Goal: Task Accomplishment & Management: Manage account settings

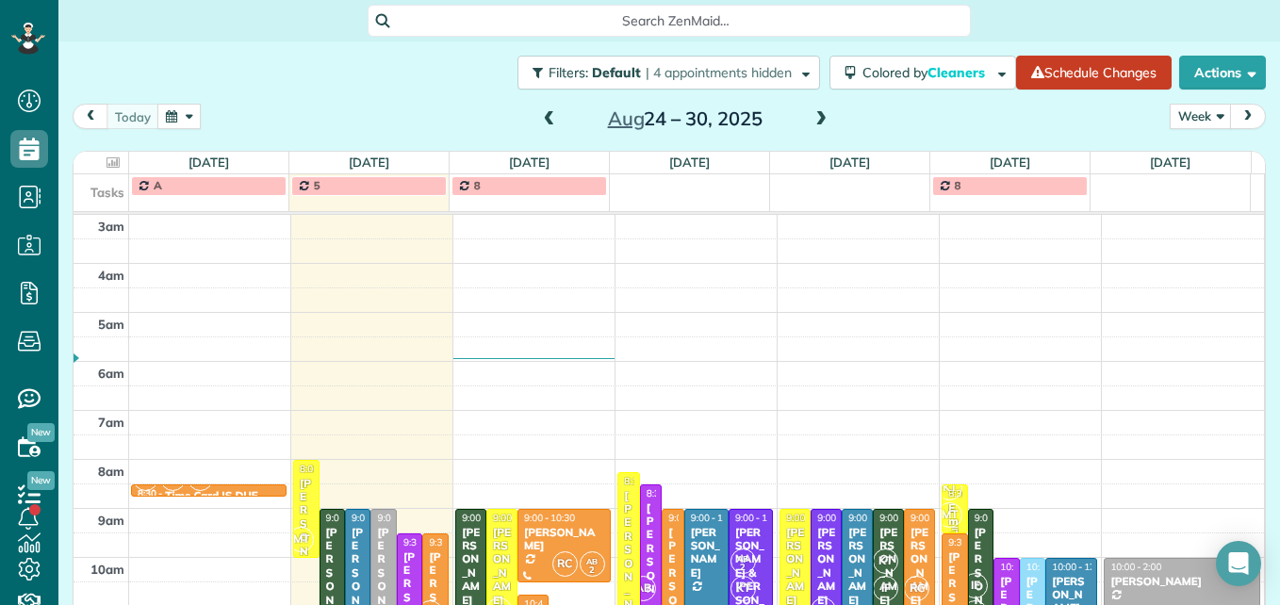
scroll to position [291, 0]
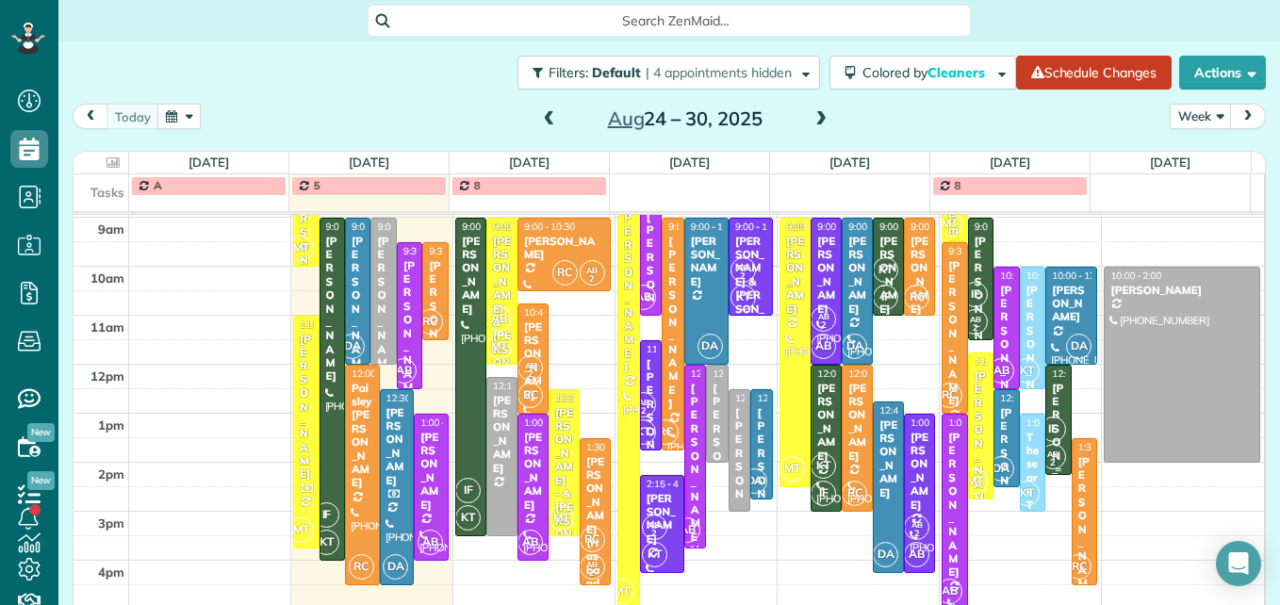
click at [1041, 421] on span "IF" at bounding box center [1053, 429] width 25 height 25
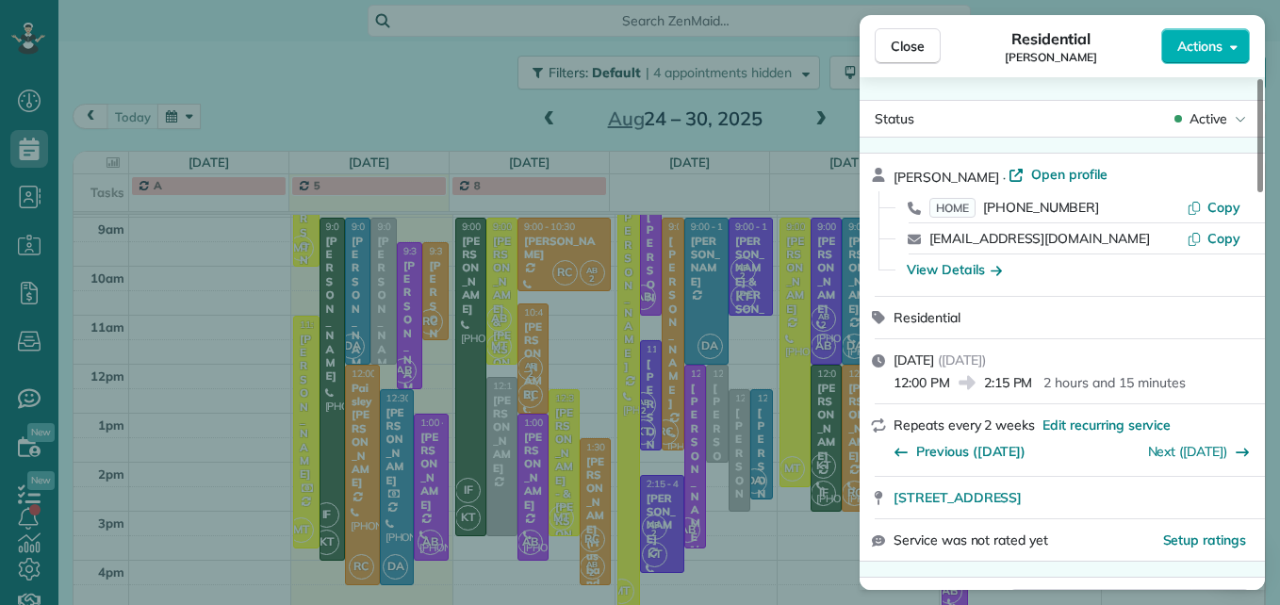
scroll to position [96, 0]
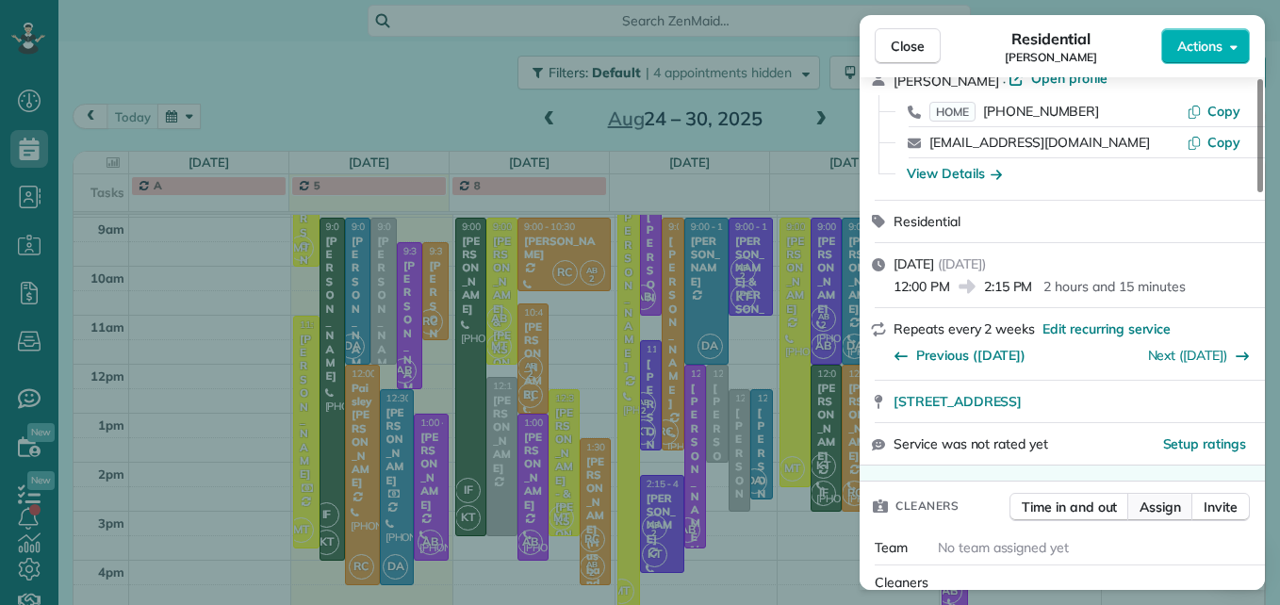
click at [1157, 513] on span "Assign" at bounding box center [1159, 507] width 41 height 19
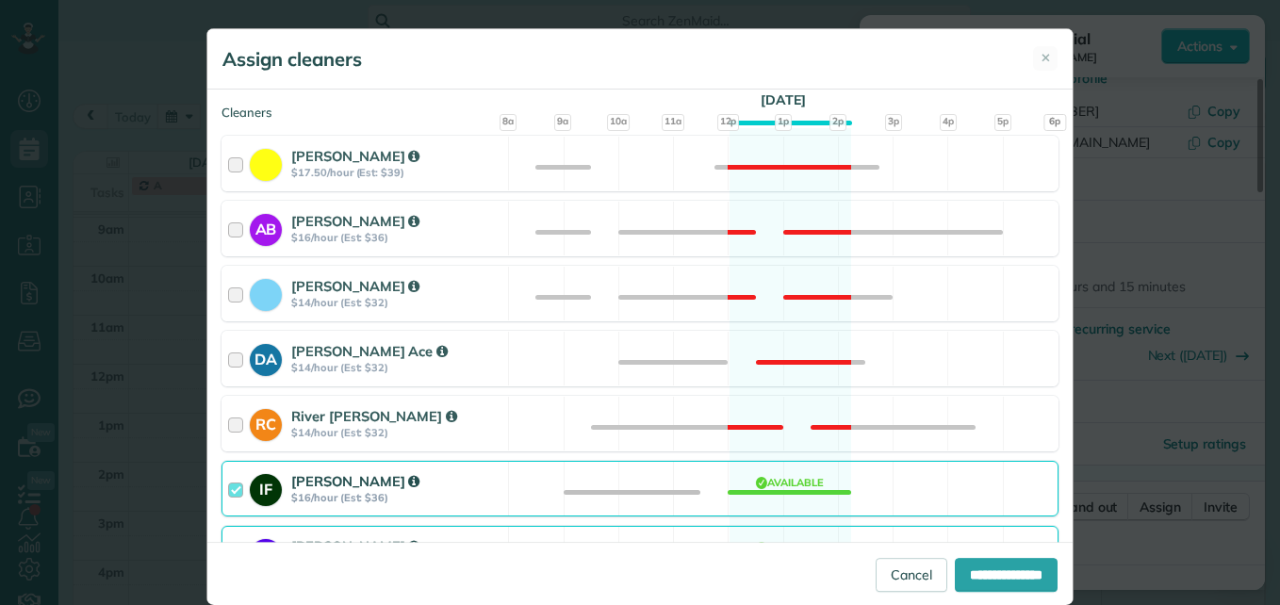
scroll to position [377, 0]
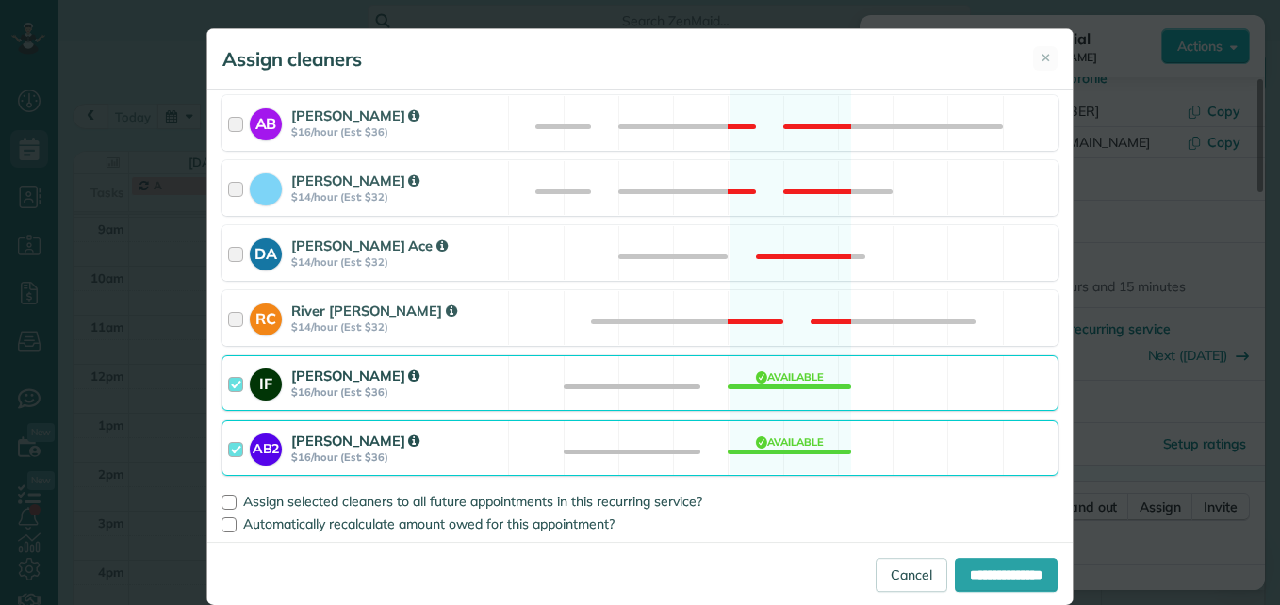
click at [222, 388] on div "IF Ione Fuzzell $16/hour (Est: $36)" at bounding box center [365, 383] width 286 height 54
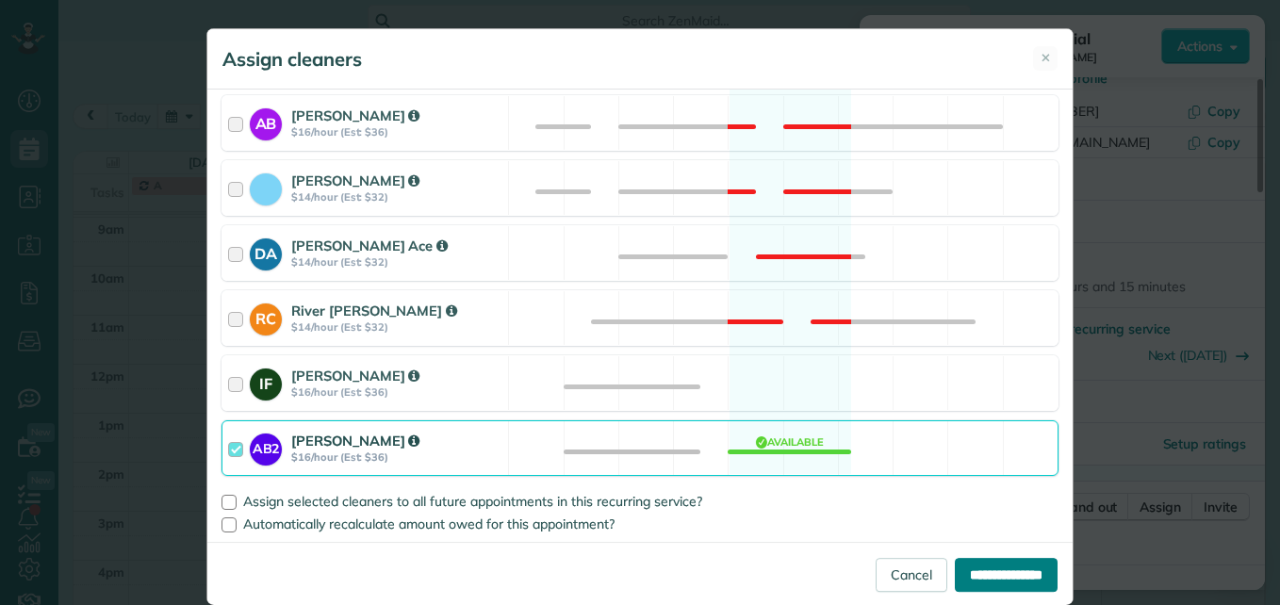
click at [955, 570] on input "**********" at bounding box center [1006, 575] width 103 height 34
type input "**********"
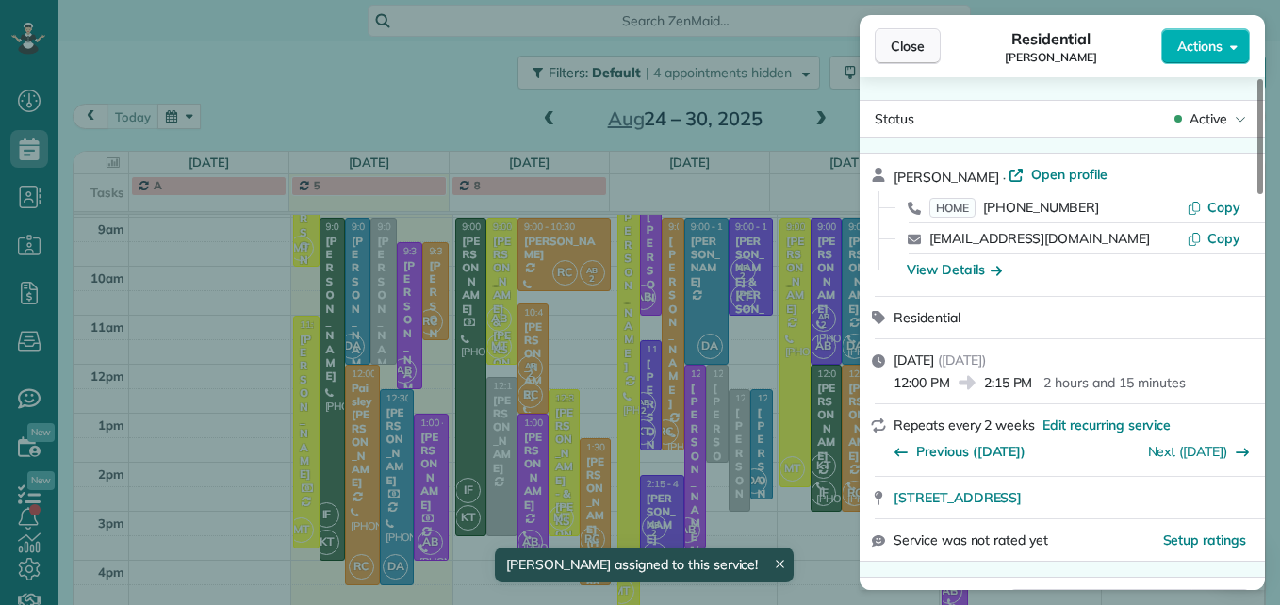
click at [912, 41] on span "Close" at bounding box center [908, 46] width 34 height 19
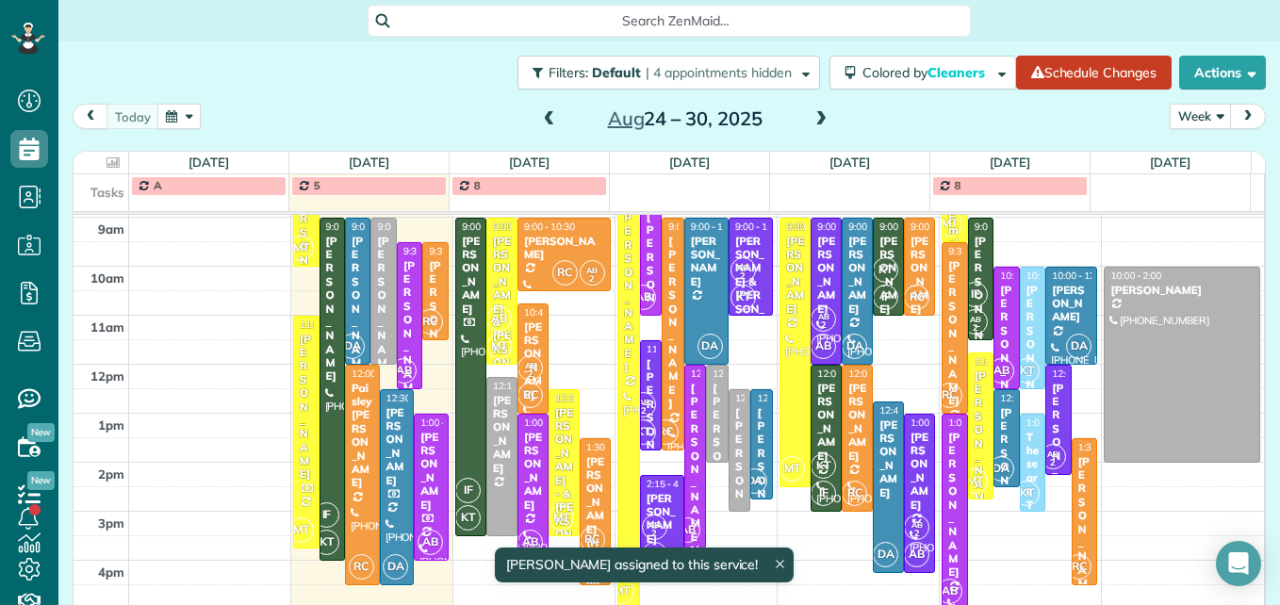
click at [974, 269] on div "[PERSON_NAME]" at bounding box center [981, 309] width 14 height 149
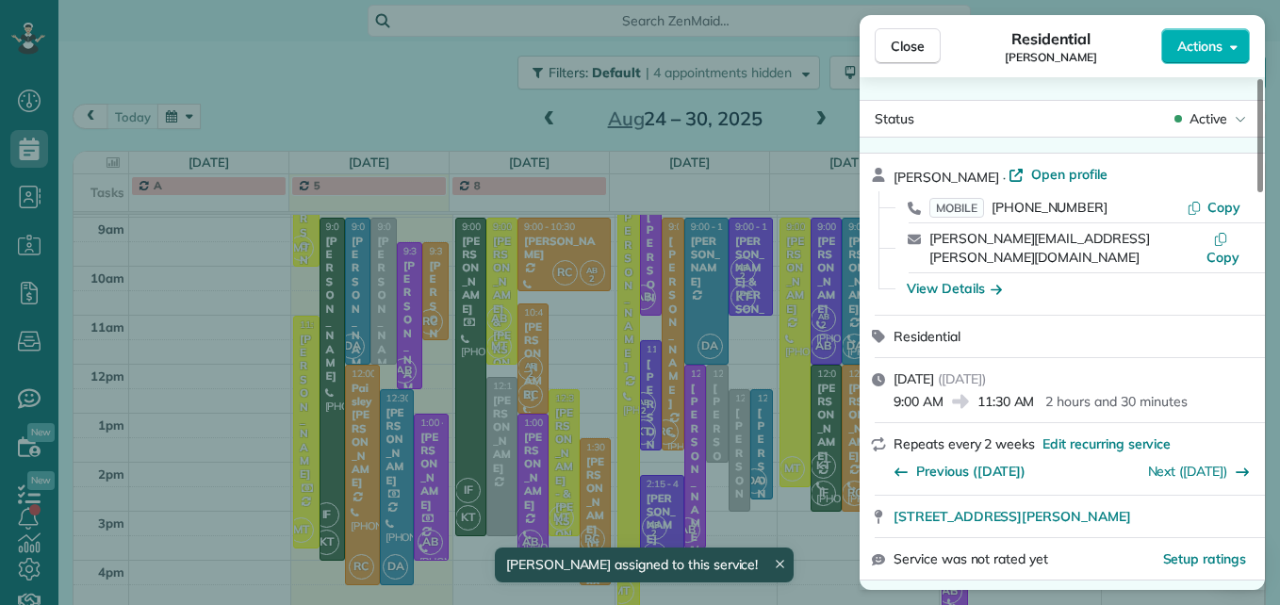
scroll to position [95, 0]
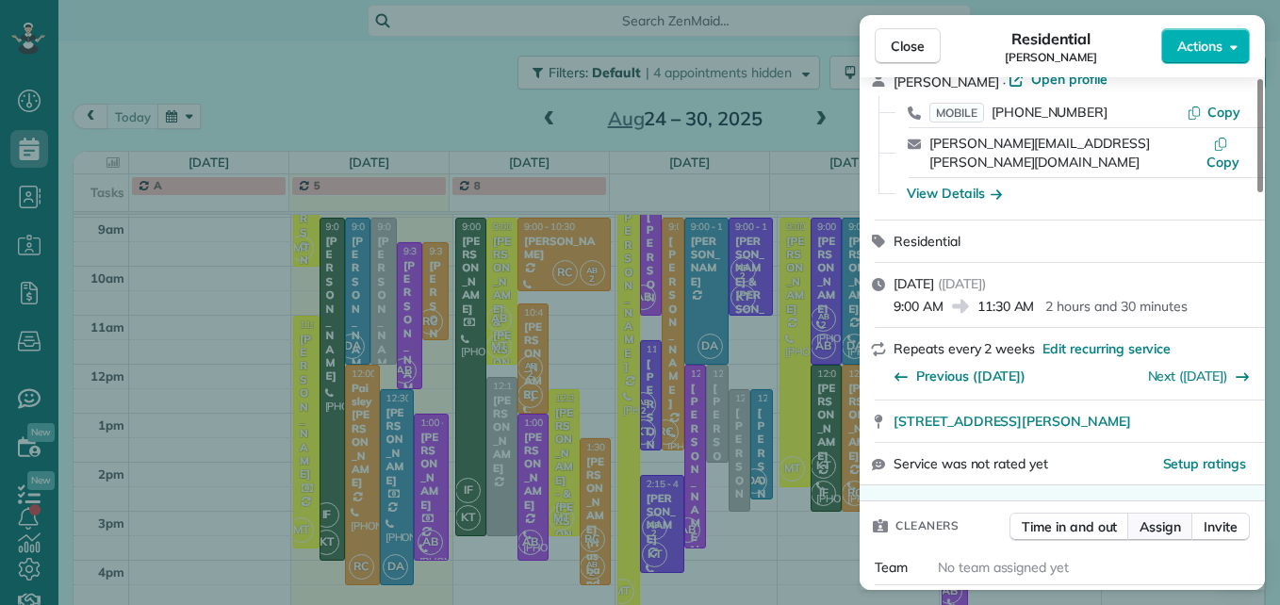
click at [1158, 517] on span "Assign" at bounding box center [1159, 526] width 41 height 19
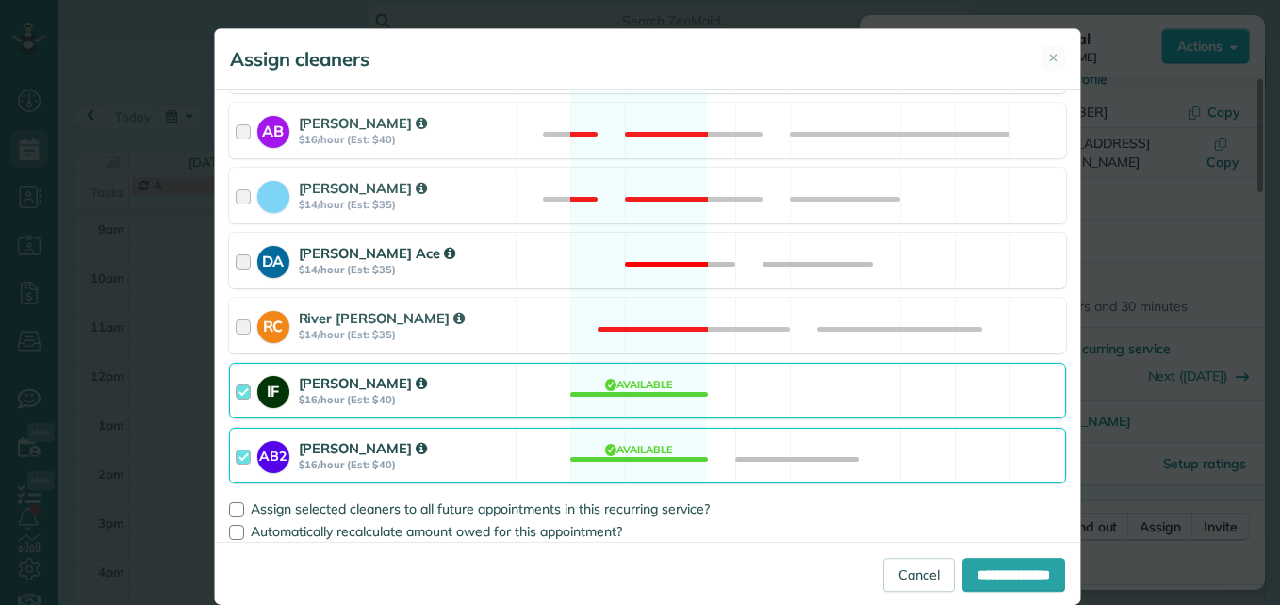
scroll to position [378, 0]
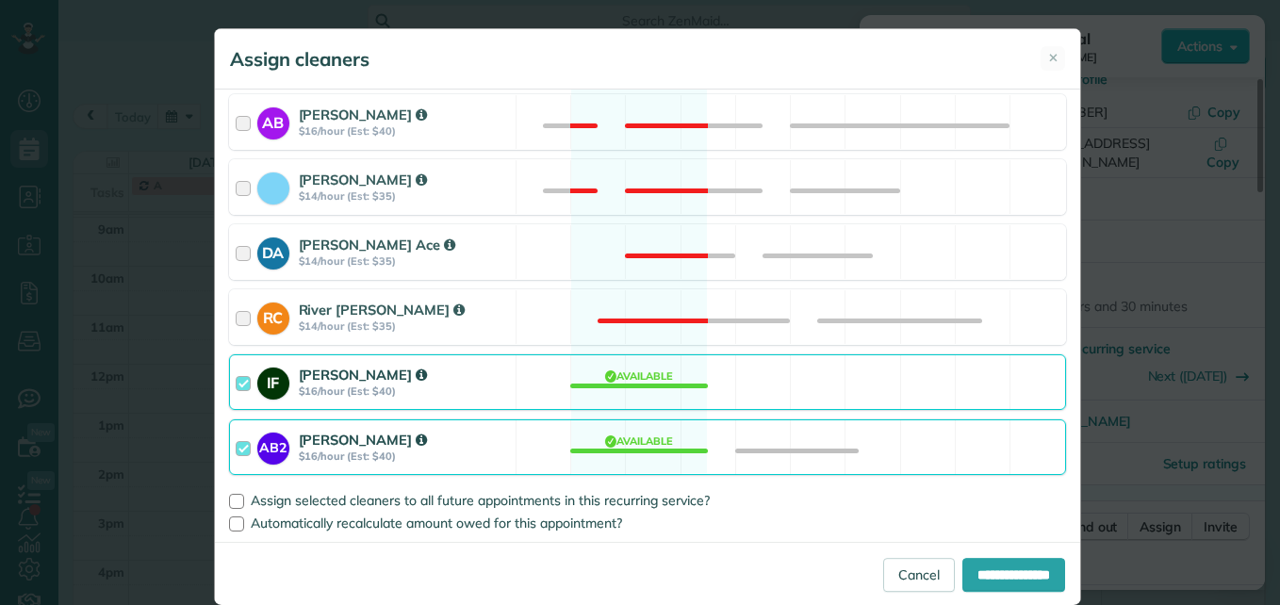
click at [236, 381] on div at bounding box center [247, 382] width 22 height 35
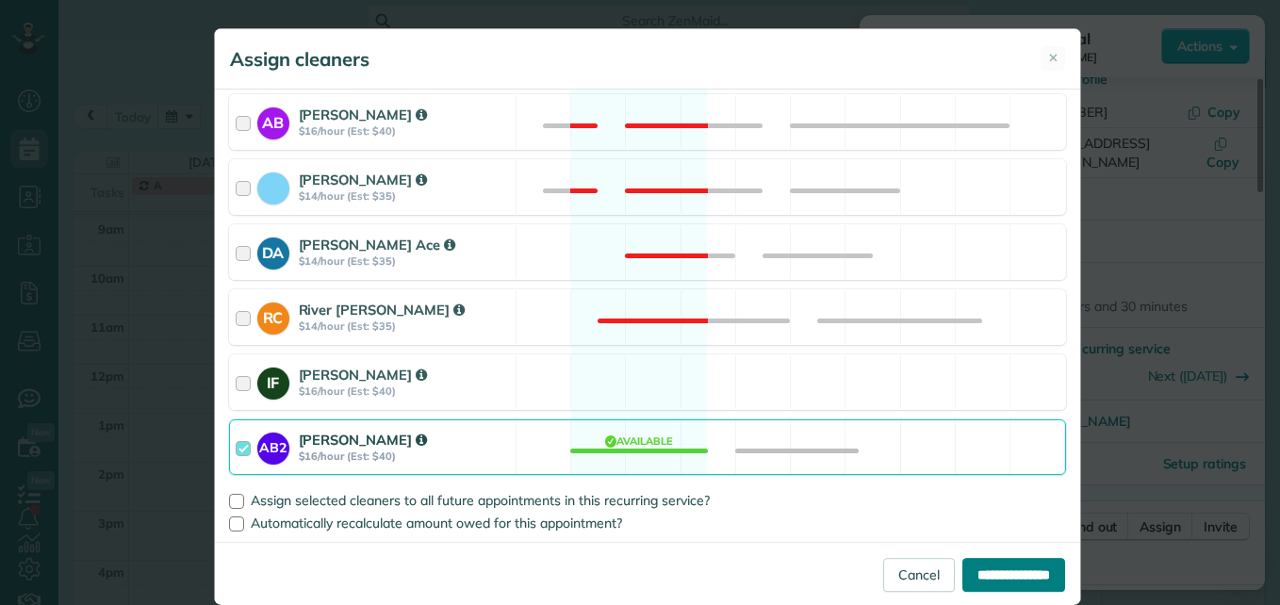
click at [996, 587] on input "**********" at bounding box center [1013, 575] width 103 height 34
type input "**********"
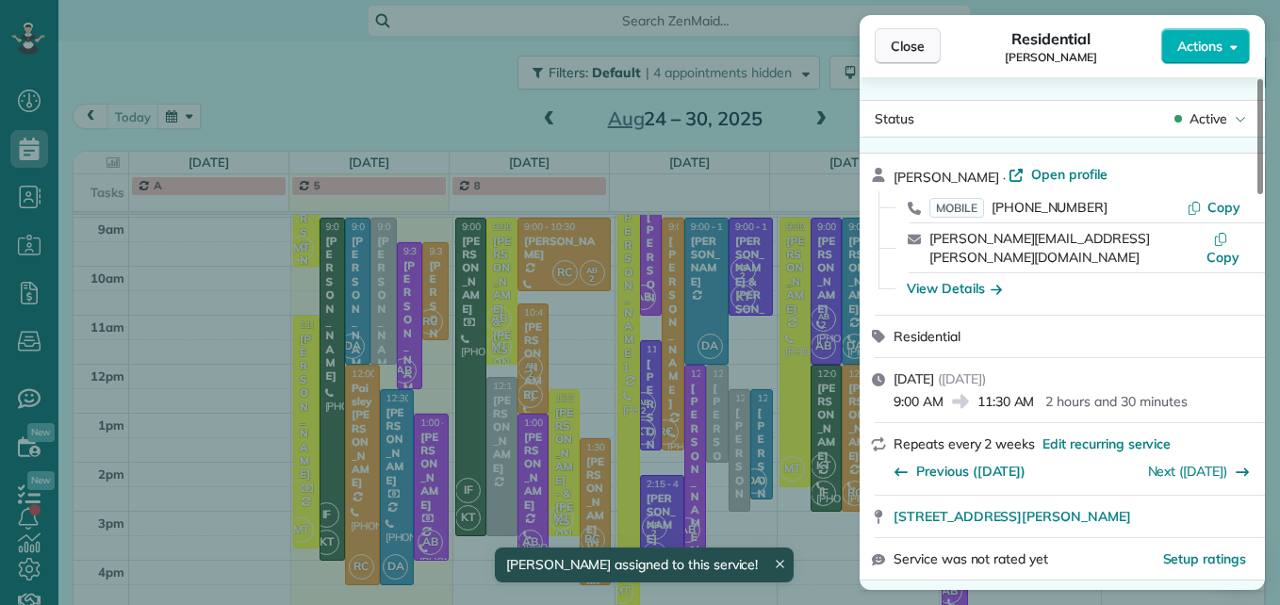
click at [893, 56] on button "Close" at bounding box center [908, 46] width 66 height 36
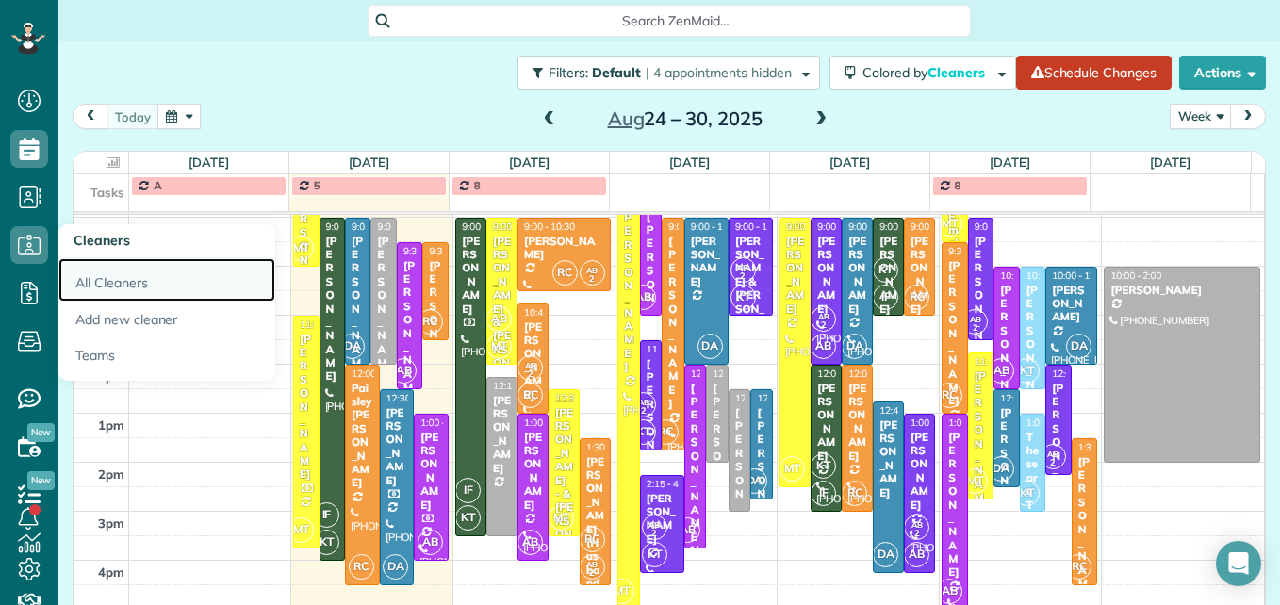
click at [123, 285] on link "All Cleaners" at bounding box center [166, 279] width 217 height 43
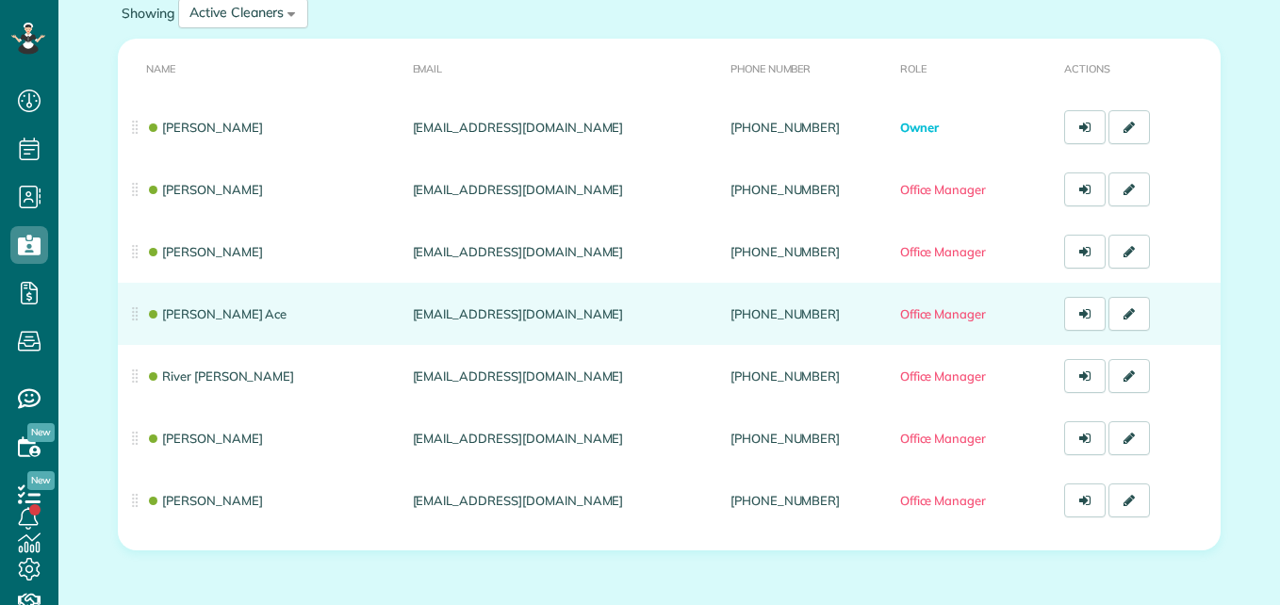
scroll to position [189, 0]
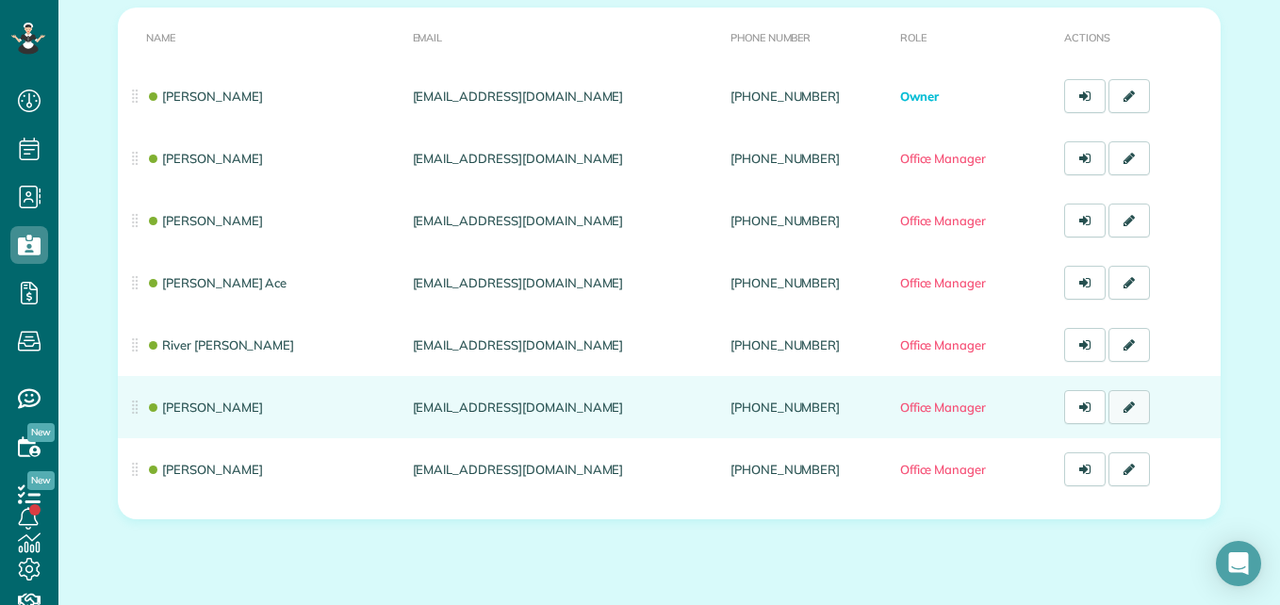
click at [1115, 405] on link at bounding box center [1128, 407] width 41 height 34
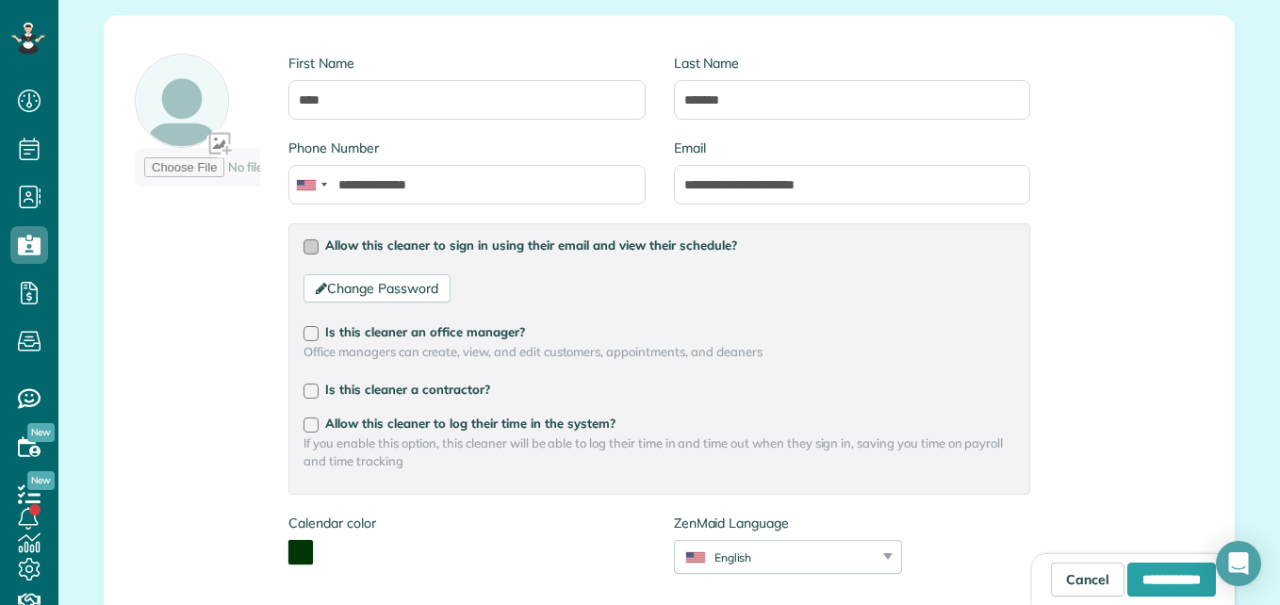
scroll to position [189, 0]
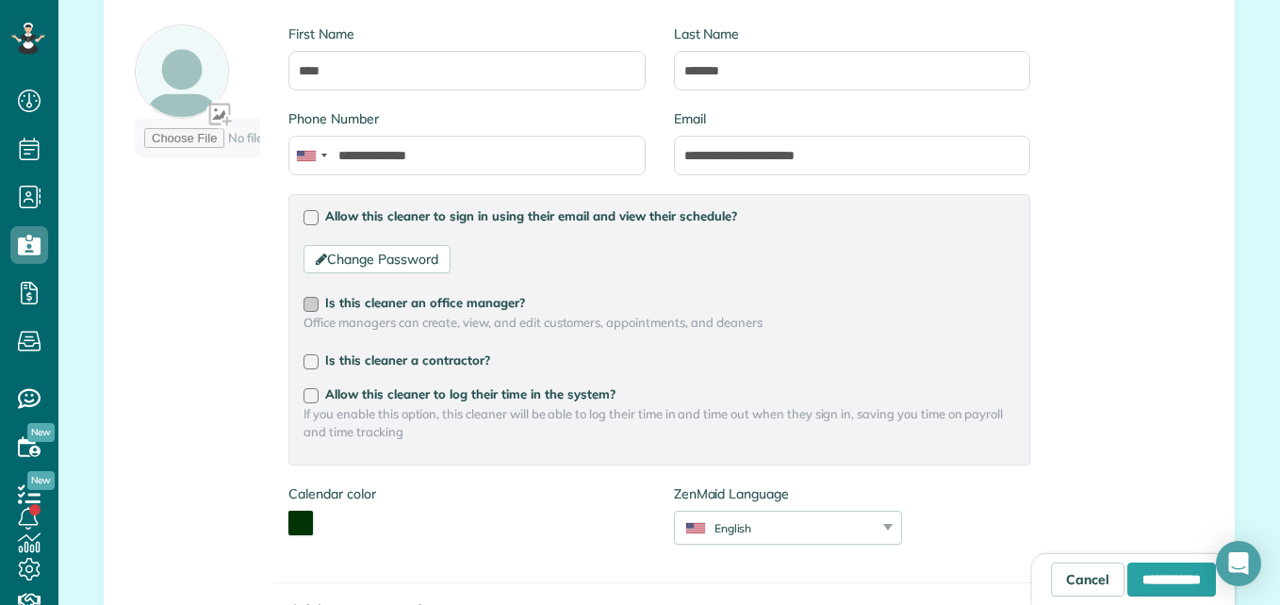
click at [307, 307] on div at bounding box center [310, 304] width 15 height 15
click at [1127, 575] on input "**********" at bounding box center [1171, 580] width 89 height 34
type input "**********"
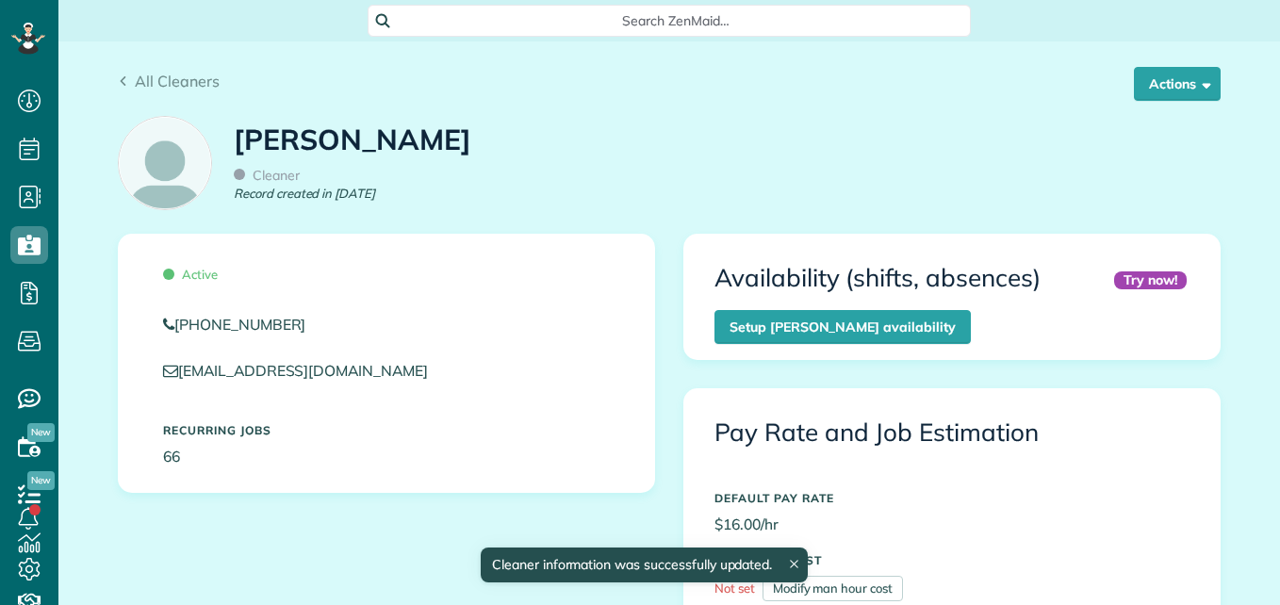
scroll to position [8, 8]
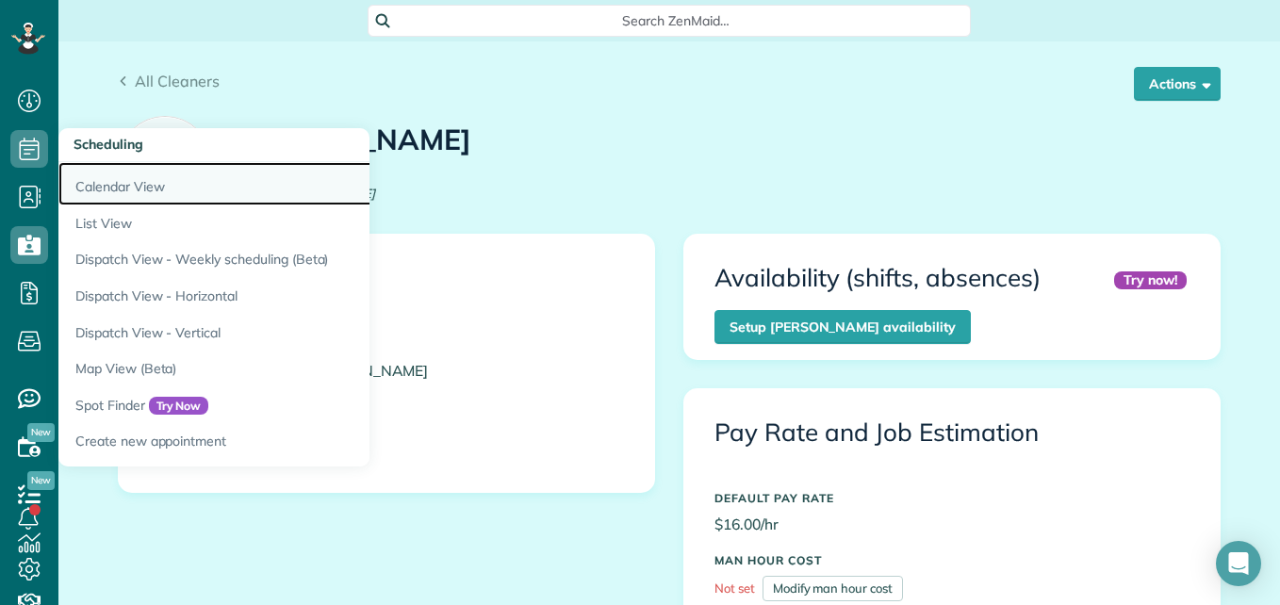
click at [120, 191] on link "Calendar View" at bounding box center [293, 183] width 471 height 43
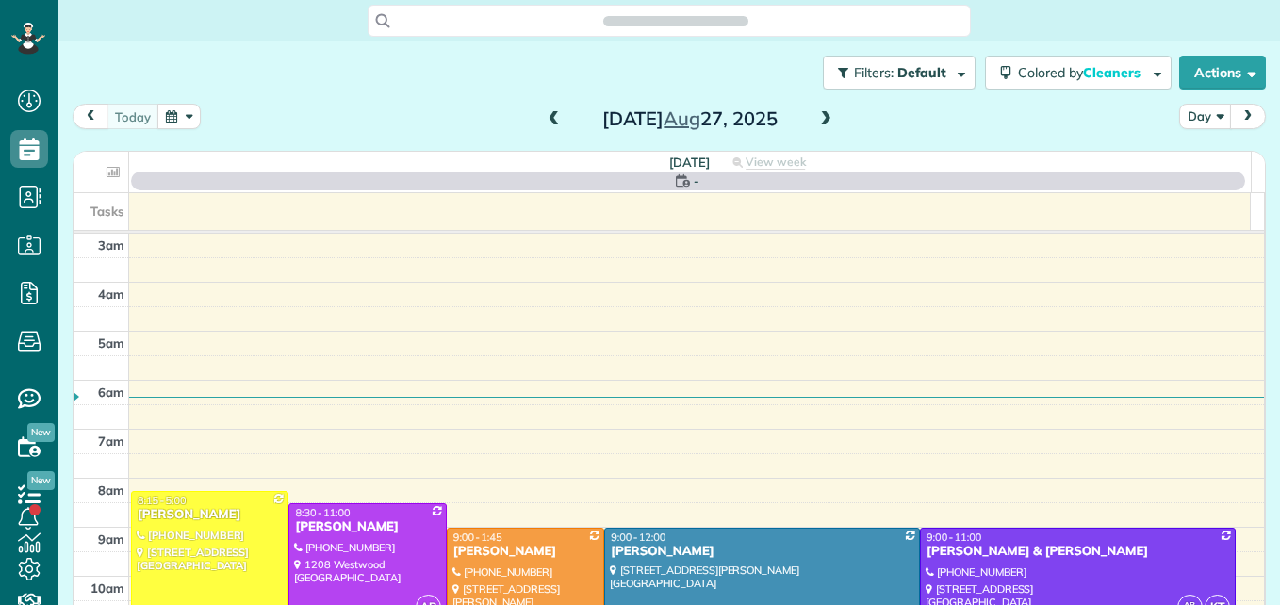
scroll to position [197, 0]
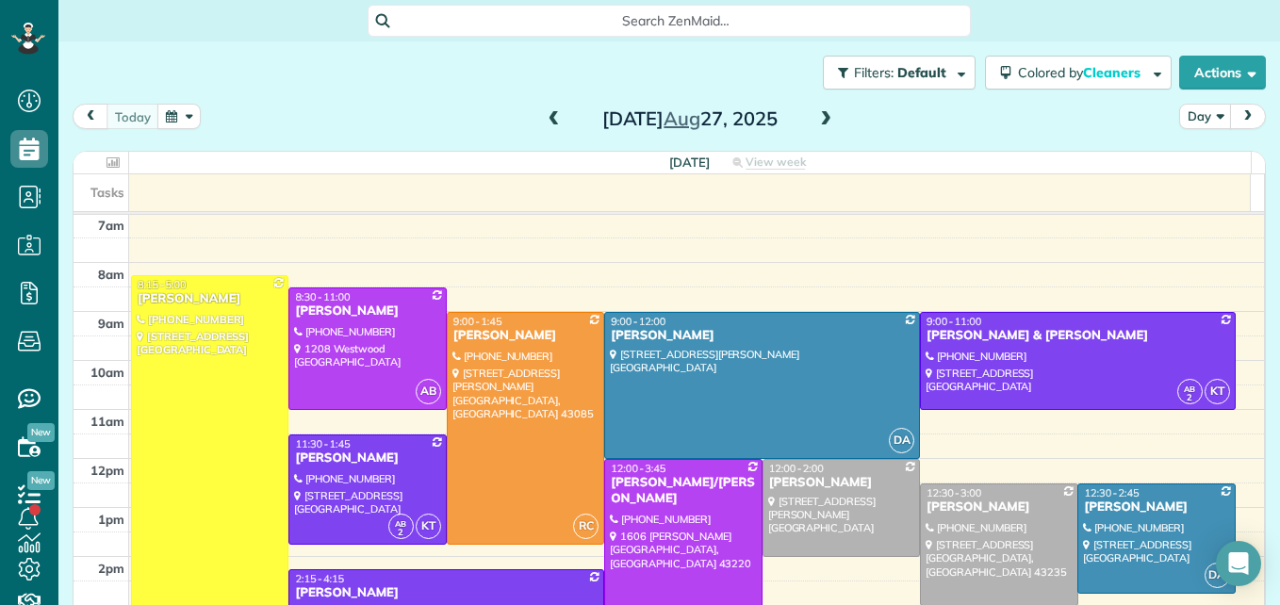
click at [826, 117] on span at bounding box center [825, 119] width 21 height 17
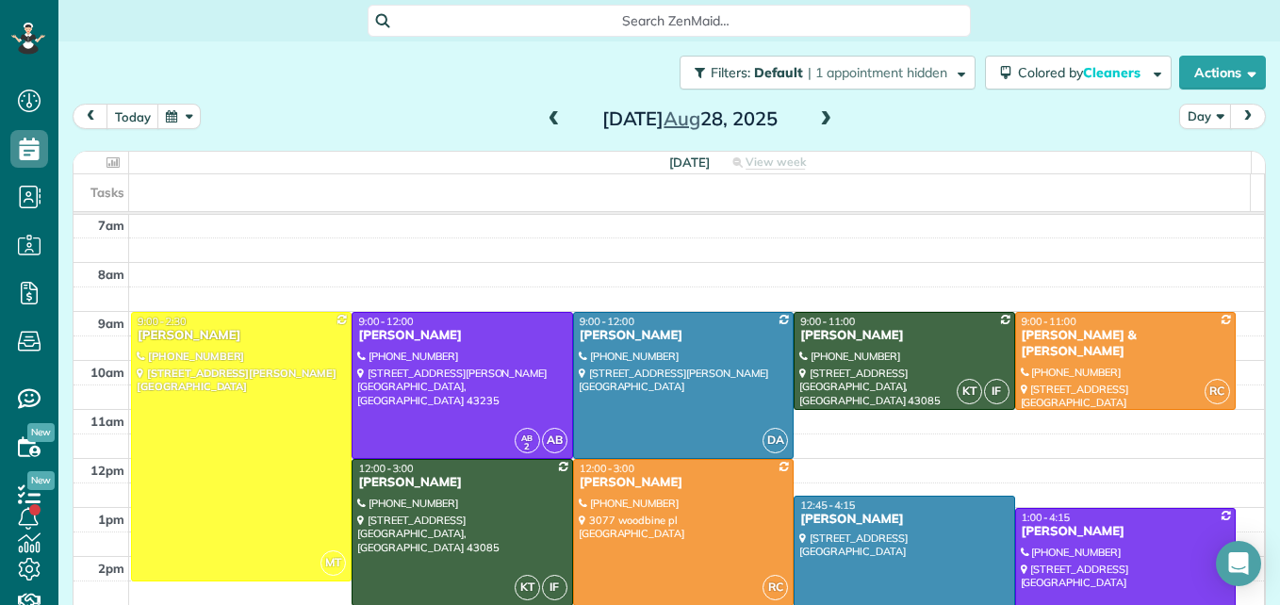
click at [826, 117] on span at bounding box center [825, 119] width 21 height 17
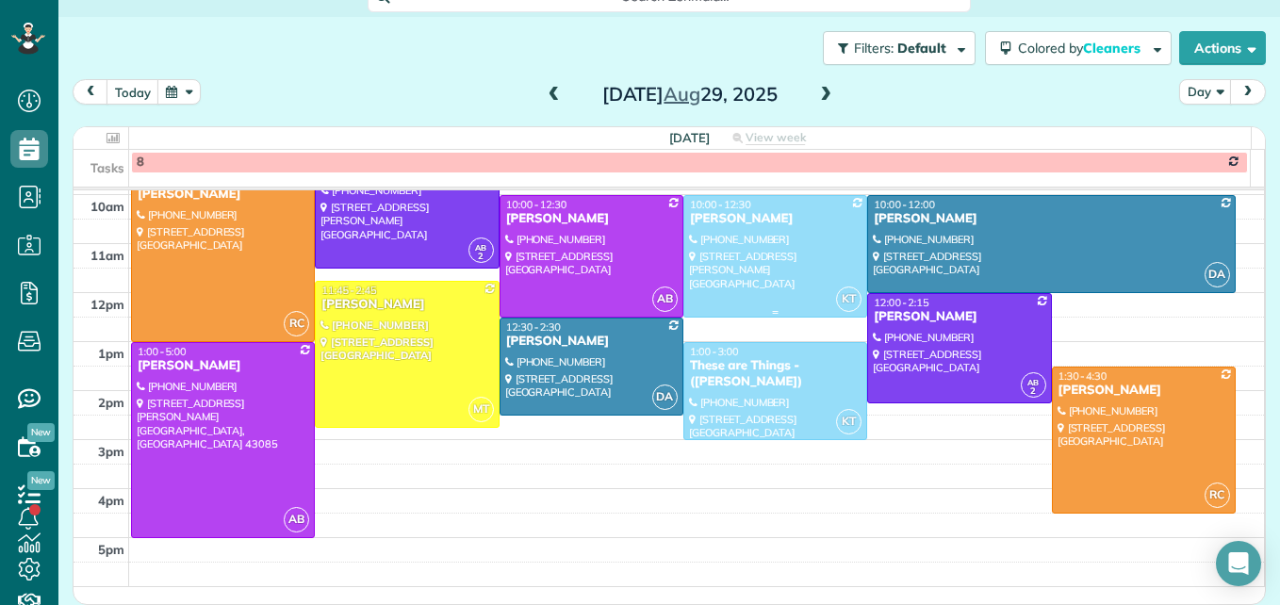
scroll to position [244, 0]
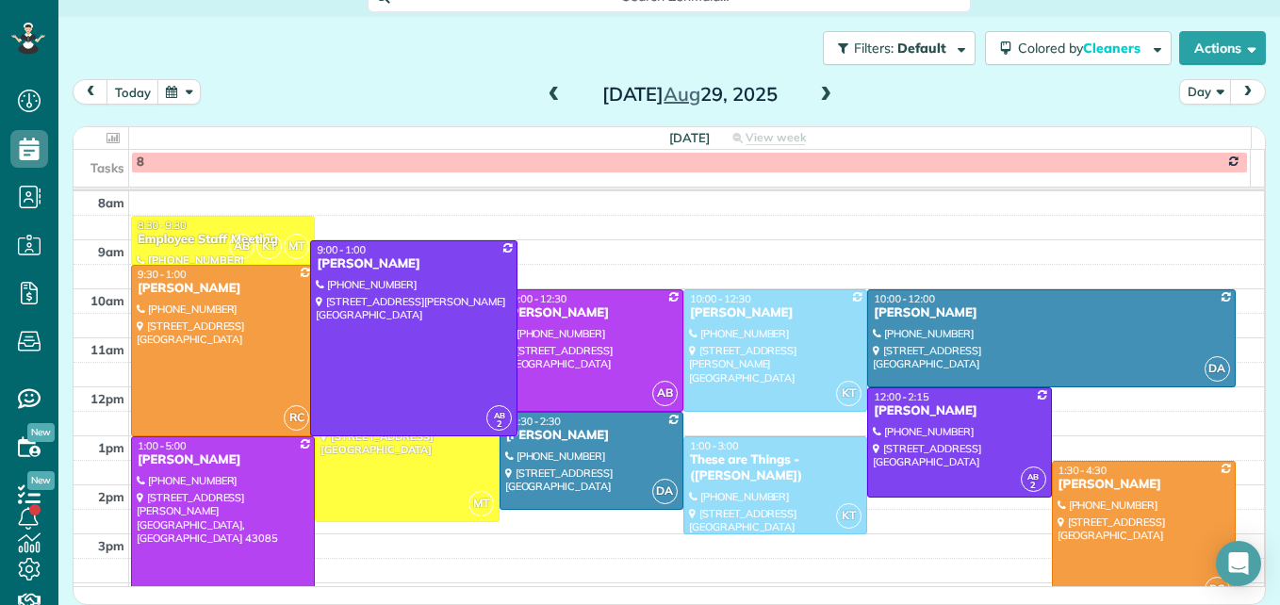
drag, startPoint x: 398, startPoint y: 354, endPoint x: 392, endPoint y: 428, distance: 73.7
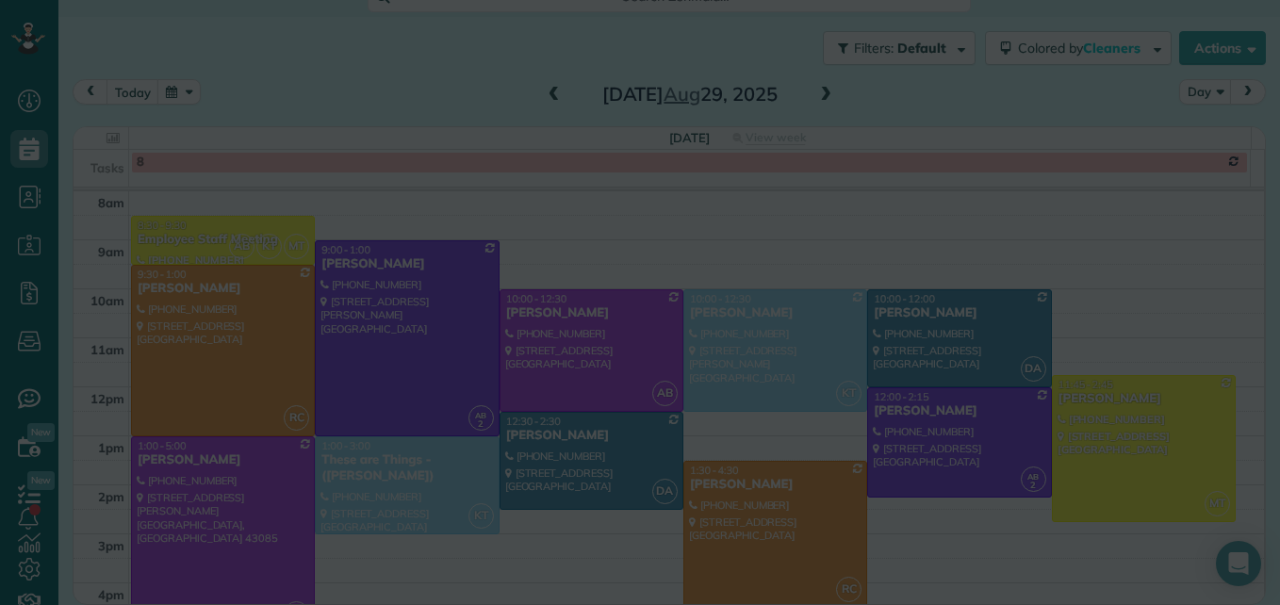
scroll to position [23, 0]
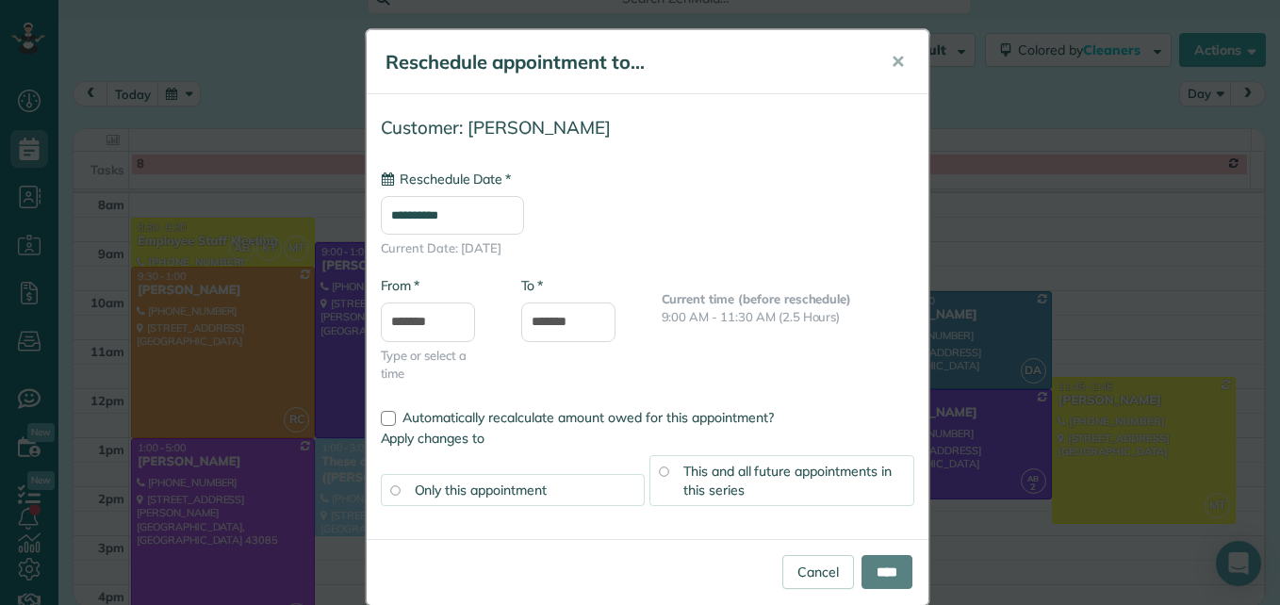
type input "**********"
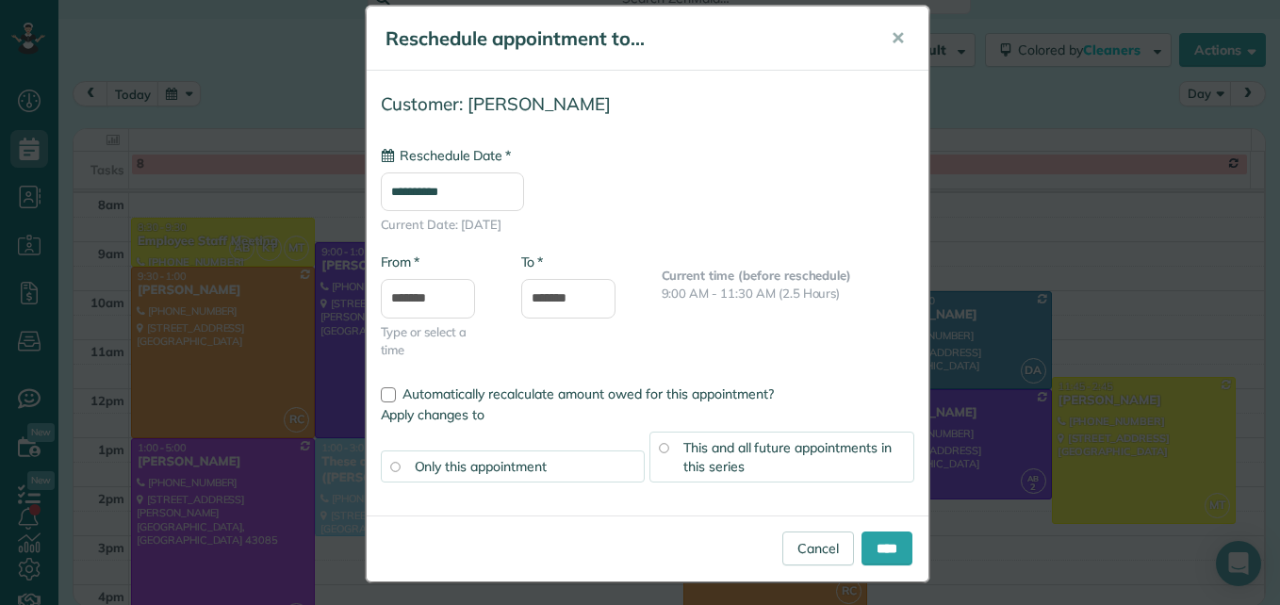
scroll to position [30, 0]
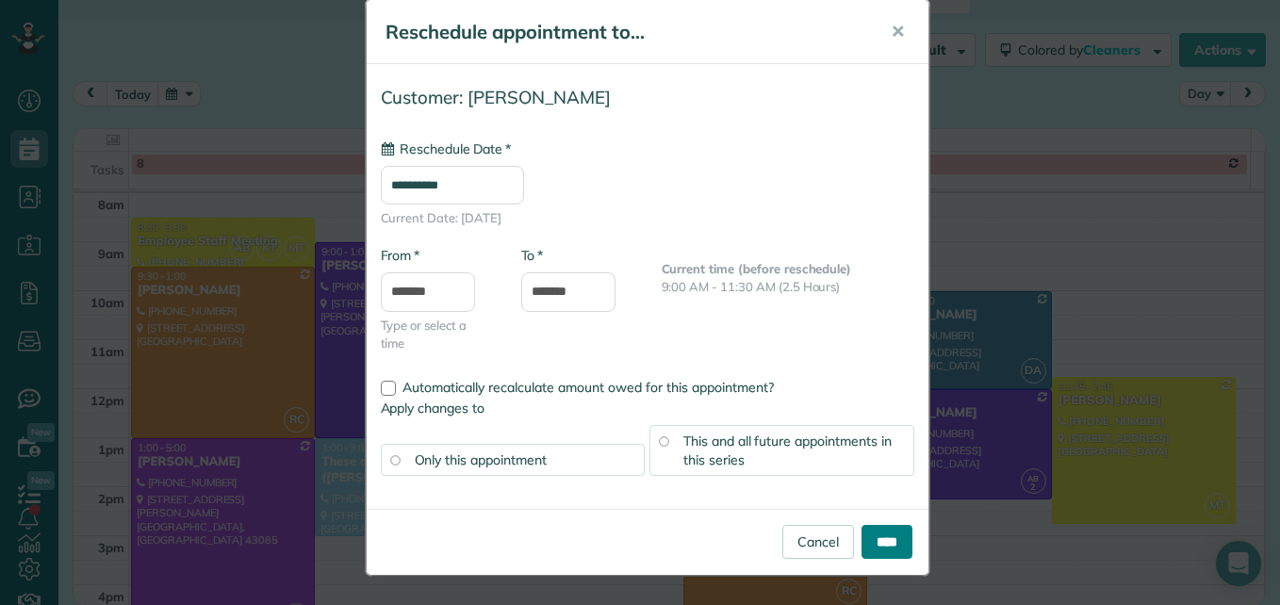
click at [870, 542] on input "****" at bounding box center [886, 542] width 51 height 34
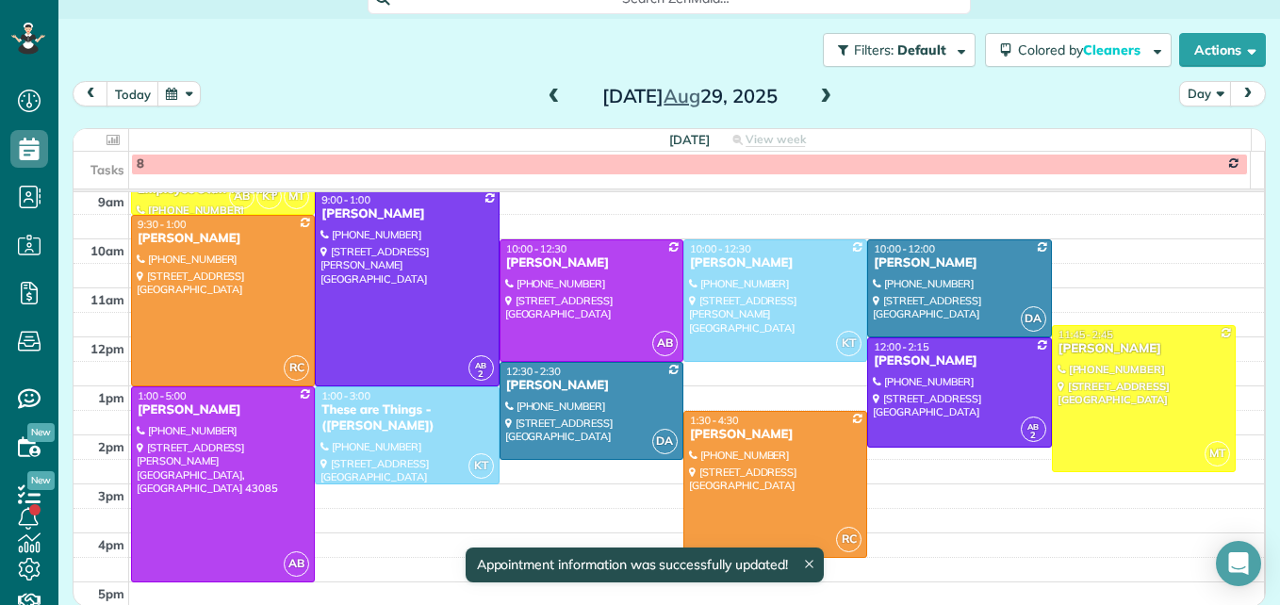
scroll to position [320, 0]
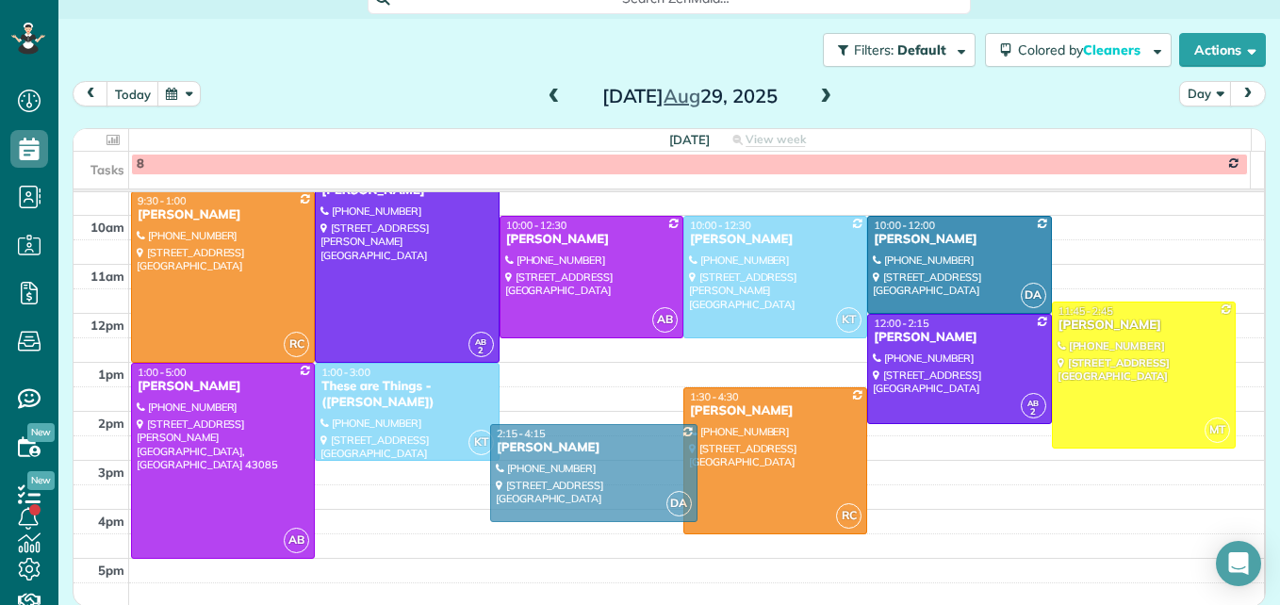
drag, startPoint x: 577, startPoint y: 402, endPoint x: 567, endPoint y: 470, distance: 68.5
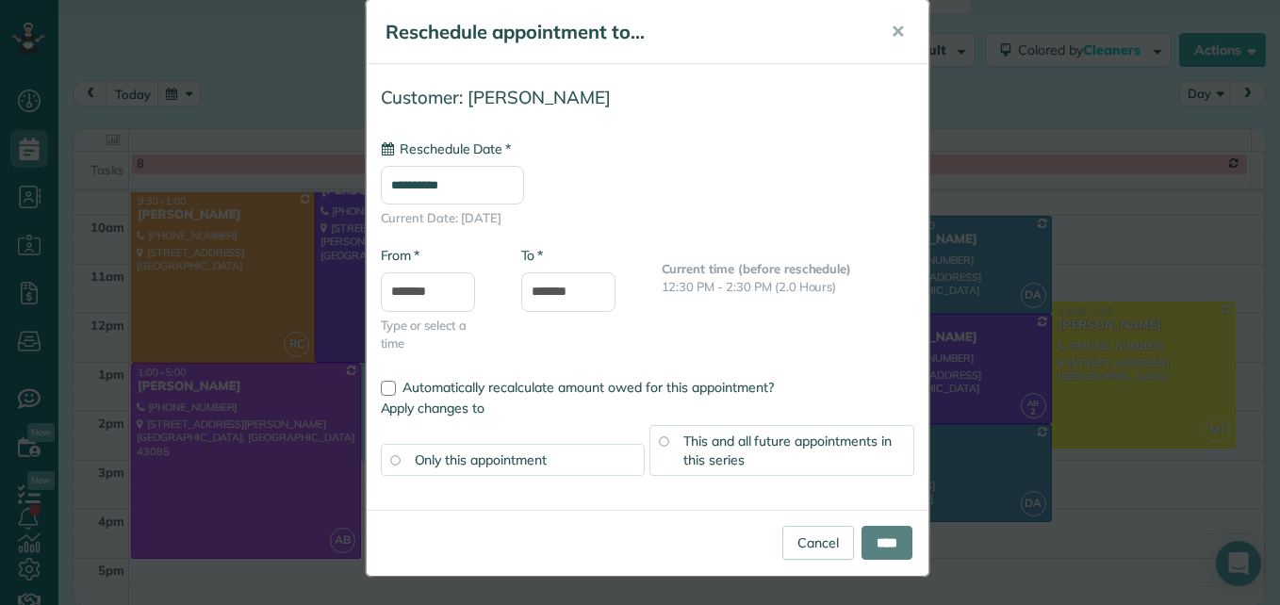
scroll to position [0, 0]
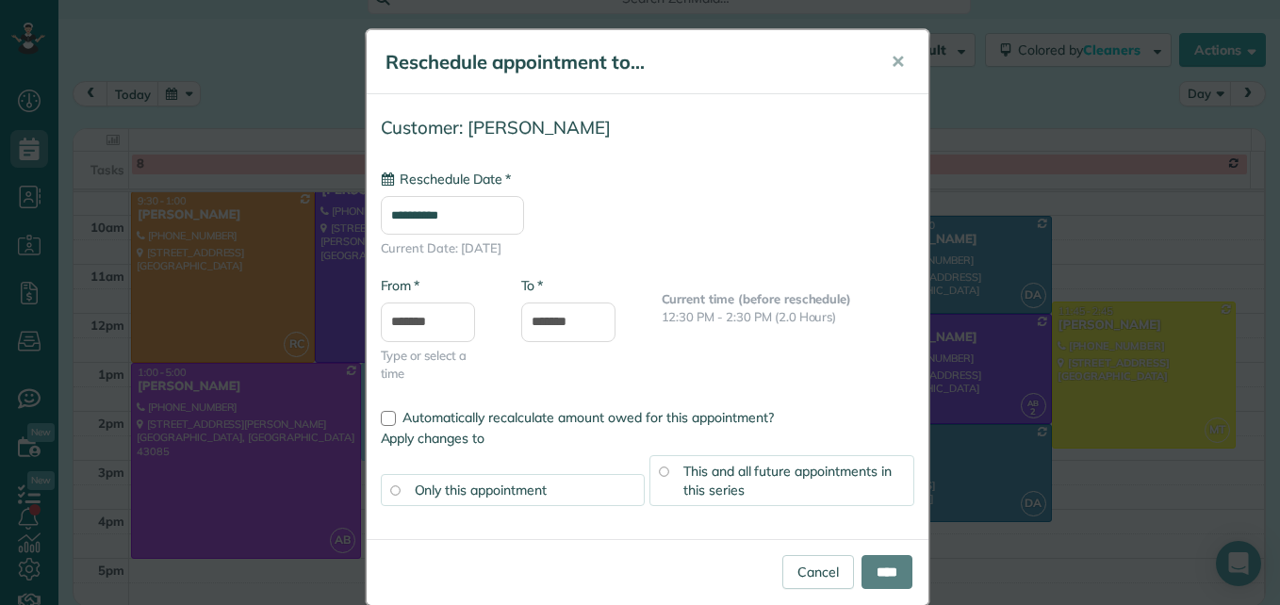
type input "**********"
click at [874, 564] on input "****" at bounding box center [886, 572] width 51 height 34
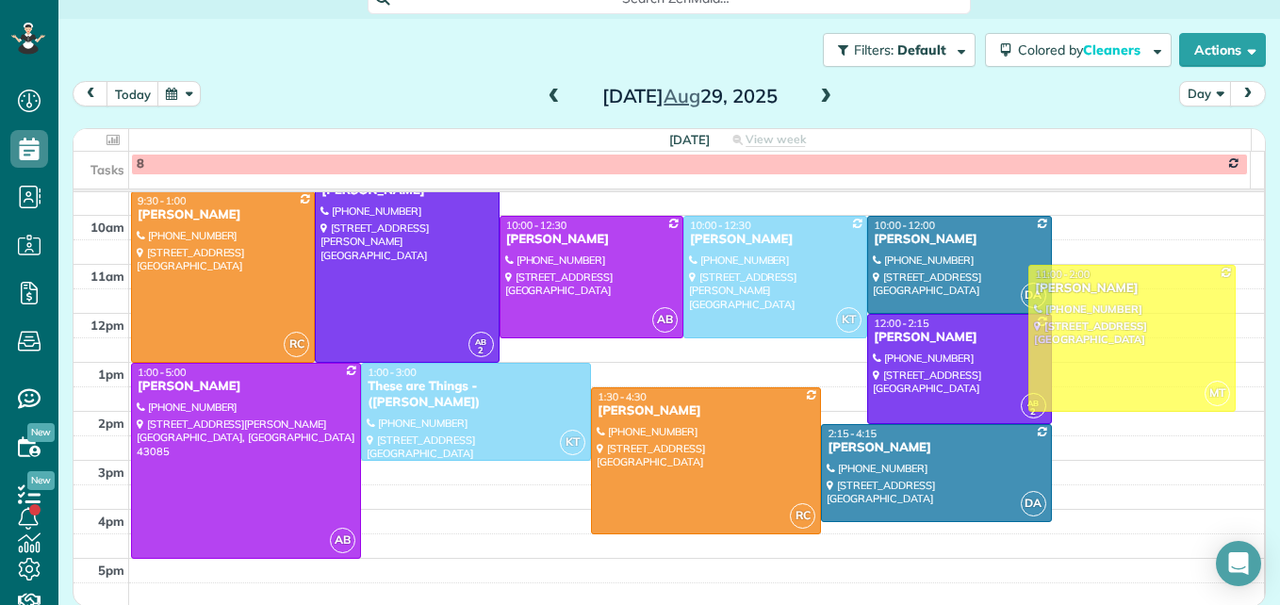
drag, startPoint x: 1074, startPoint y: 425, endPoint x: 1071, endPoint y: 389, distance: 35.9
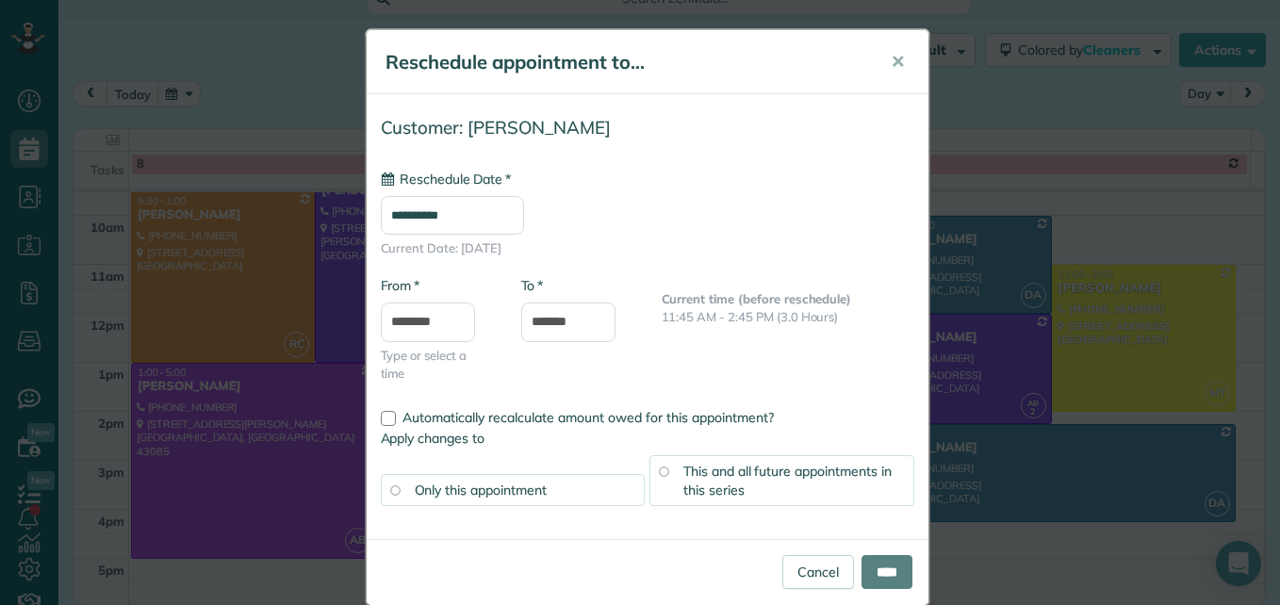
type input "**********"
click at [871, 573] on input "****" at bounding box center [886, 572] width 51 height 34
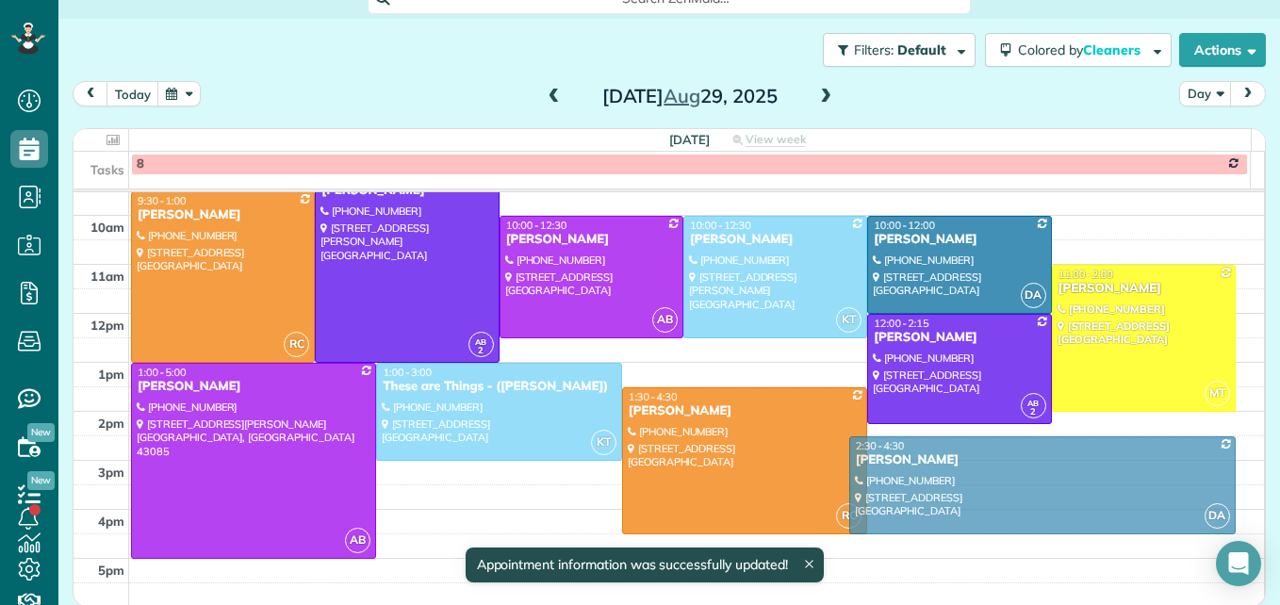
drag, startPoint x: 1074, startPoint y: 464, endPoint x: 1074, endPoint y: 481, distance: 17.0
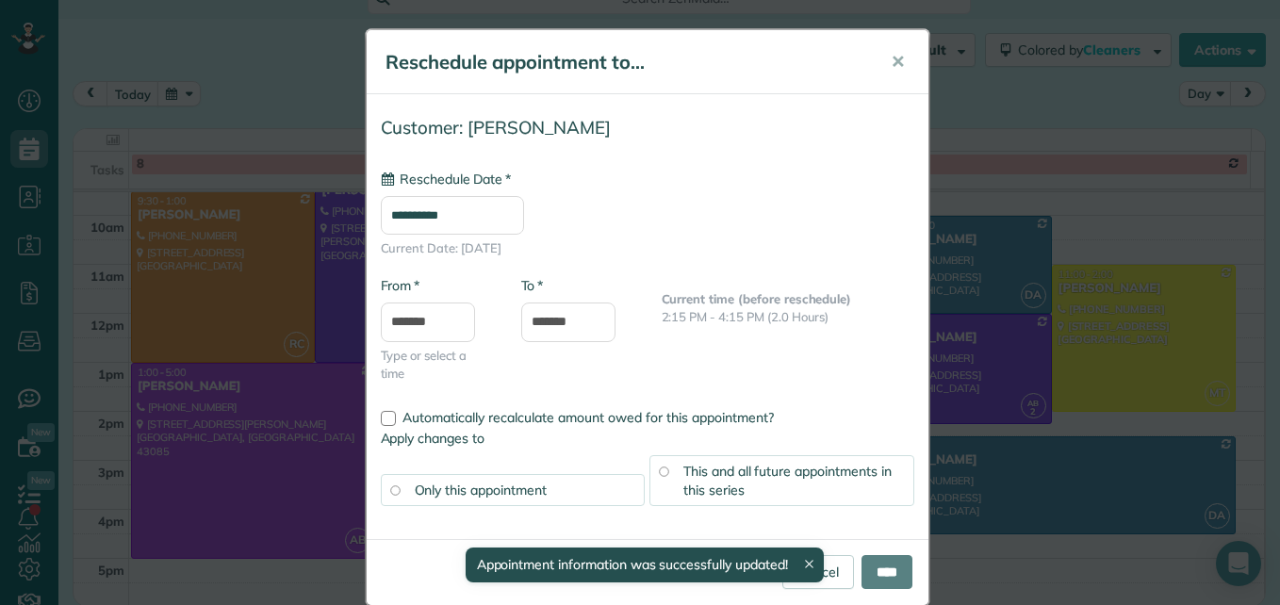
type input "**********"
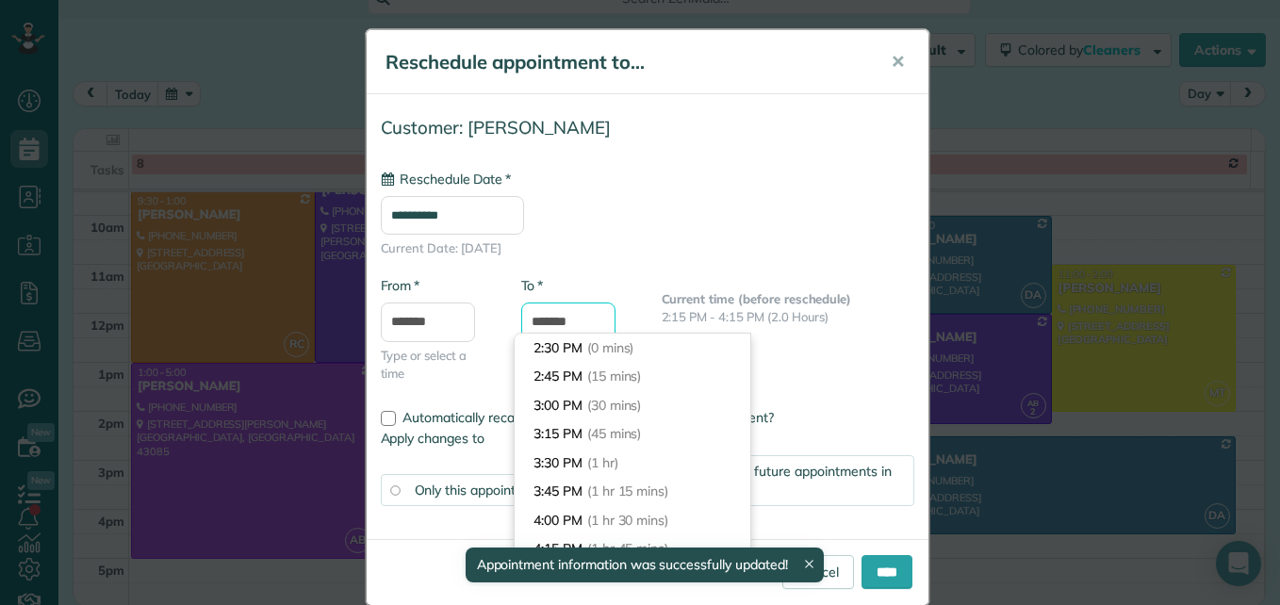
click at [566, 321] on input "*******" at bounding box center [568, 323] width 94 height 40
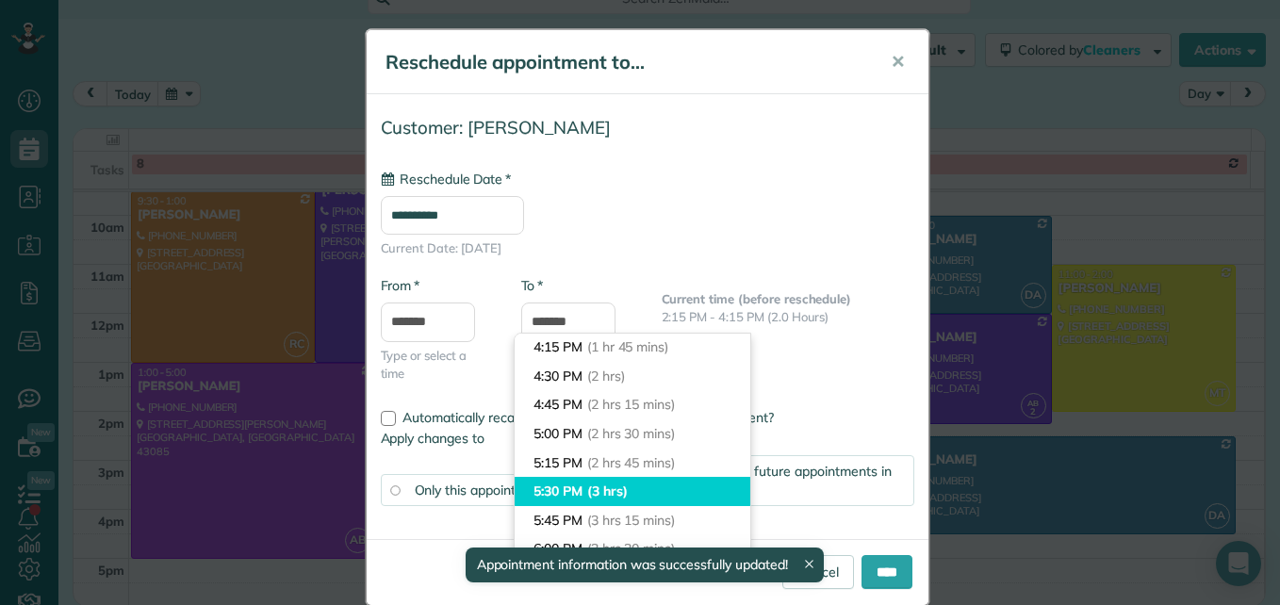
type input "*******"
click at [584, 488] on li "5:30 PM (3 hrs)" at bounding box center [633, 491] width 236 height 29
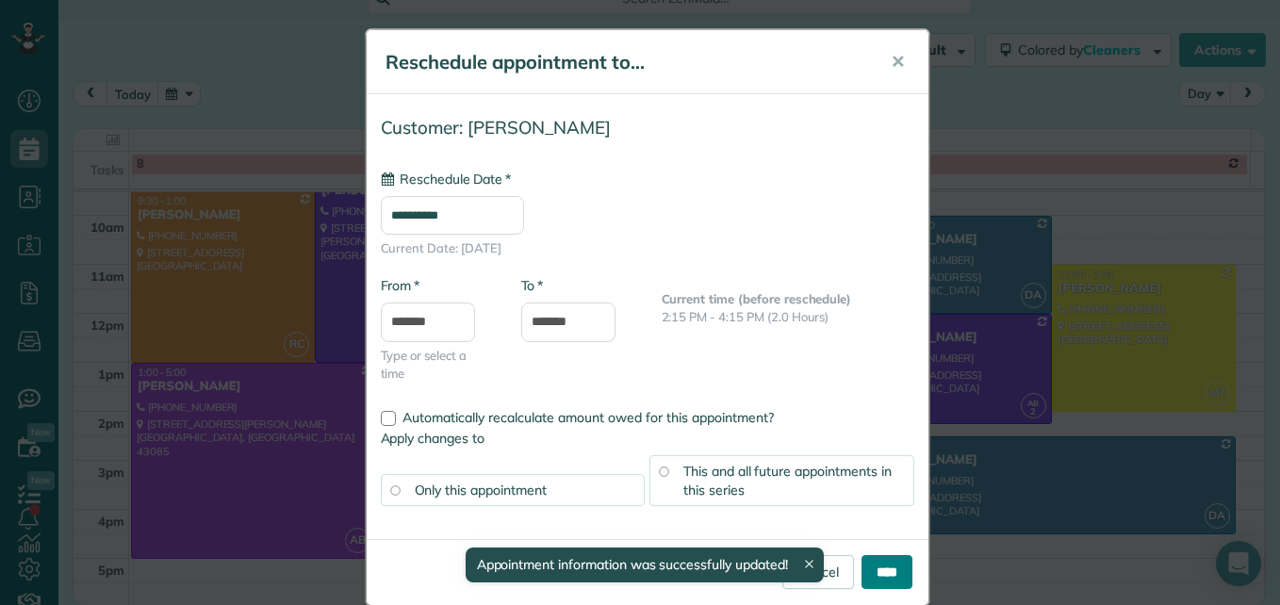
click at [863, 569] on input "****" at bounding box center [886, 572] width 51 height 34
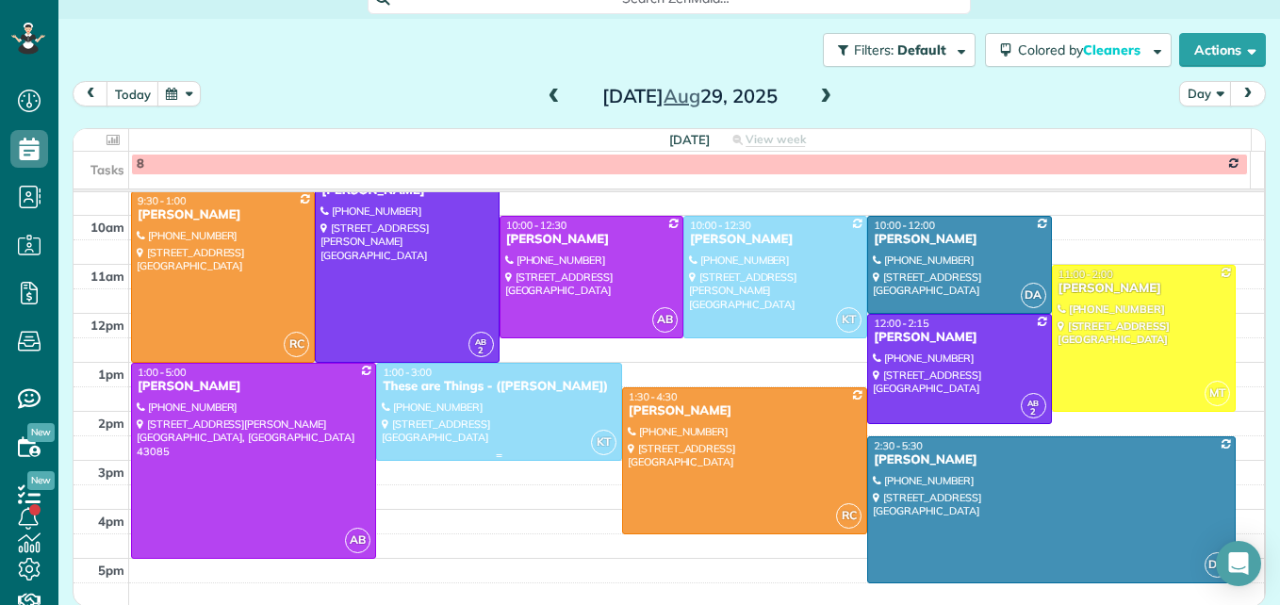
click at [558, 446] on div at bounding box center [498, 412] width 243 height 96
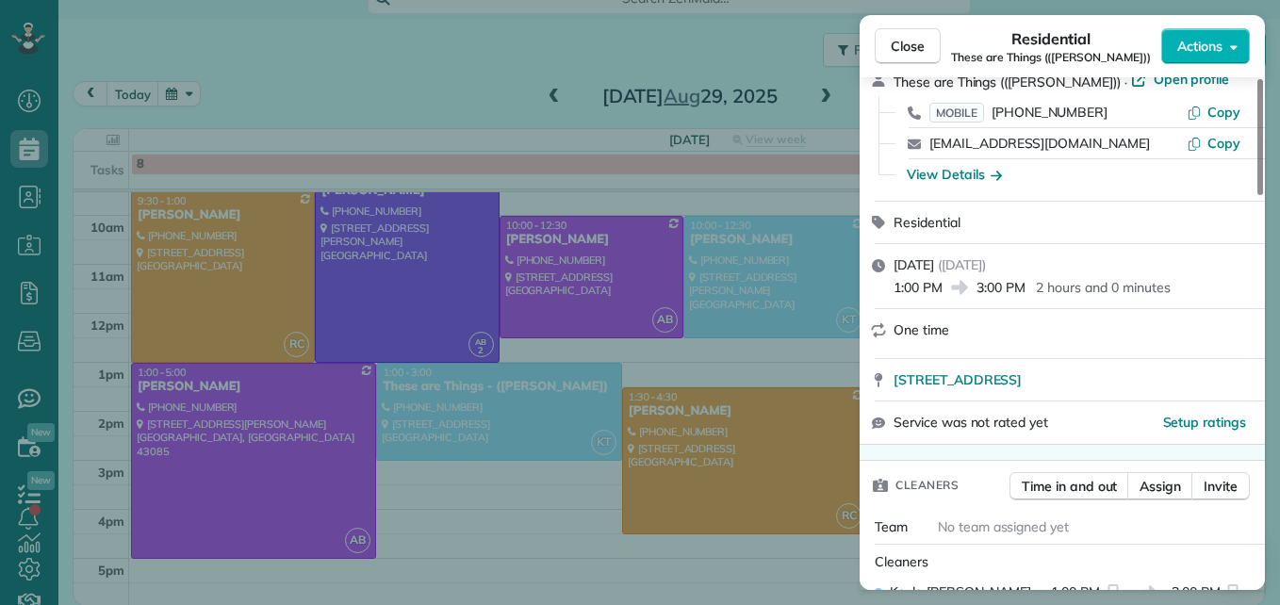
scroll to position [191, 0]
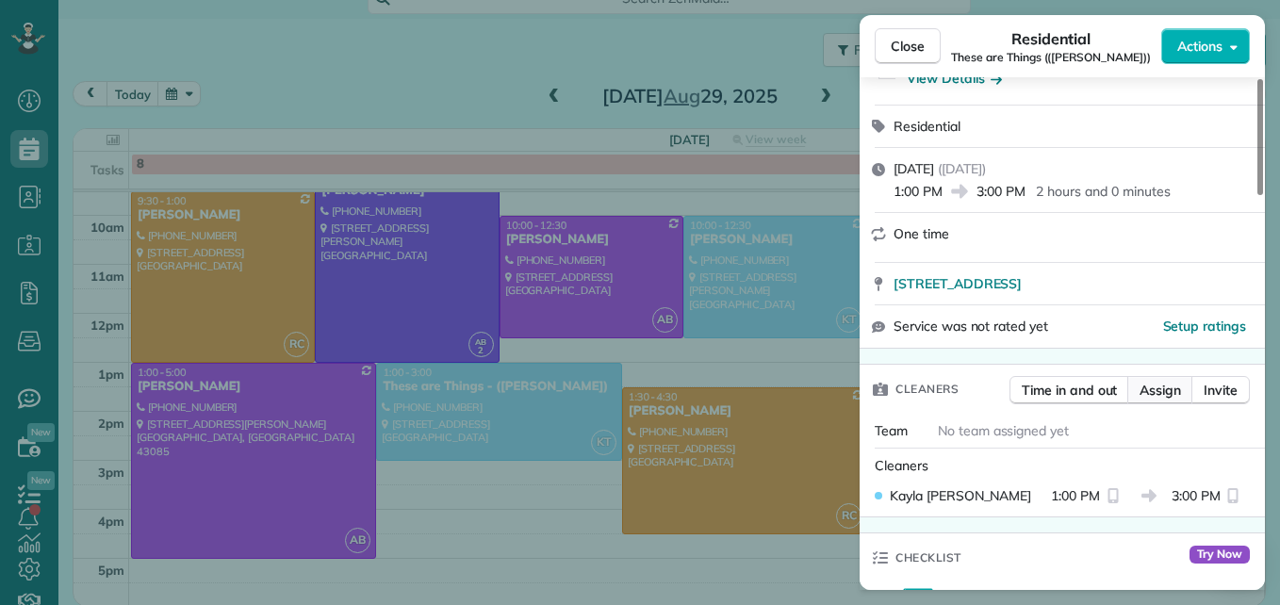
click at [1161, 392] on span "Assign" at bounding box center [1159, 390] width 41 height 19
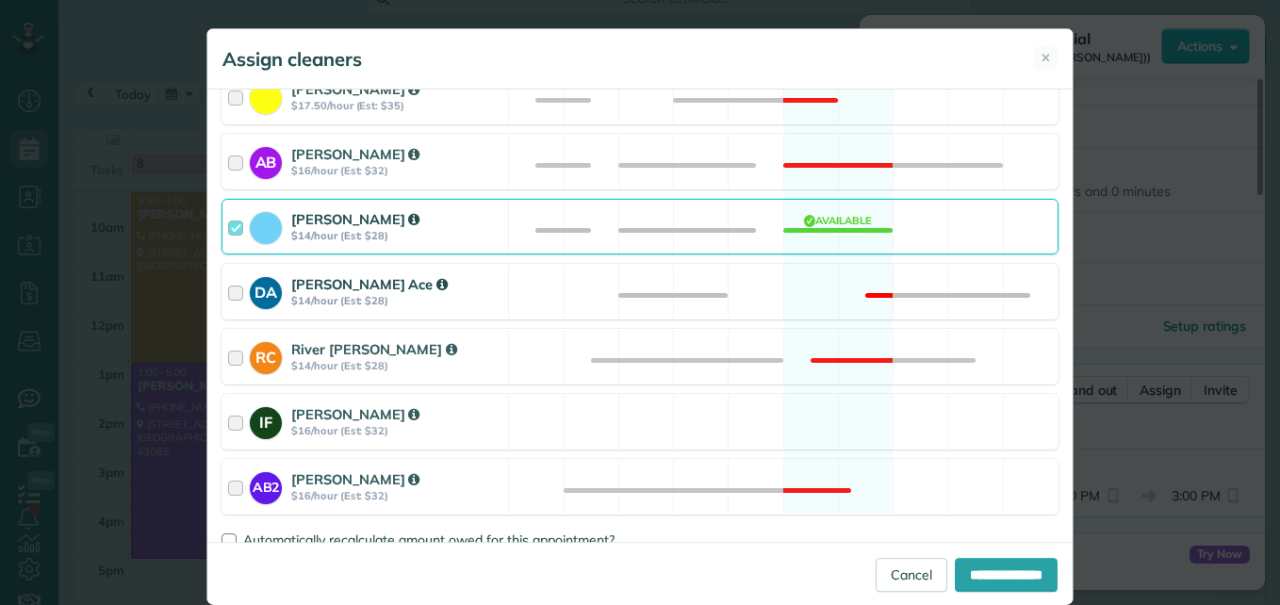
scroll to position [277, 0]
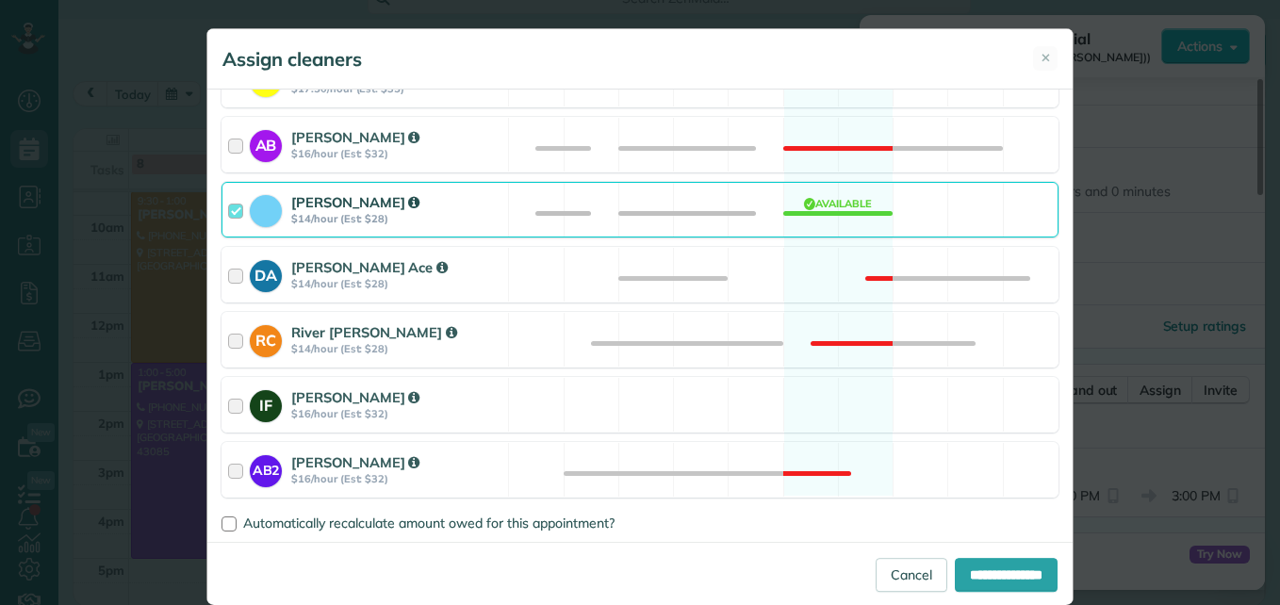
click at [228, 211] on div at bounding box center [239, 209] width 22 height 35
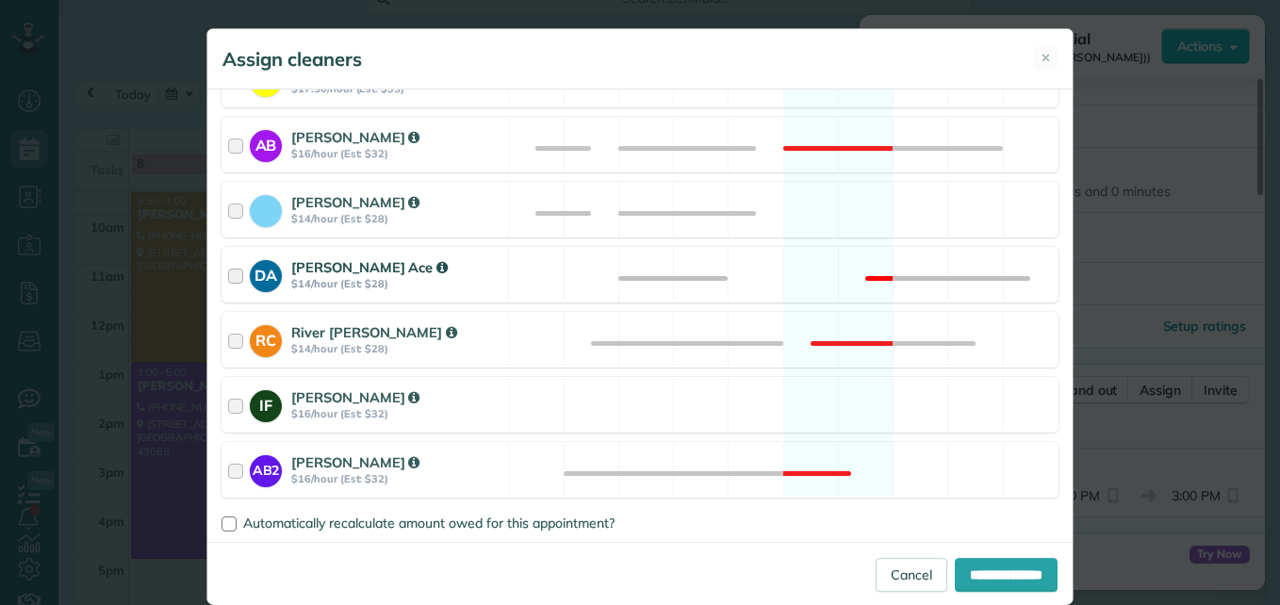
click at [228, 274] on div at bounding box center [239, 274] width 22 height 35
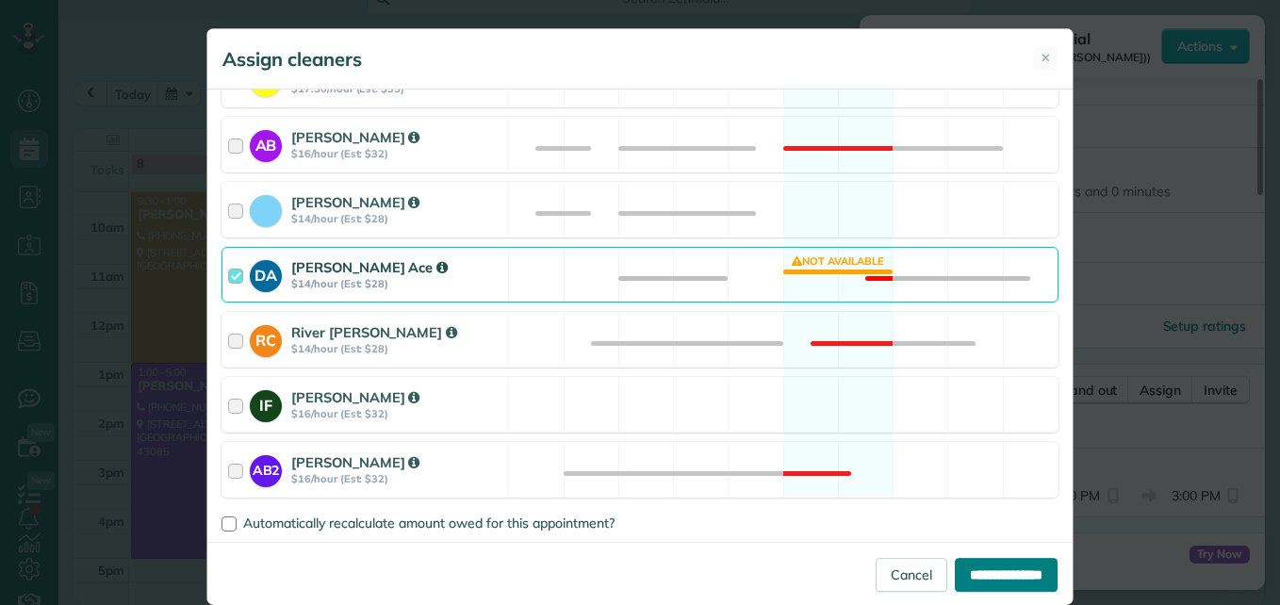
click at [959, 570] on input "**********" at bounding box center [1006, 575] width 103 height 34
type input "**********"
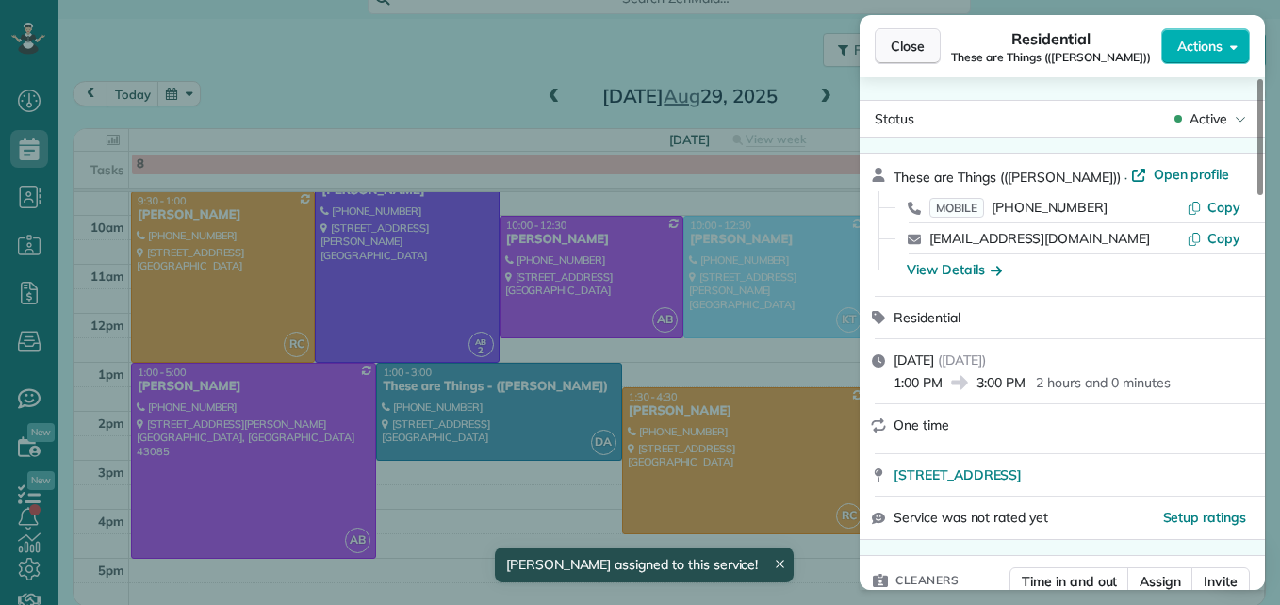
click at [909, 41] on span "Close" at bounding box center [908, 46] width 34 height 19
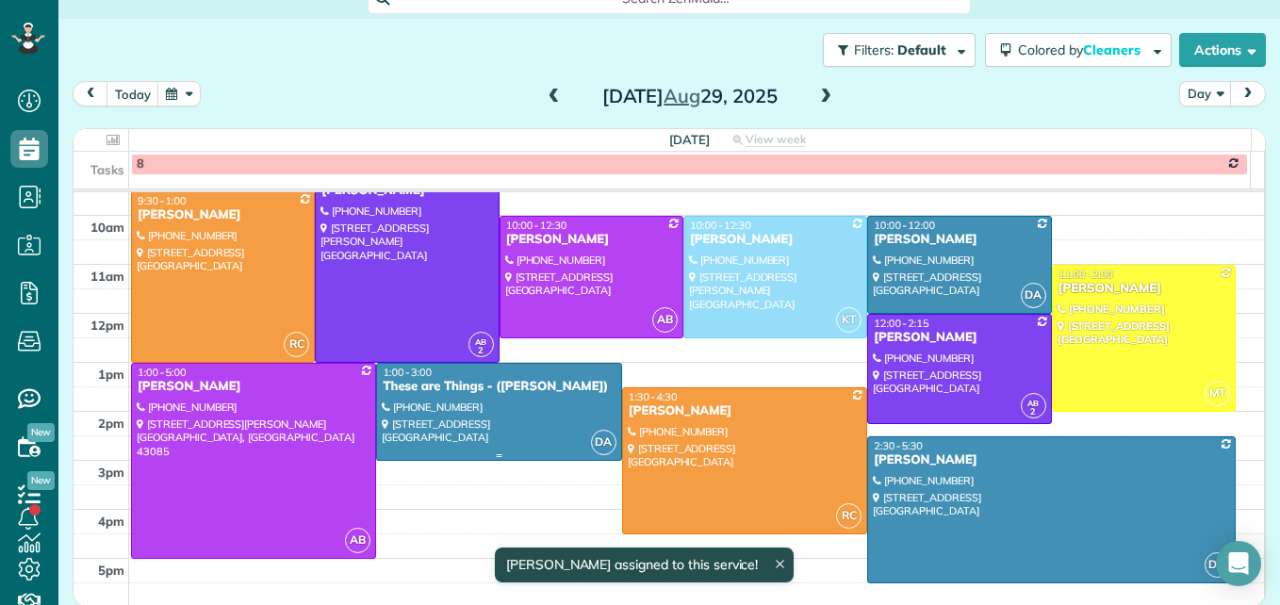
click at [500, 436] on div at bounding box center [498, 412] width 243 height 96
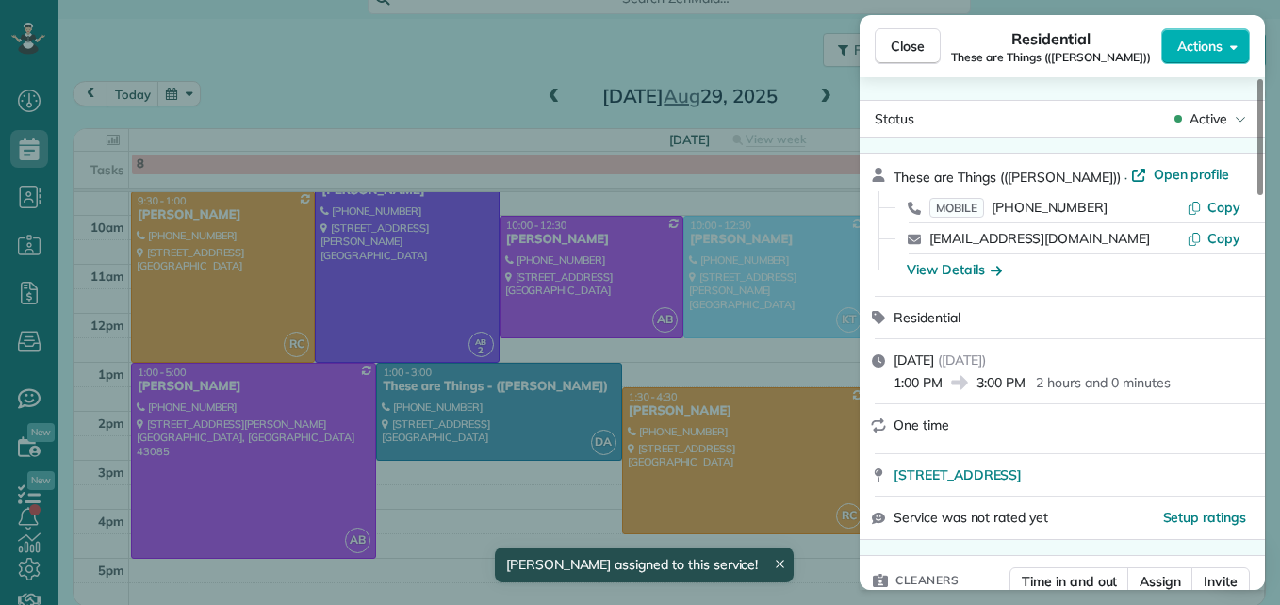
scroll to position [189, 0]
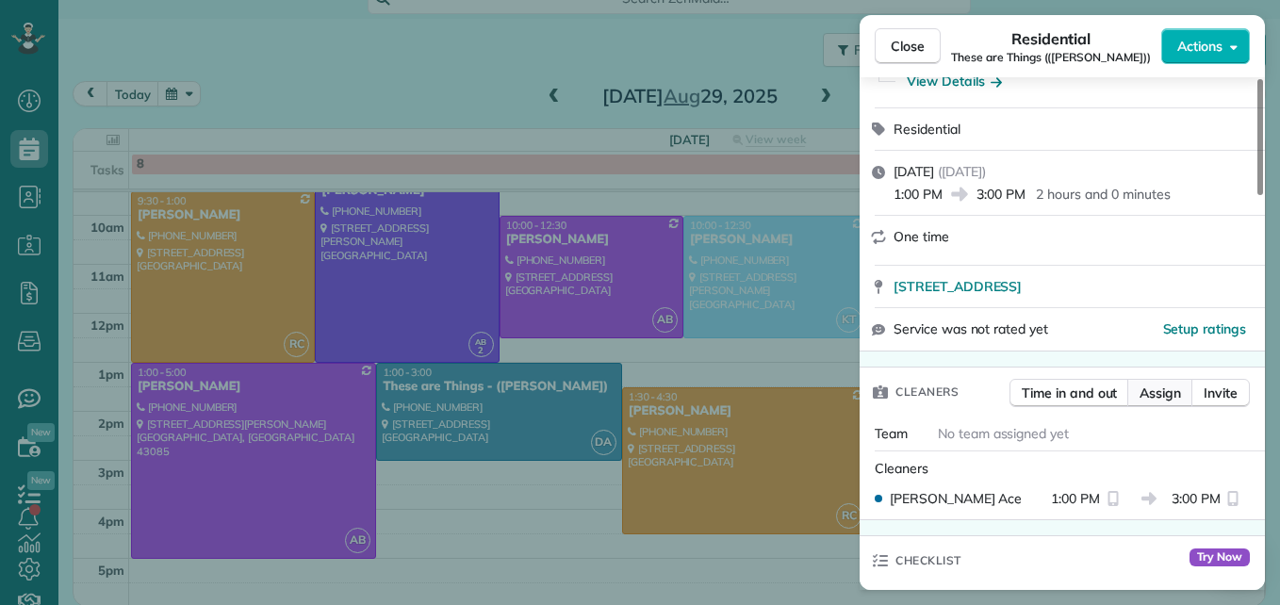
click at [1149, 386] on span "Assign" at bounding box center [1159, 393] width 41 height 19
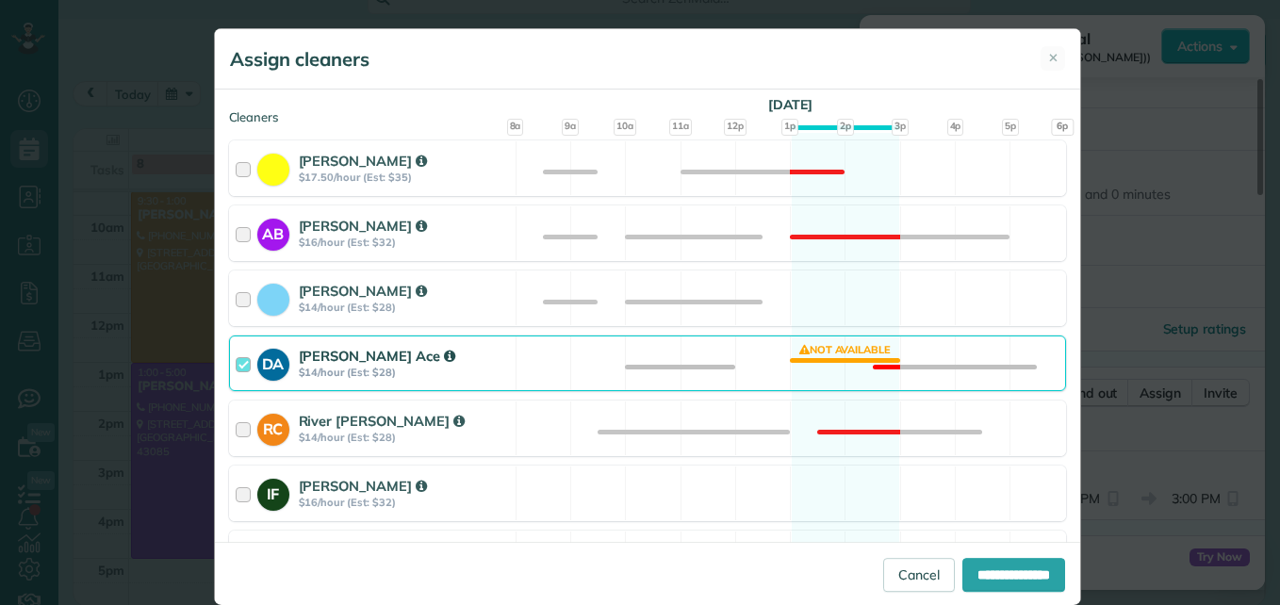
click at [236, 369] on div at bounding box center [247, 363] width 22 height 35
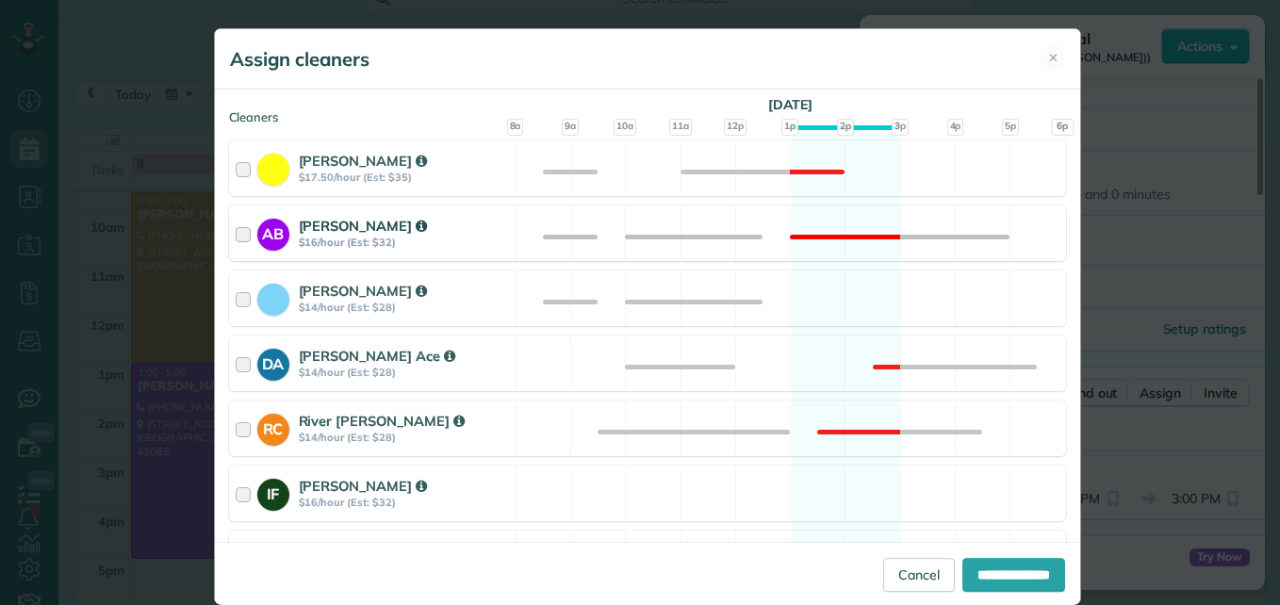
click at [236, 228] on div at bounding box center [247, 233] width 22 height 35
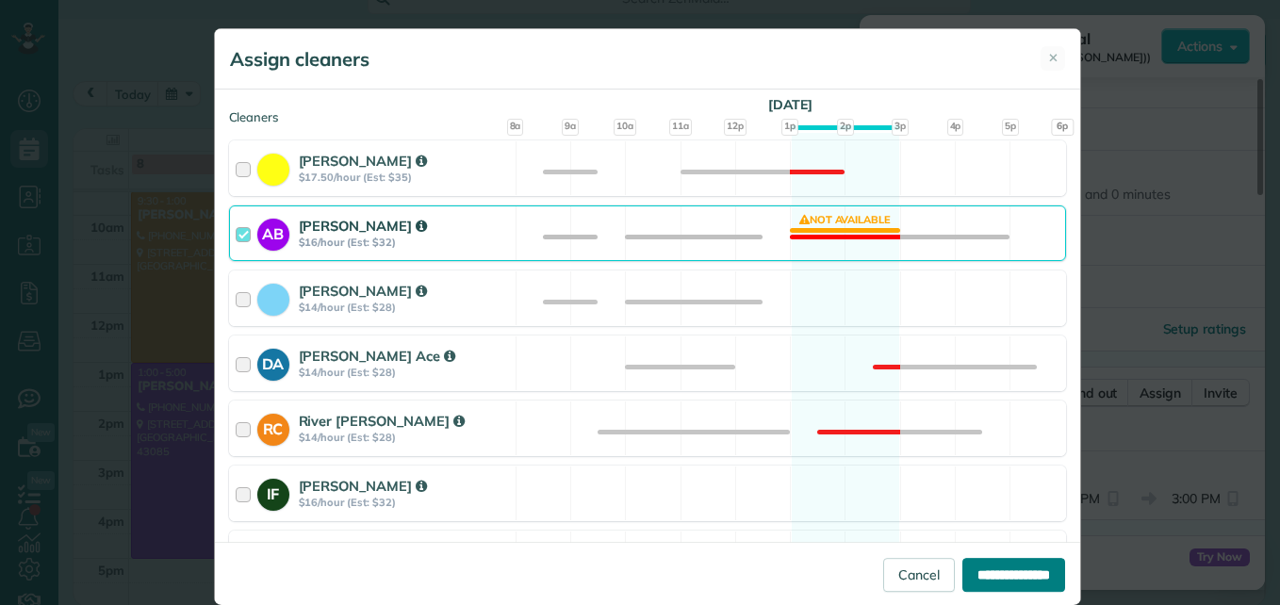
click at [973, 582] on input "**********" at bounding box center [1013, 575] width 103 height 34
type input "**********"
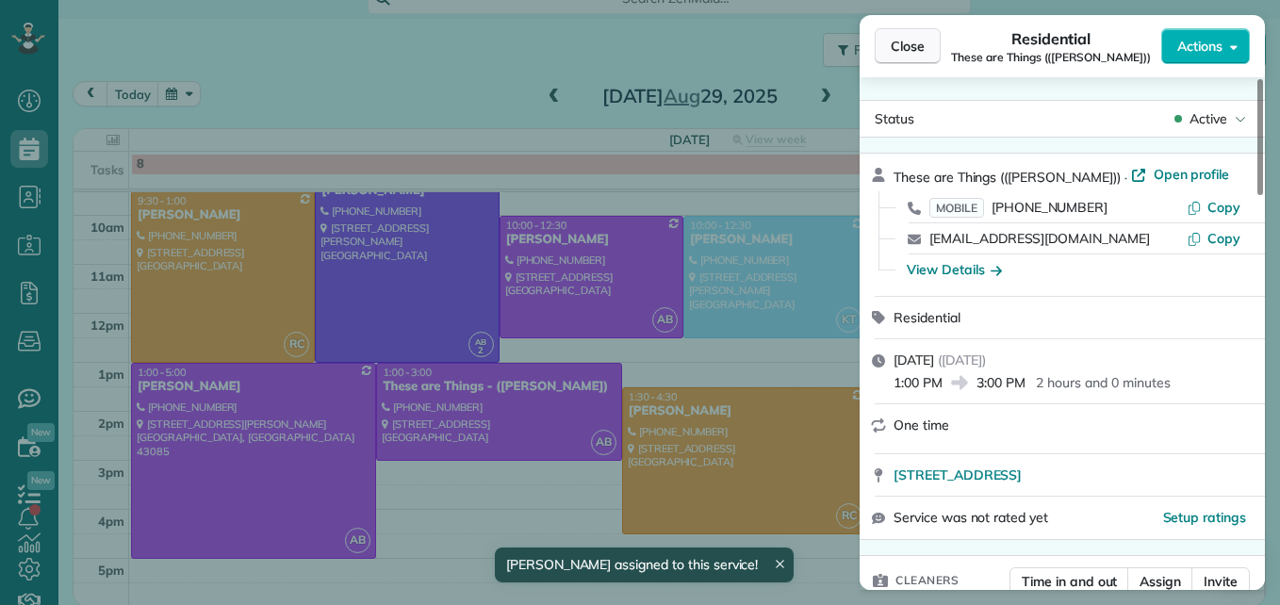
click at [891, 35] on button "Close" at bounding box center [908, 46] width 66 height 36
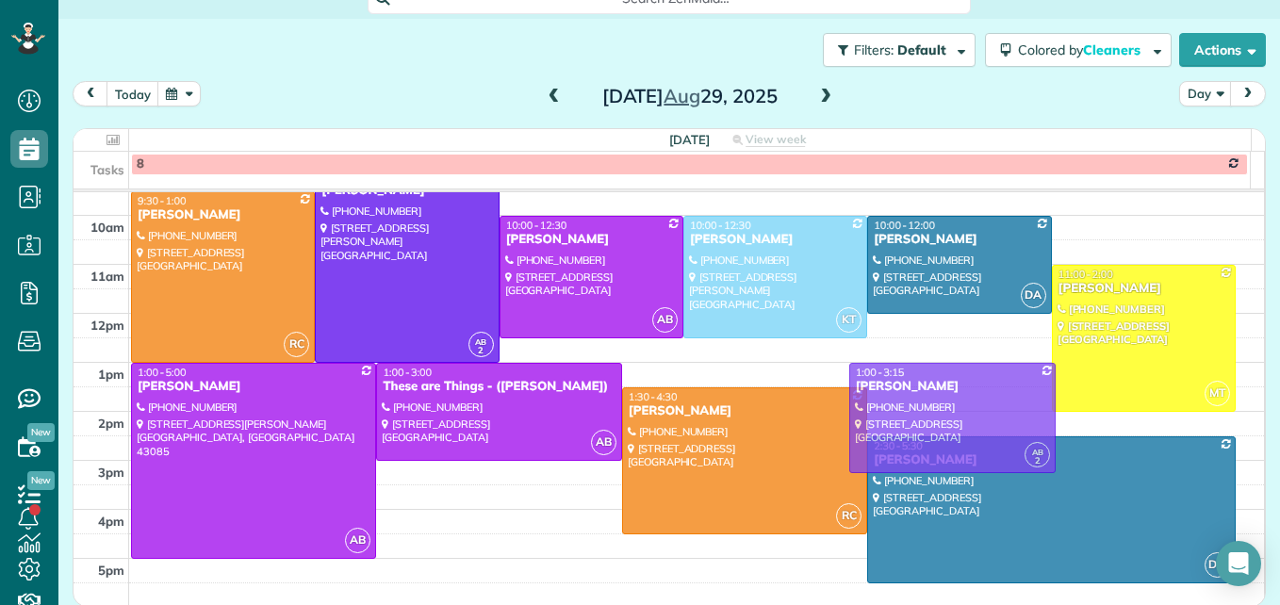
drag, startPoint x: 939, startPoint y: 365, endPoint x: 943, endPoint y: 410, distance: 45.4
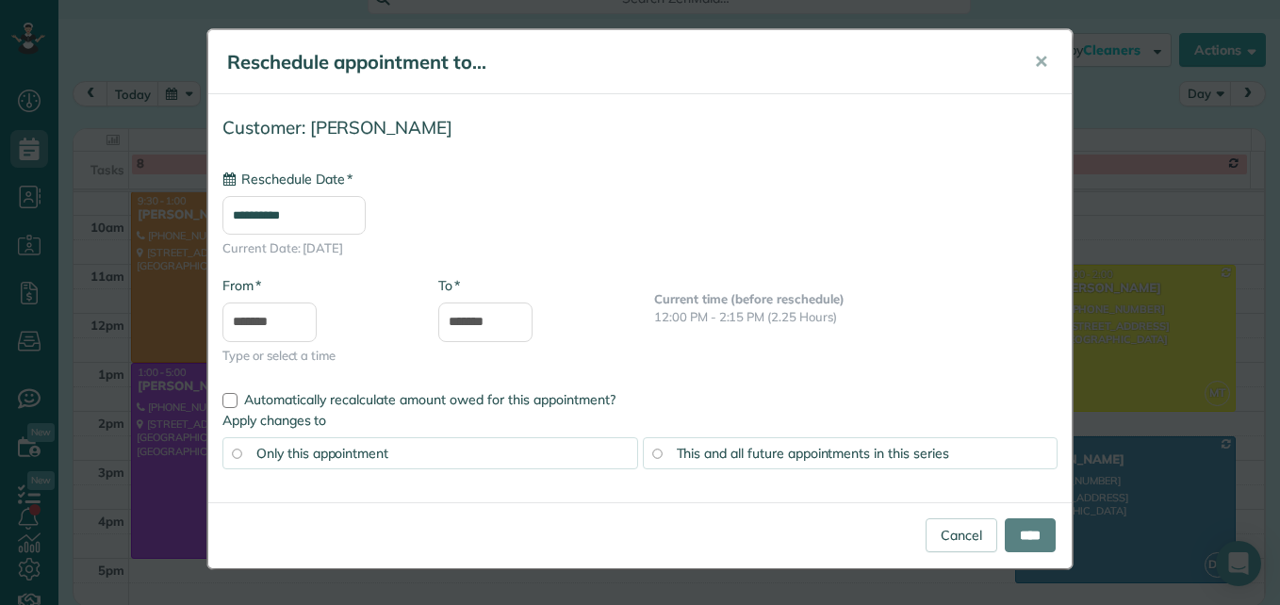
type input "**********"
click at [1005, 539] on input "****" at bounding box center [1030, 535] width 51 height 34
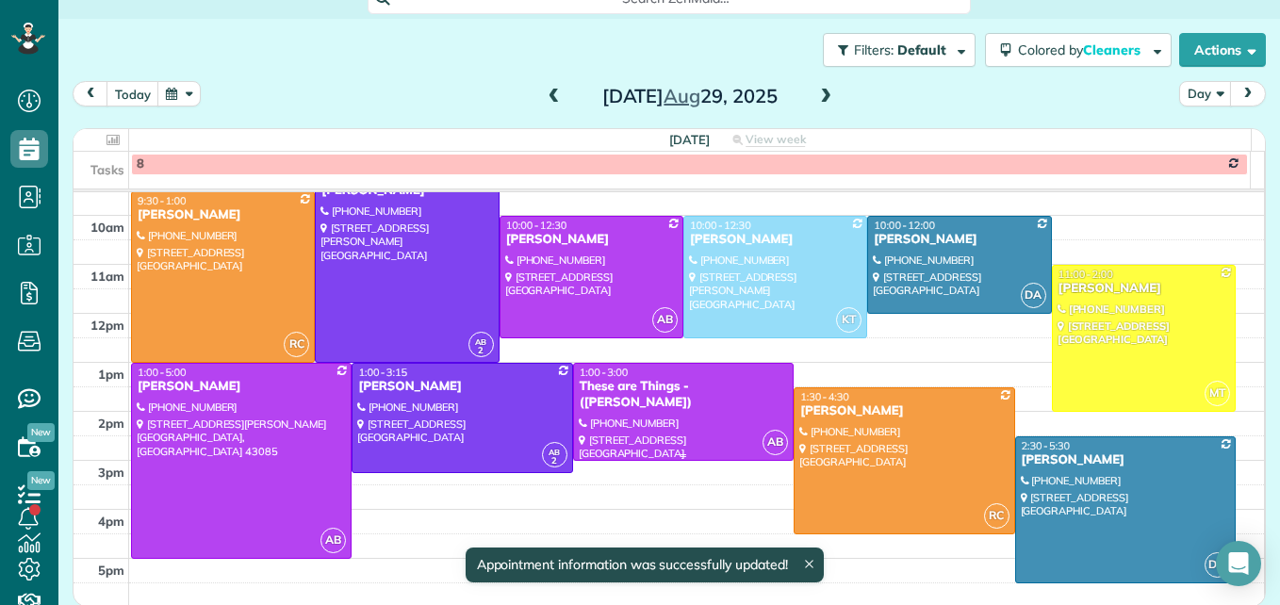
click at [693, 426] on div at bounding box center [683, 412] width 219 height 96
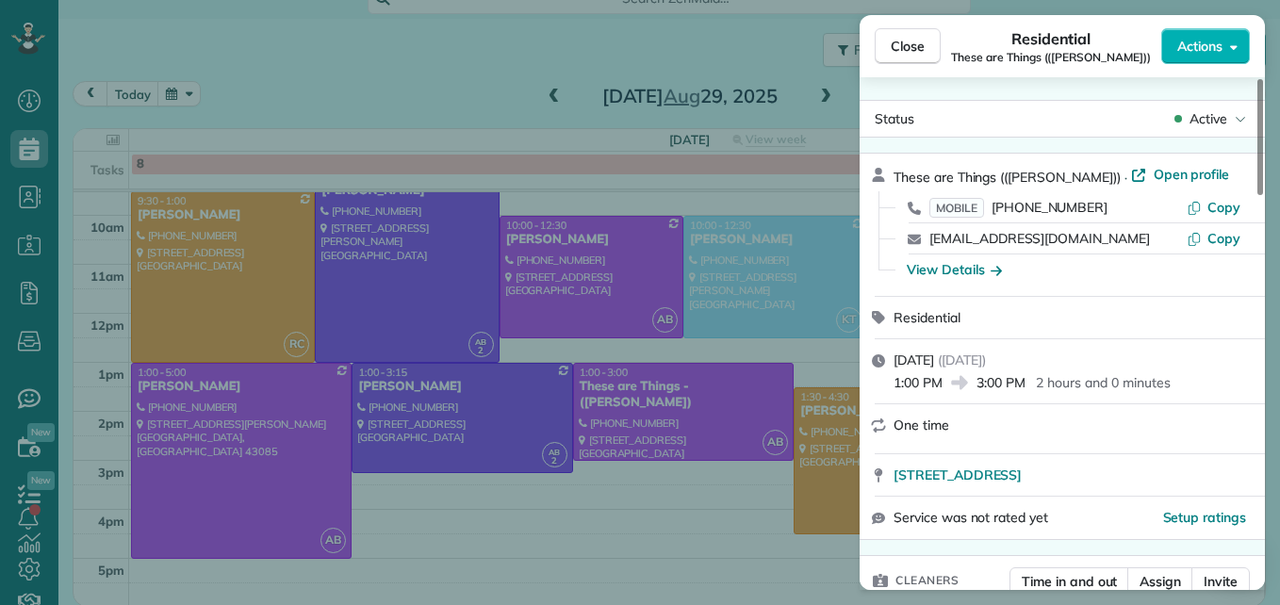
click at [258, 481] on div "Close Residential These are Things (([PERSON_NAME])) Actions Status Active Thes…" at bounding box center [640, 302] width 1280 height 605
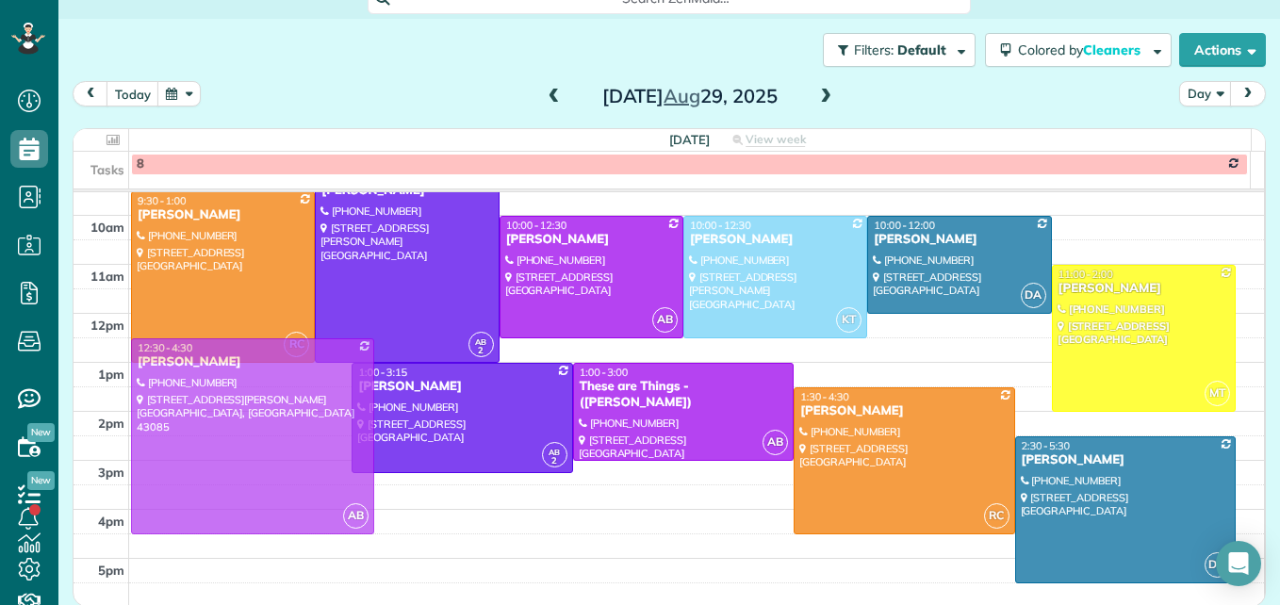
drag, startPoint x: 258, startPoint y: 481, endPoint x: 258, endPoint y: 462, distance: 18.9
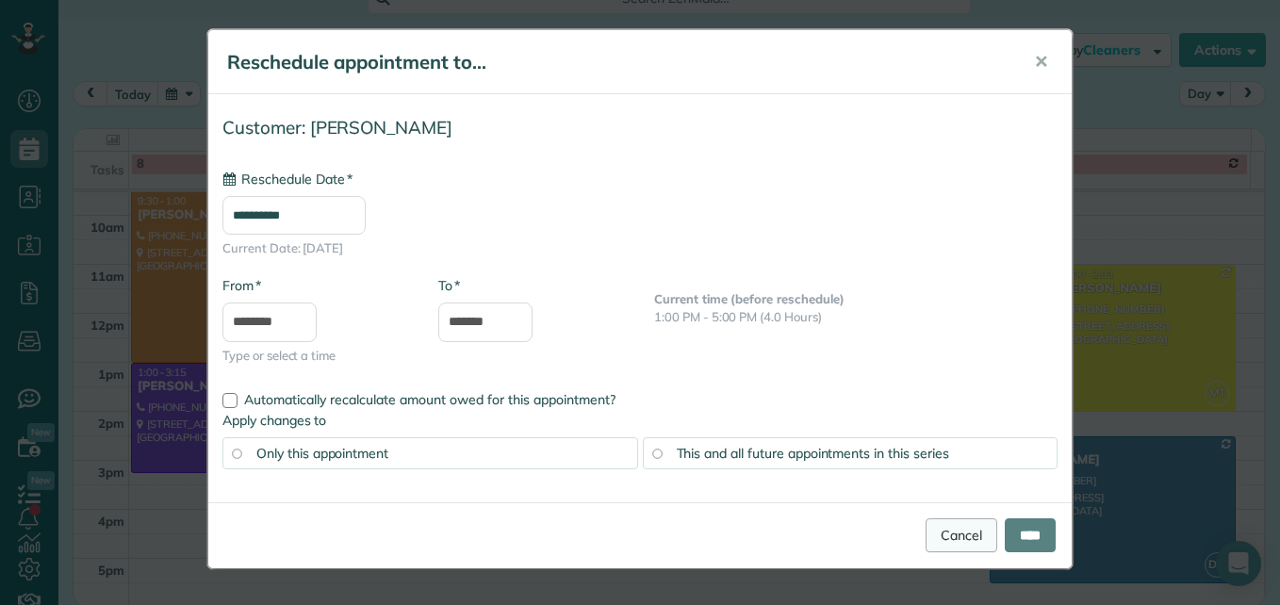
type input "**********"
click at [1015, 531] on input "****" at bounding box center [1030, 535] width 51 height 34
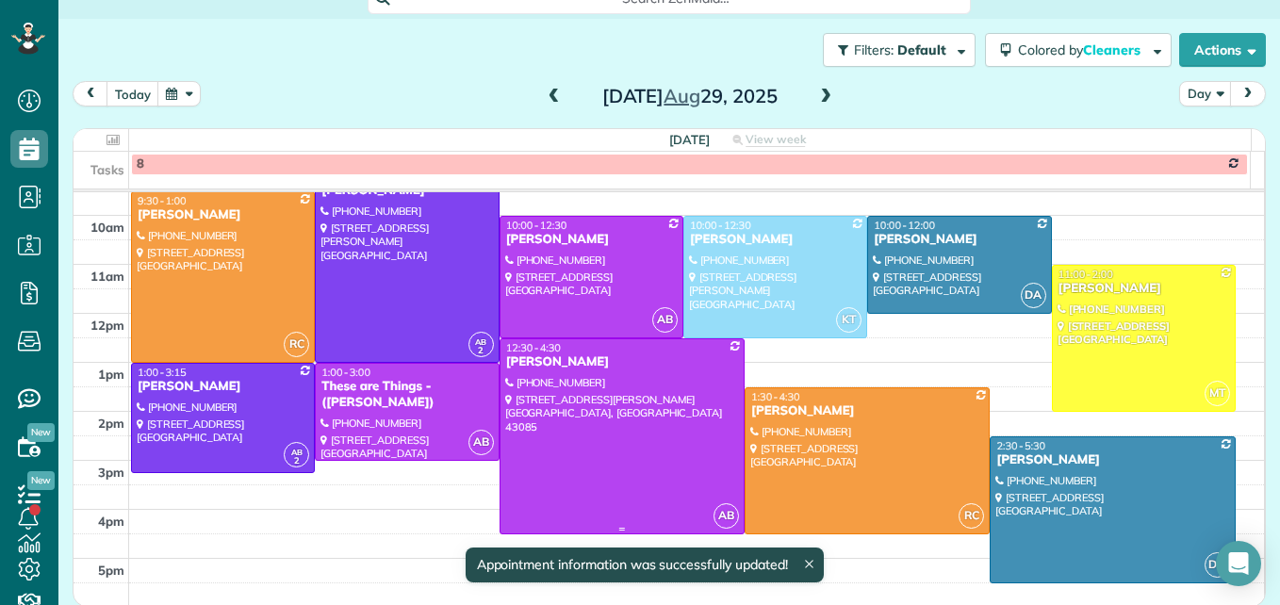
click at [552, 433] on div at bounding box center [621, 436] width 243 height 194
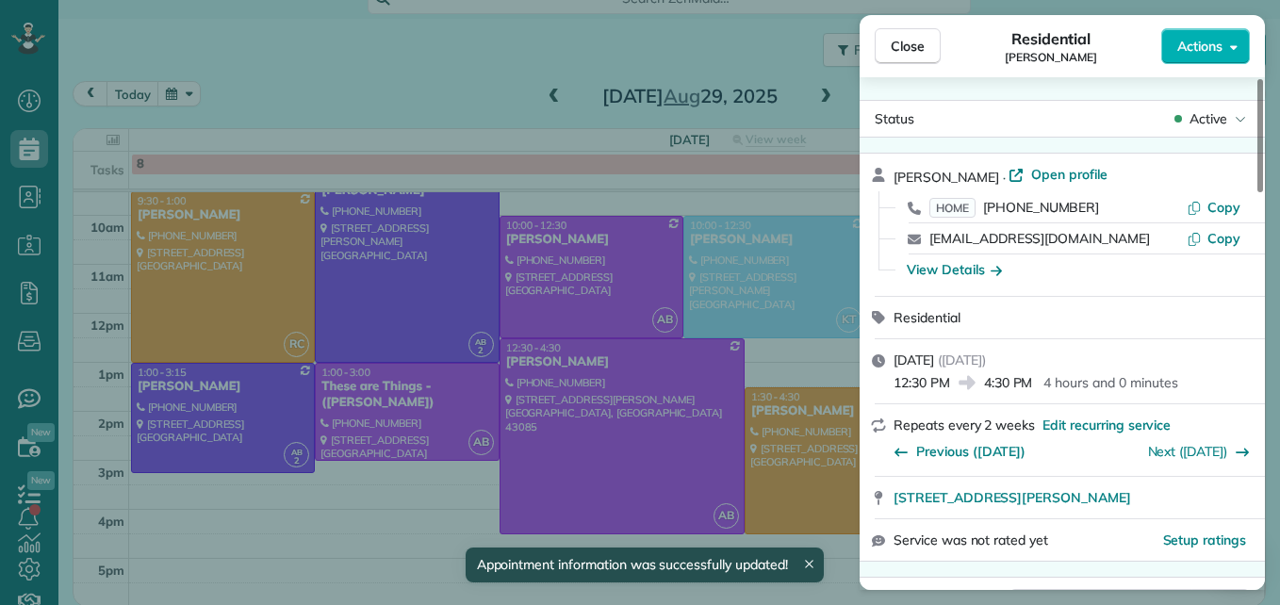
scroll to position [94, 0]
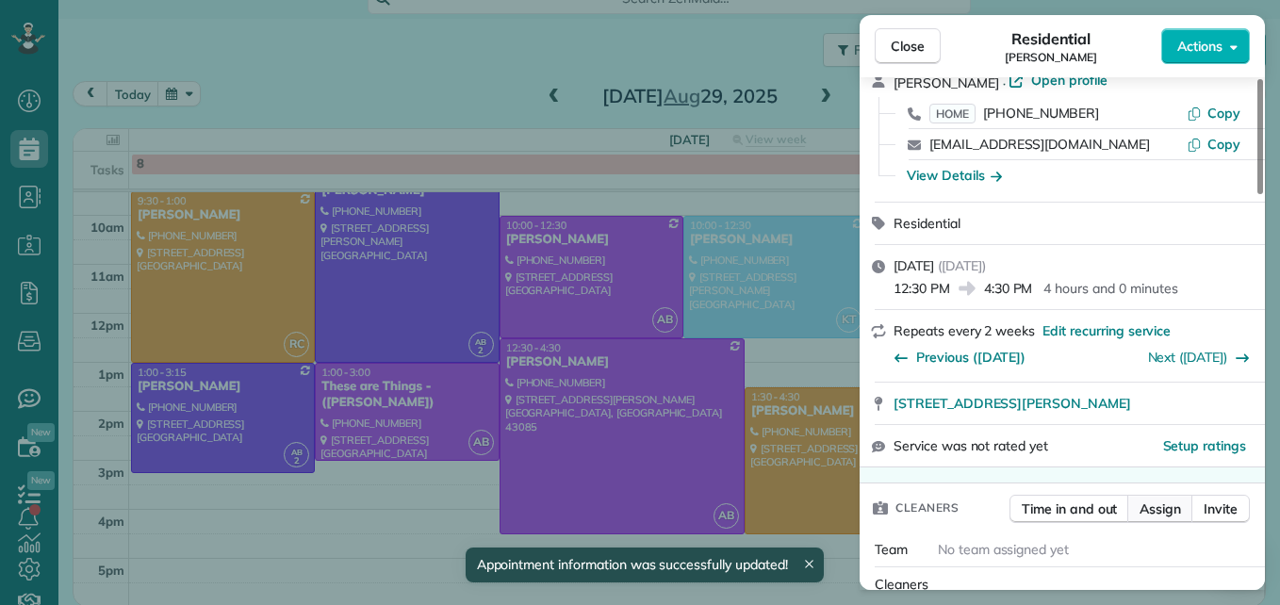
click at [1148, 504] on span "Assign" at bounding box center [1159, 509] width 41 height 19
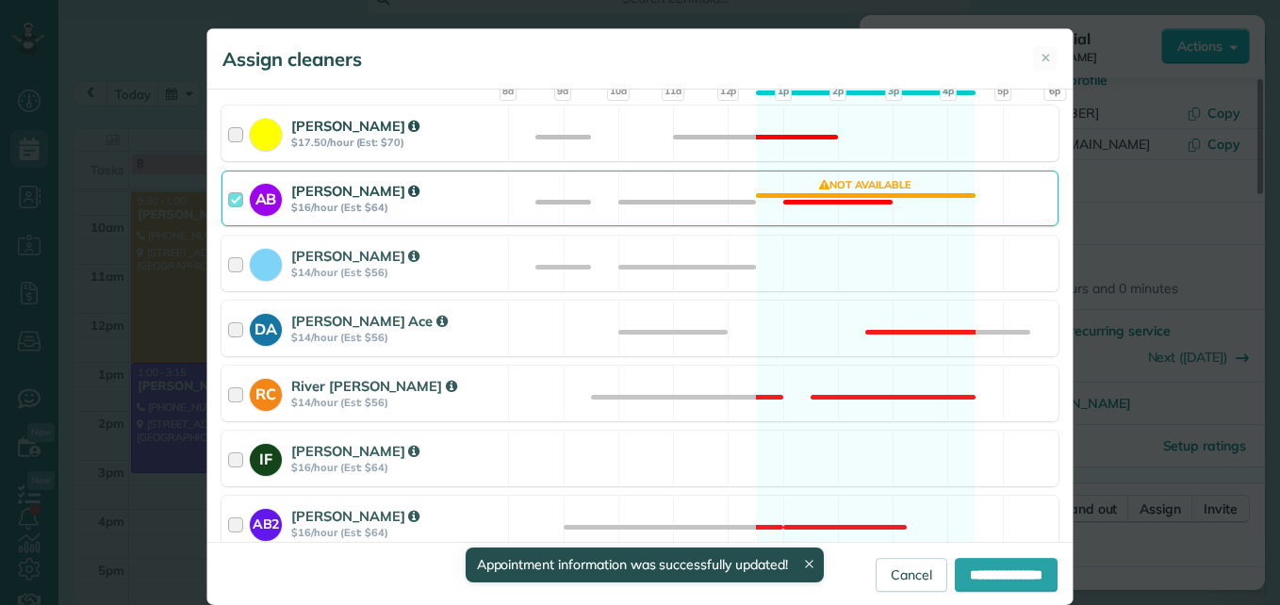
scroll to position [283, 0]
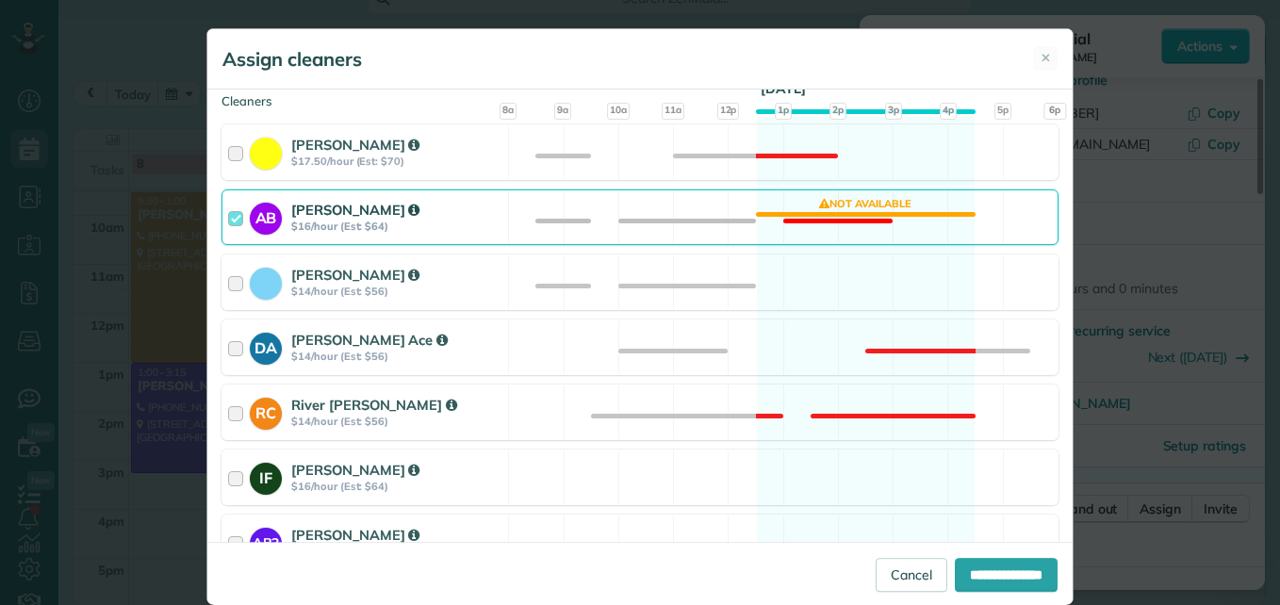
click at [233, 217] on div at bounding box center [239, 217] width 22 height 35
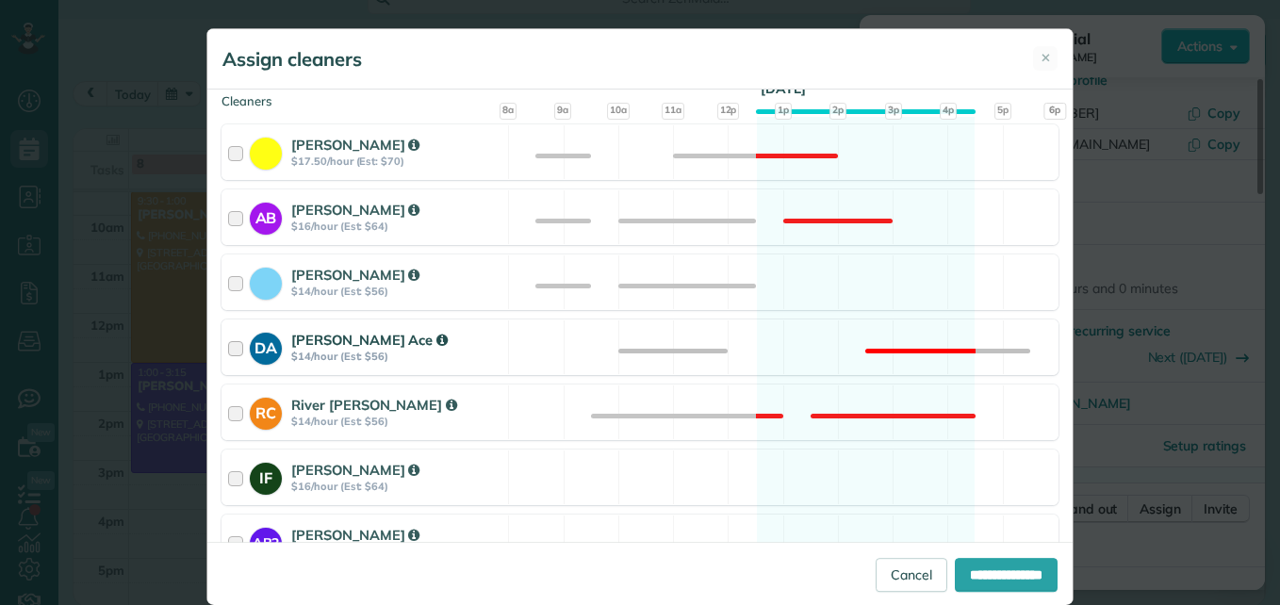
click at [236, 347] on div at bounding box center [239, 347] width 22 height 35
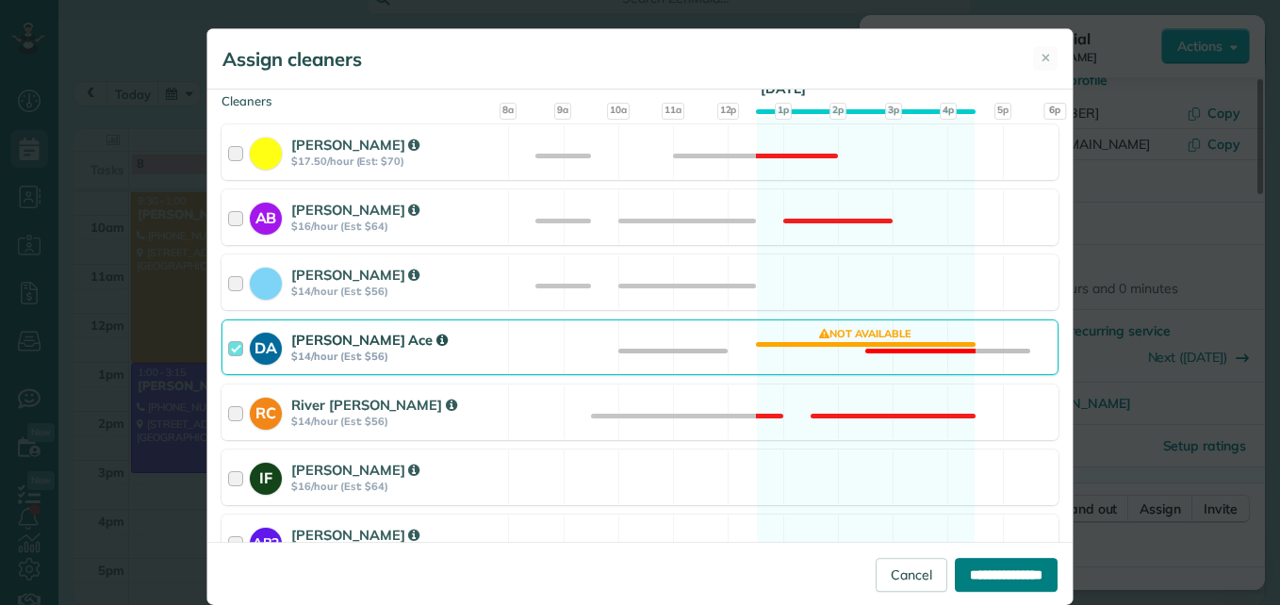
click at [958, 572] on input "**********" at bounding box center [1006, 575] width 103 height 34
type input "**********"
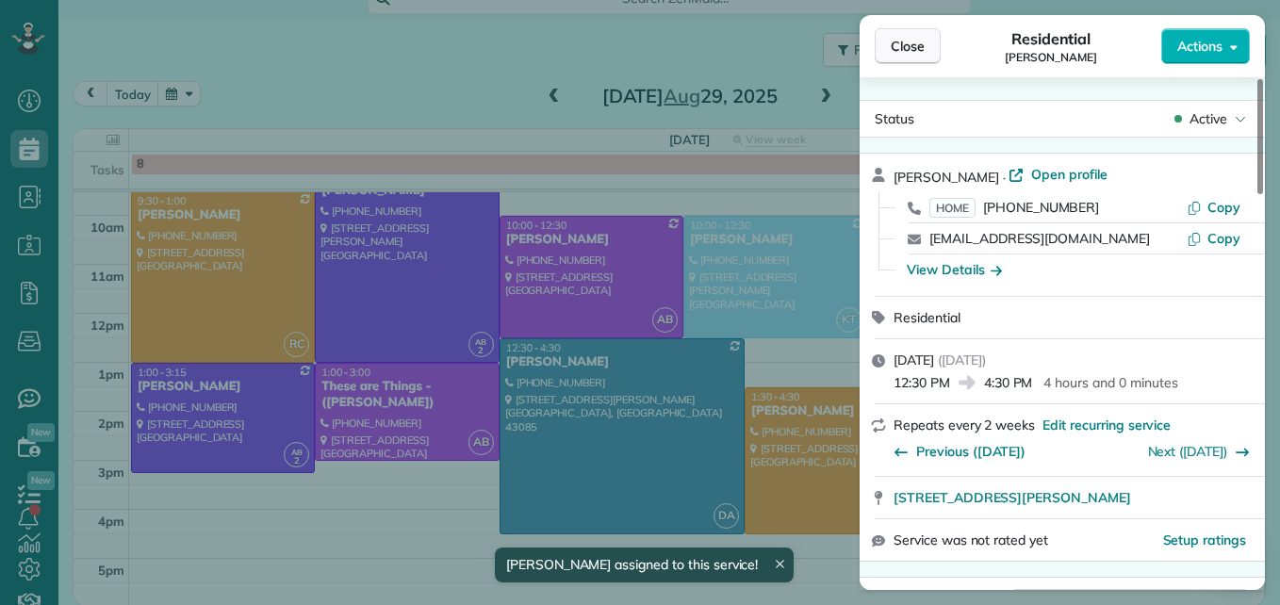
click at [881, 49] on button "Close" at bounding box center [908, 46] width 66 height 36
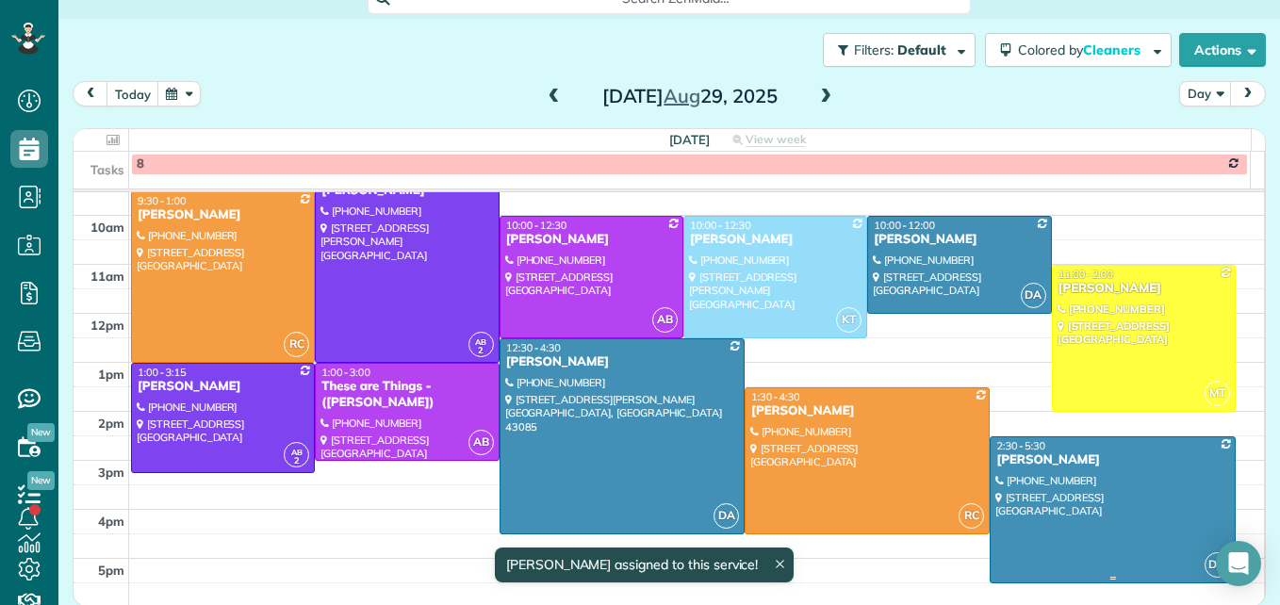
click at [1074, 487] on div at bounding box center [1112, 509] width 243 height 145
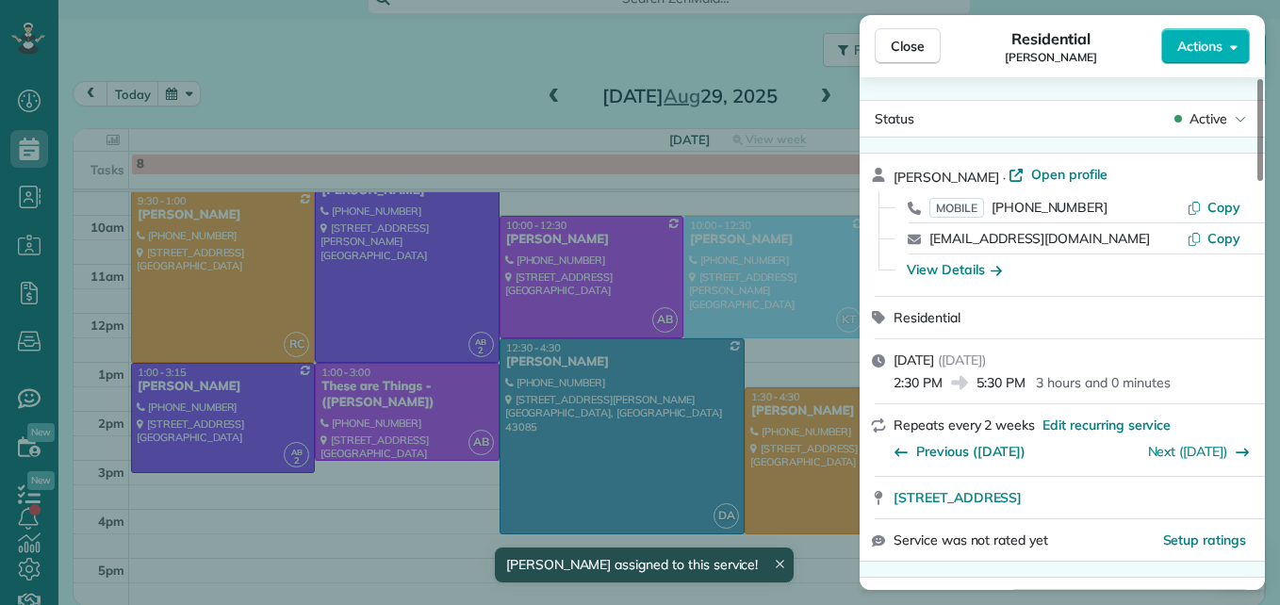
scroll to position [95, 0]
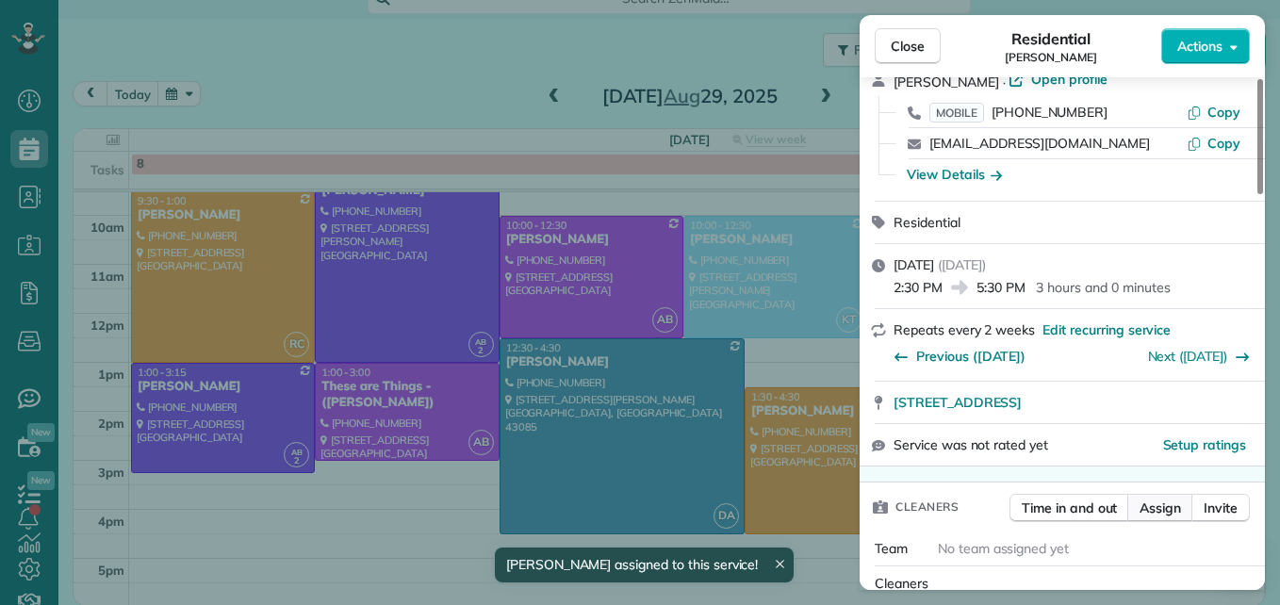
click at [1148, 512] on span "Assign" at bounding box center [1159, 508] width 41 height 19
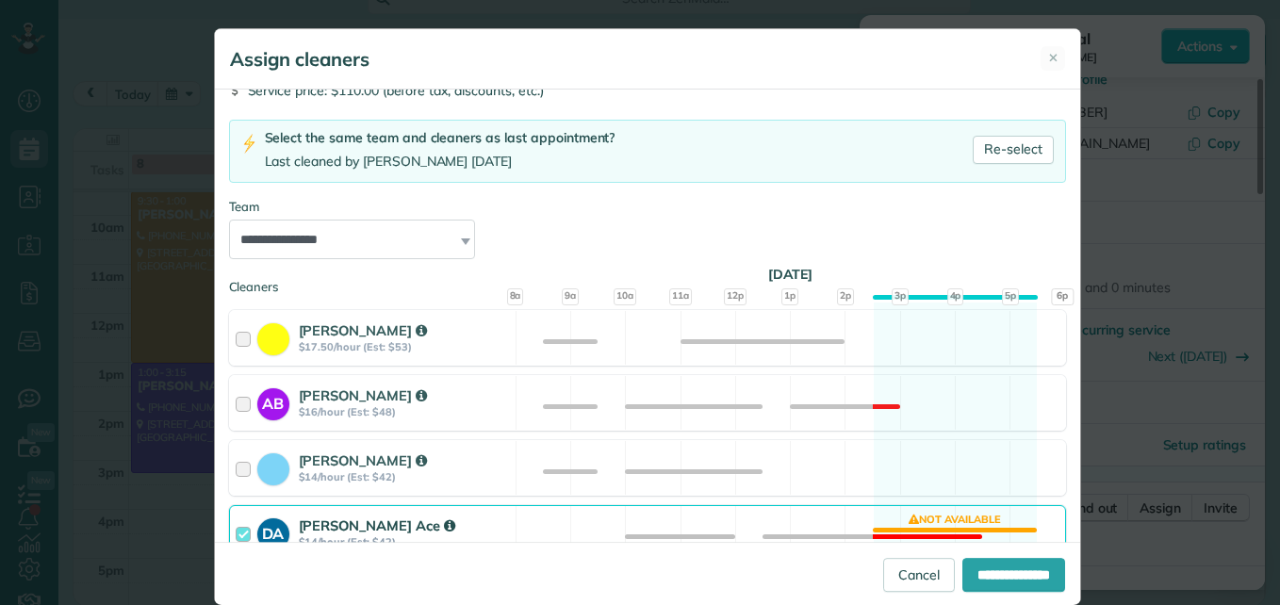
scroll to position [189, 0]
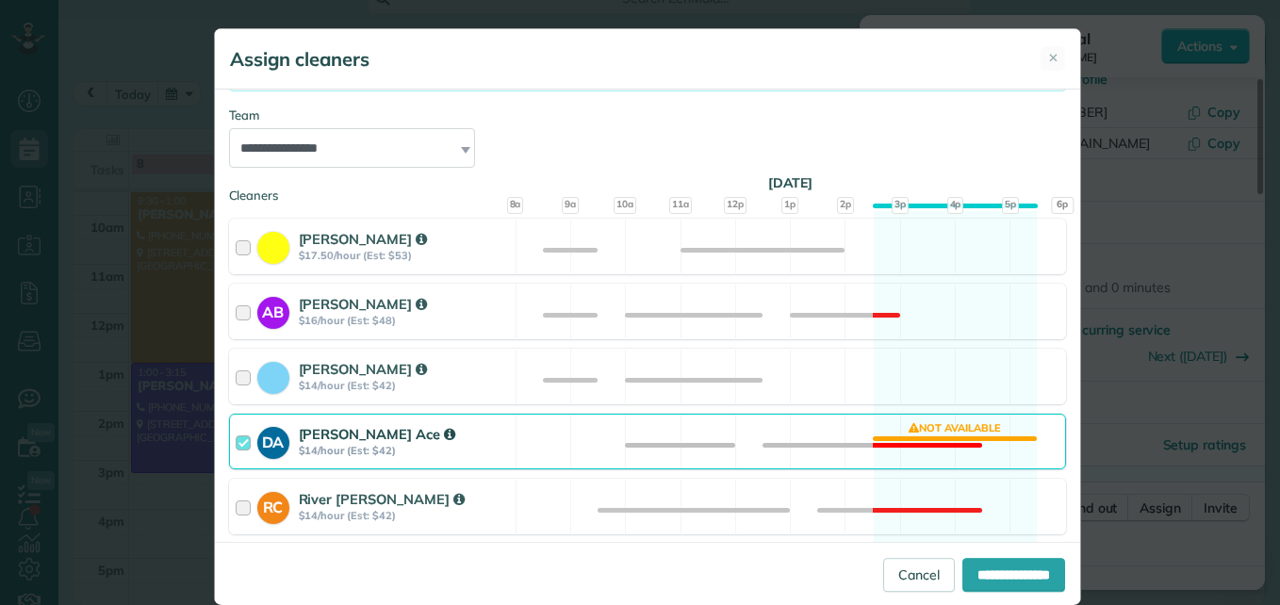
click at [236, 440] on div at bounding box center [247, 441] width 22 height 35
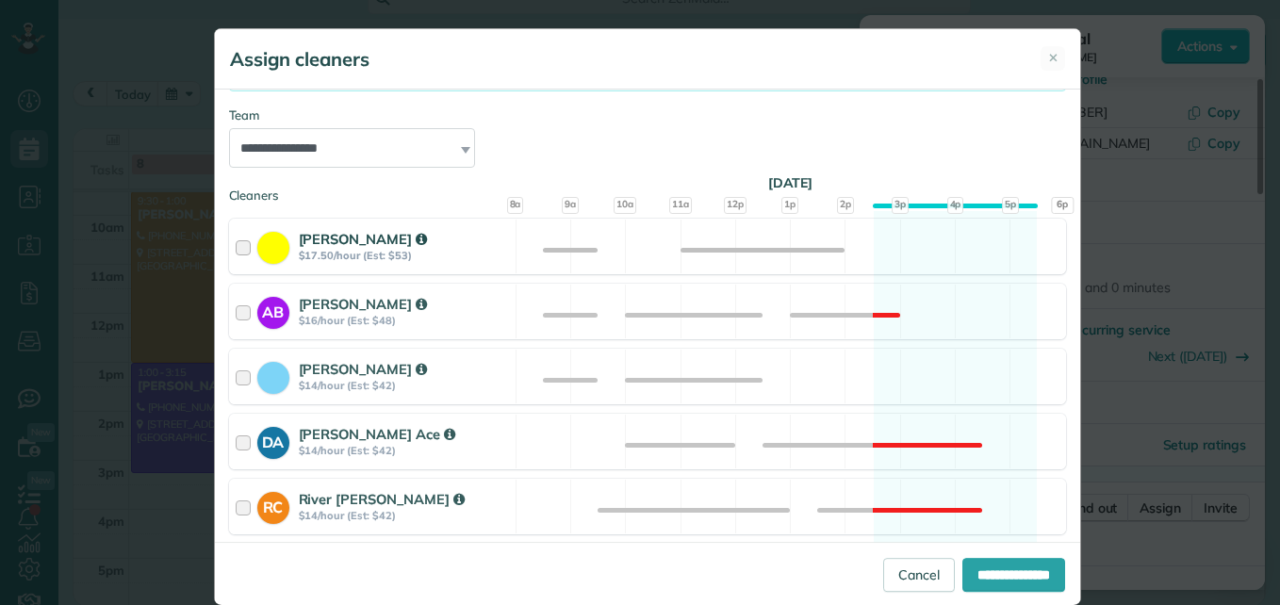
click at [239, 242] on div at bounding box center [247, 246] width 22 height 35
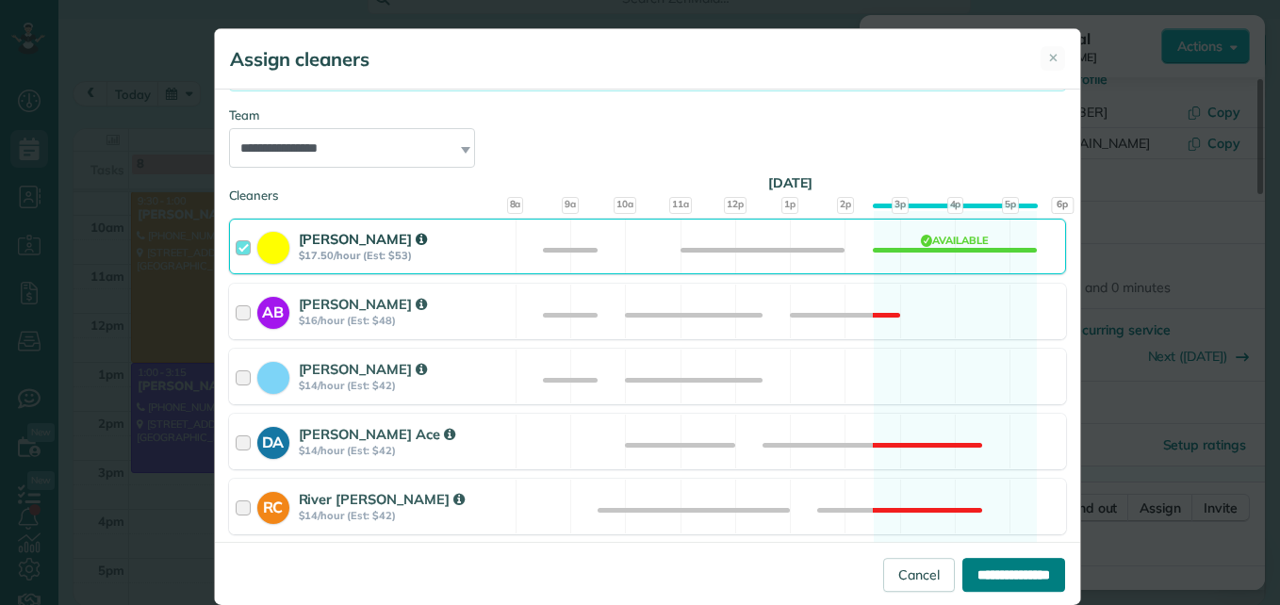
click at [985, 568] on input "**********" at bounding box center [1013, 575] width 103 height 34
type input "**********"
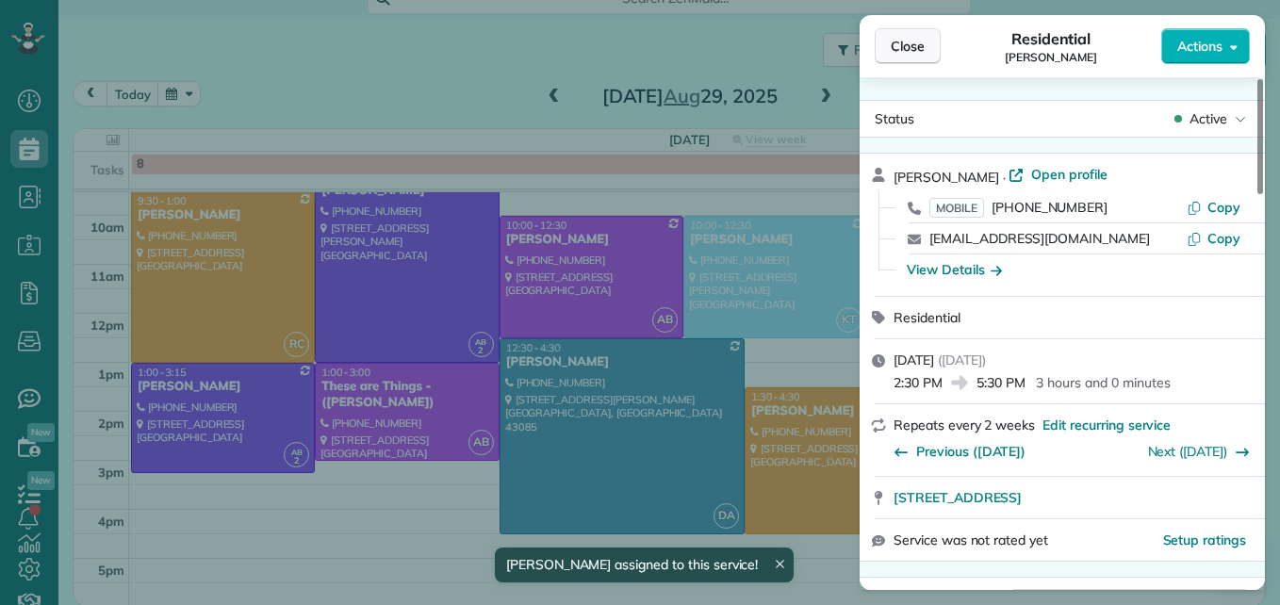
click at [916, 43] on span "Close" at bounding box center [908, 46] width 34 height 19
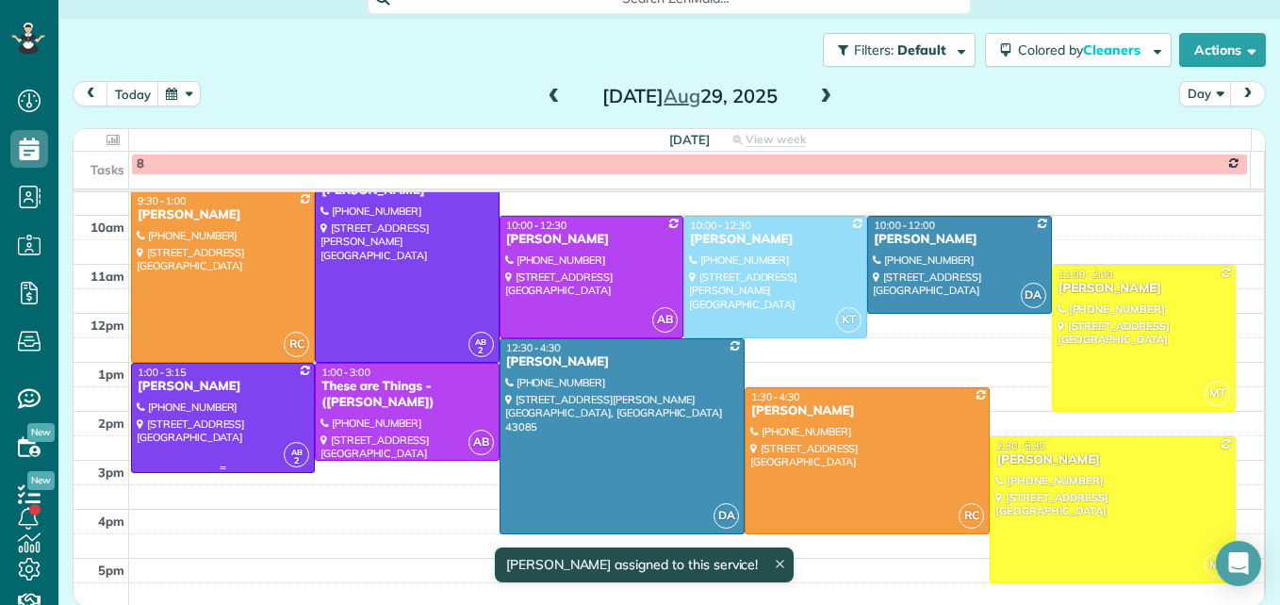
click at [221, 430] on div at bounding box center [223, 418] width 182 height 108
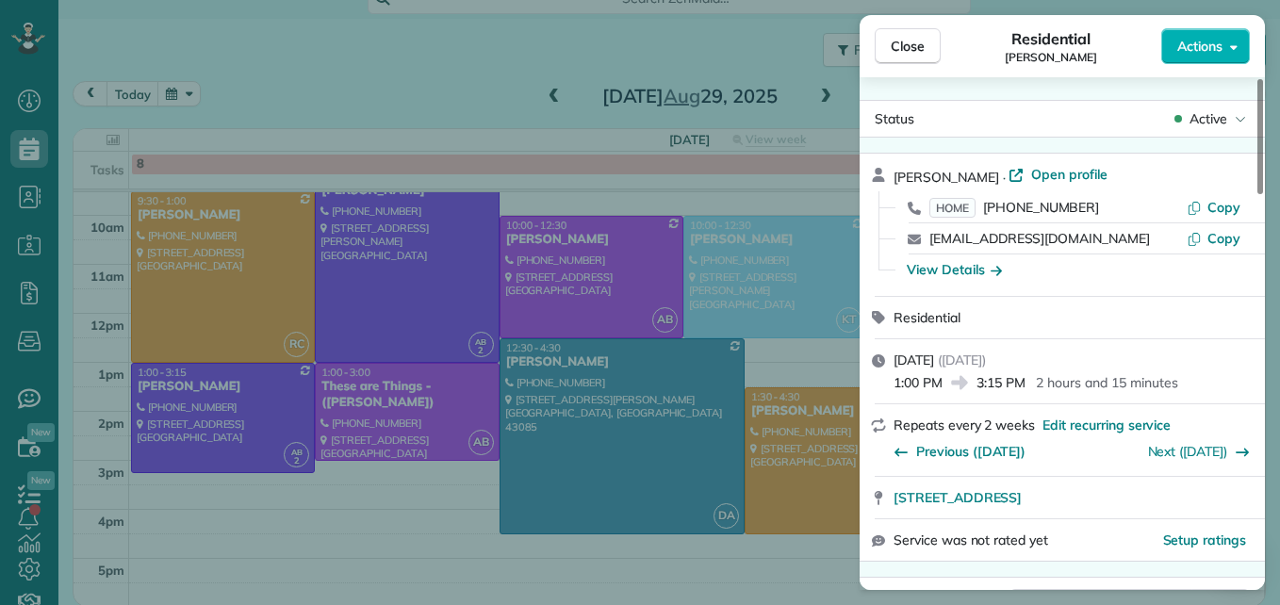
scroll to position [96, 0]
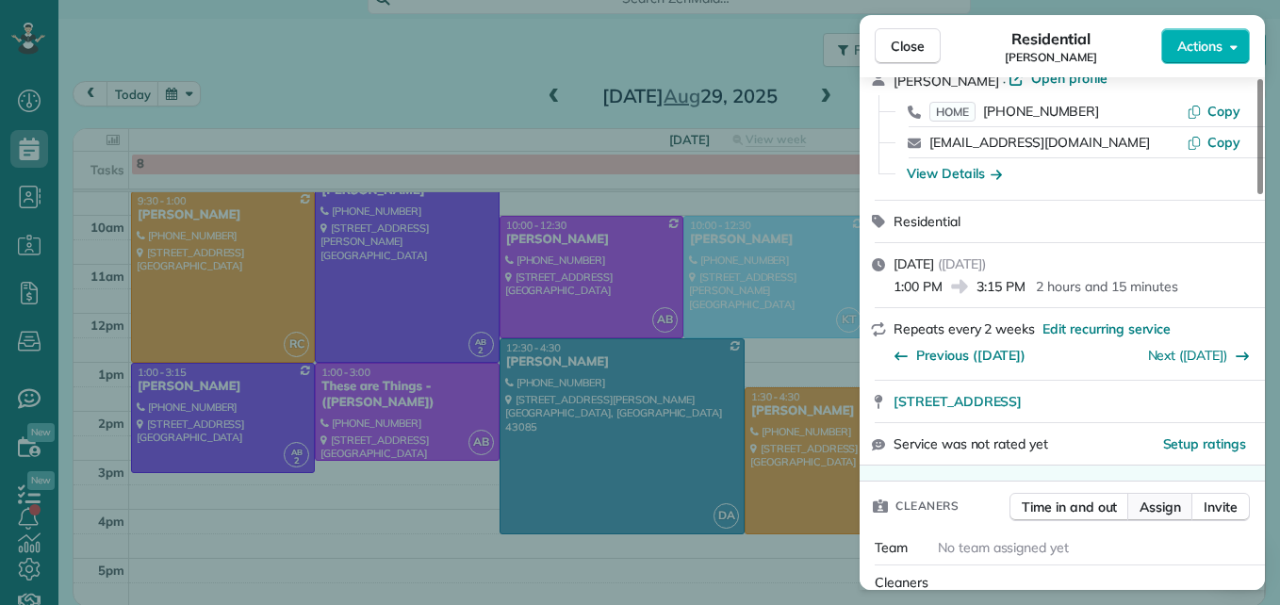
click at [1145, 507] on span "Assign" at bounding box center [1159, 507] width 41 height 19
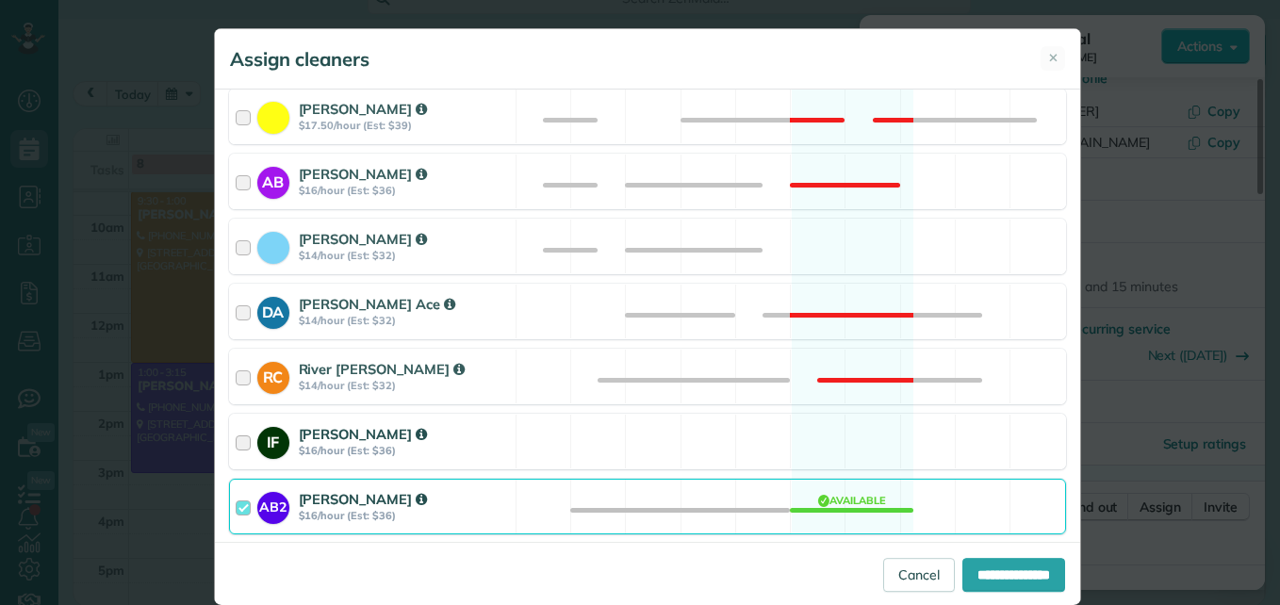
scroll to position [377, 0]
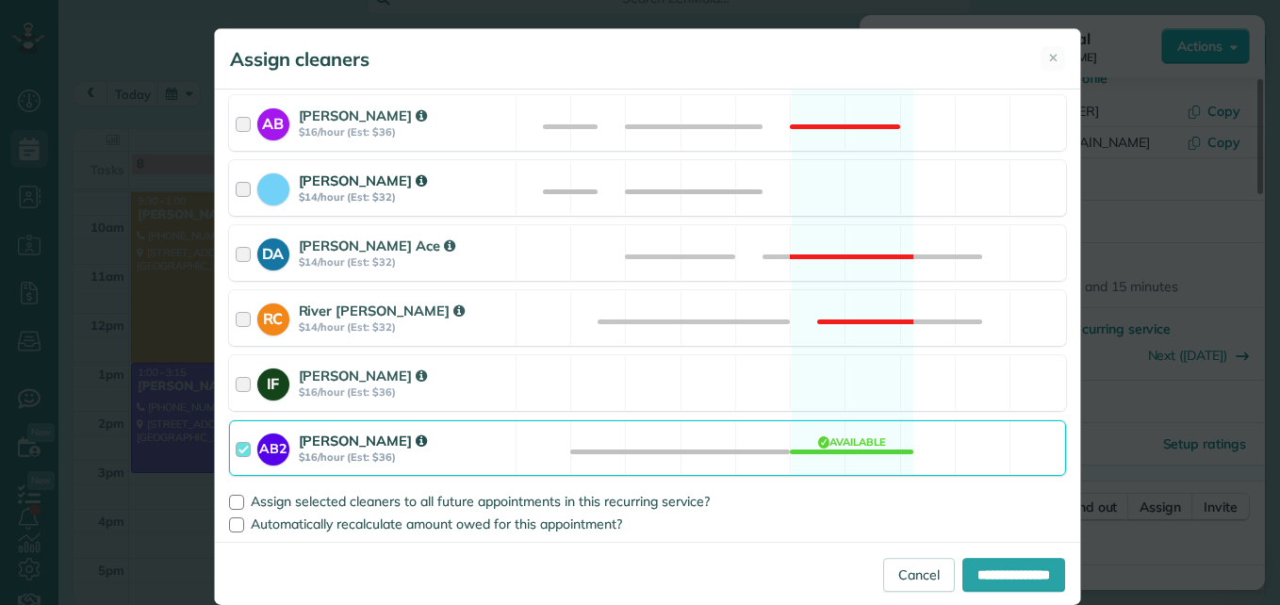
click at [238, 187] on div at bounding box center [247, 188] width 22 height 35
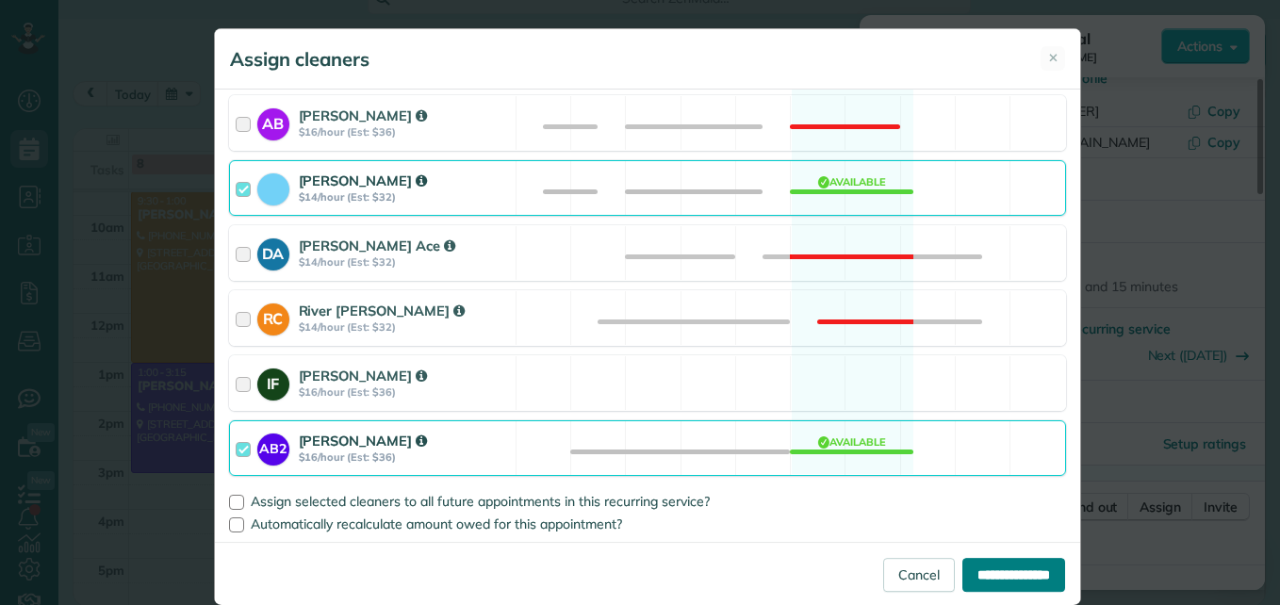
click at [984, 575] on input "**********" at bounding box center [1013, 575] width 103 height 34
type input "**********"
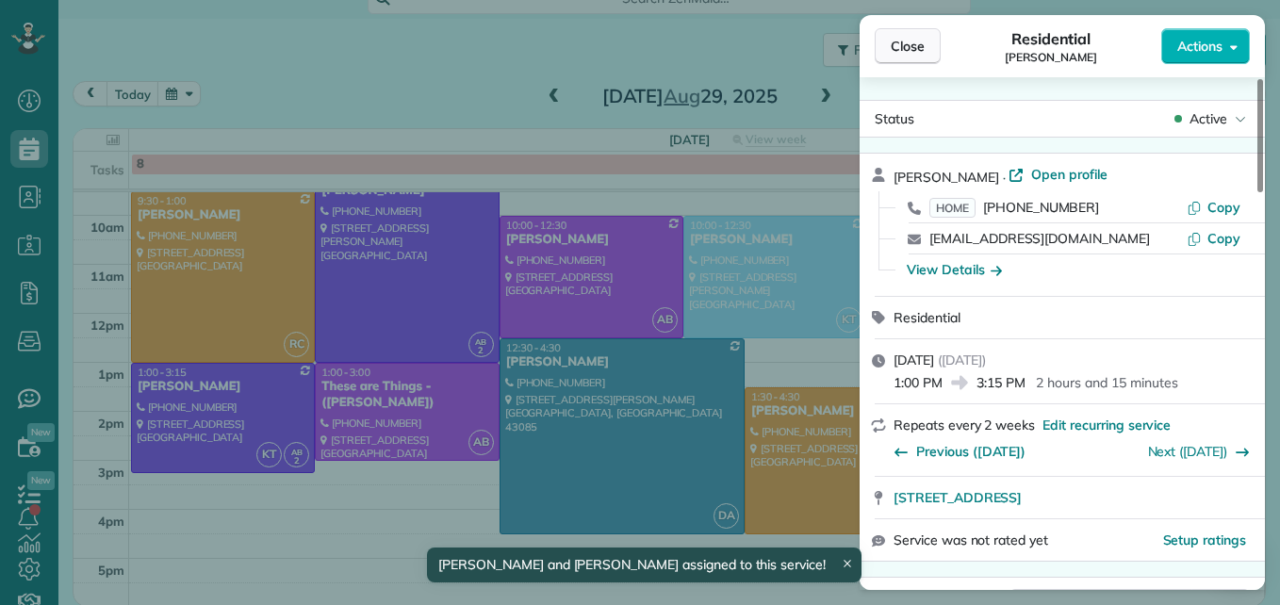
click at [910, 35] on button "Close" at bounding box center [908, 46] width 66 height 36
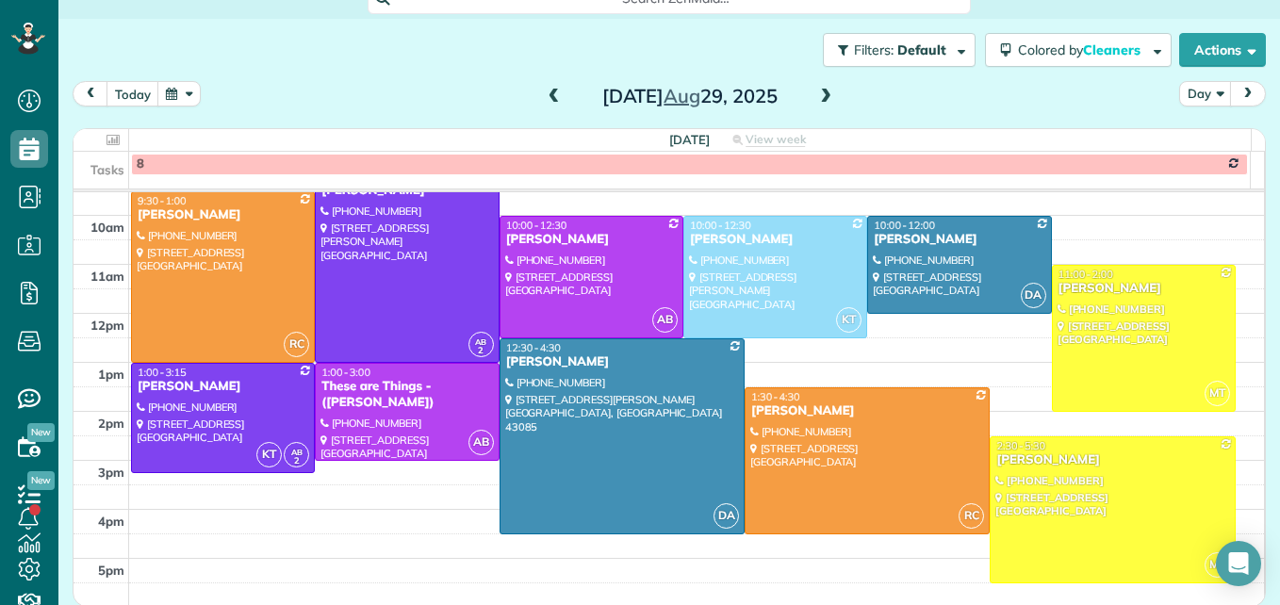
click at [544, 101] on span at bounding box center [554, 97] width 21 height 17
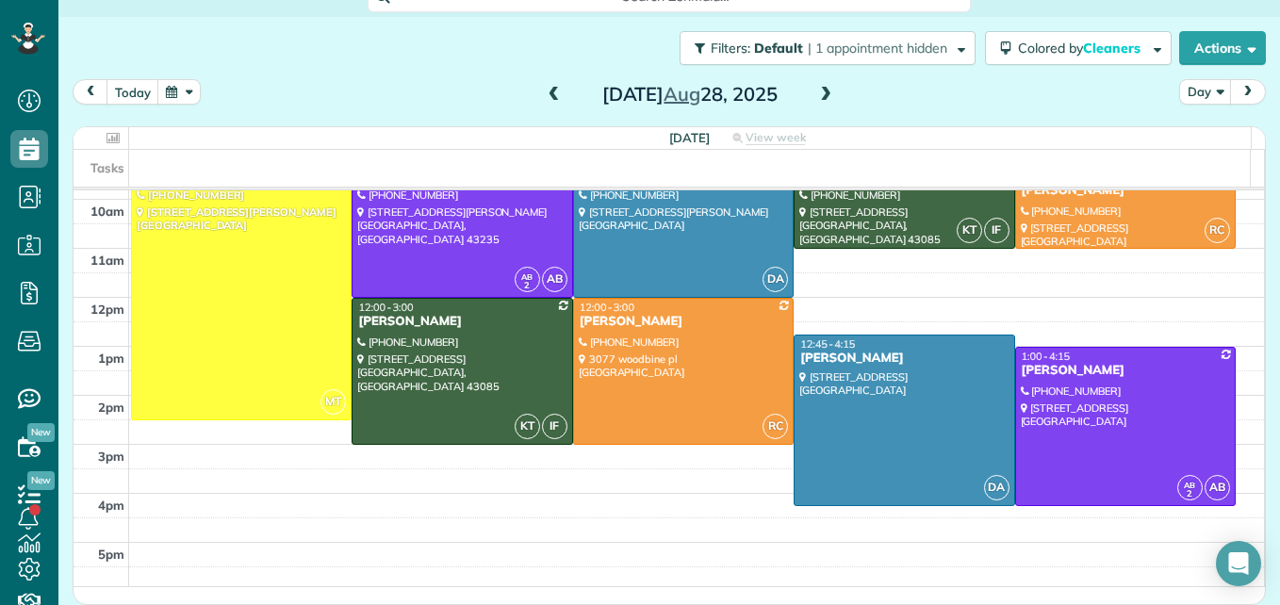
scroll to position [338, 0]
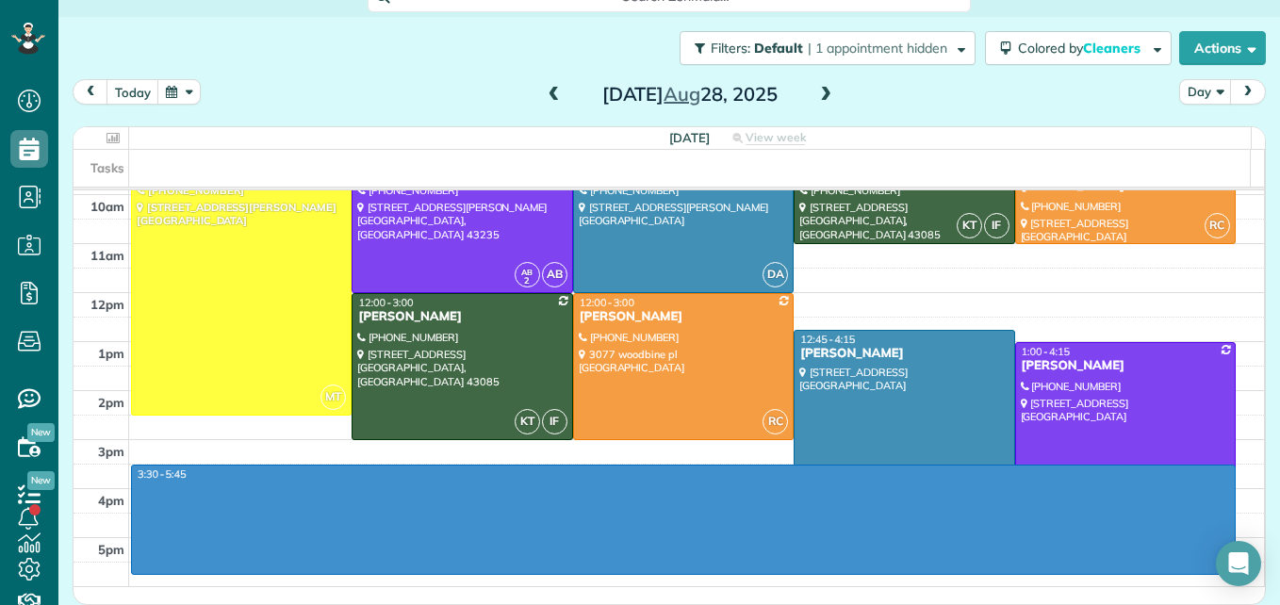
drag, startPoint x: 360, startPoint y: 571, endPoint x: 360, endPoint y: 476, distance: 95.2
click at [362, 472] on div "3am 4am 5am 6am 7am 8am 9am 10am 11am 12pm 1pm 2pm 3pm 4pm 5pm 3:30 - 5:45 MT 9…" at bounding box center [669, 219] width 1190 height 734
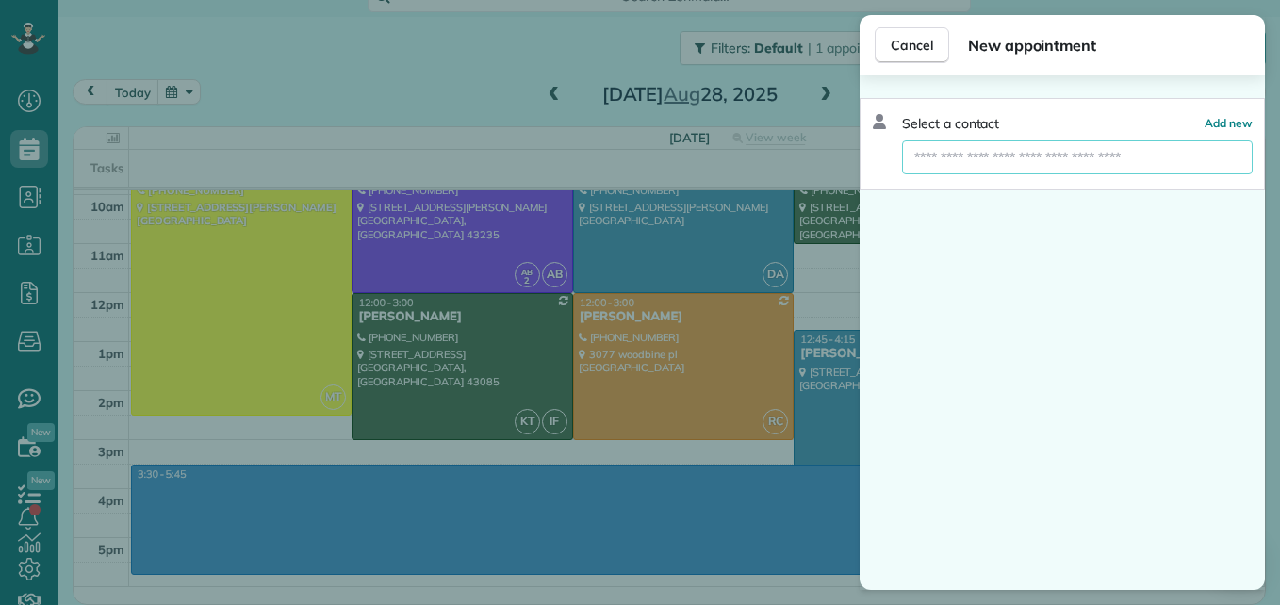
click at [966, 165] on input "text" at bounding box center [1077, 157] width 351 height 34
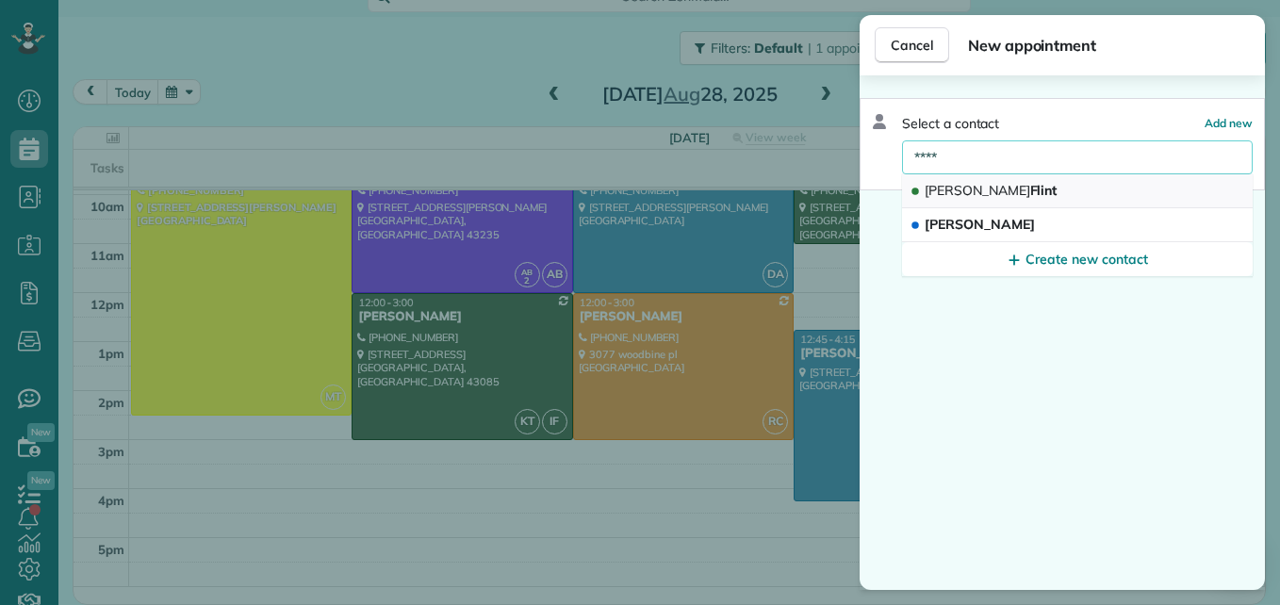
type input "****"
click at [975, 187] on span "[PERSON_NAME]" at bounding box center [991, 190] width 132 height 17
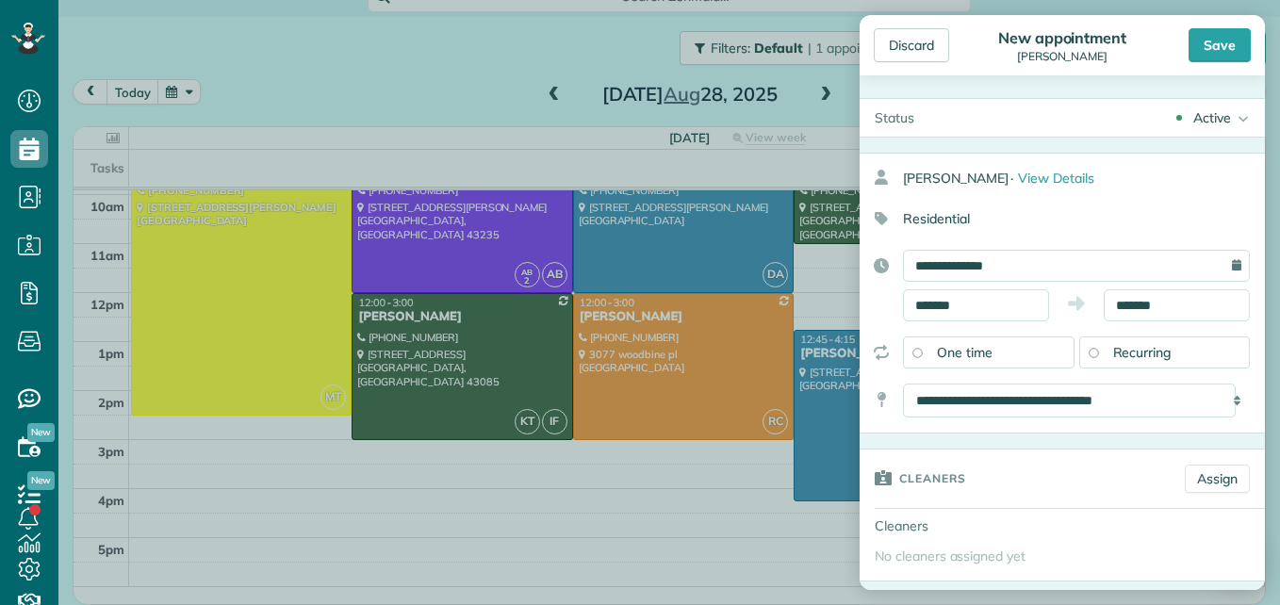
click at [1080, 345] on div "Recurring" at bounding box center [1165, 352] width 172 height 32
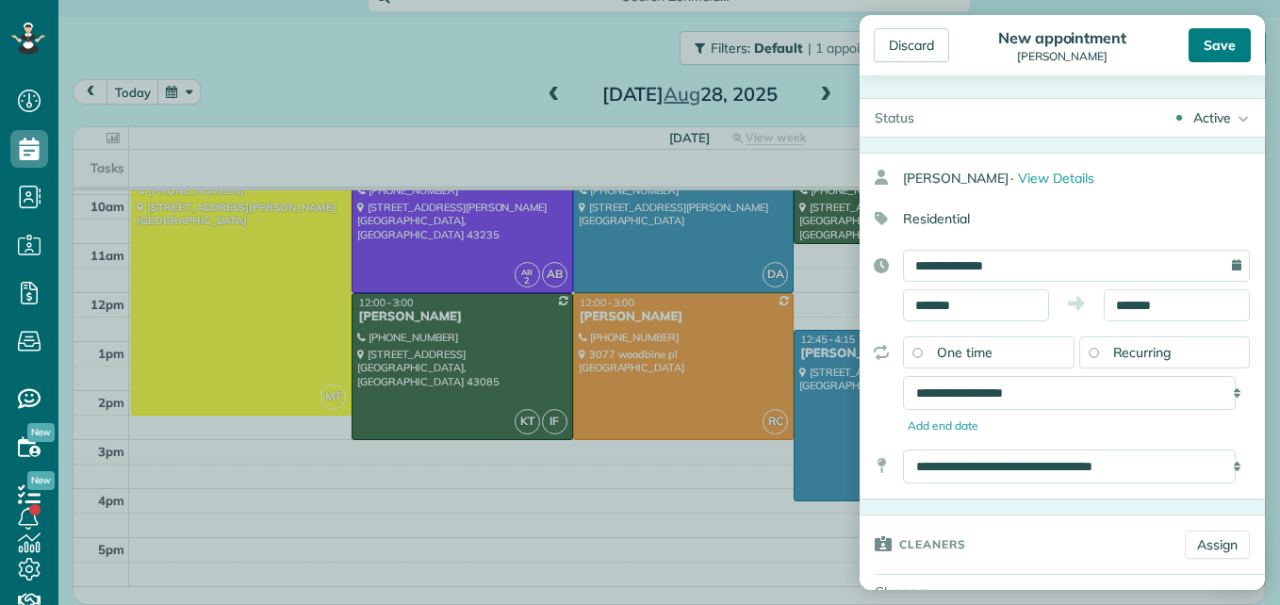
click at [1208, 33] on div "Save" at bounding box center [1220, 45] width 62 height 34
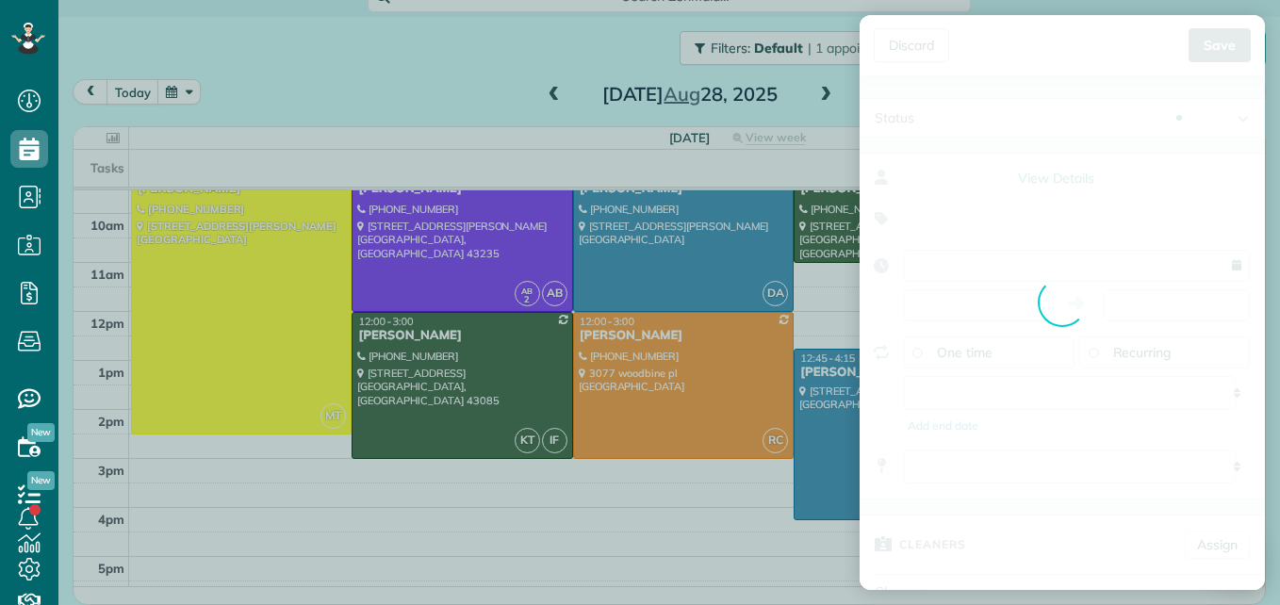
scroll to position [23, 0]
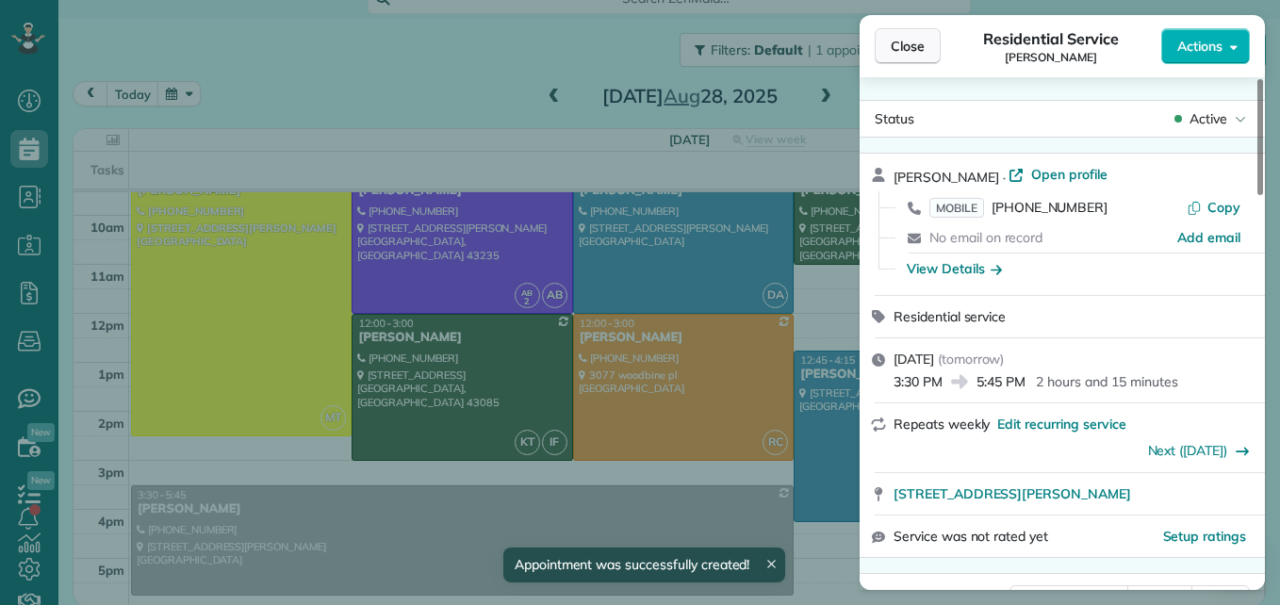
click at [919, 51] on span "Close" at bounding box center [908, 46] width 34 height 19
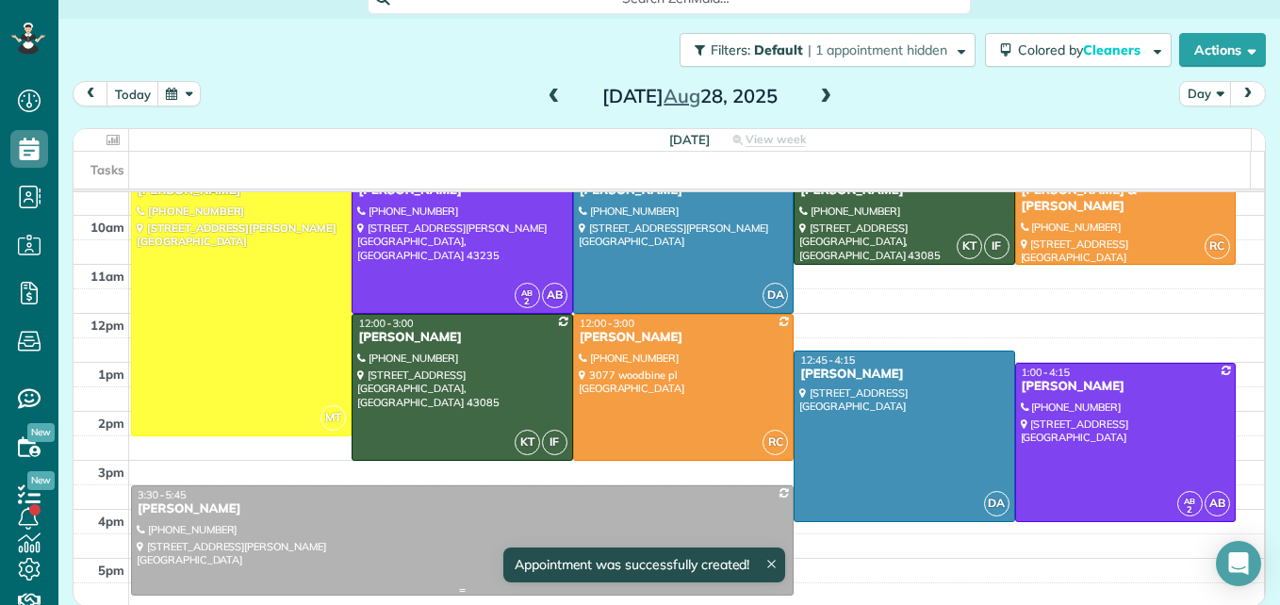
click at [631, 498] on div "3:30 - 5:45" at bounding box center [462, 494] width 651 height 13
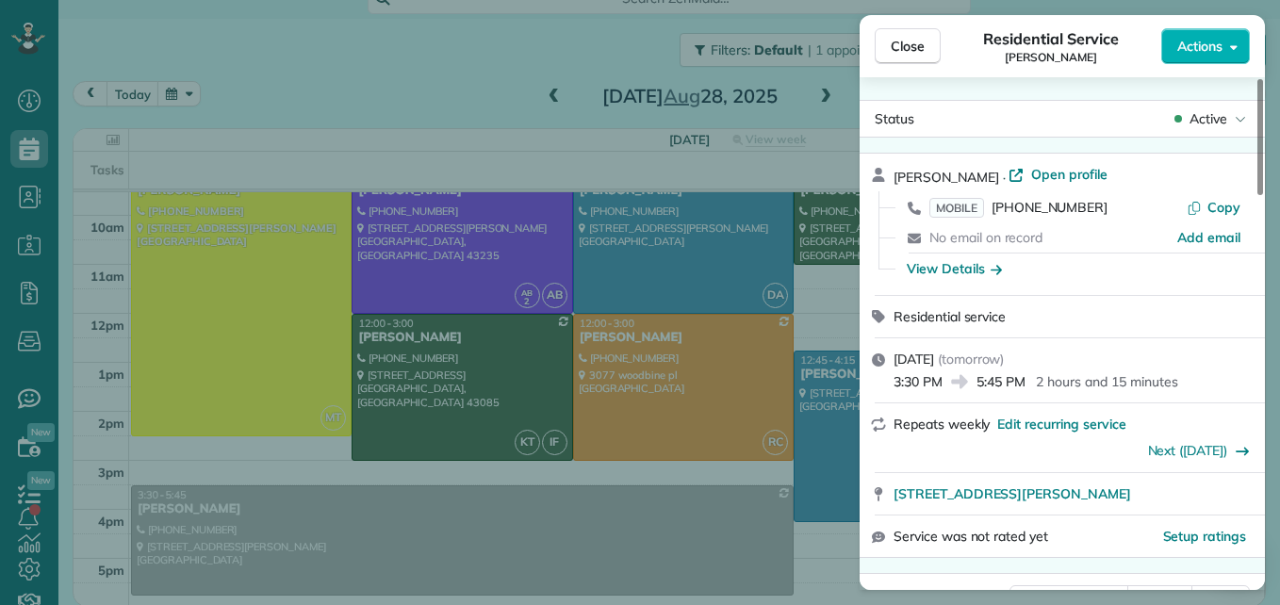
scroll to position [95, 0]
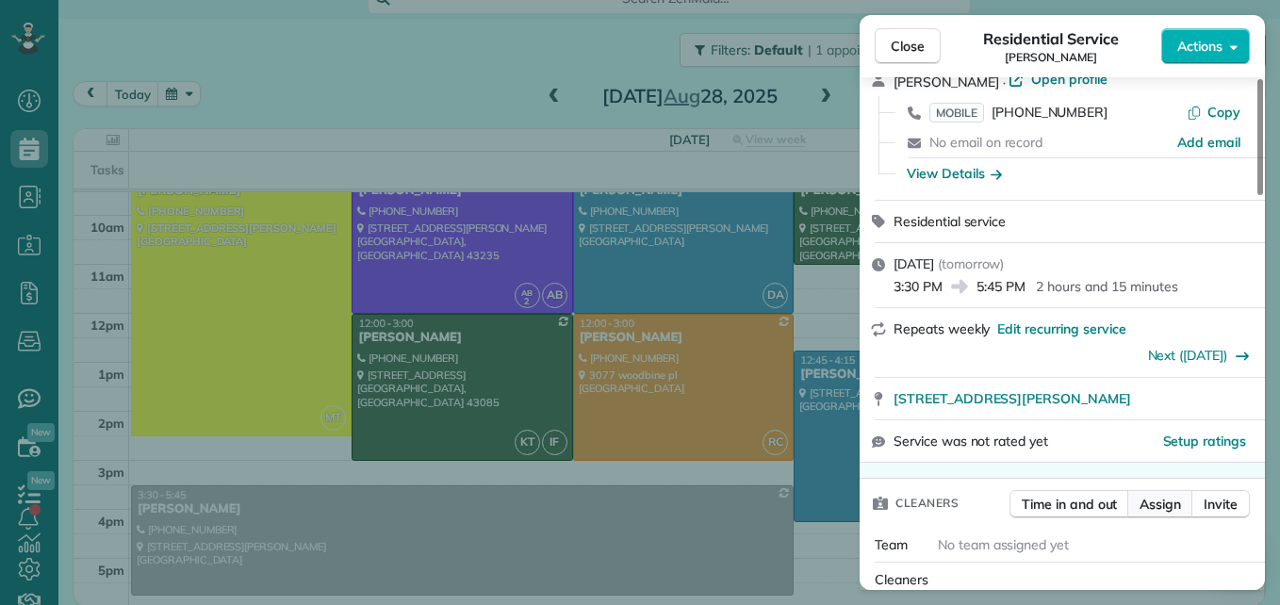
click at [1154, 516] on button "Assign" at bounding box center [1160, 504] width 66 height 28
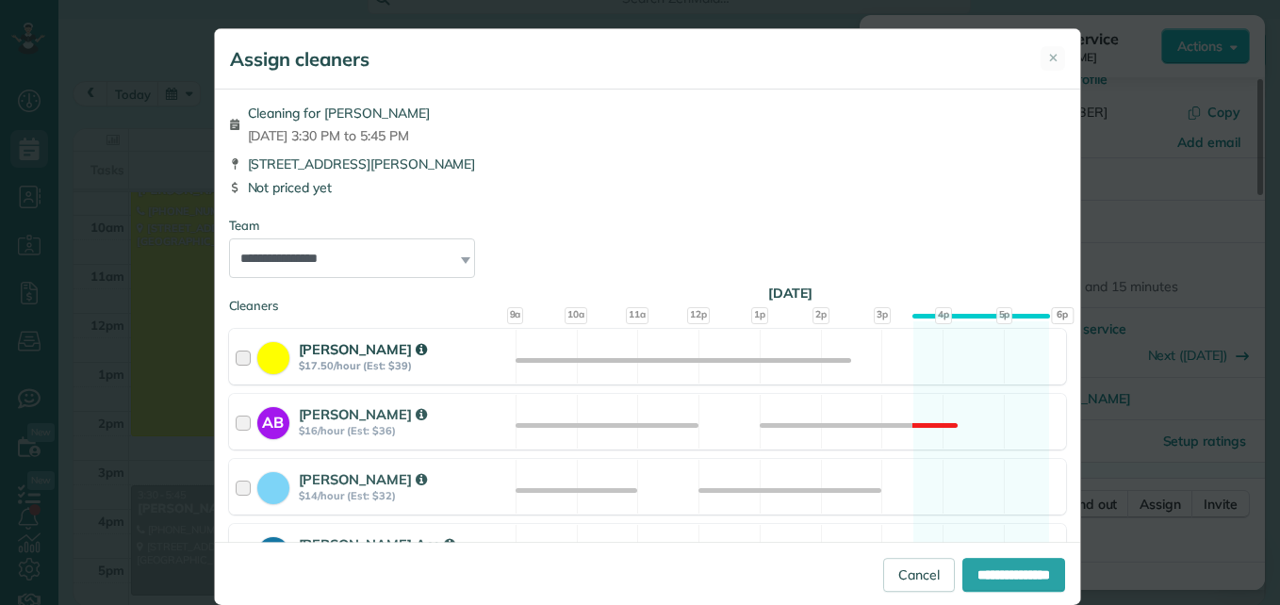
click at [242, 360] on div at bounding box center [247, 356] width 22 height 35
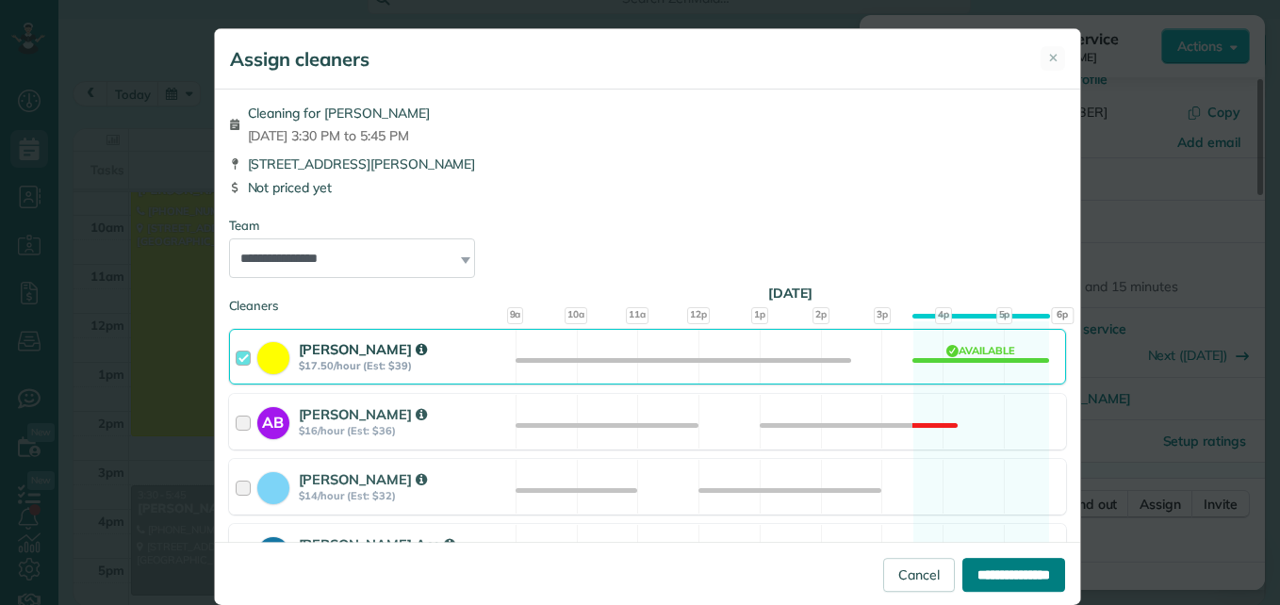
click at [992, 566] on input "**********" at bounding box center [1013, 575] width 103 height 34
type input "**********"
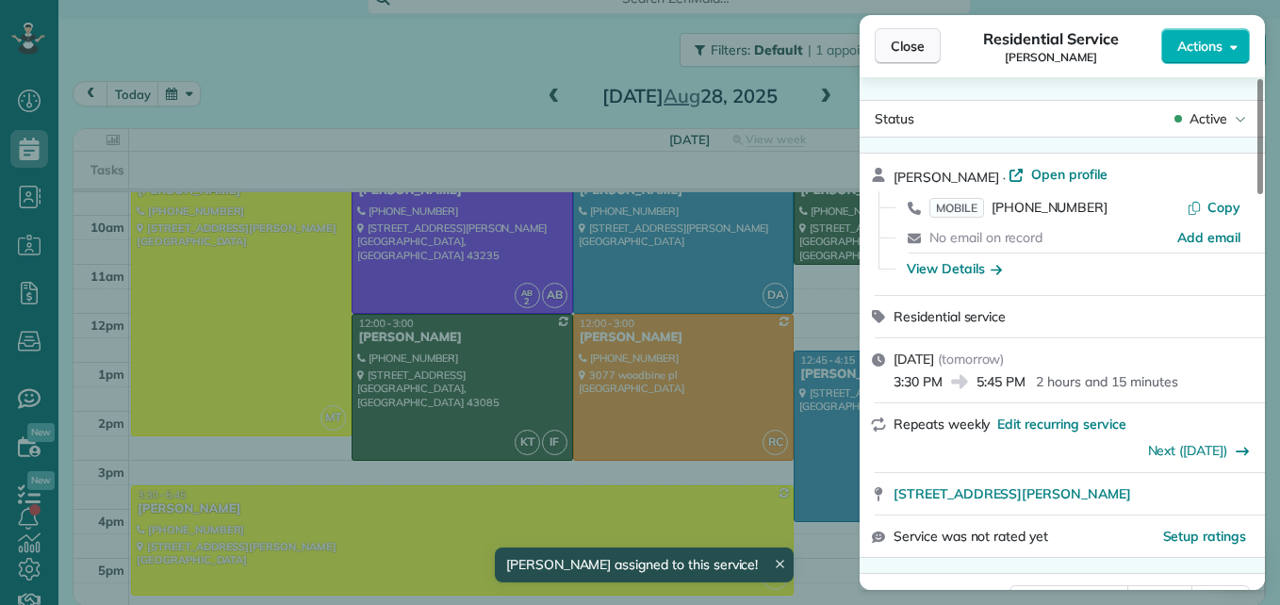
click at [898, 59] on button "Close" at bounding box center [908, 46] width 66 height 36
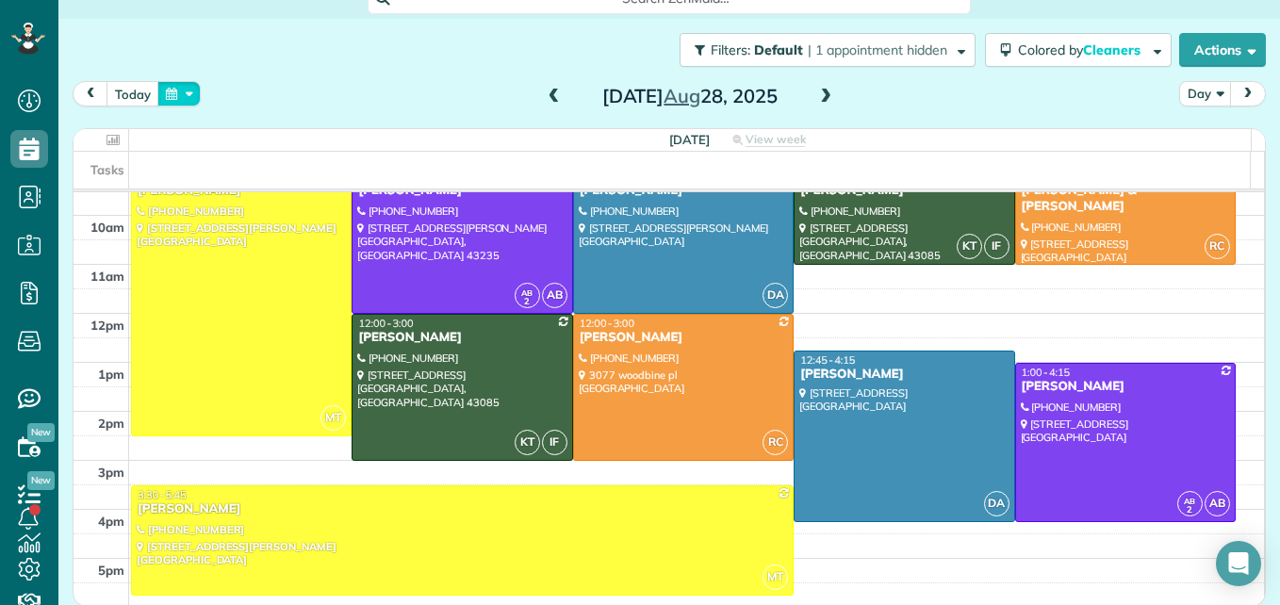
click at [189, 98] on button "button" at bounding box center [178, 93] width 43 height 25
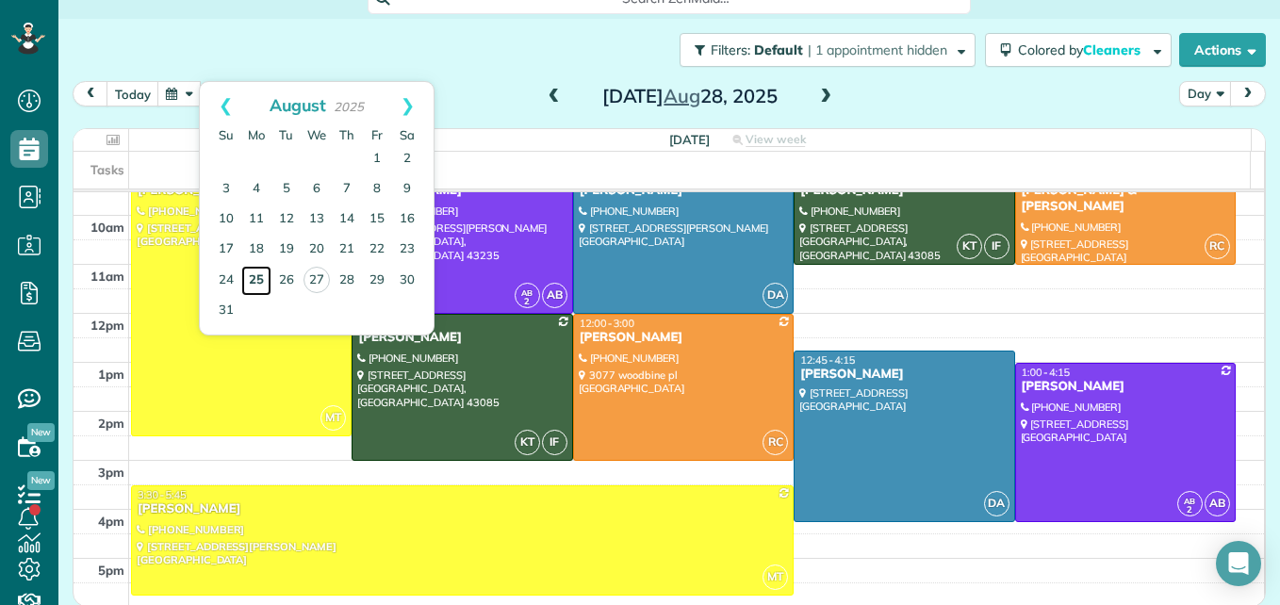
click at [250, 279] on link "25" at bounding box center [256, 281] width 30 height 30
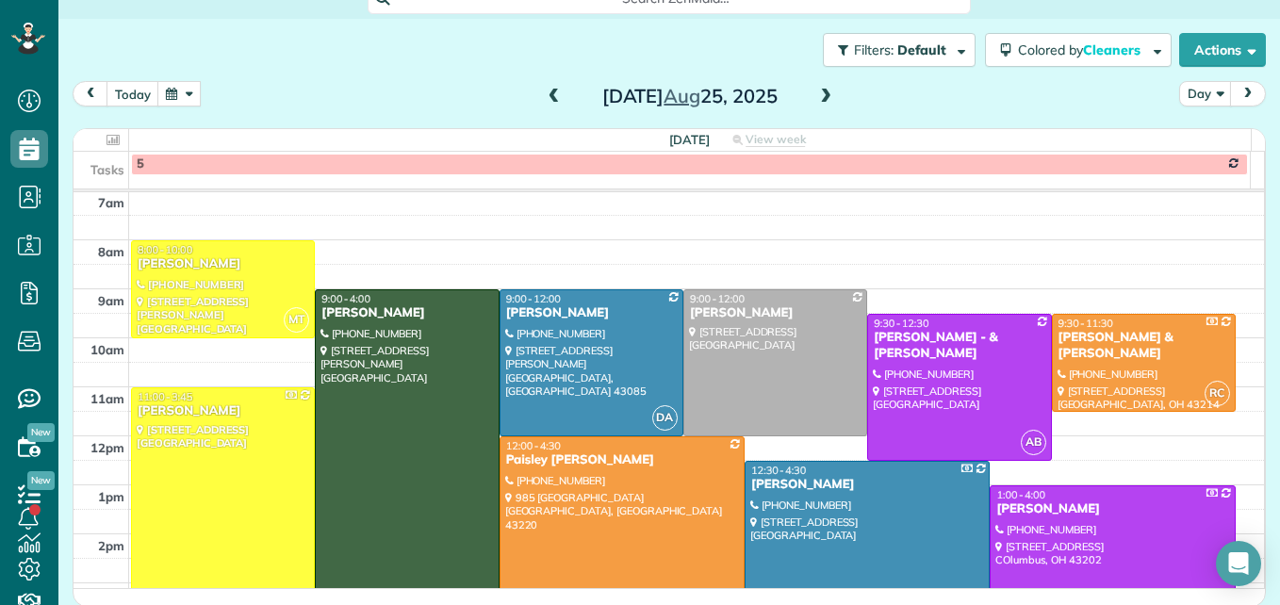
click at [819, 91] on span at bounding box center [825, 97] width 21 height 17
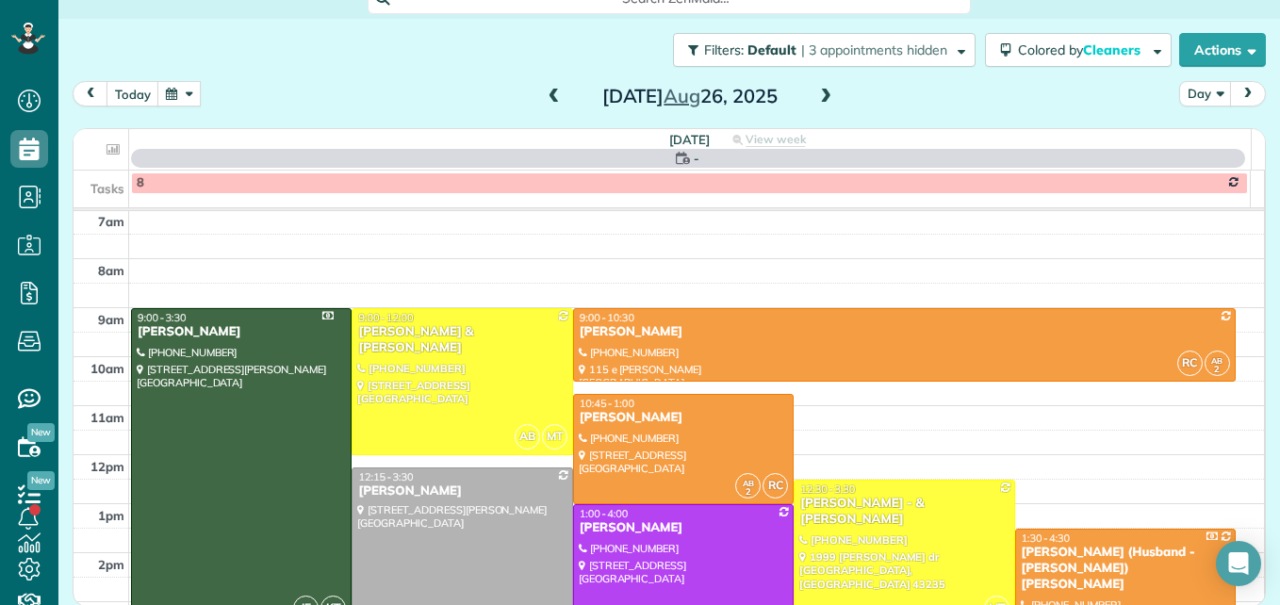
click at [254, 499] on div at bounding box center [241, 467] width 219 height 317
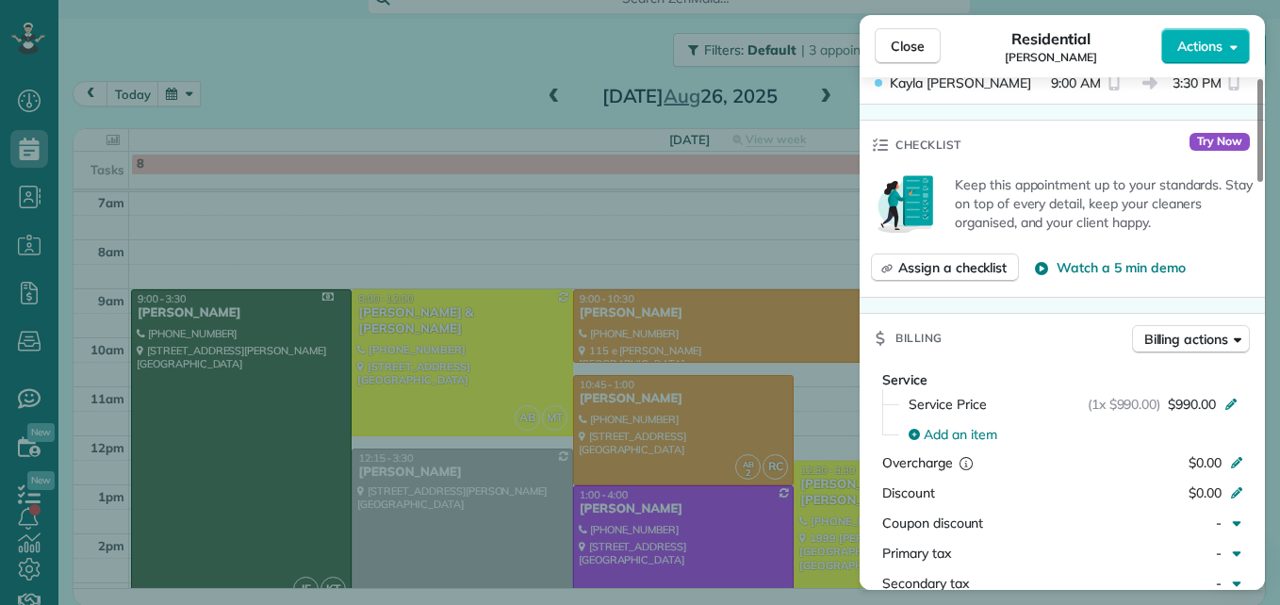
scroll to position [1038, 0]
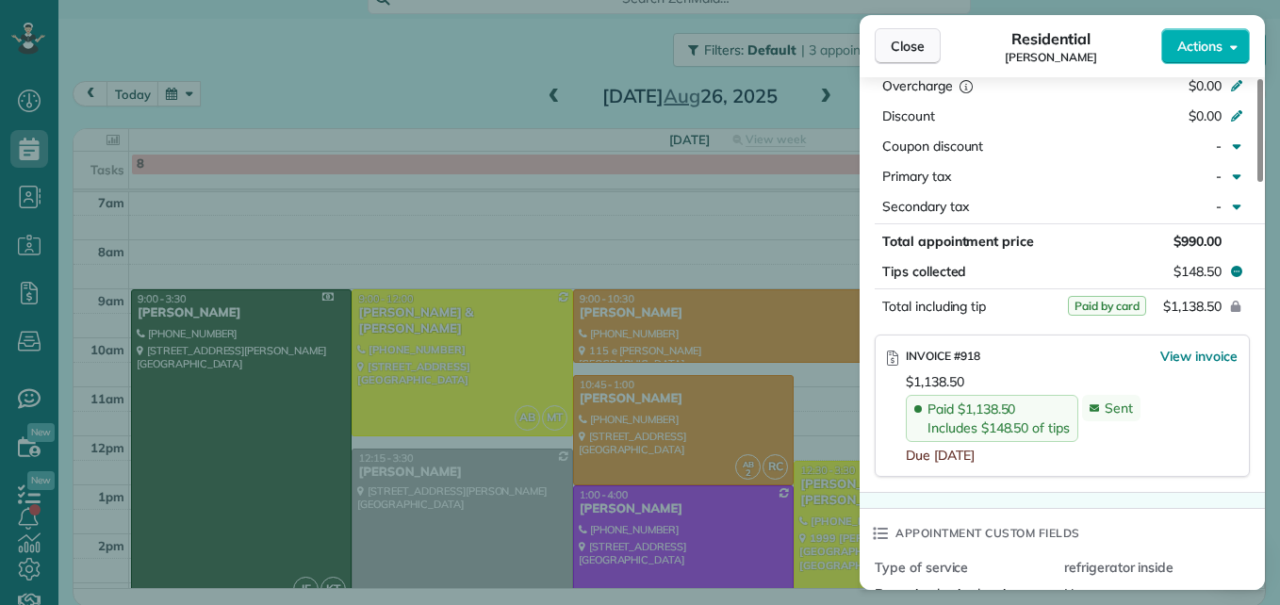
click at [927, 35] on button "Close" at bounding box center [908, 46] width 66 height 36
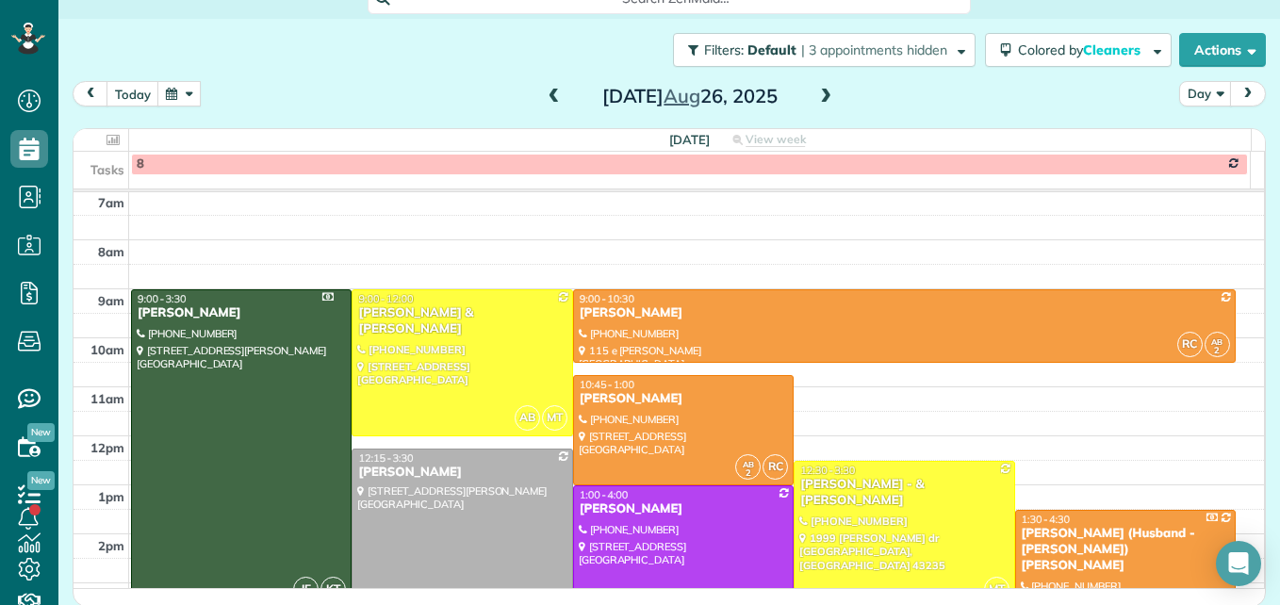
click at [172, 95] on button "button" at bounding box center [178, 93] width 43 height 25
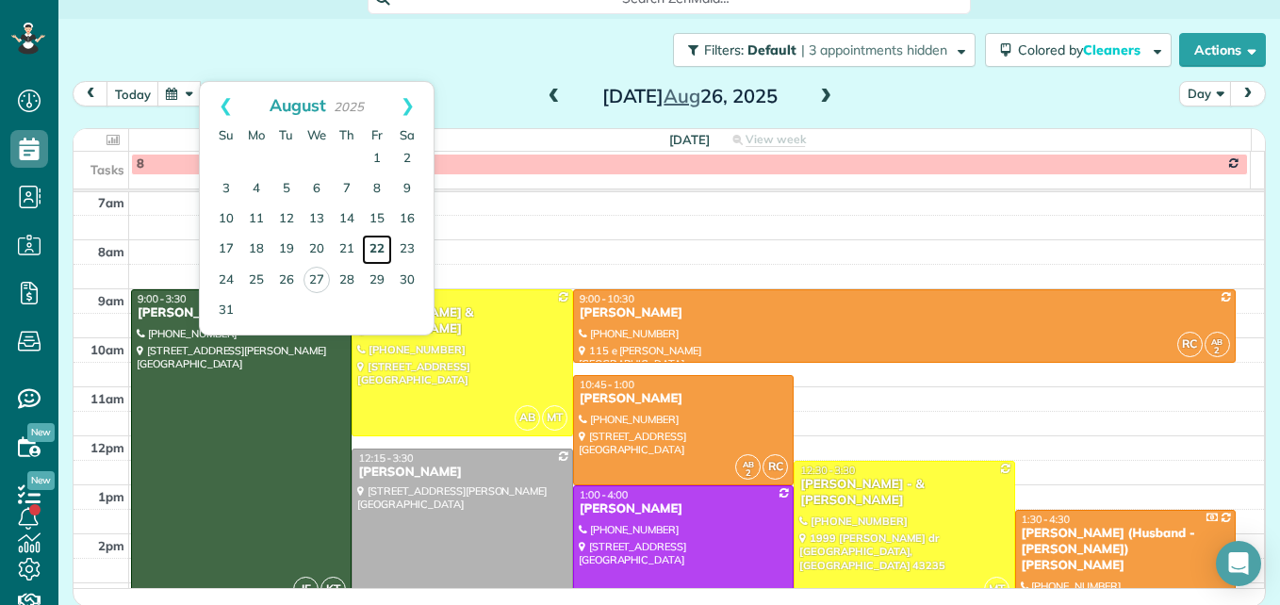
click at [378, 243] on link "22" at bounding box center [377, 250] width 30 height 30
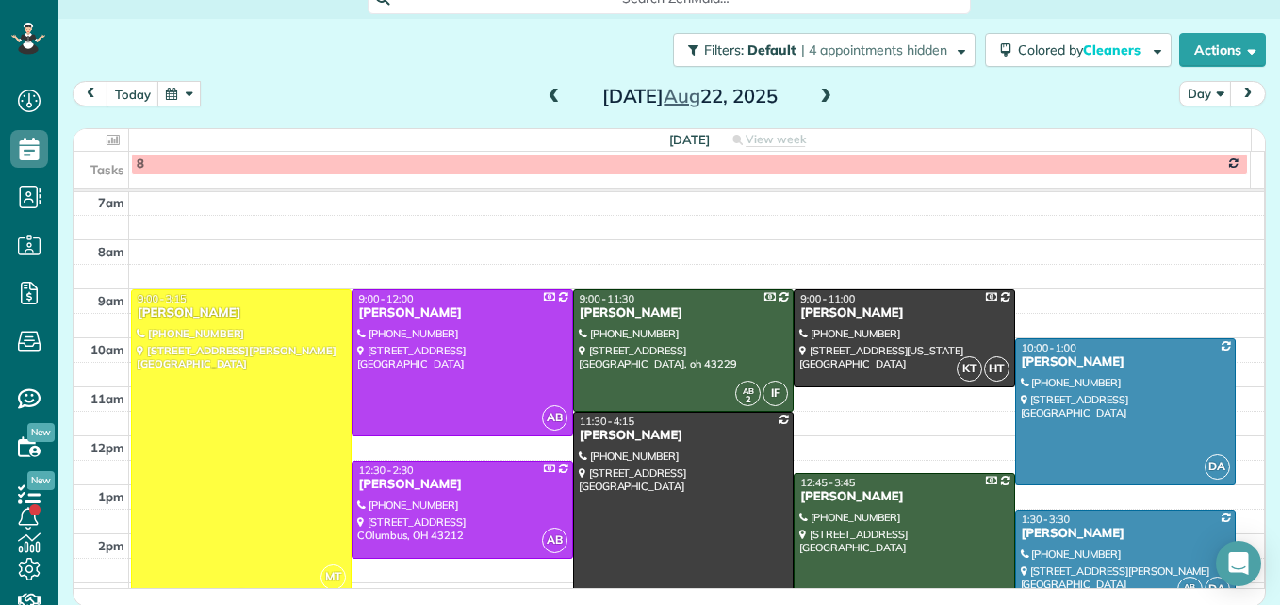
click at [267, 419] on div at bounding box center [241, 442] width 219 height 304
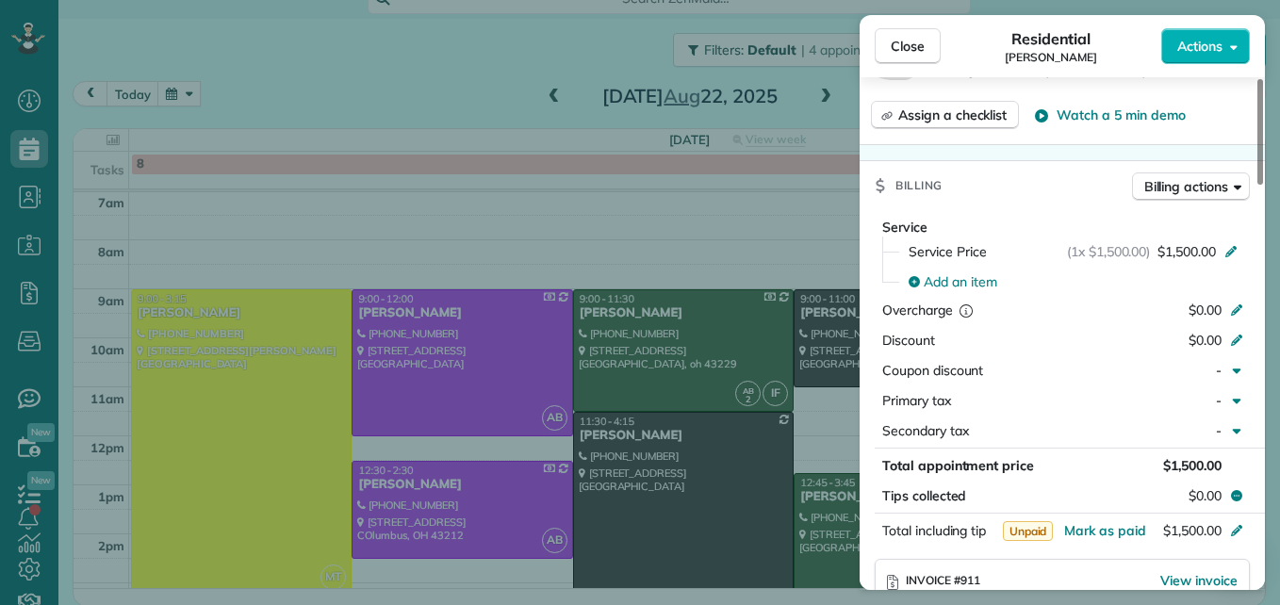
scroll to position [945, 0]
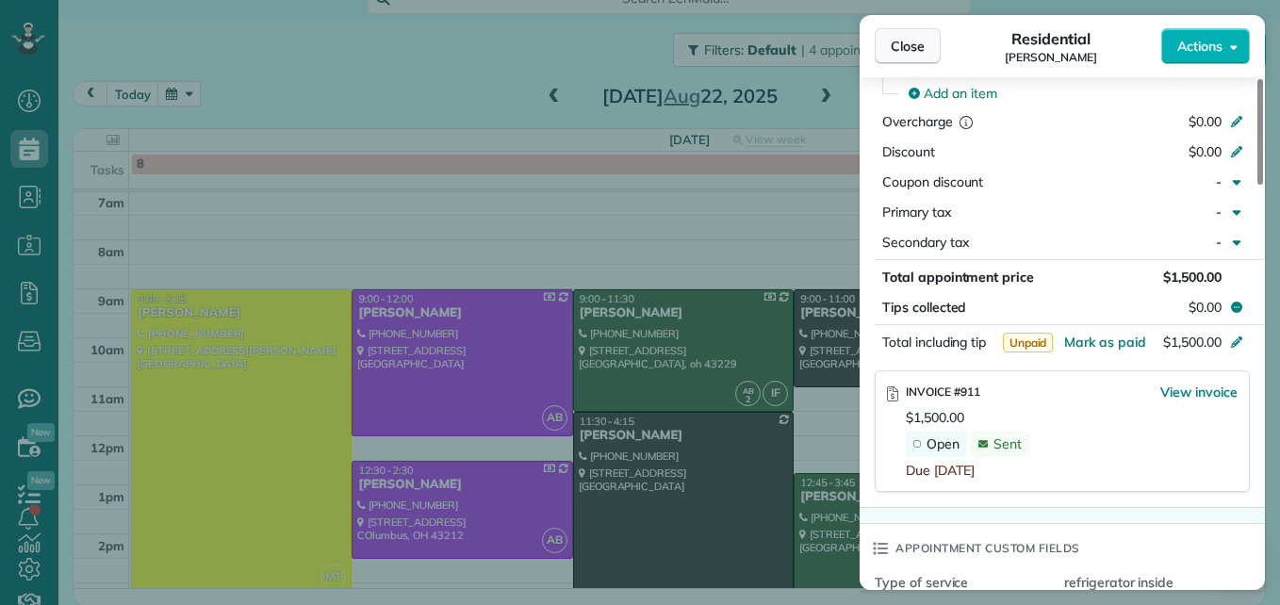
click at [911, 48] on span "Close" at bounding box center [908, 46] width 34 height 19
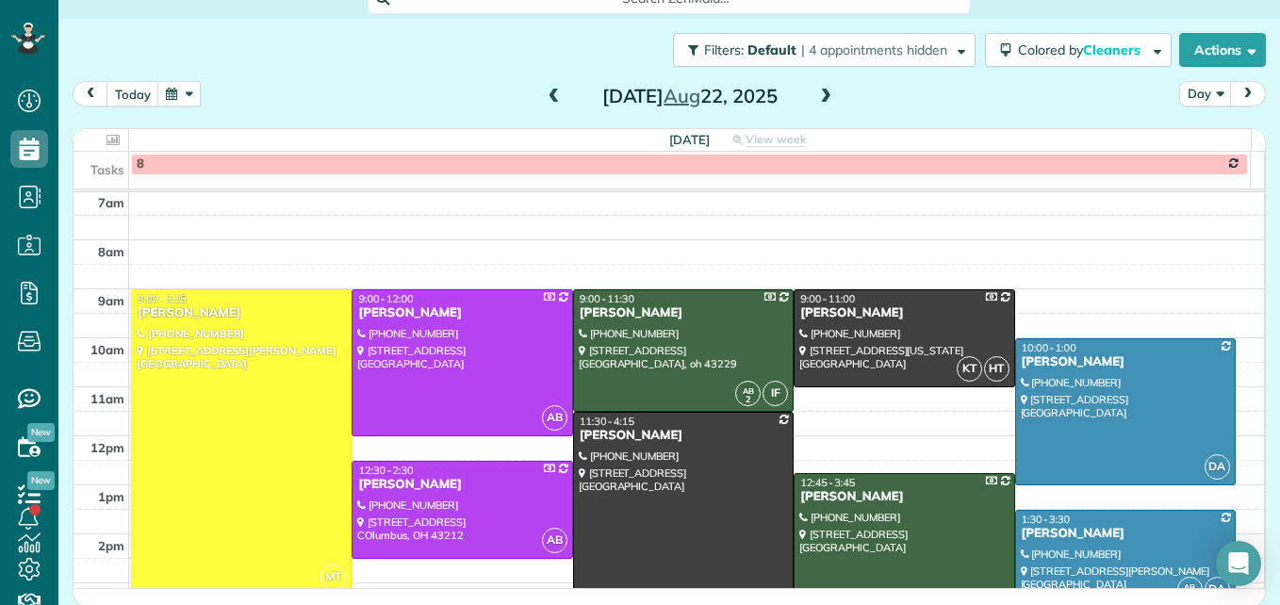
click at [178, 94] on button "button" at bounding box center [178, 93] width 43 height 25
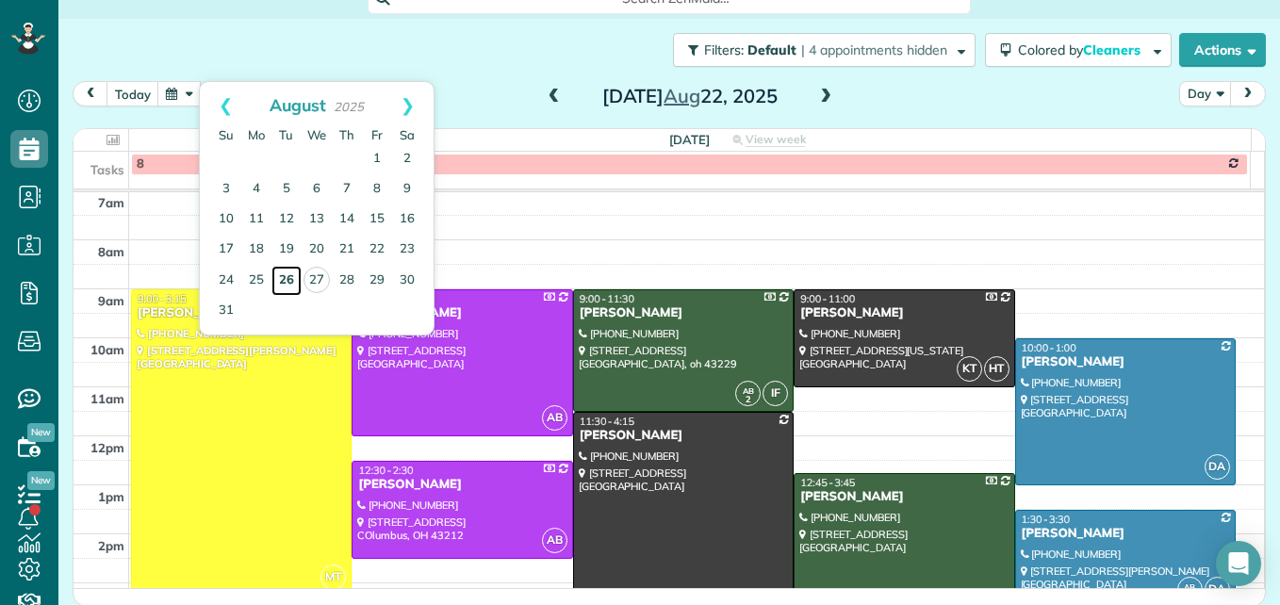
click at [287, 283] on link "26" at bounding box center [286, 281] width 30 height 30
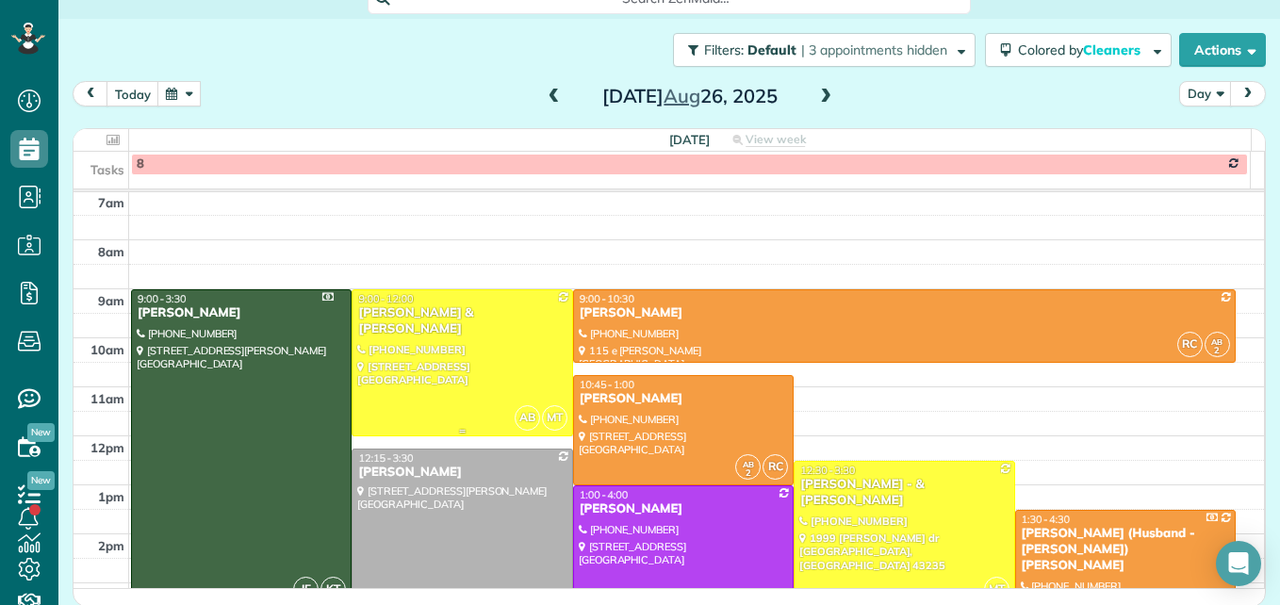
click at [461, 397] on div at bounding box center [461, 362] width 219 height 145
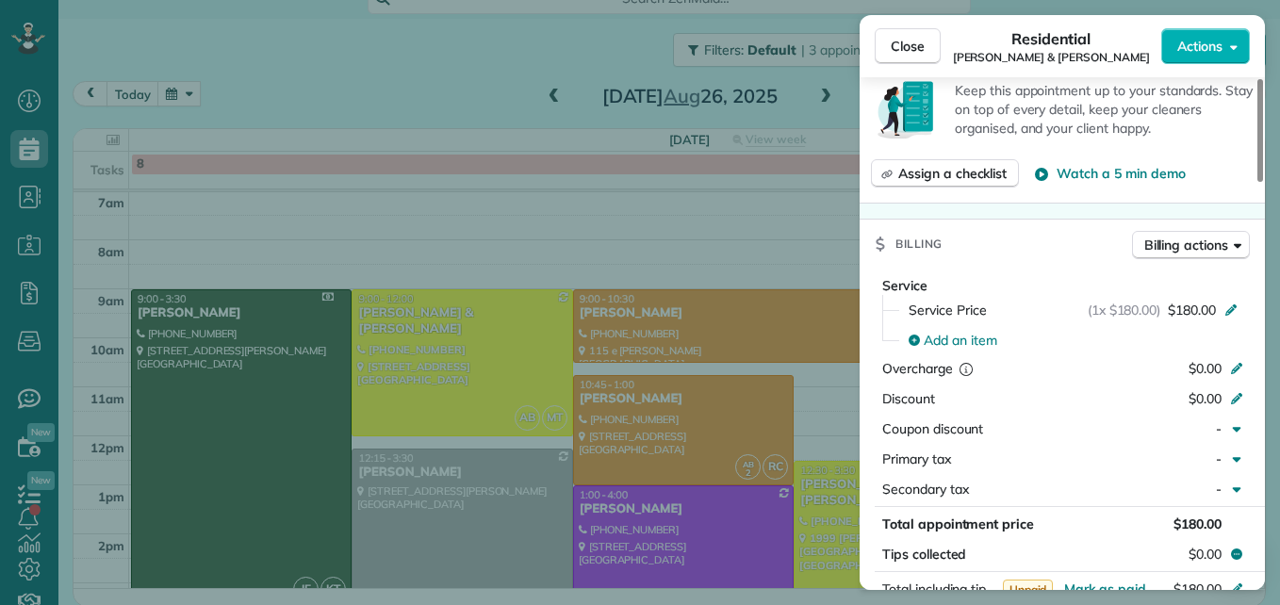
scroll to position [1040, 0]
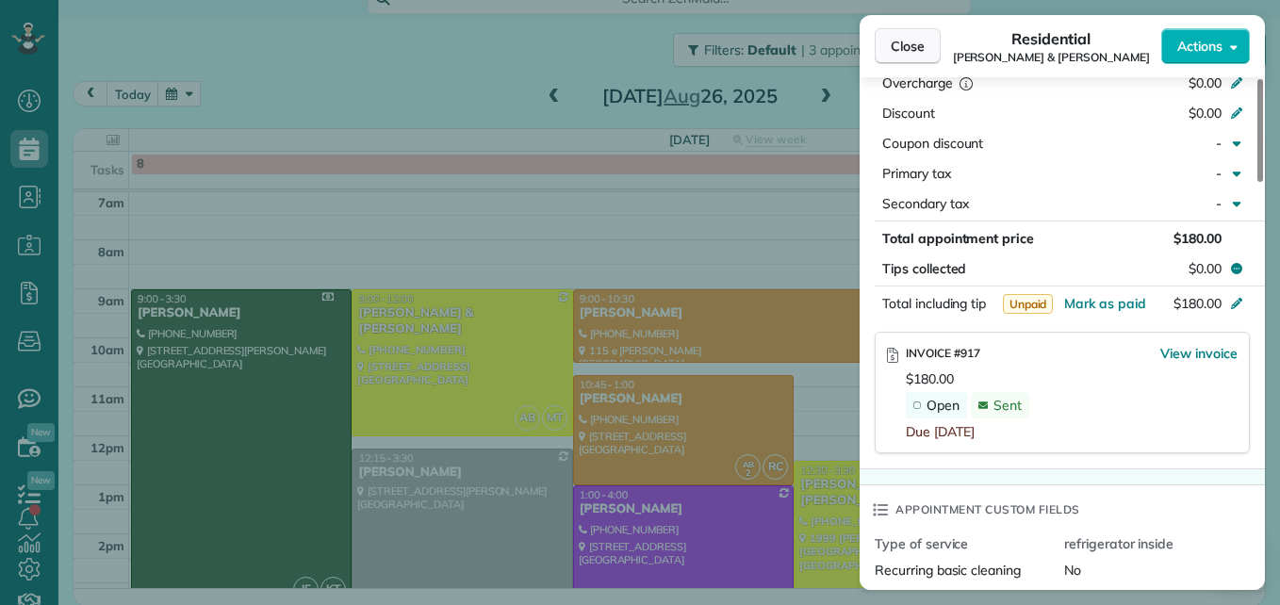
click at [913, 43] on span "Close" at bounding box center [908, 46] width 34 height 19
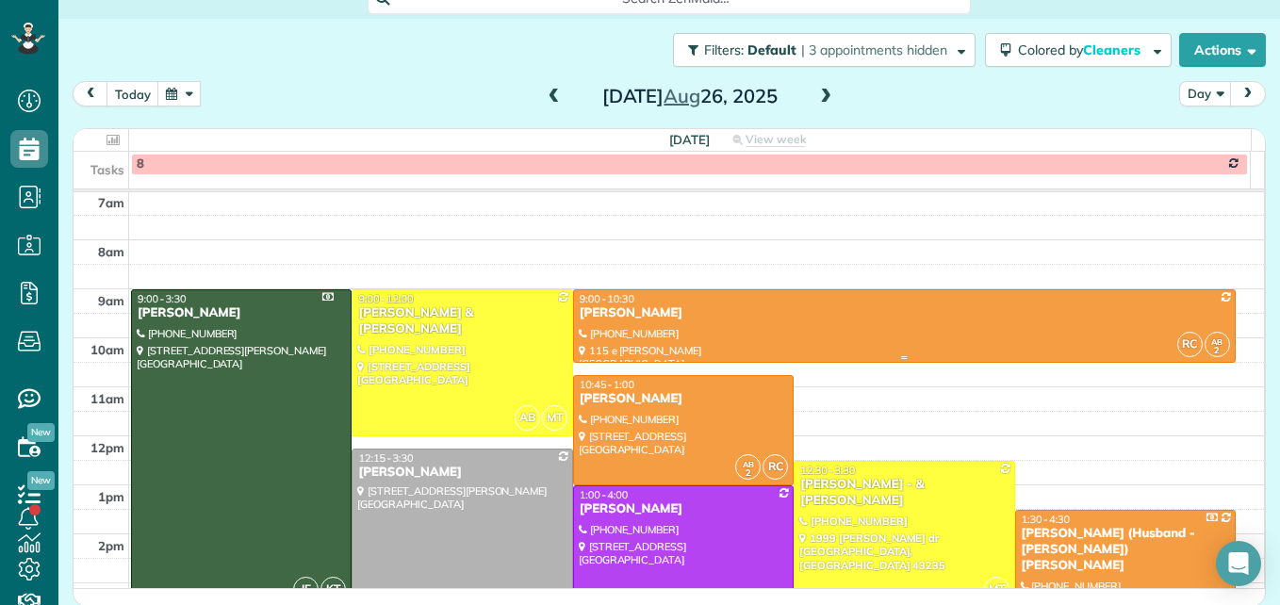
click at [904, 310] on div "[PERSON_NAME]" at bounding box center [904, 313] width 651 height 16
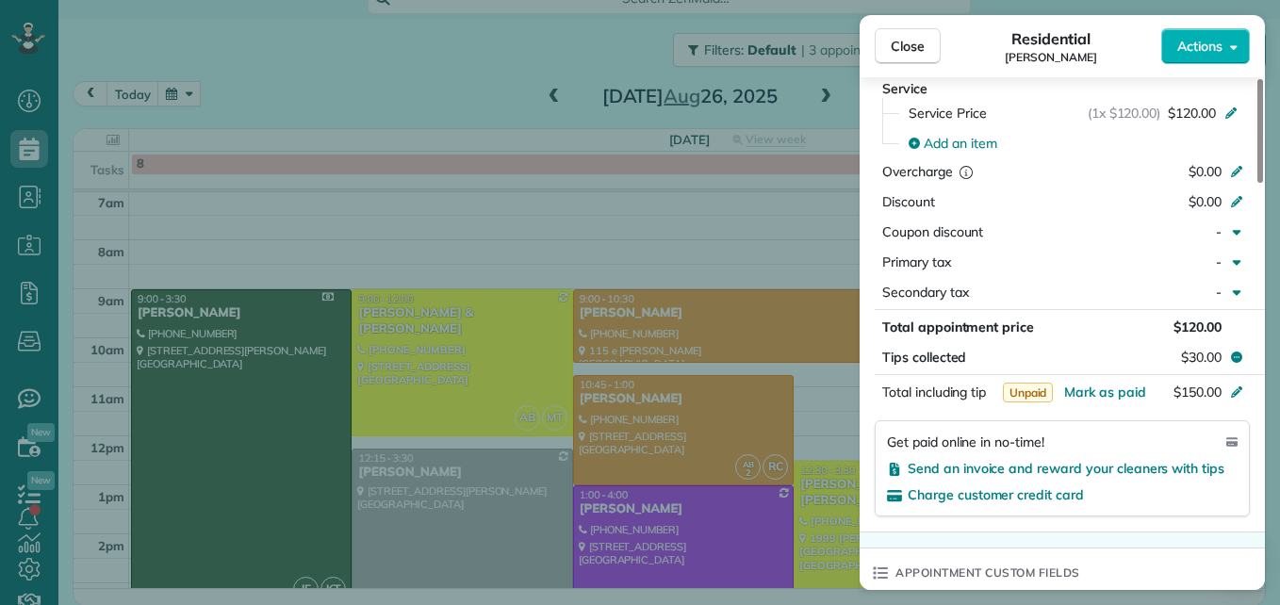
scroll to position [1046, 0]
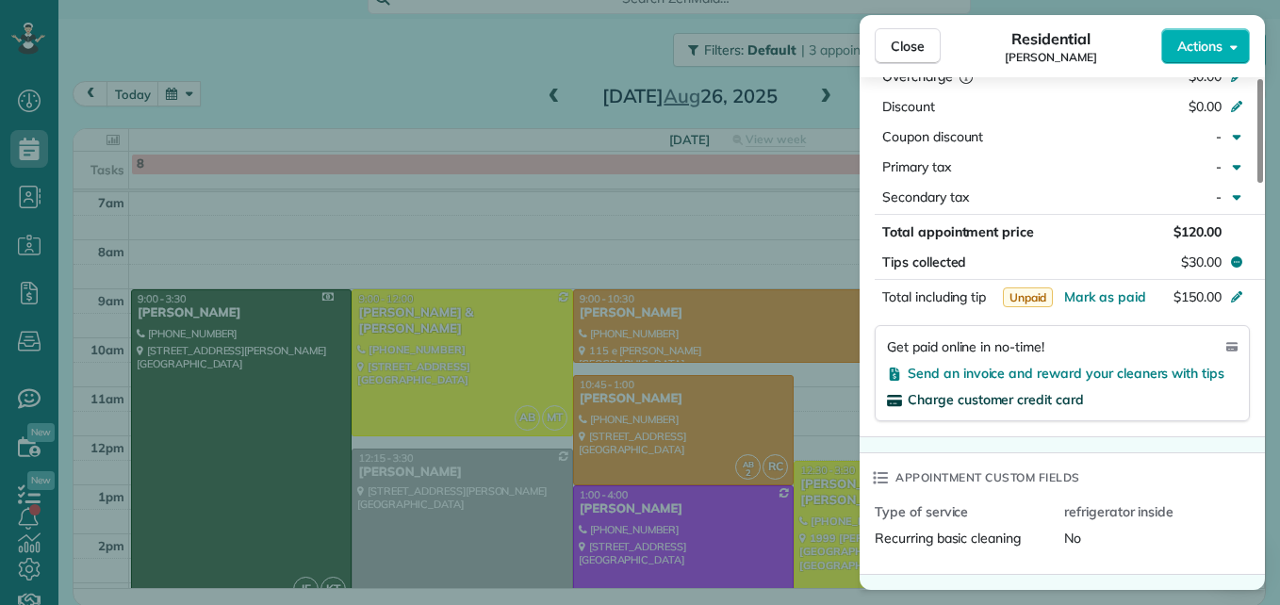
click at [1071, 395] on span "Charge customer credit card" at bounding box center [996, 399] width 176 height 17
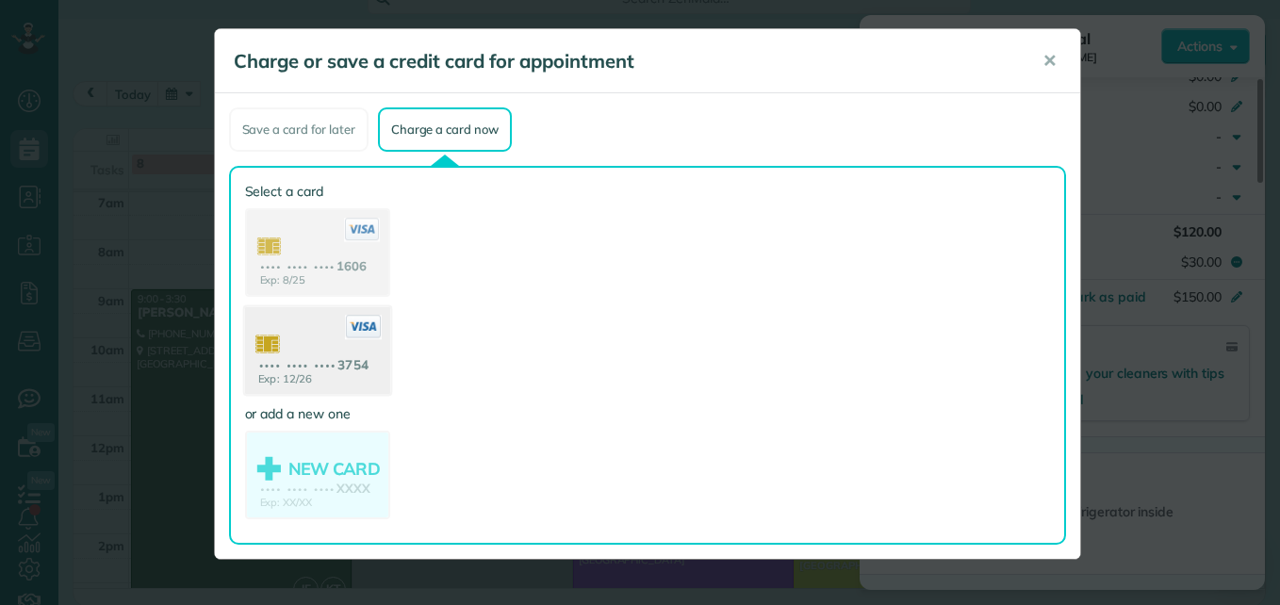
click at [344, 353] on use at bounding box center [316, 352] width 145 height 91
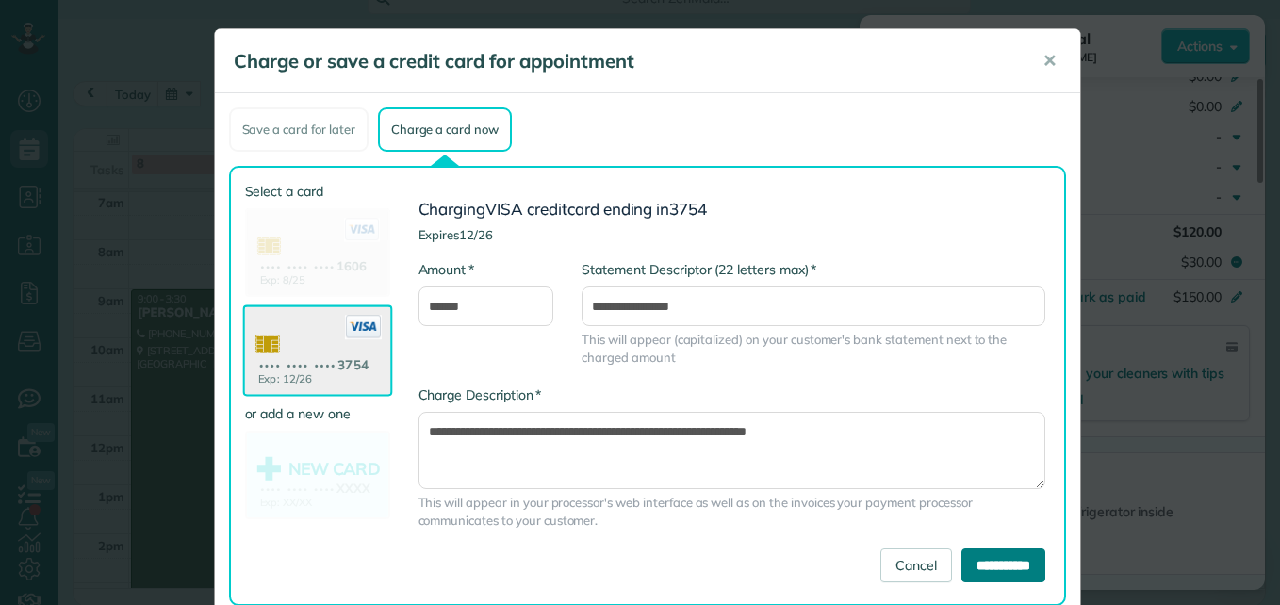
click at [961, 558] on input "**********" at bounding box center [1003, 566] width 84 height 34
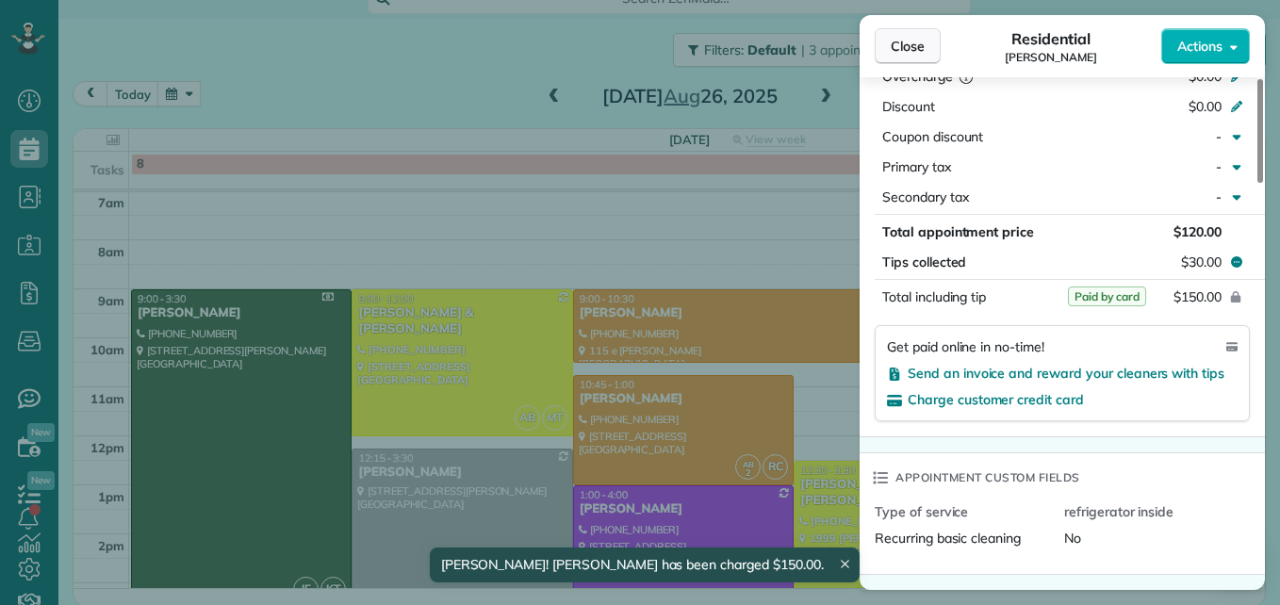
click at [924, 42] on span "Close" at bounding box center [908, 46] width 34 height 19
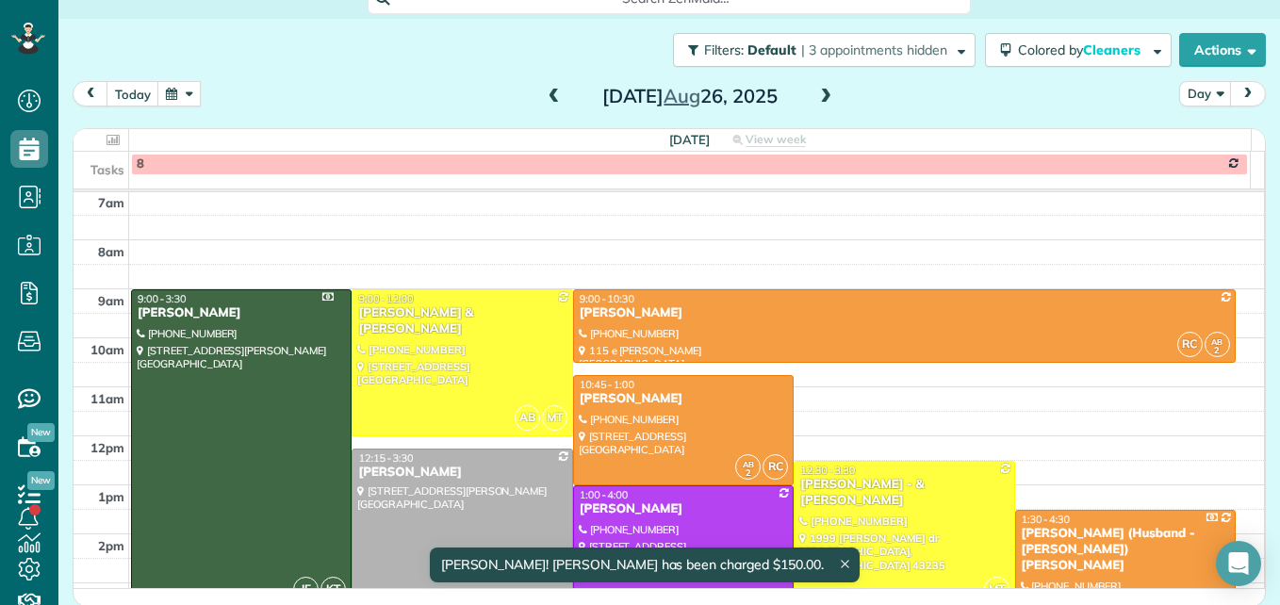
click at [443, 497] on div at bounding box center [461, 528] width 219 height 157
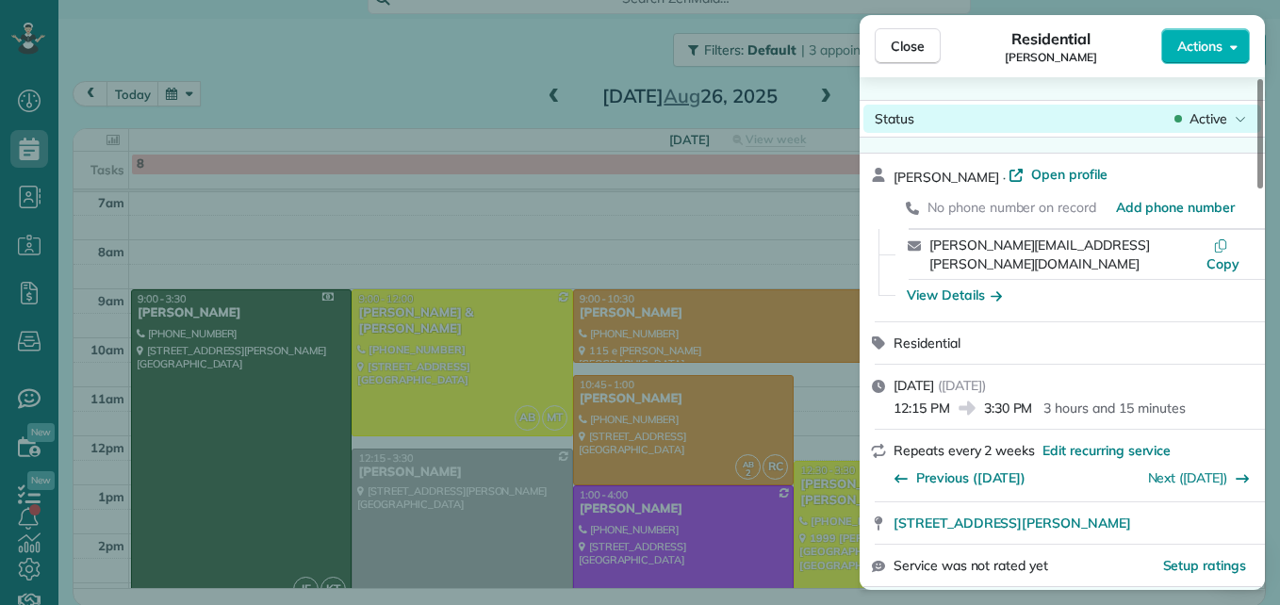
click at [1205, 120] on span "Active" at bounding box center [1208, 118] width 38 height 19
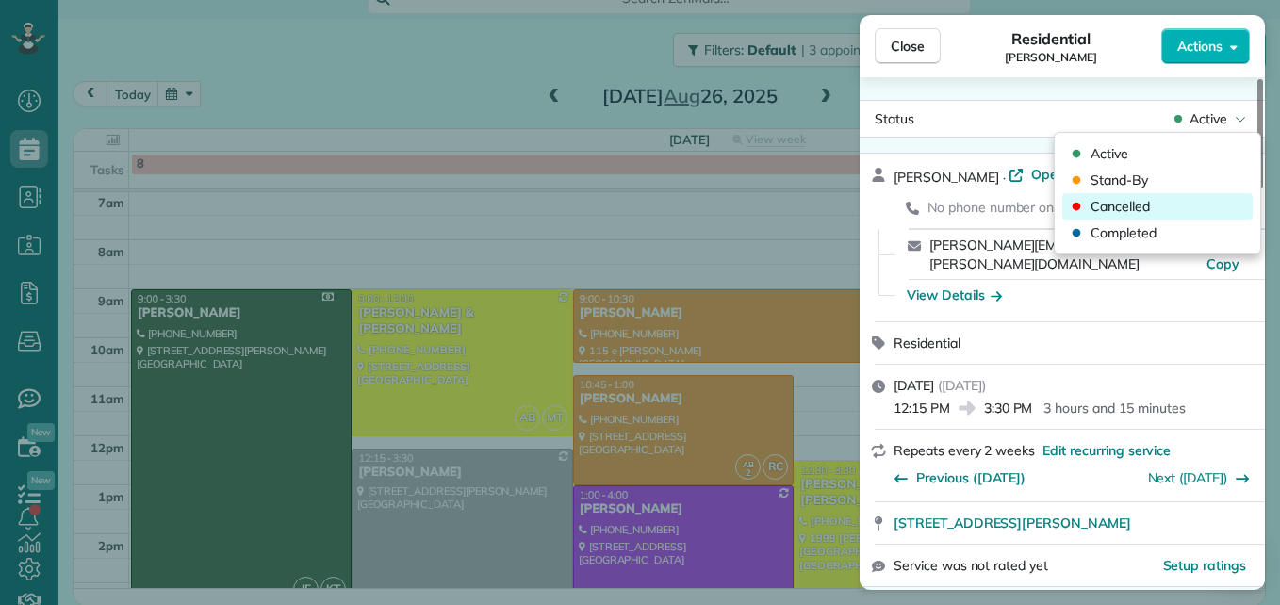
click at [1151, 194] on div "Cancelled" at bounding box center [1157, 206] width 190 height 26
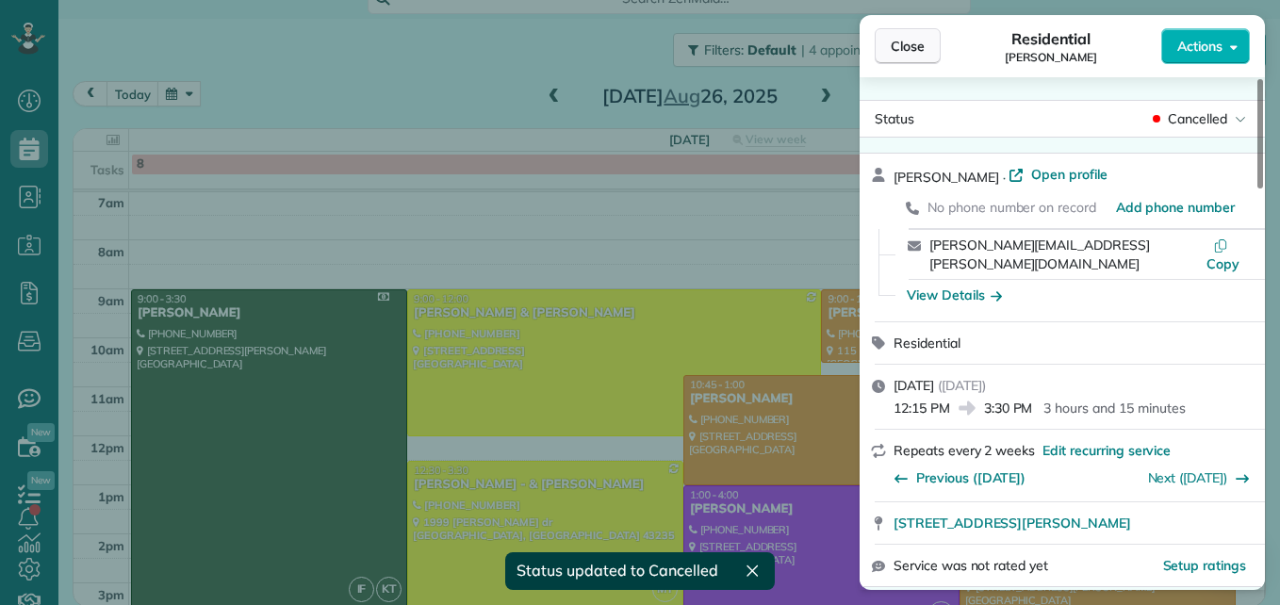
click at [908, 52] on span "Close" at bounding box center [908, 46] width 34 height 19
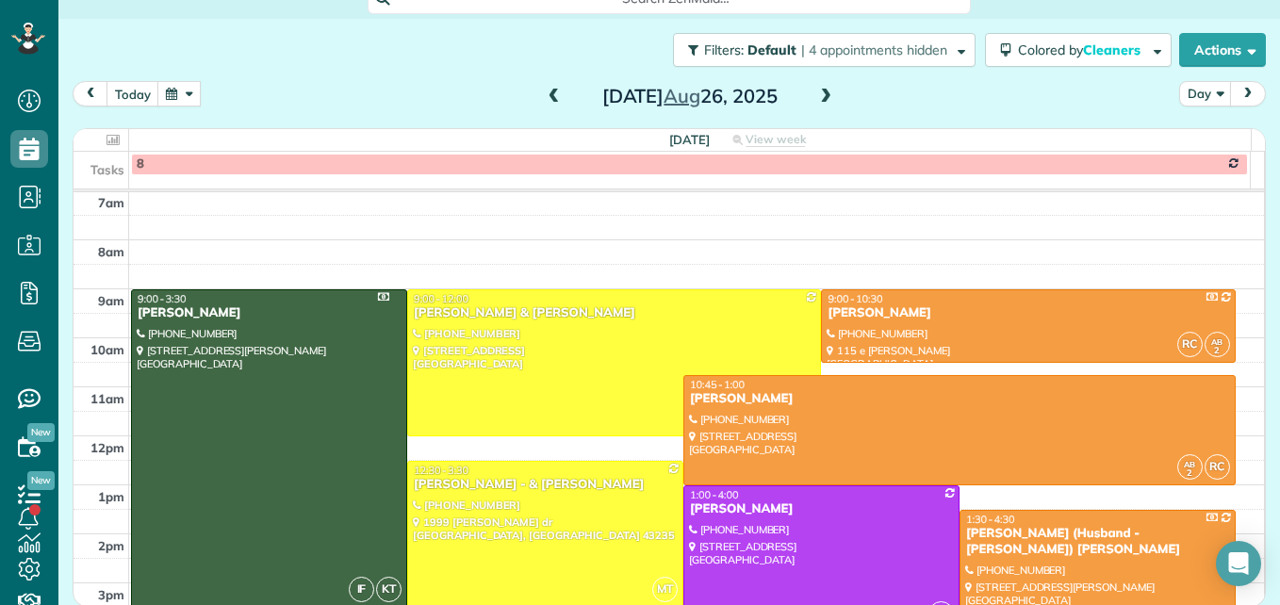
click at [547, 98] on span at bounding box center [554, 97] width 21 height 17
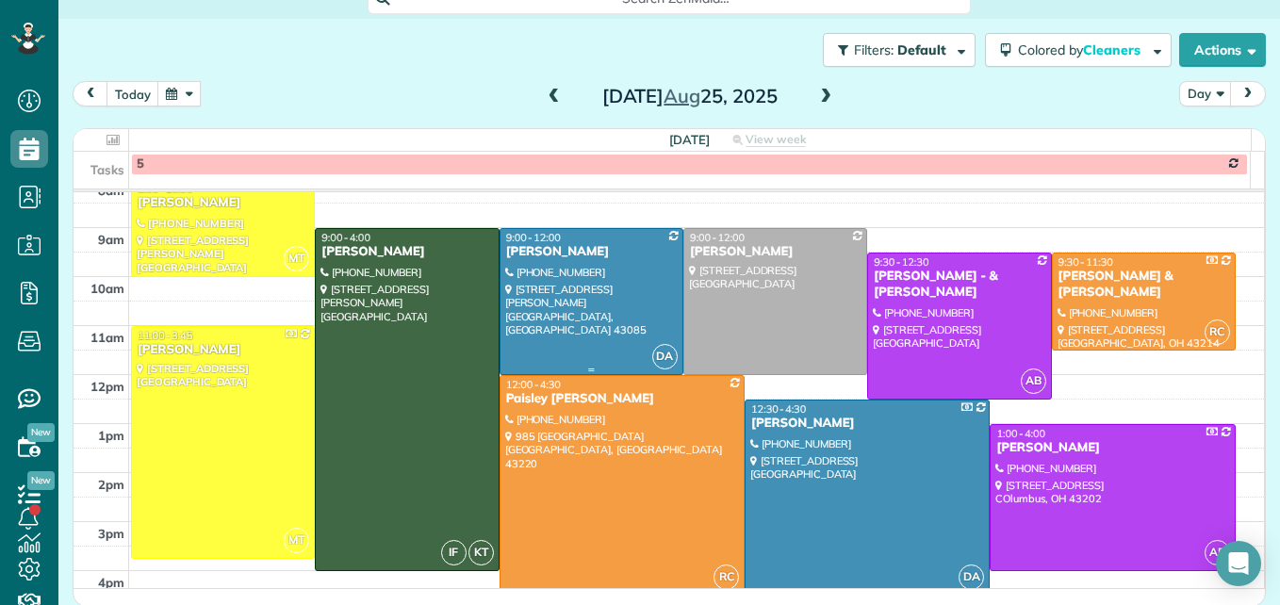
scroll to position [291, 0]
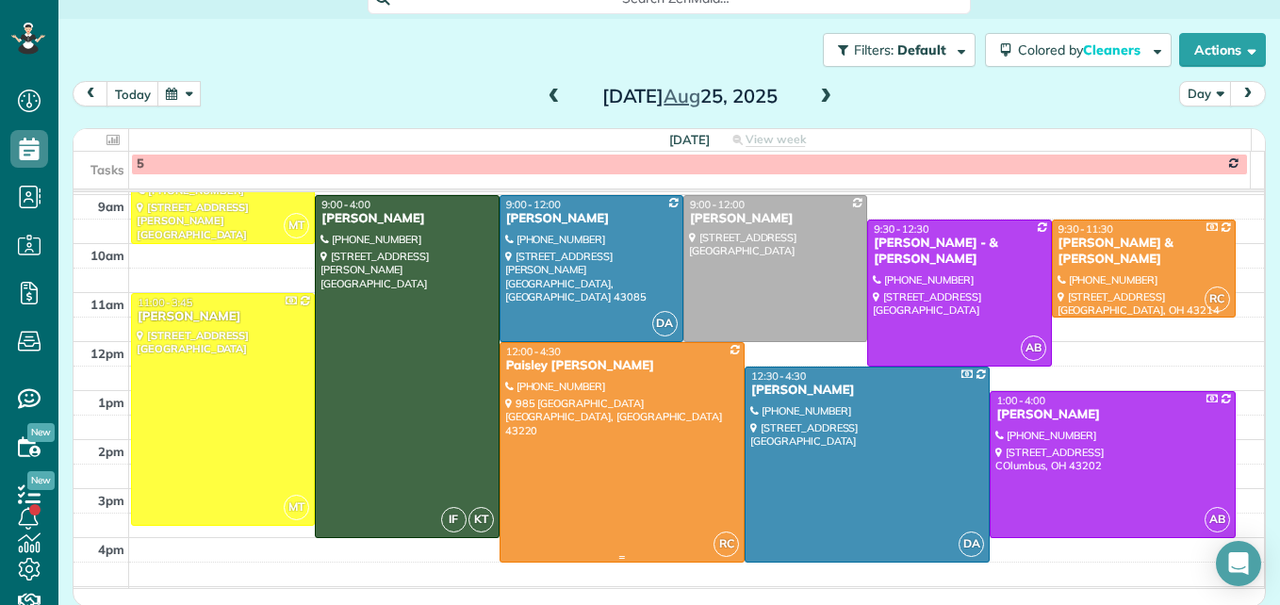
click at [581, 429] on div at bounding box center [621, 452] width 243 height 219
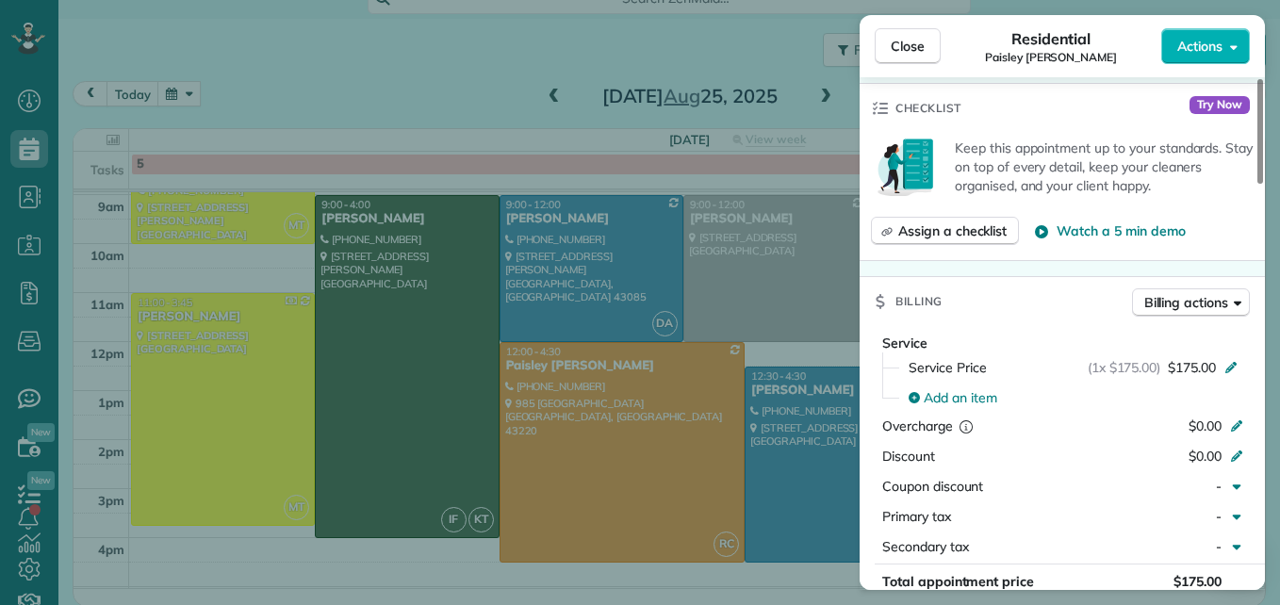
scroll to position [757, 0]
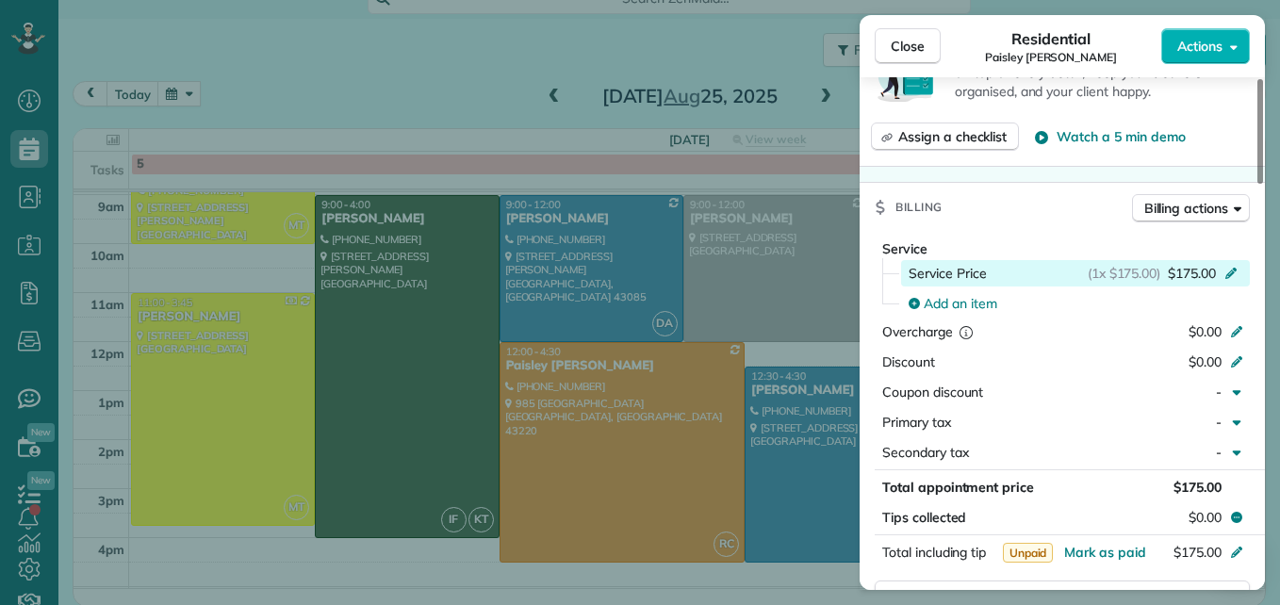
click at [1228, 268] on icon at bounding box center [1230, 271] width 15 height 15
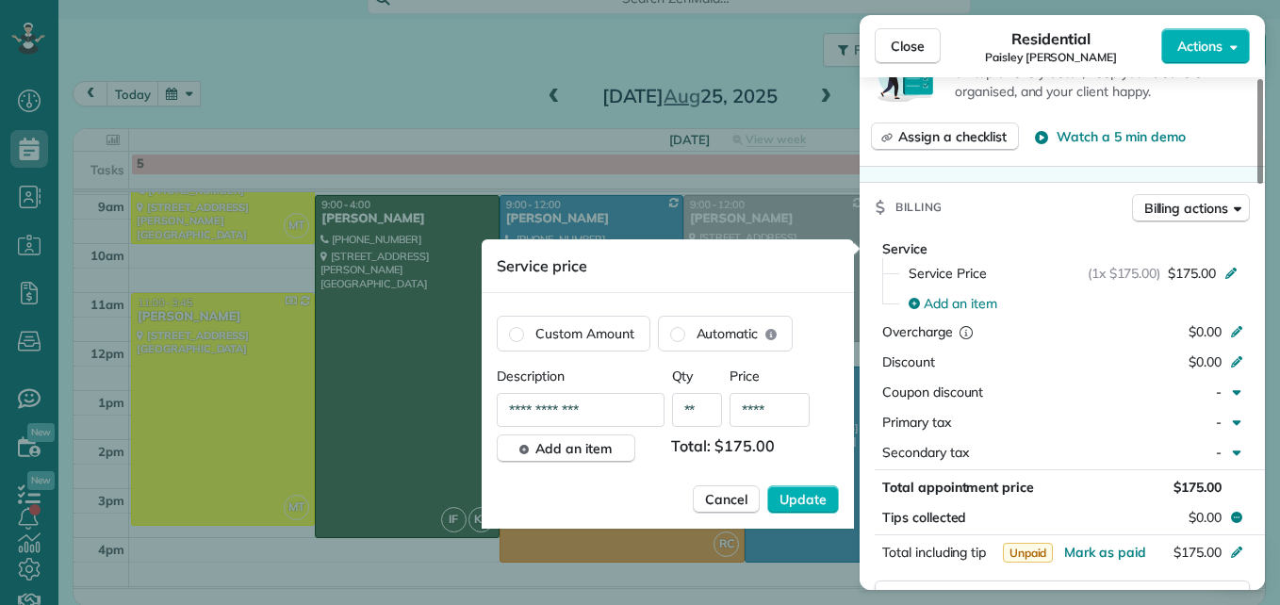
click at [780, 409] on input "****" at bounding box center [769, 410] width 80 height 34
type input "****"
click at [830, 493] on button "Update" at bounding box center [803, 499] width 72 height 28
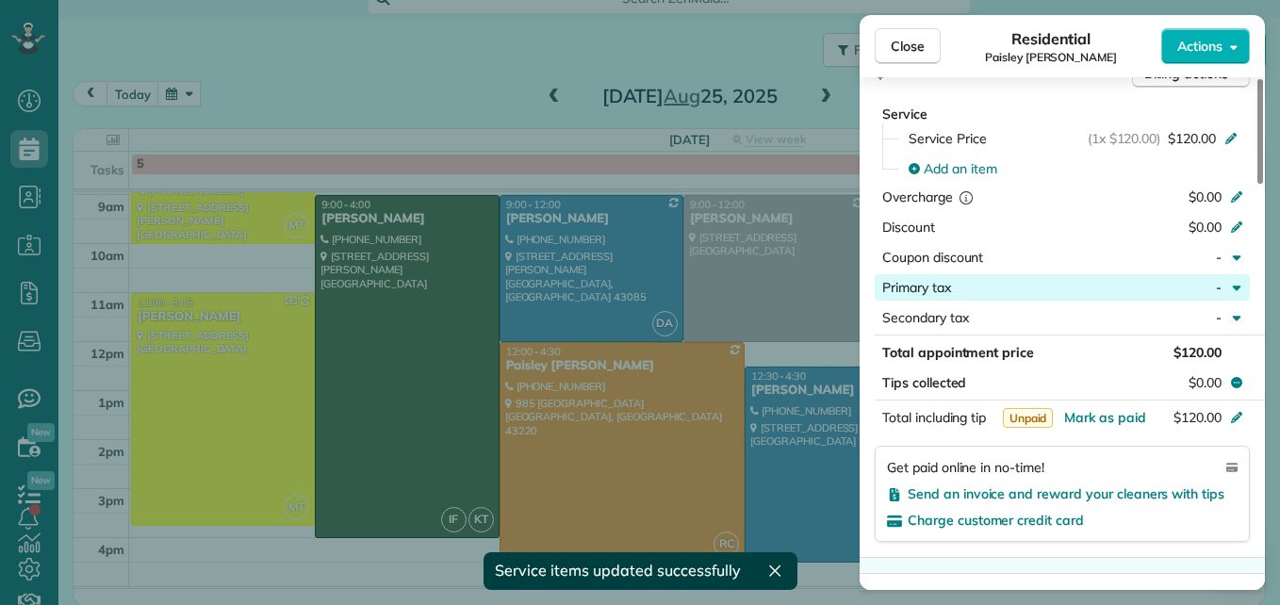
scroll to position [945, 0]
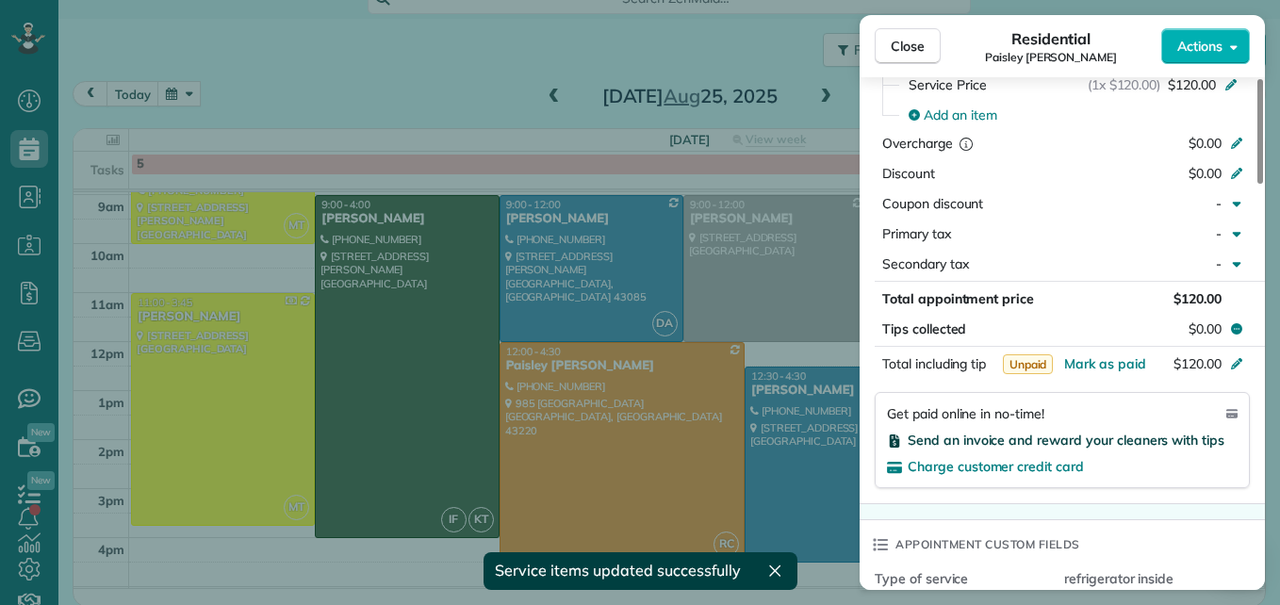
click at [1174, 446] on span "Send an invoice and reward your cleaners with tips" at bounding box center [1066, 440] width 317 height 17
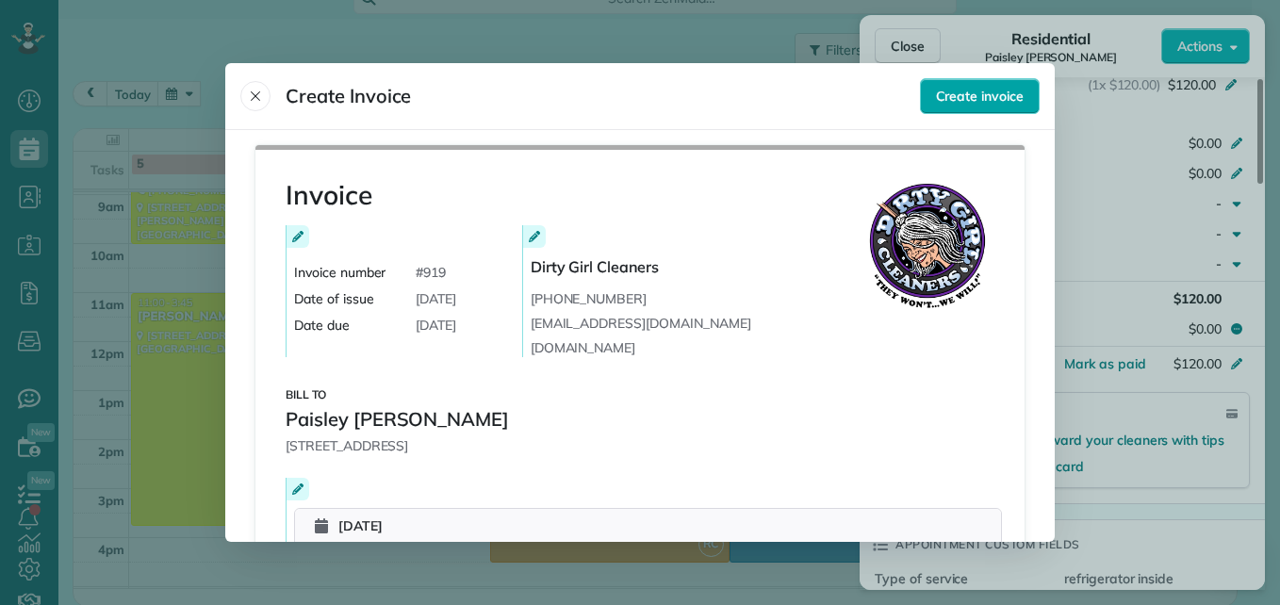
click at [962, 101] on span "Create invoice" at bounding box center [980, 96] width 88 height 19
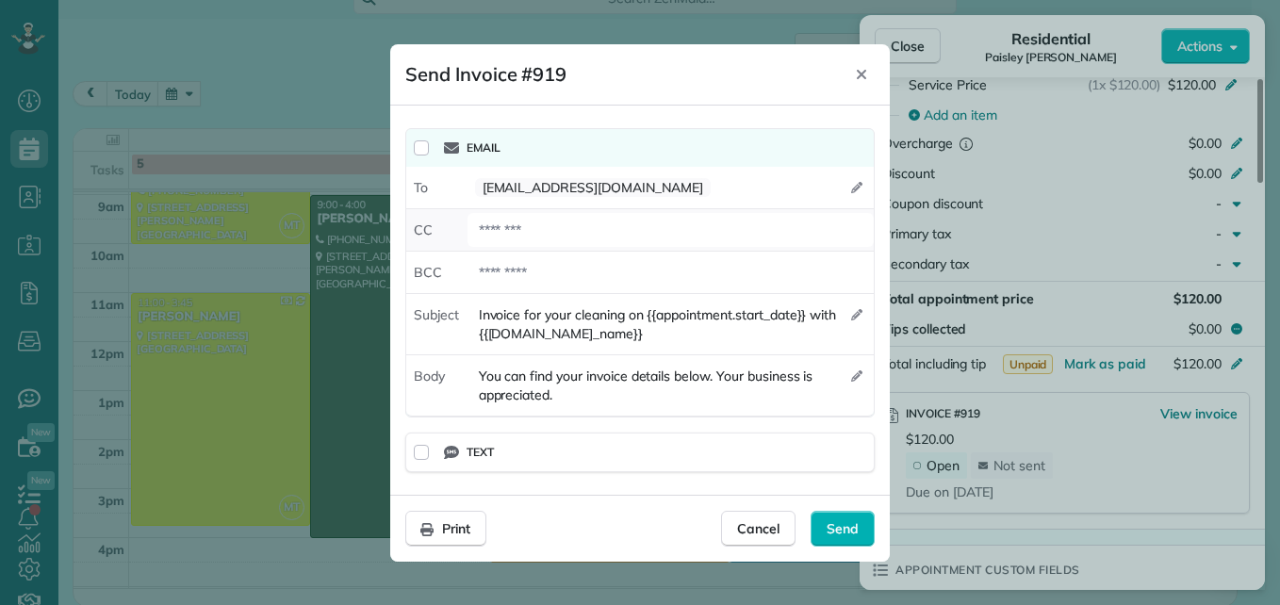
click at [559, 213] on div at bounding box center [670, 230] width 406 height 34
type div "**********"
click at [844, 530] on span "Send" at bounding box center [843, 528] width 32 height 19
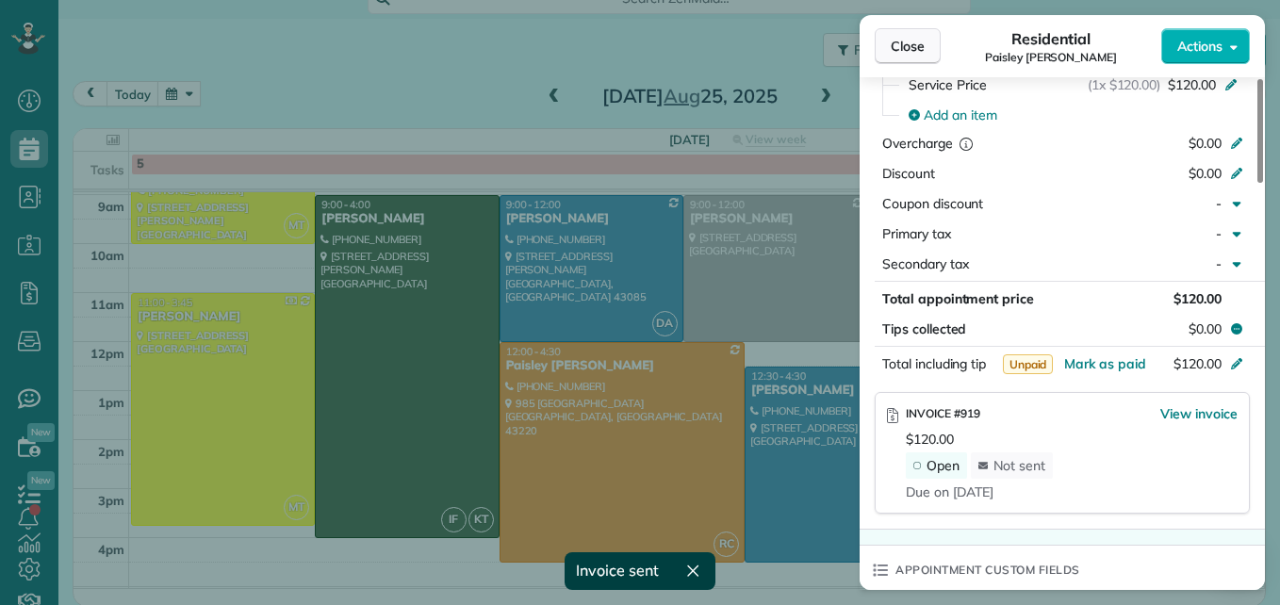
click at [913, 40] on span "Close" at bounding box center [908, 46] width 34 height 19
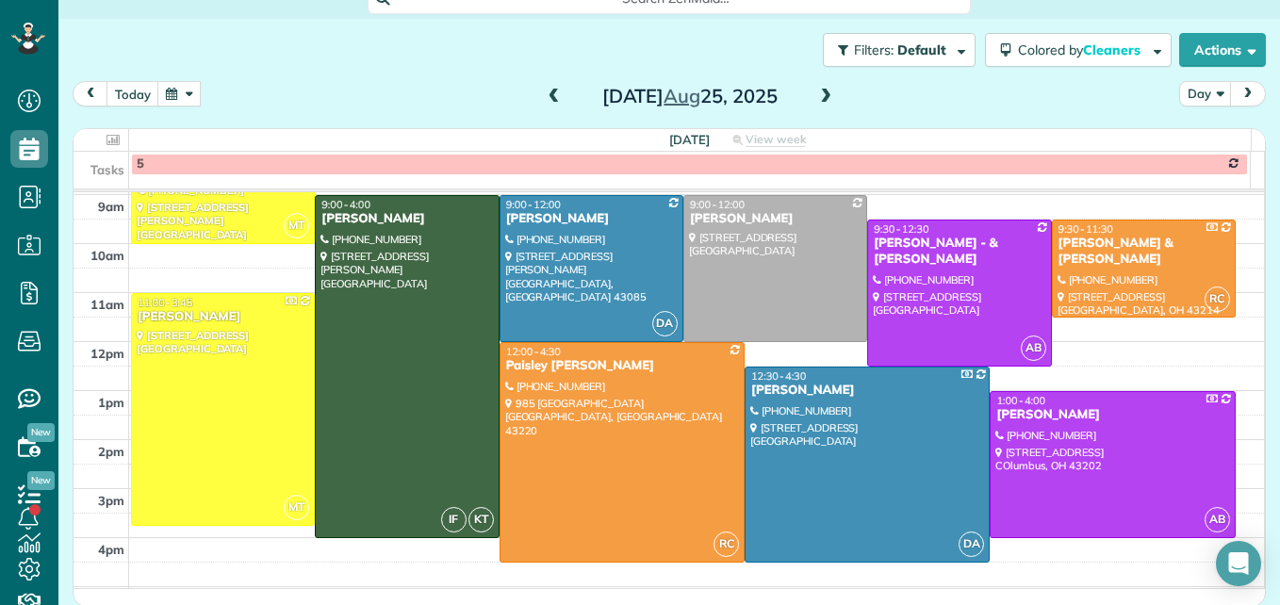
click at [793, 271] on div at bounding box center [775, 268] width 182 height 145
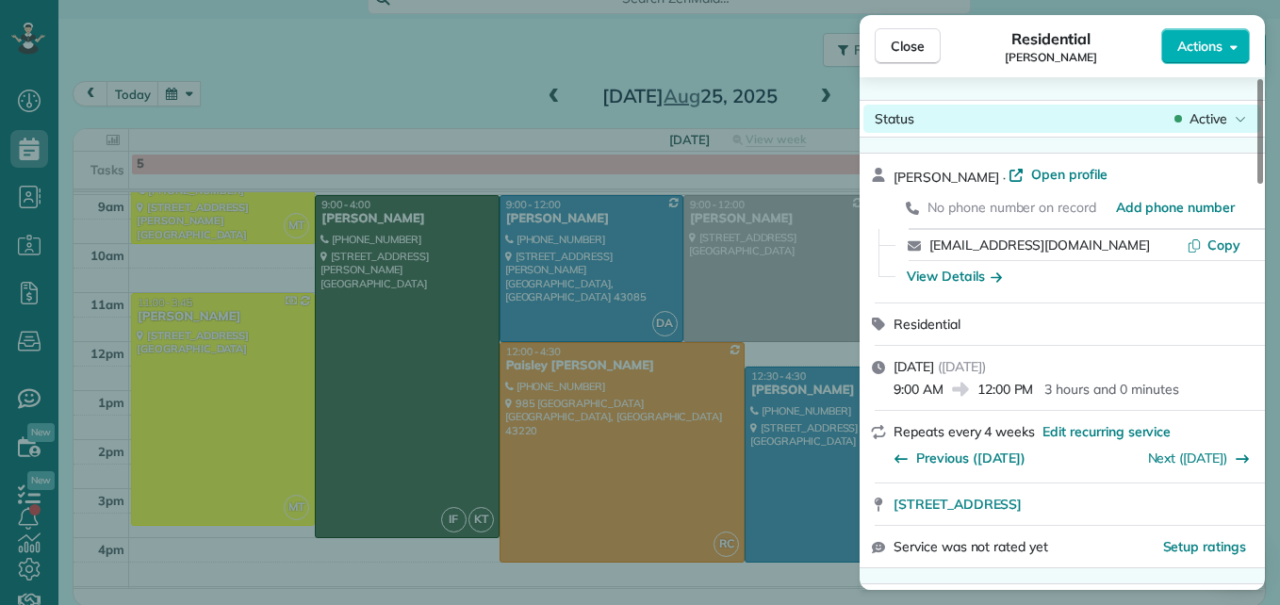
click at [1196, 129] on div "Status Active" at bounding box center [1062, 119] width 398 height 28
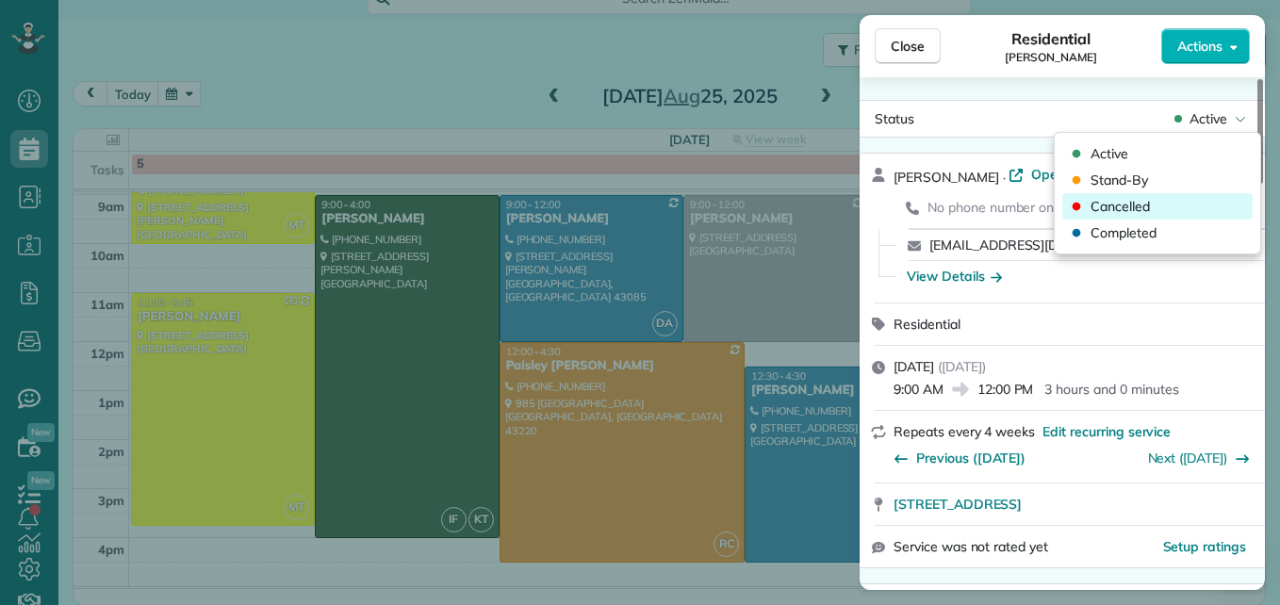
click at [1175, 206] on div "Cancelled" at bounding box center [1157, 206] width 190 height 26
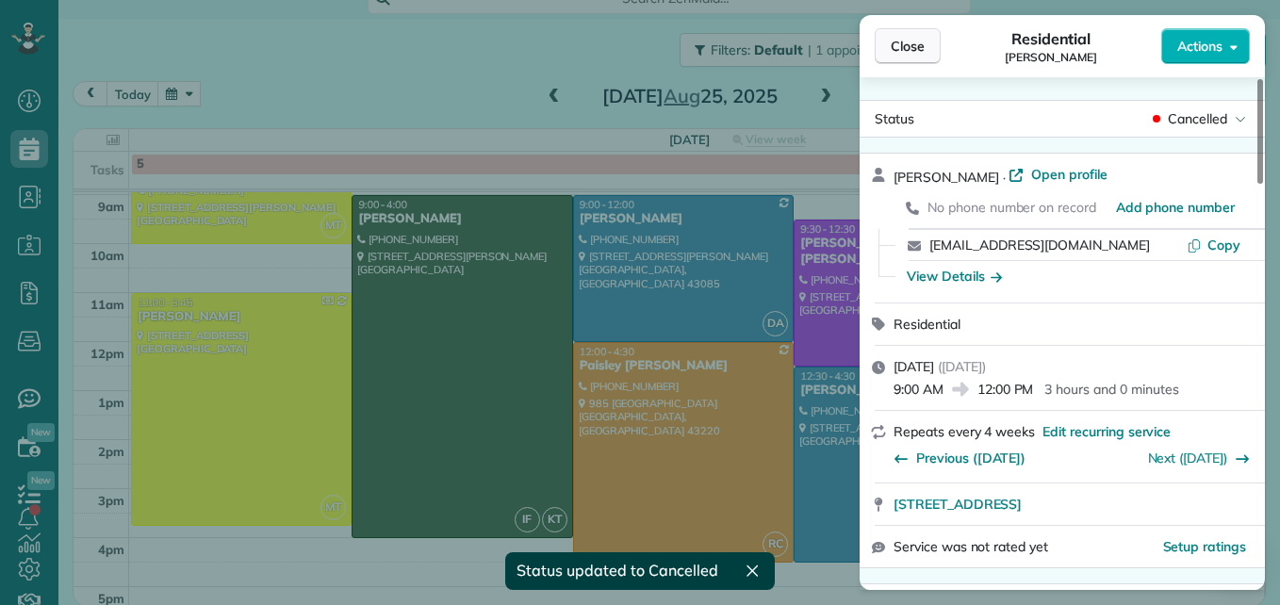
click at [901, 49] on span "Close" at bounding box center [908, 46] width 34 height 19
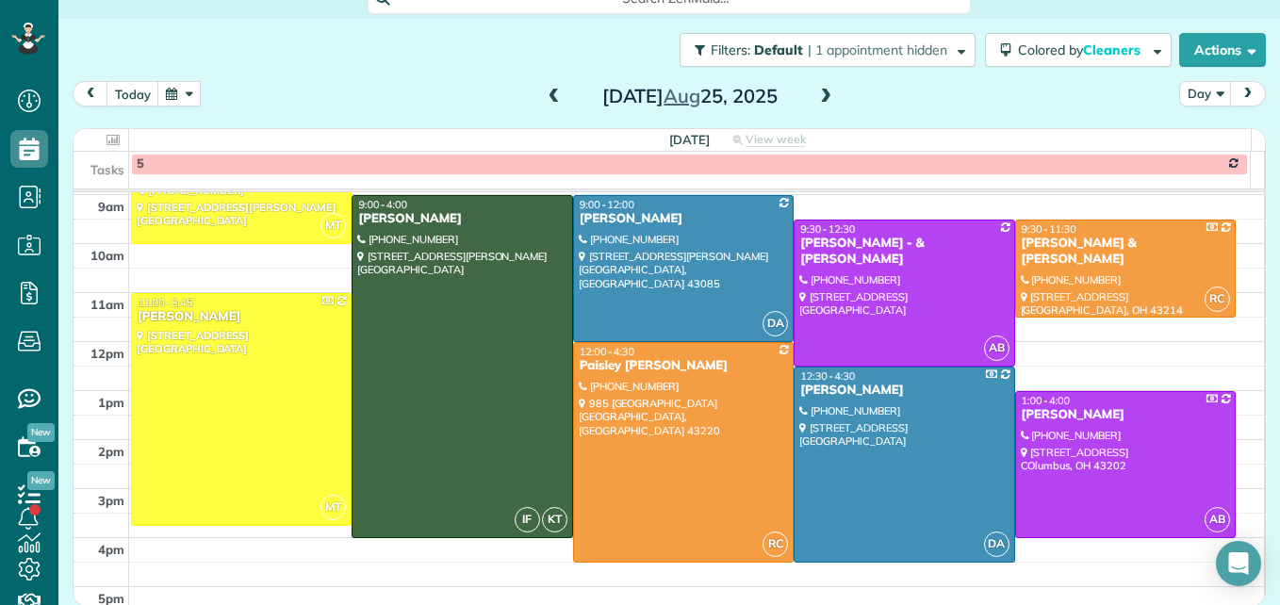
click at [815, 91] on span at bounding box center [825, 97] width 21 height 17
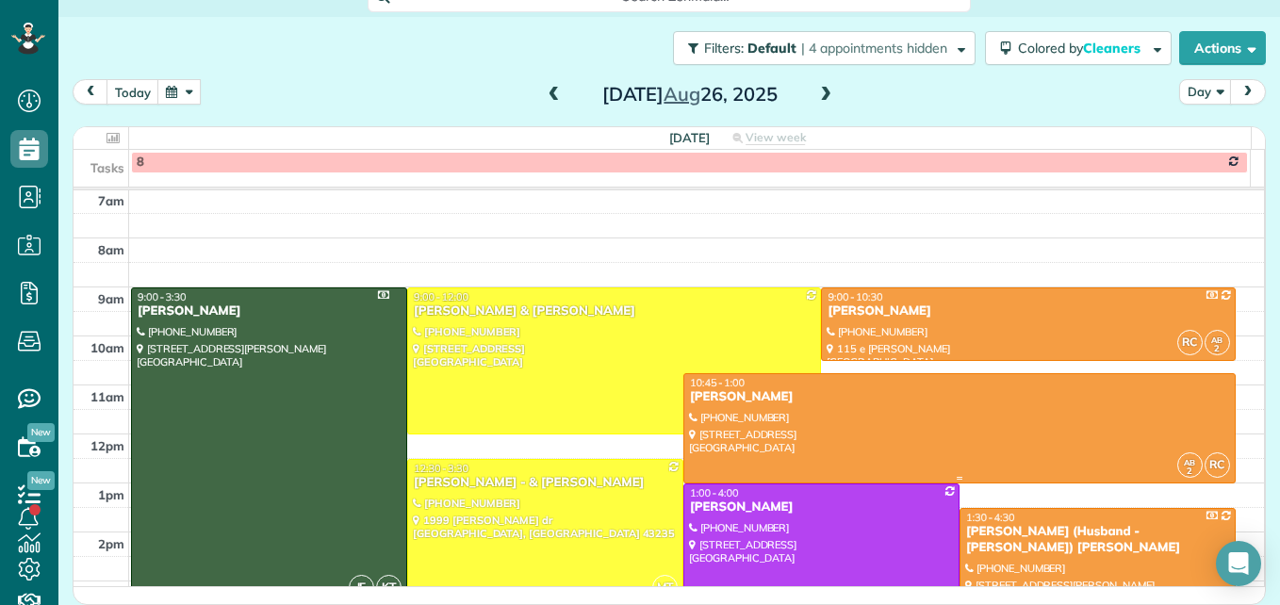
scroll to position [291, 0]
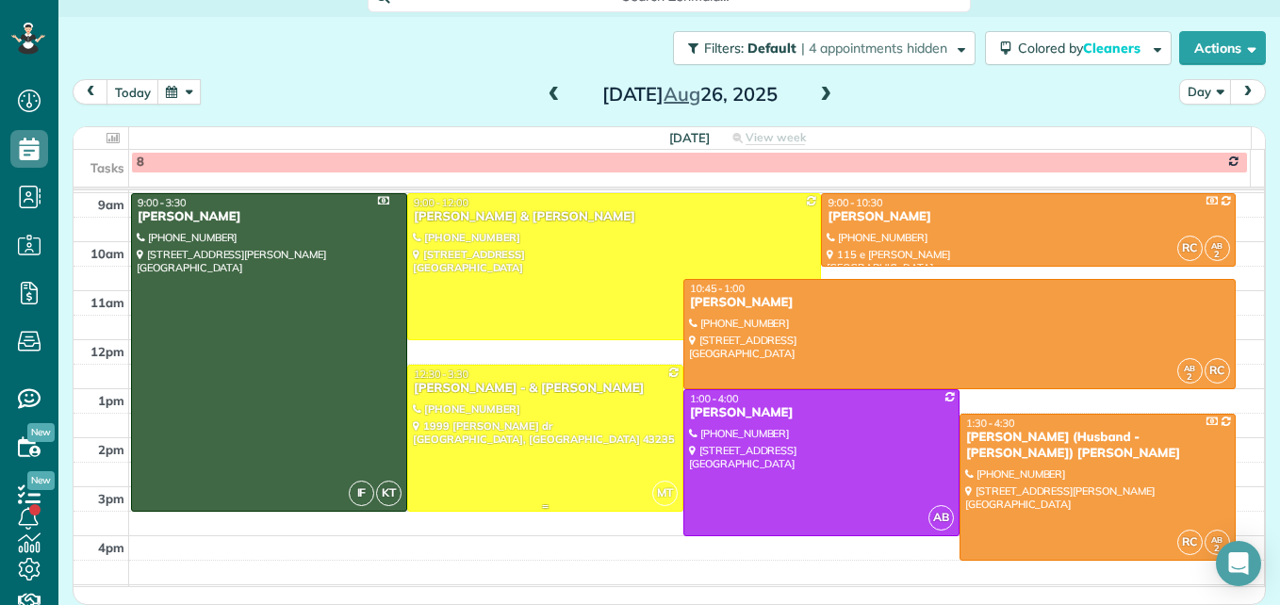
click at [536, 451] on div at bounding box center [545, 438] width 274 height 145
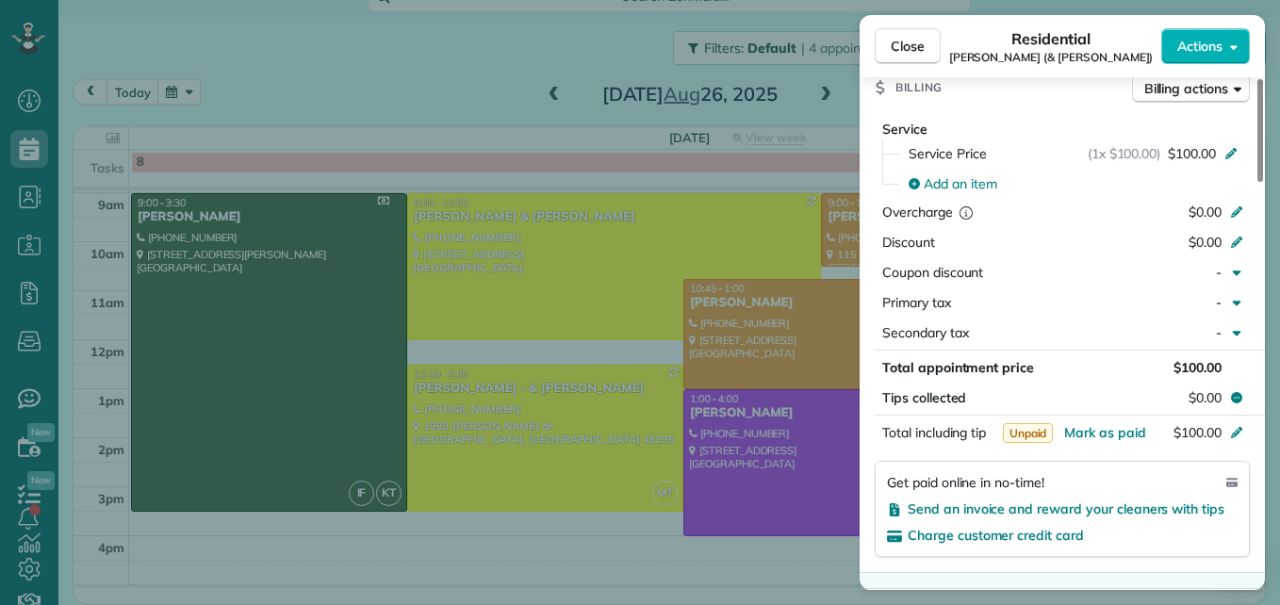
scroll to position [1040, 0]
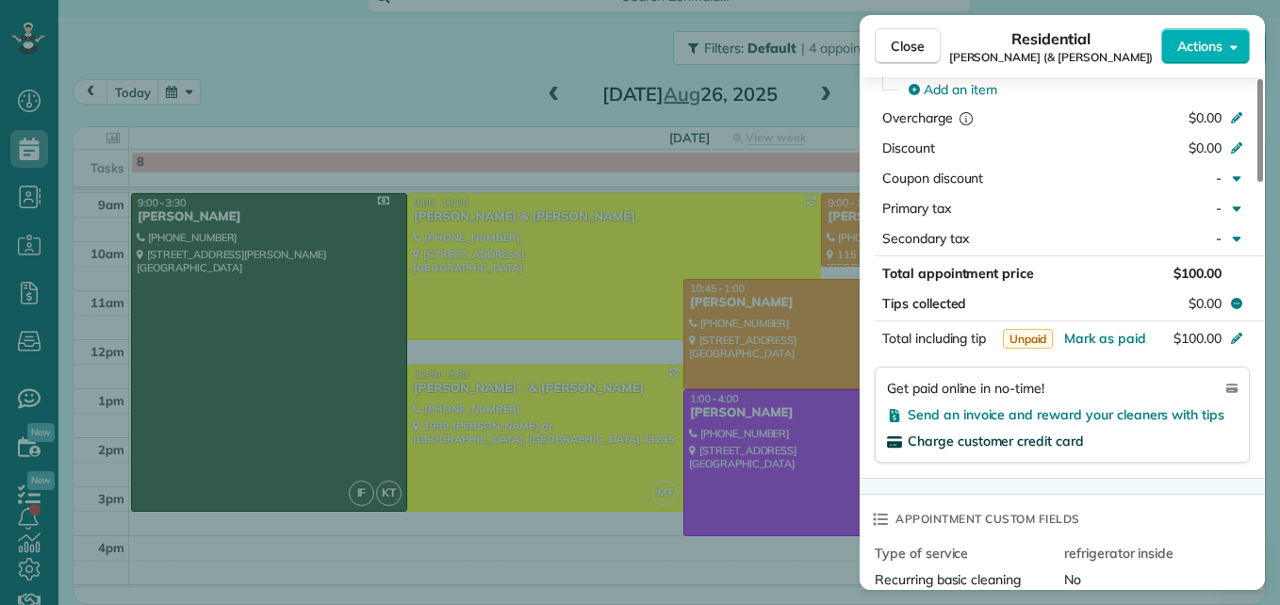
click at [1020, 442] on span "Charge customer credit card" at bounding box center [996, 441] width 176 height 17
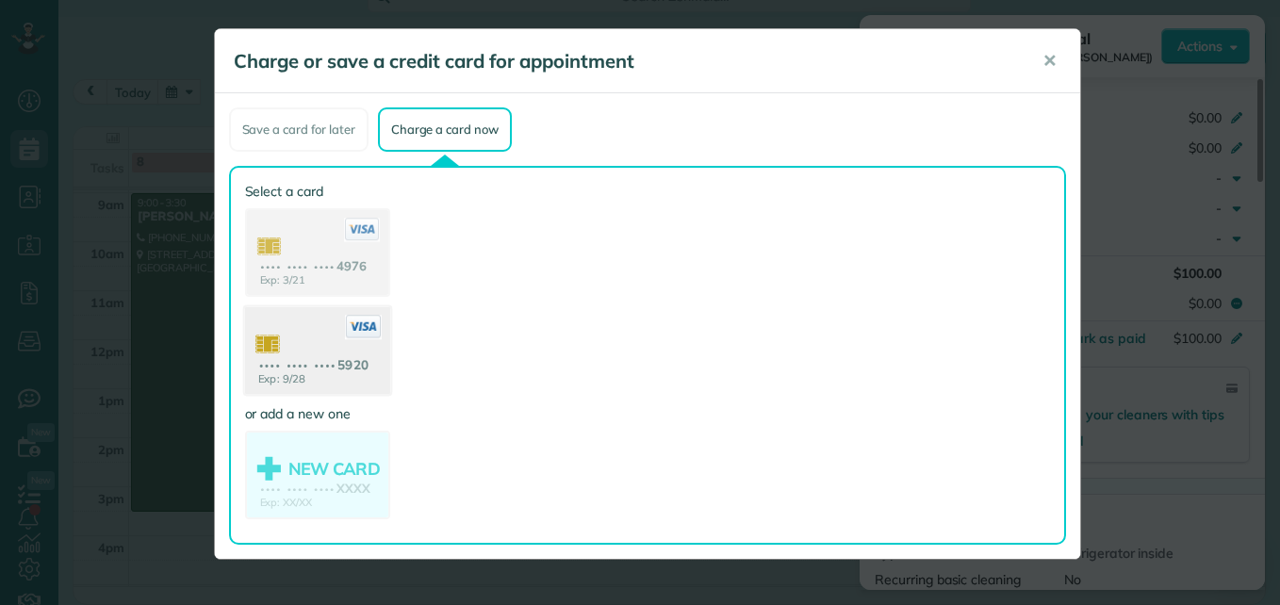
click at [278, 352] on use at bounding box center [316, 352] width 145 height 91
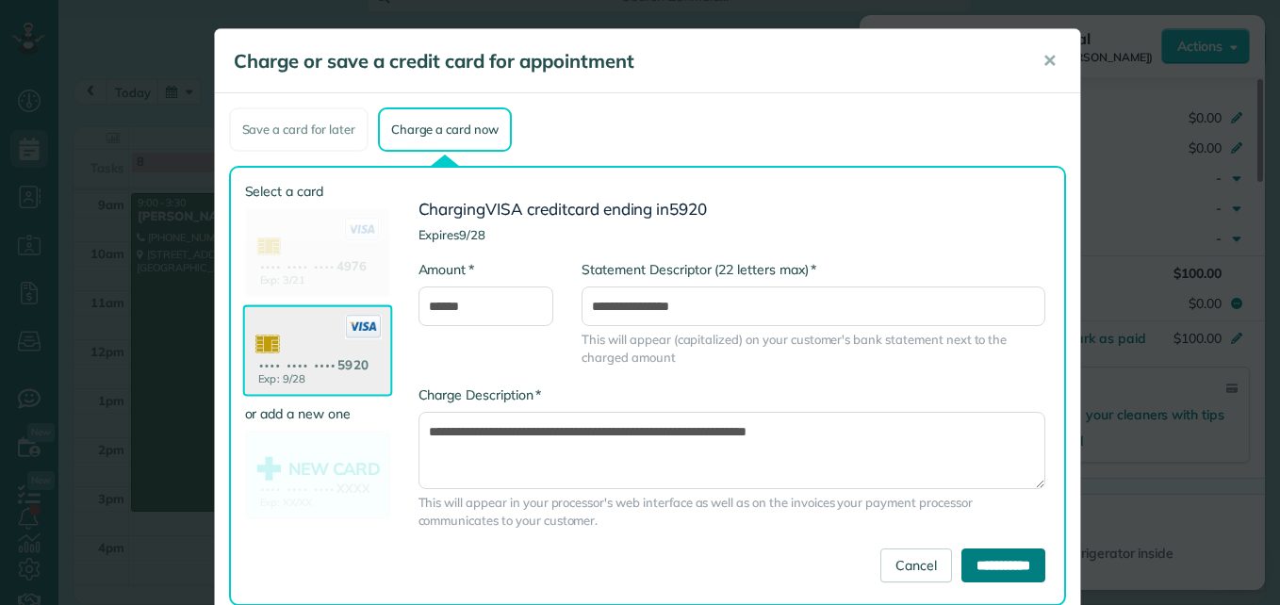
click at [961, 552] on input "**********" at bounding box center [1003, 566] width 84 height 34
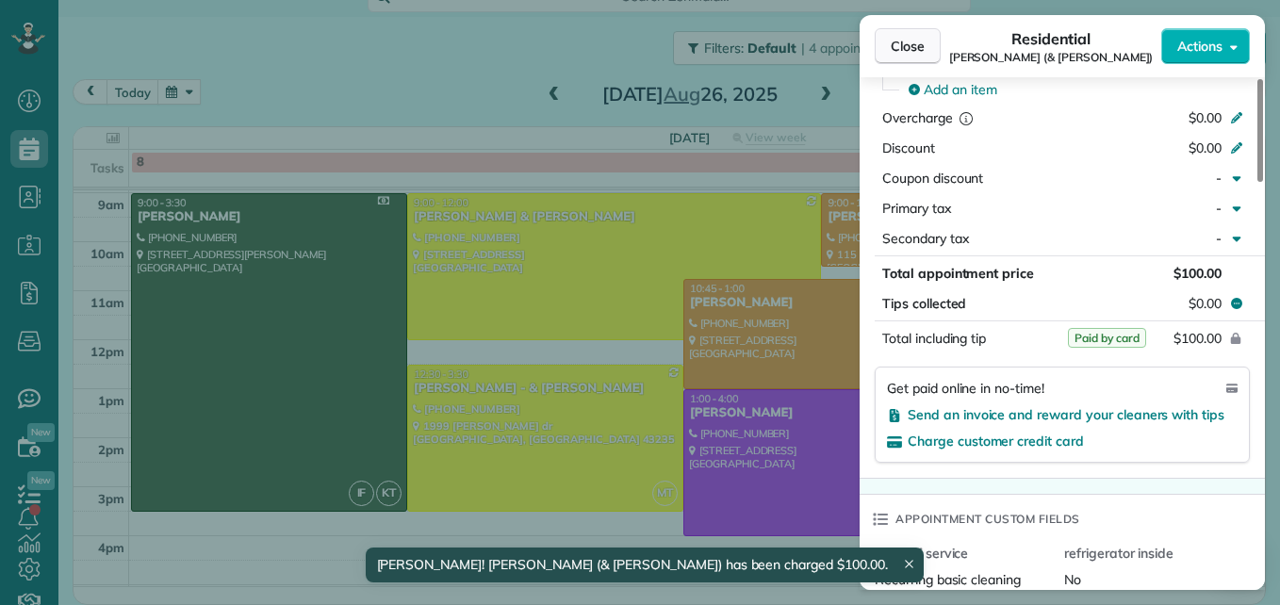
click at [890, 32] on button "Close" at bounding box center [908, 46] width 66 height 36
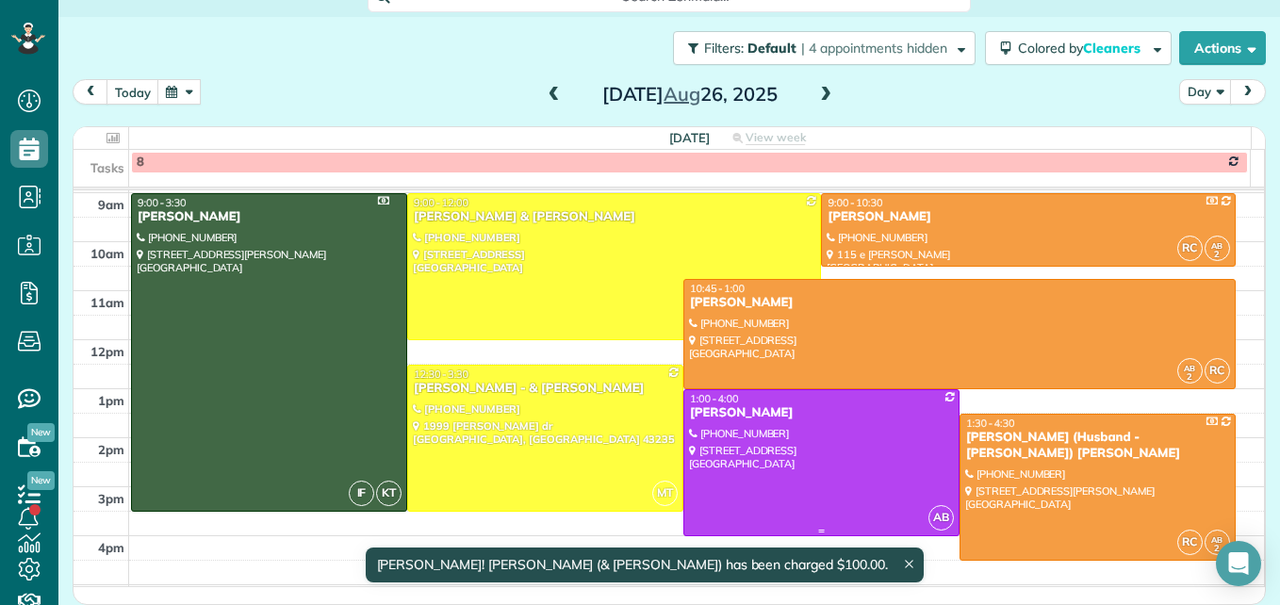
click at [828, 444] on div at bounding box center [821, 462] width 274 height 145
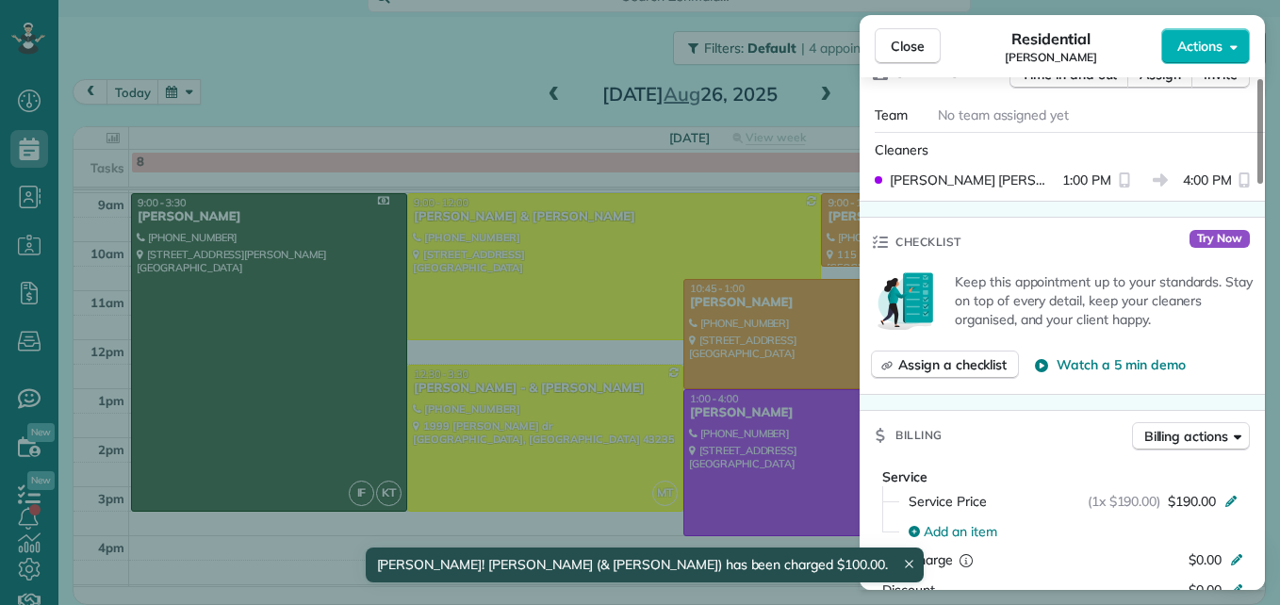
scroll to position [851, 0]
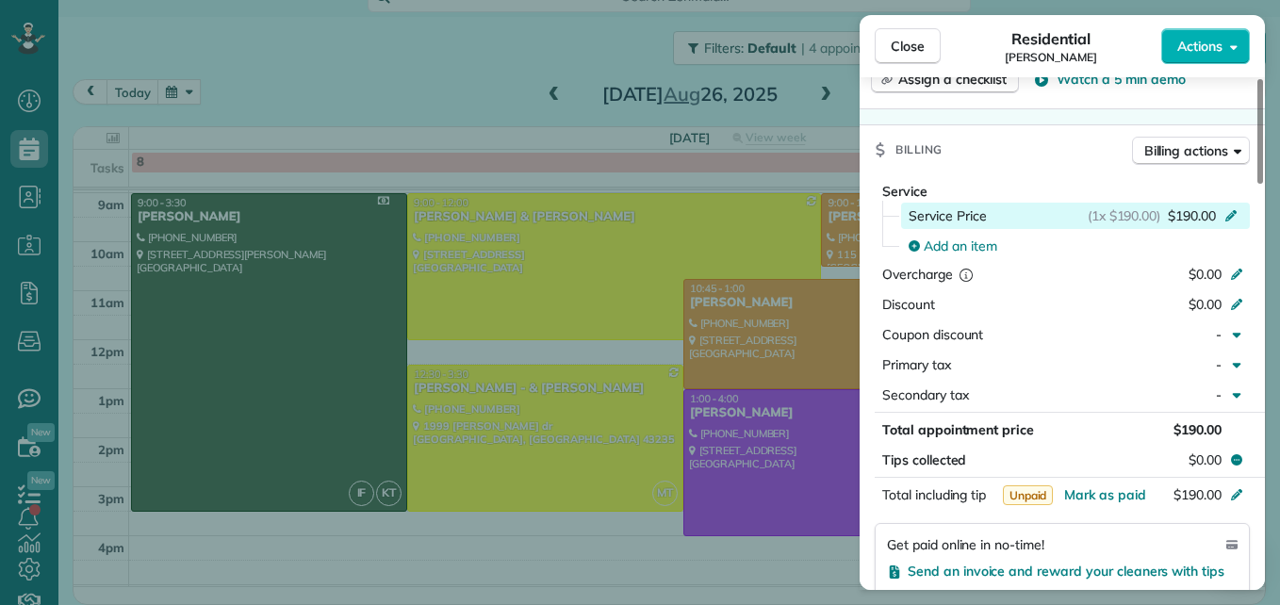
click at [1232, 210] on icon at bounding box center [1230, 213] width 15 height 15
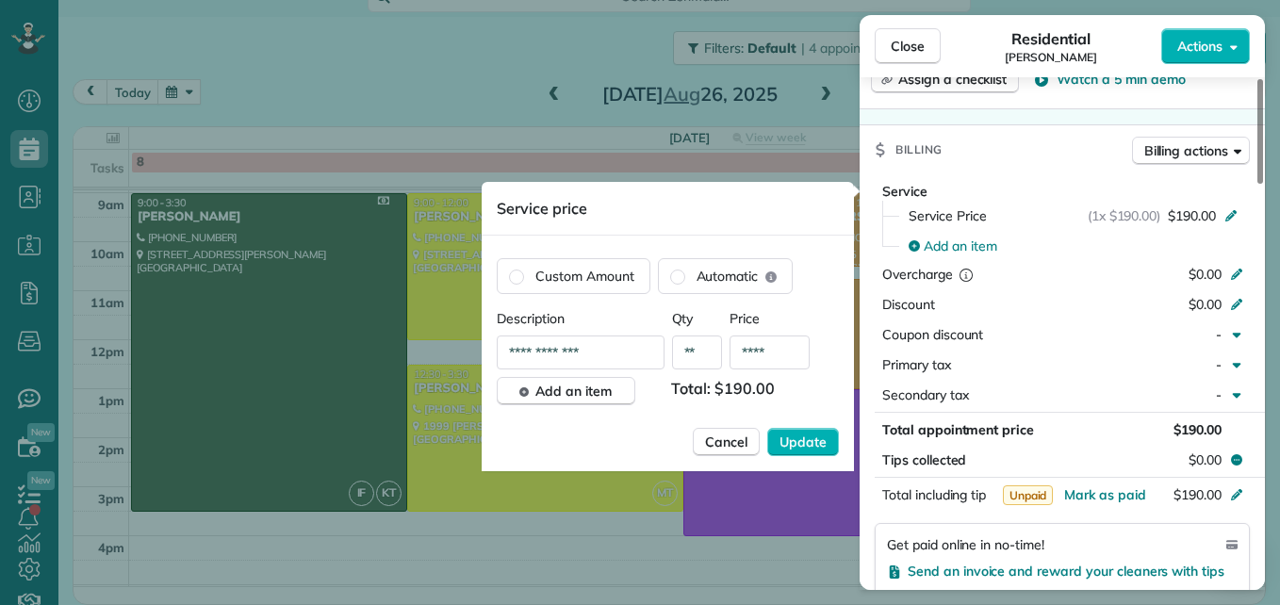
click at [782, 353] on input "****" at bounding box center [769, 353] width 80 height 34
type input "****"
click at [814, 446] on span "Update" at bounding box center [802, 442] width 47 height 19
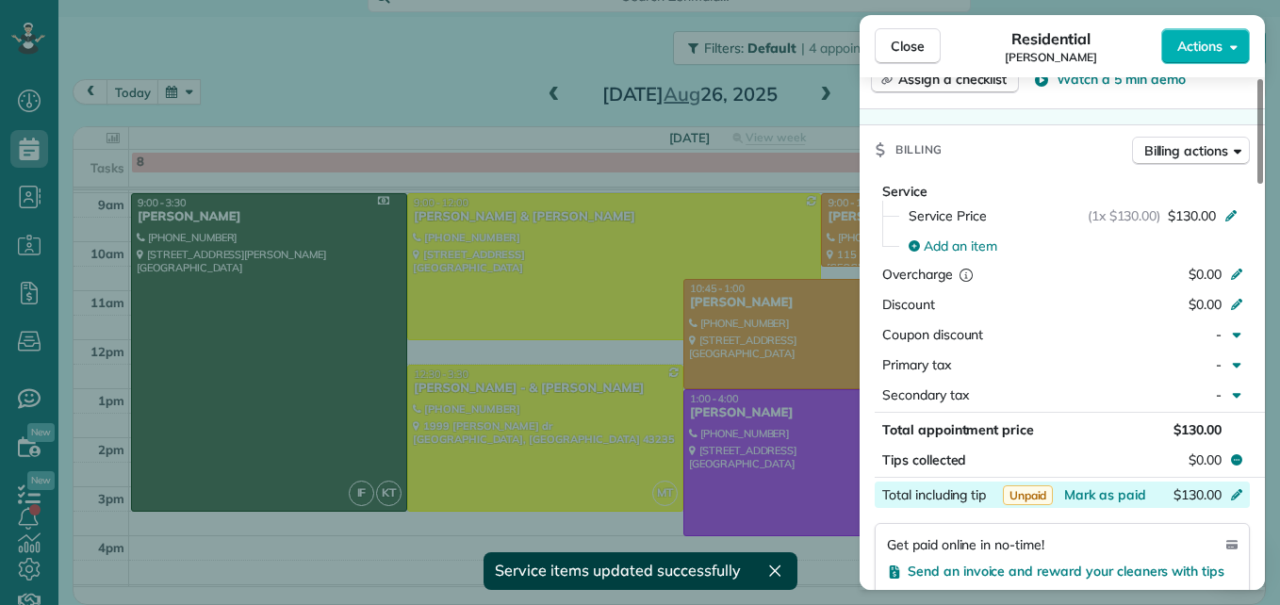
scroll to position [946, 0]
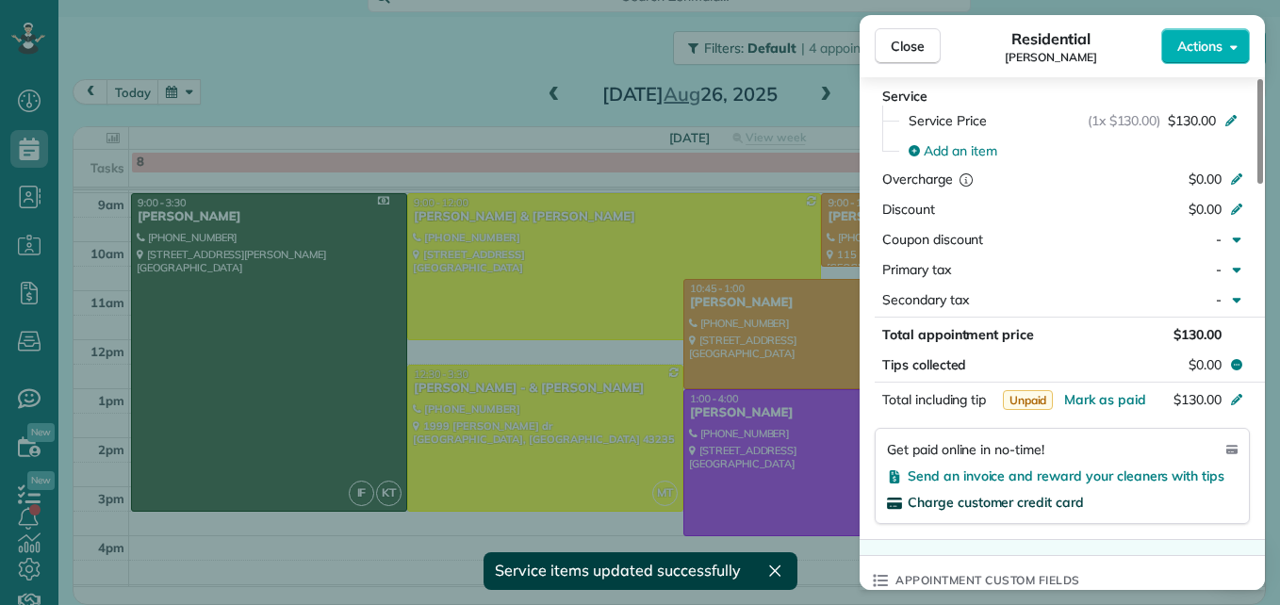
click at [1054, 504] on span "Charge customer credit card" at bounding box center [996, 502] width 176 height 17
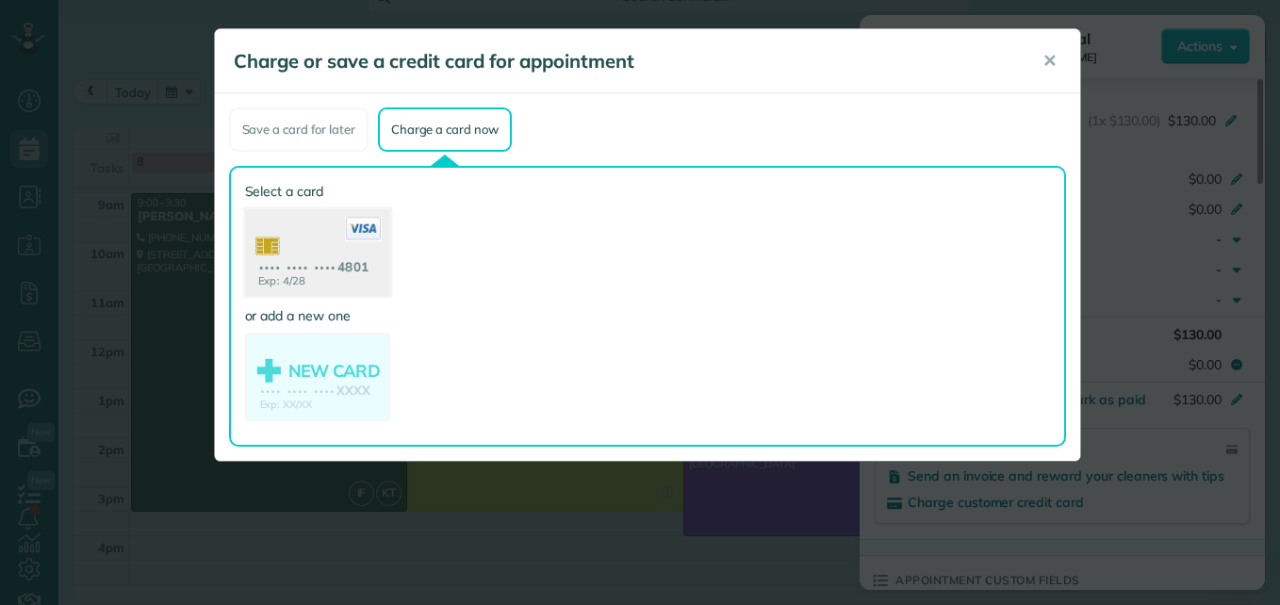
click at [353, 287] on use at bounding box center [316, 254] width 145 height 91
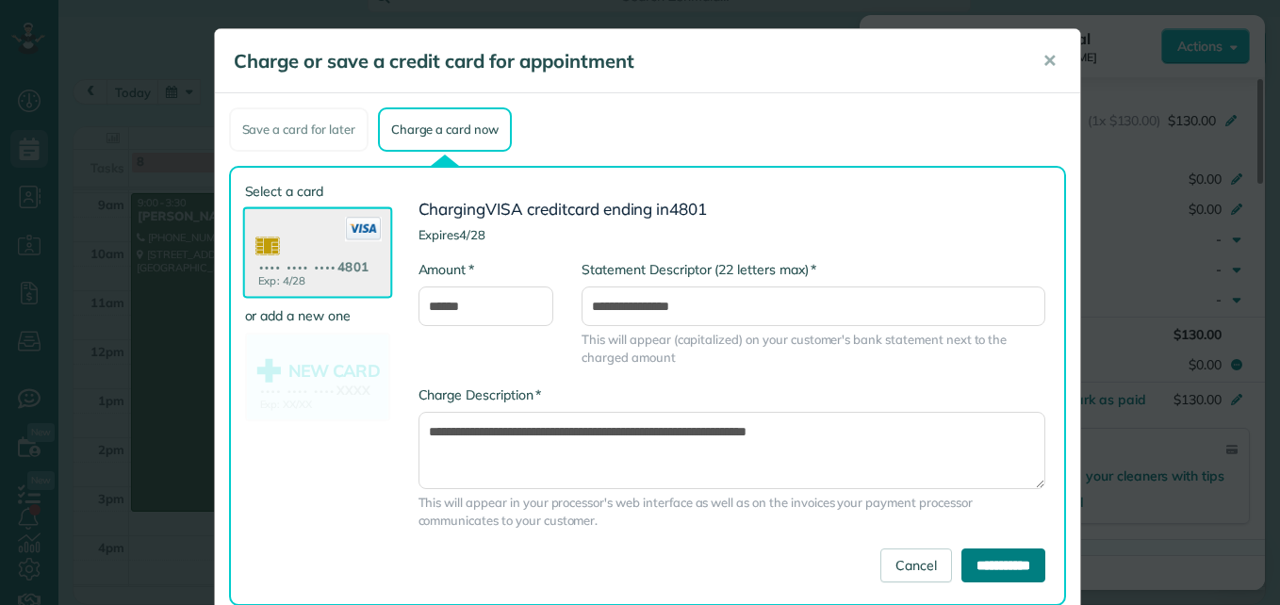
click at [974, 566] on input "**********" at bounding box center [1003, 566] width 84 height 34
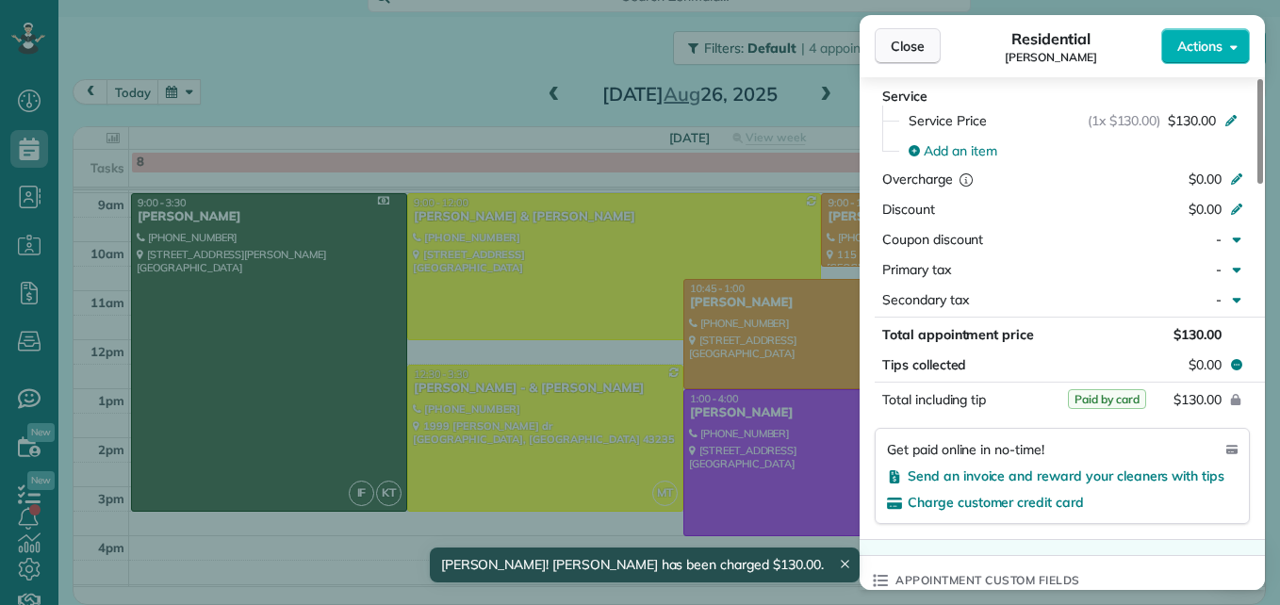
click at [911, 49] on span "Close" at bounding box center [908, 46] width 34 height 19
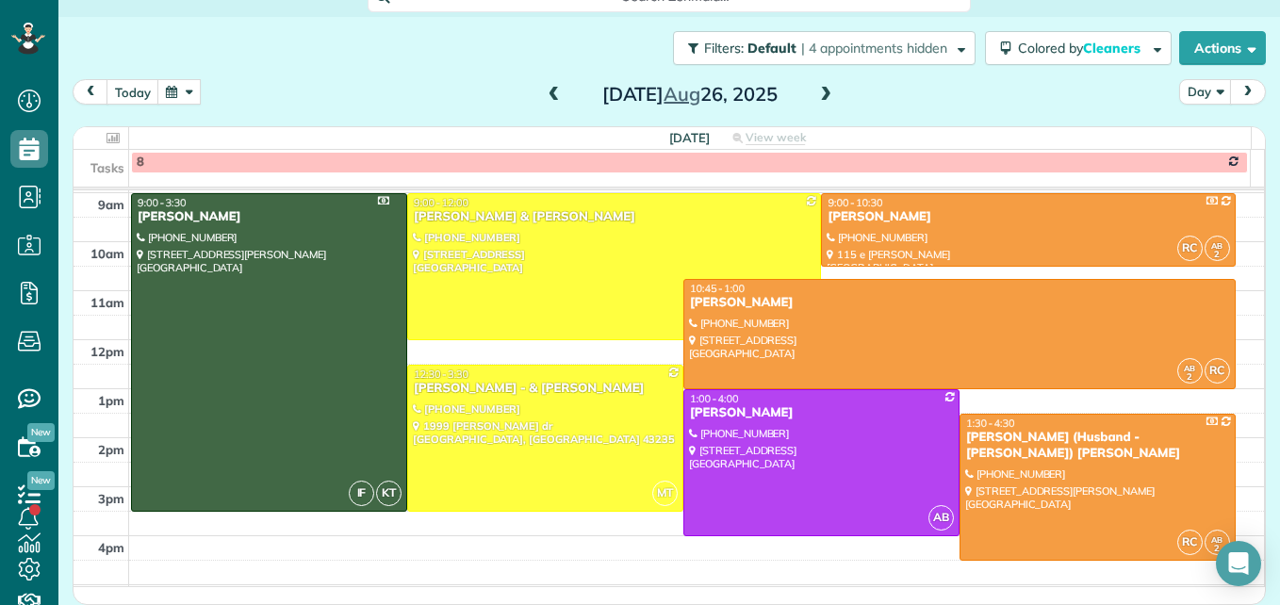
click at [824, 99] on span at bounding box center [825, 95] width 21 height 17
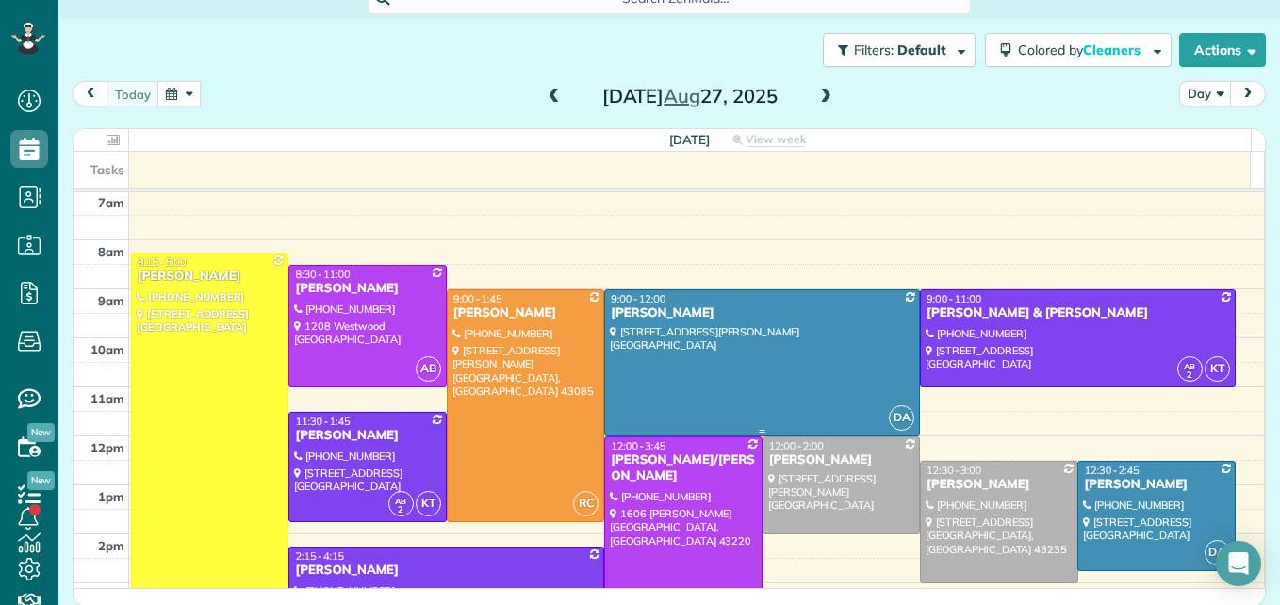
scroll to position [291, 0]
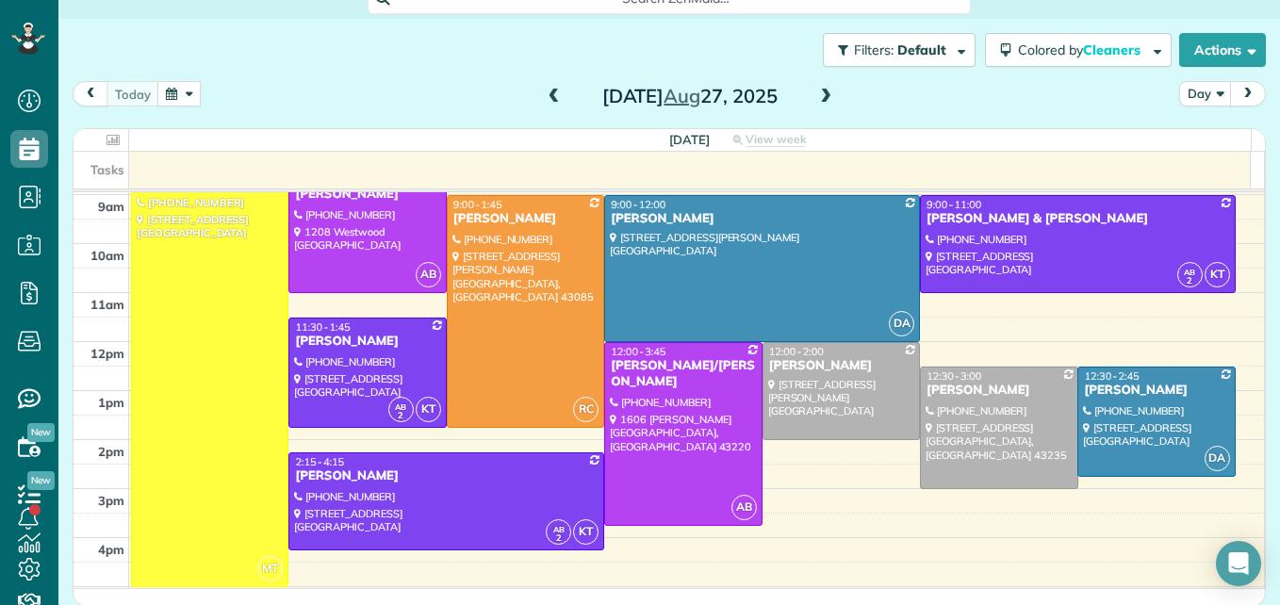
click at [817, 105] on span at bounding box center [825, 97] width 21 height 17
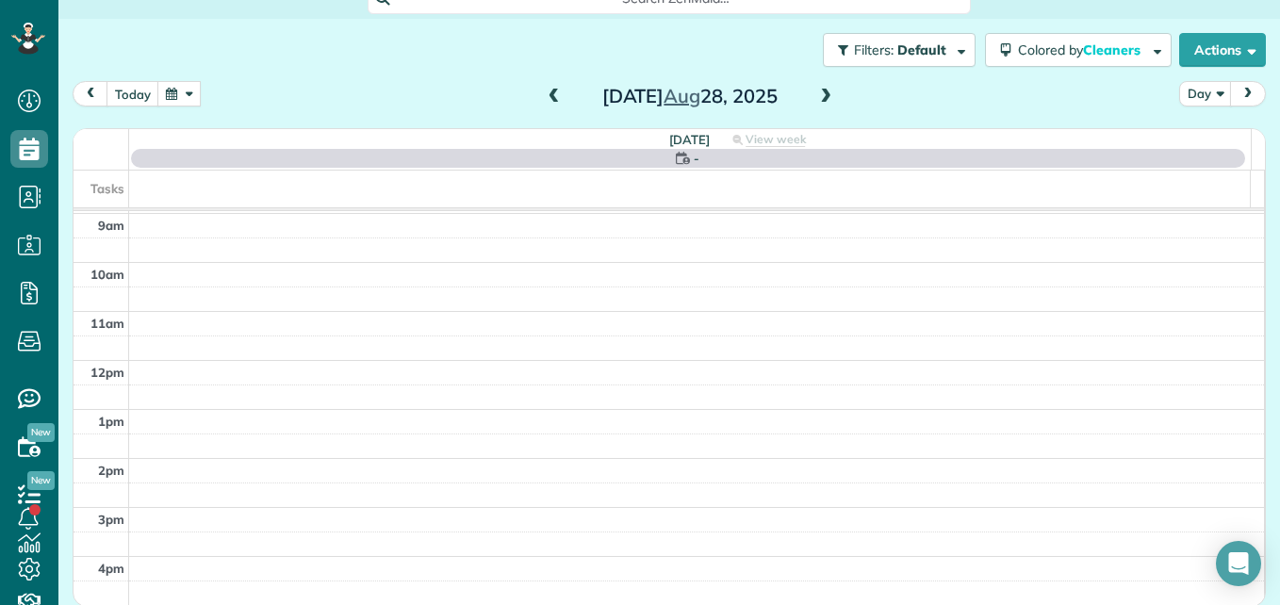
scroll to position [197, 0]
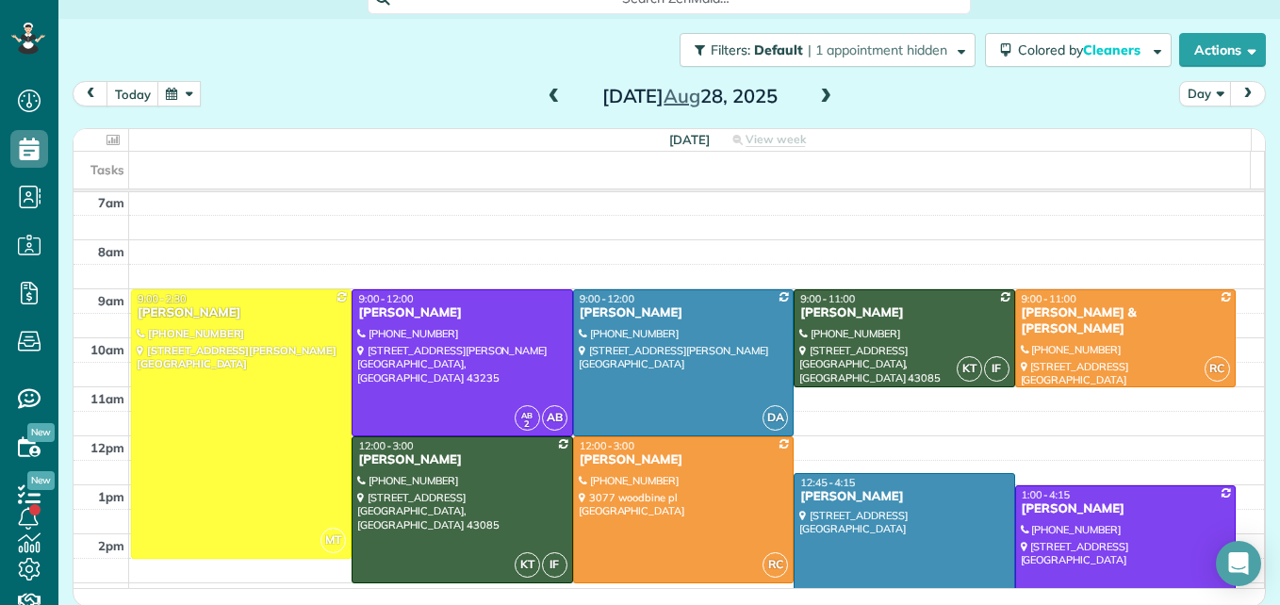
click at [817, 105] on span at bounding box center [825, 97] width 21 height 17
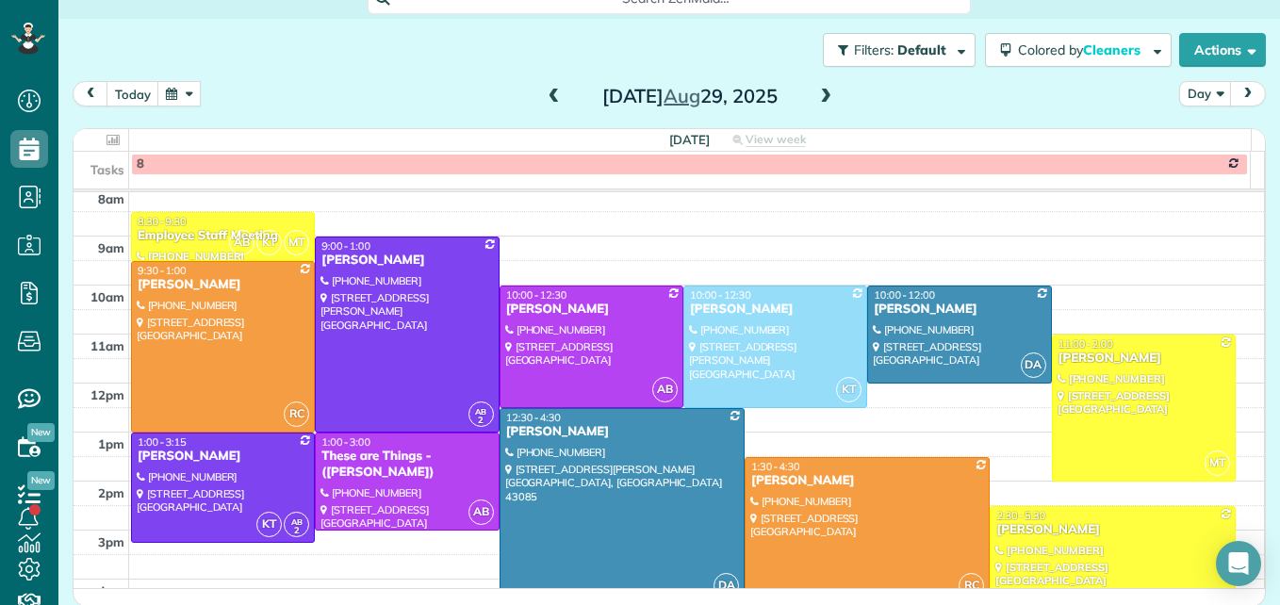
scroll to position [291, 0]
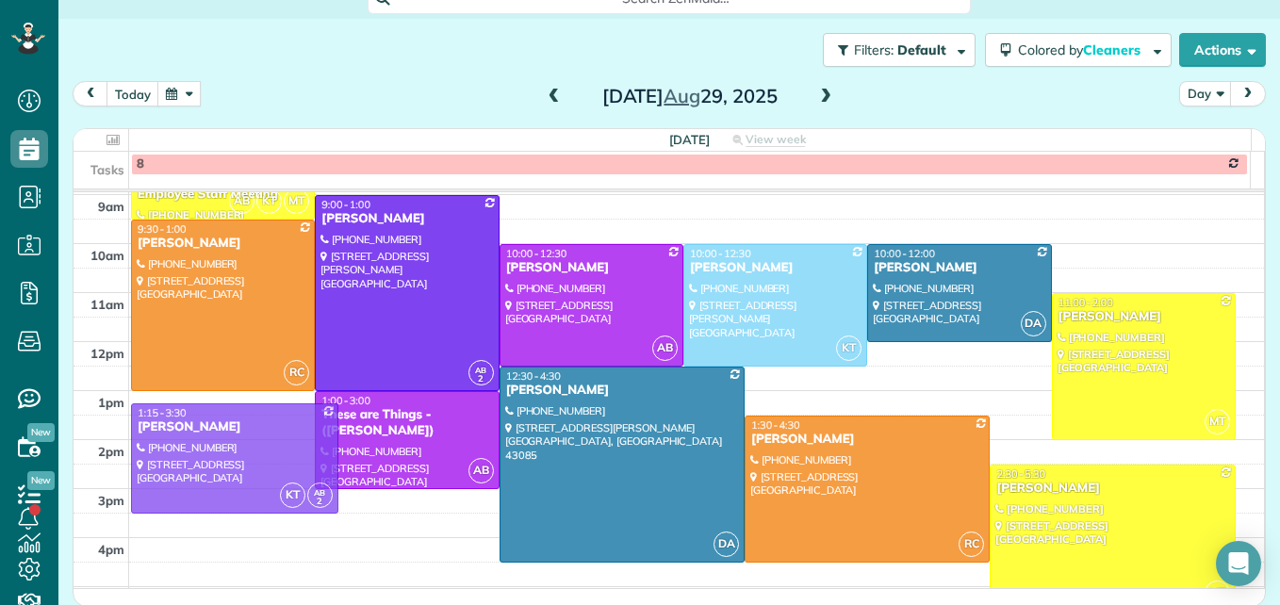
drag, startPoint x: 233, startPoint y: 453, endPoint x: 234, endPoint y: 464, distance: 10.4
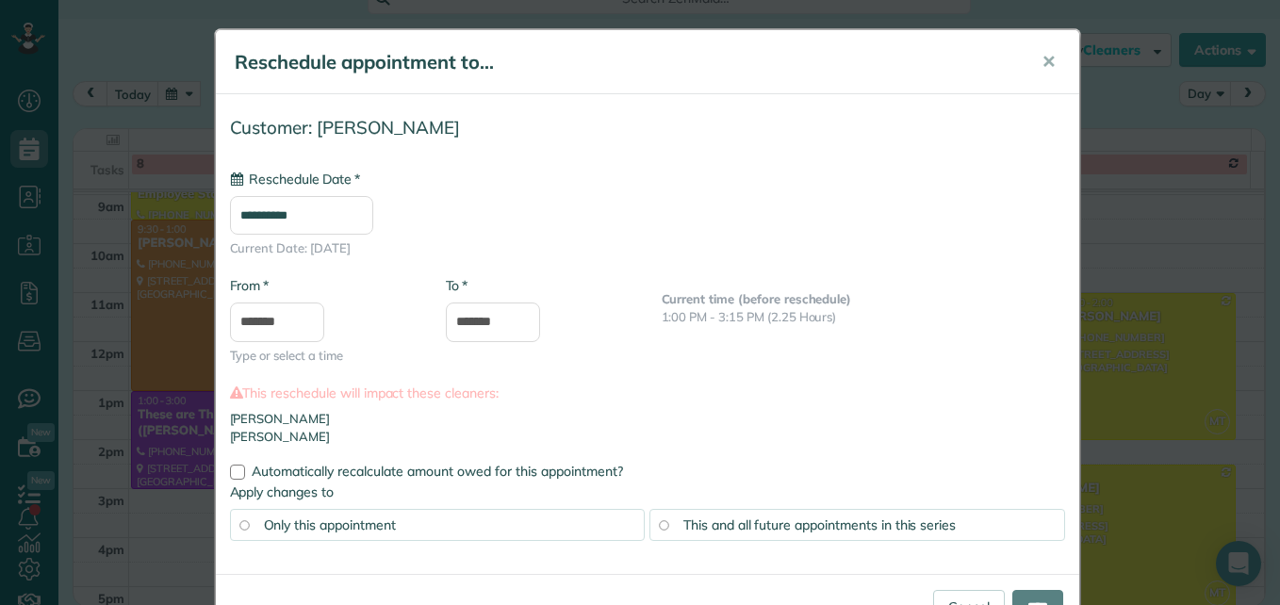
type input "**********"
click at [1019, 598] on input "****" at bounding box center [1037, 607] width 51 height 34
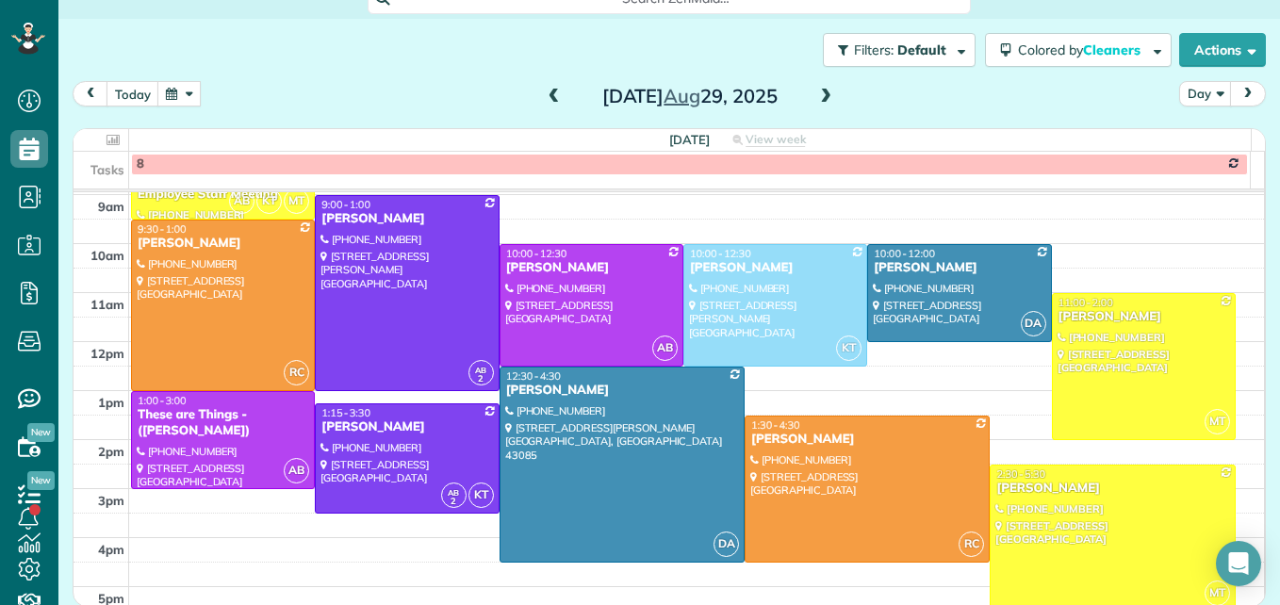
click at [194, 93] on button "button" at bounding box center [178, 93] width 43 height 25
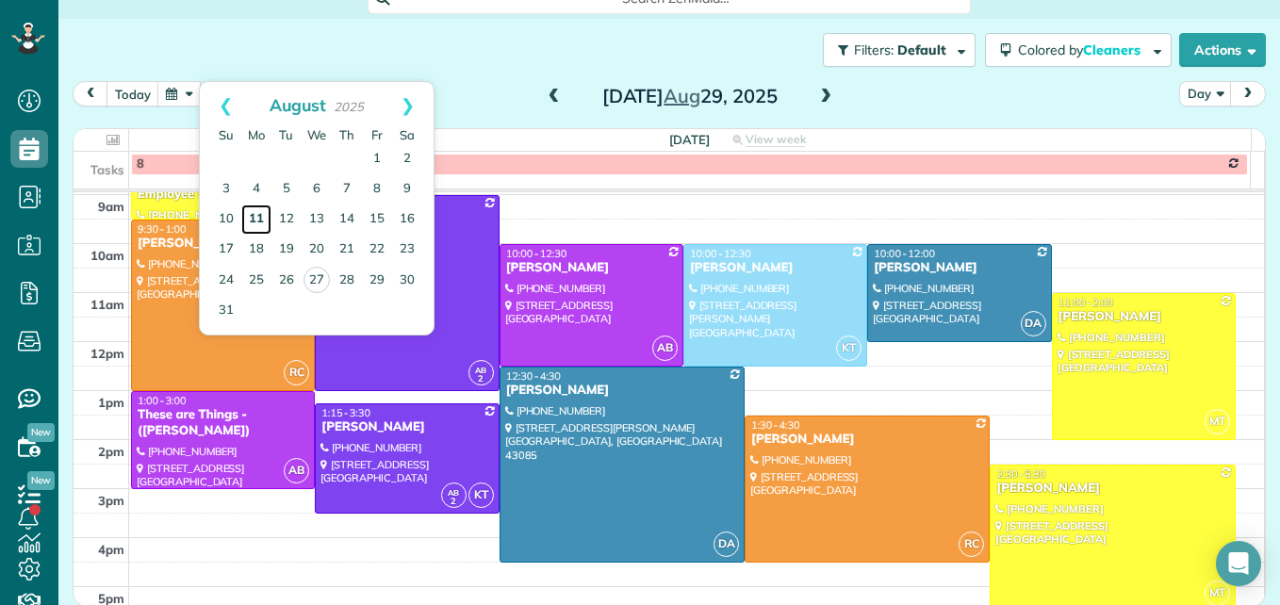
click at [257, 215] on link "11" at bounding box center [256, 220] width 30 height 30
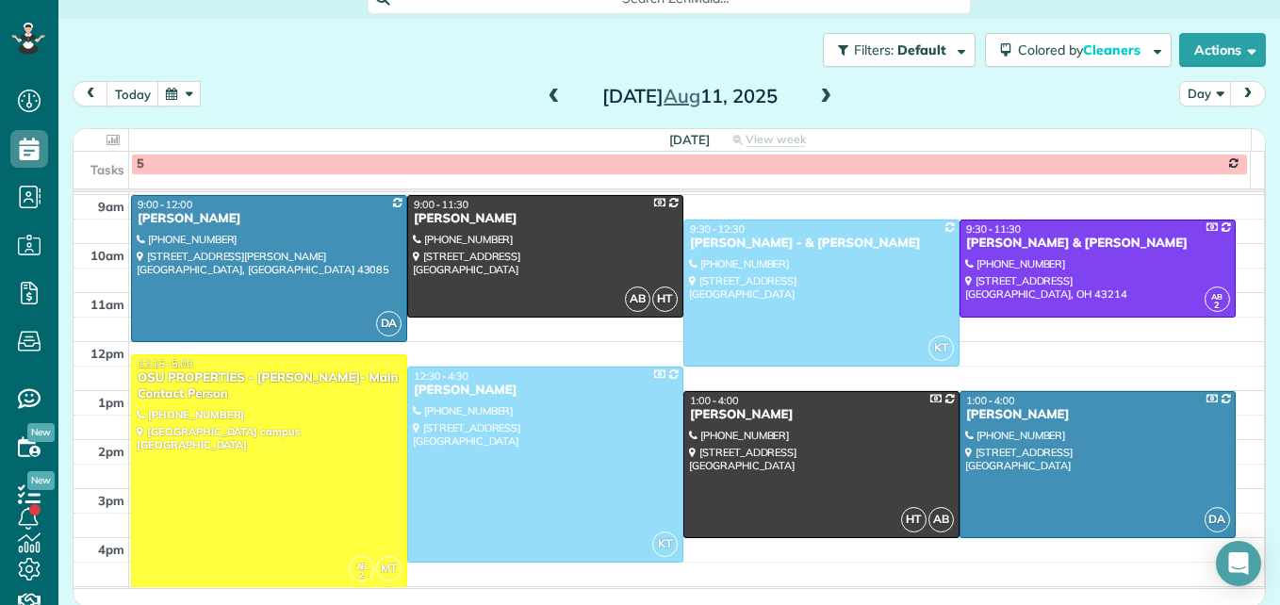
click at [827, 97] on span at bounding box center [825, 97] width 21 height 17
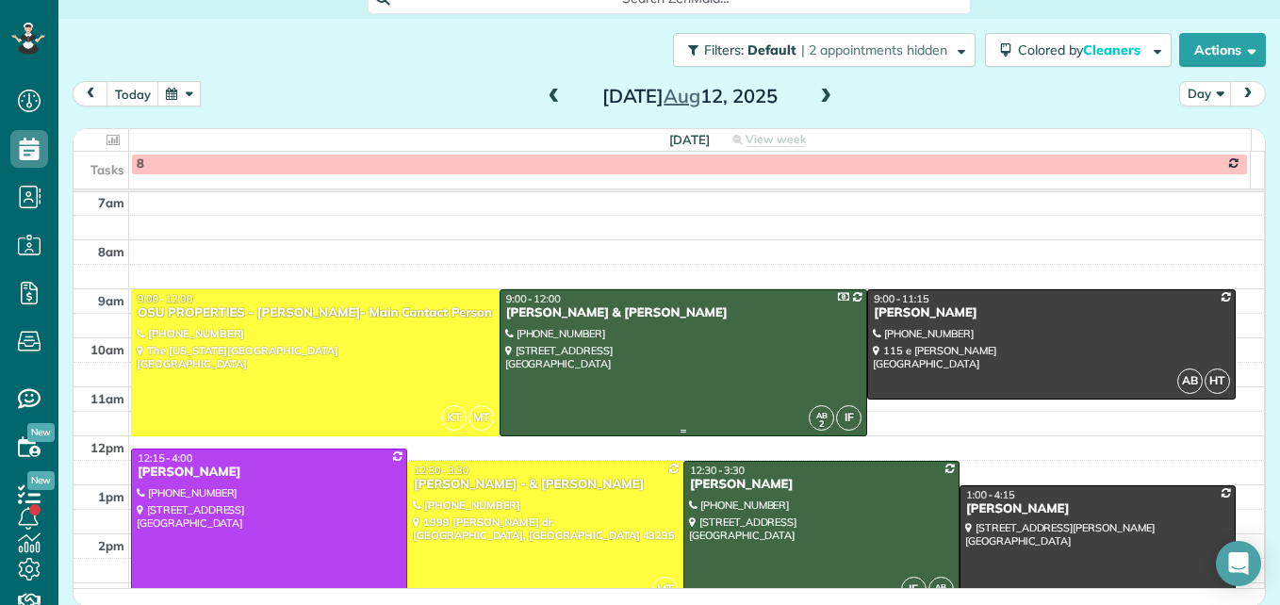
click at [731, 332] on div at bounding box center [683, 362] width 367 height 145
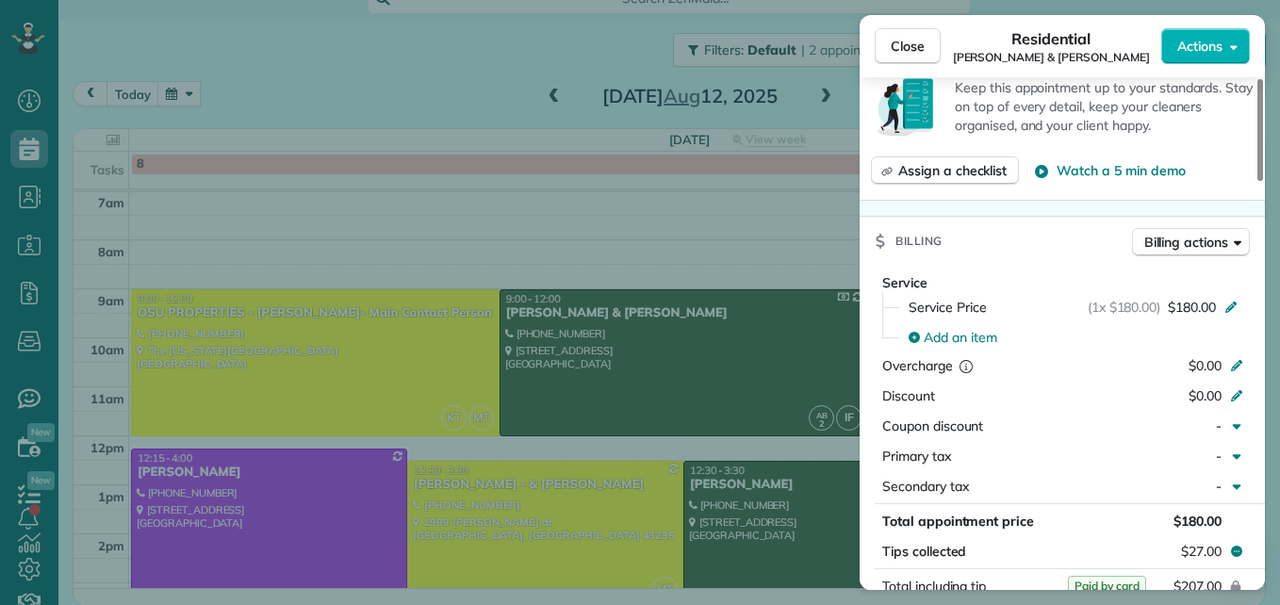
scroll to position [852, 0]
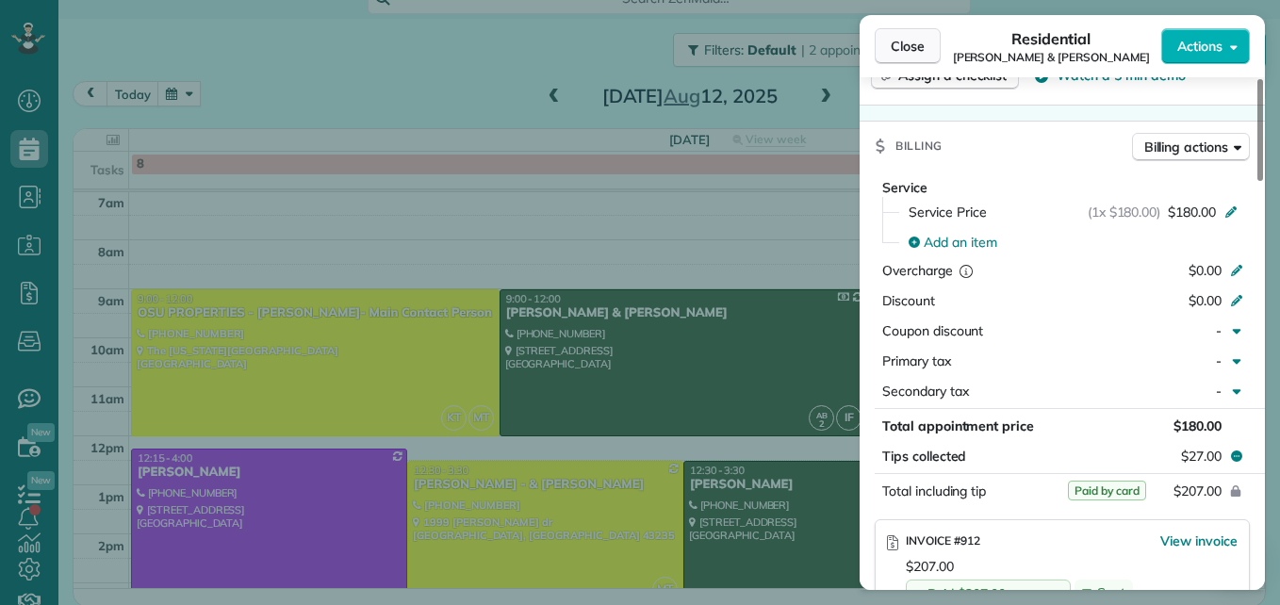
click at [901, 48] on span "Close" at bounding box center [908, 46] width 34 height 19
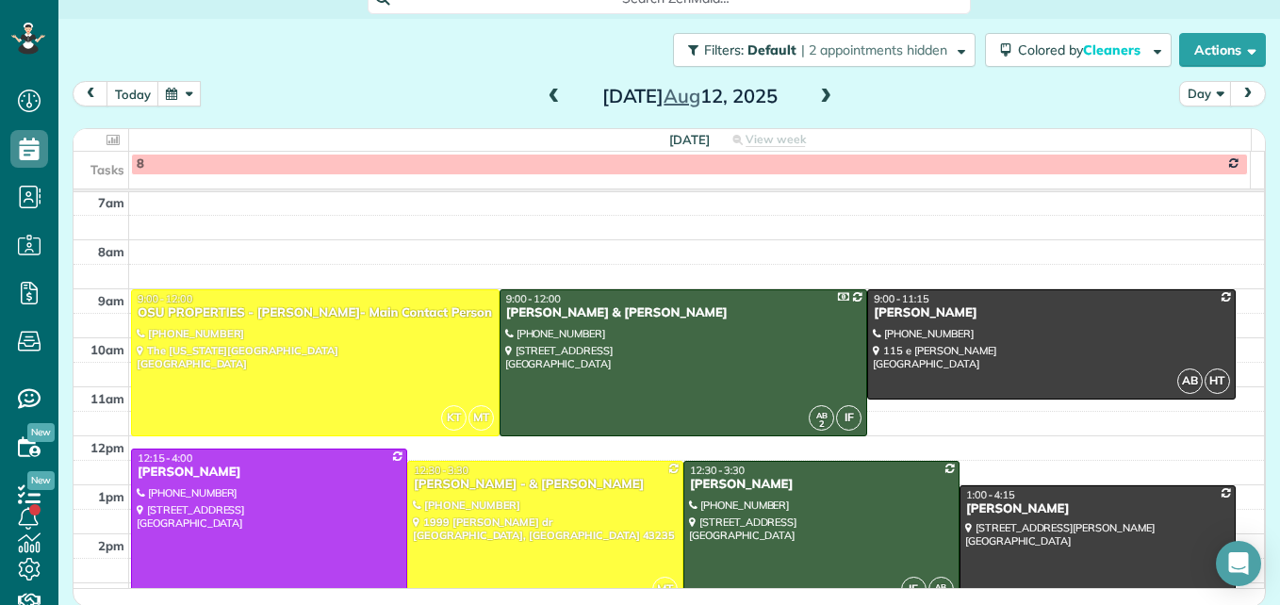
click at [815, 98] on span at bounding box center [825, 97] width 21 height 17
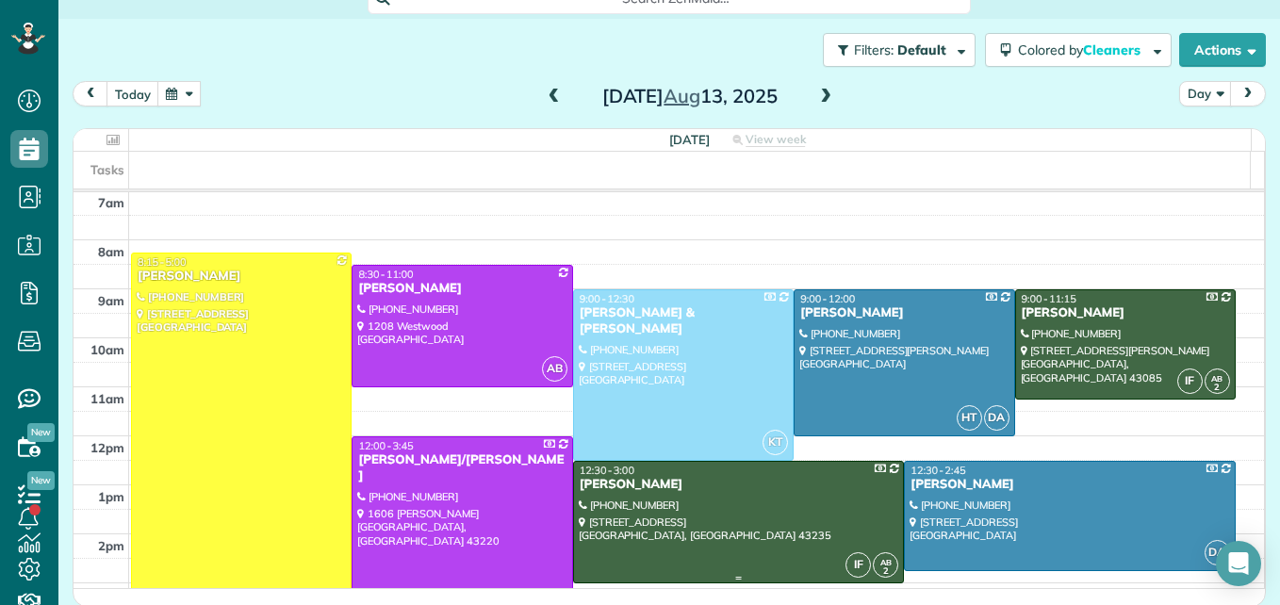
click at [737, 502] on div at bounding box center [739, 522] width 330 height 121
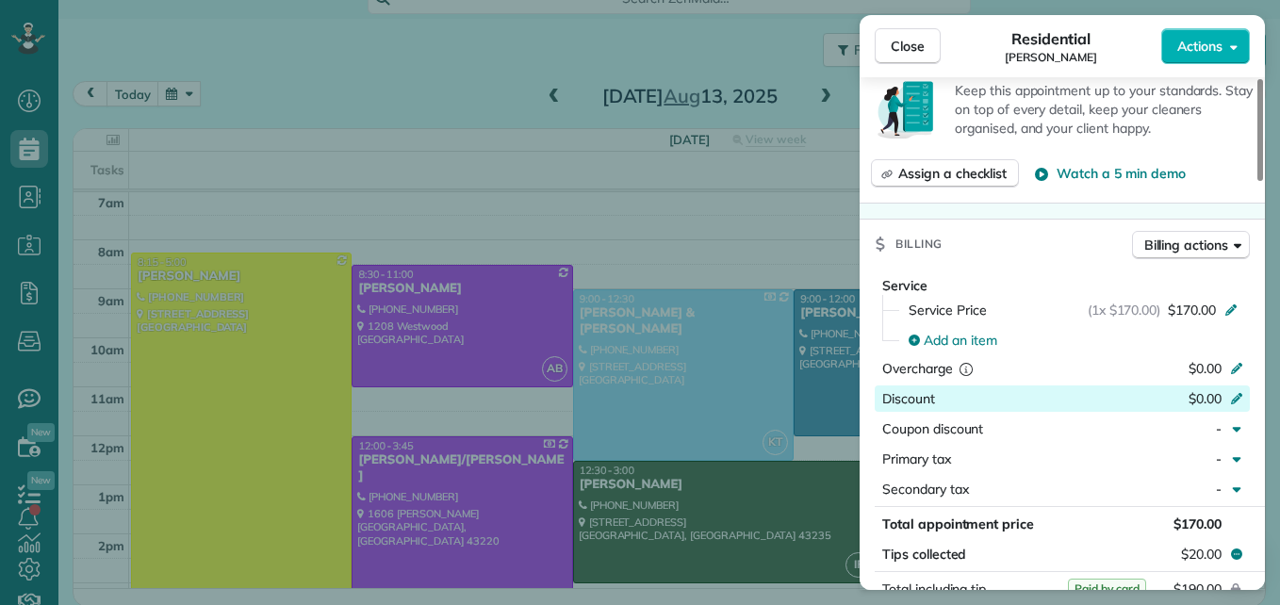
scroll to position [945, 0]
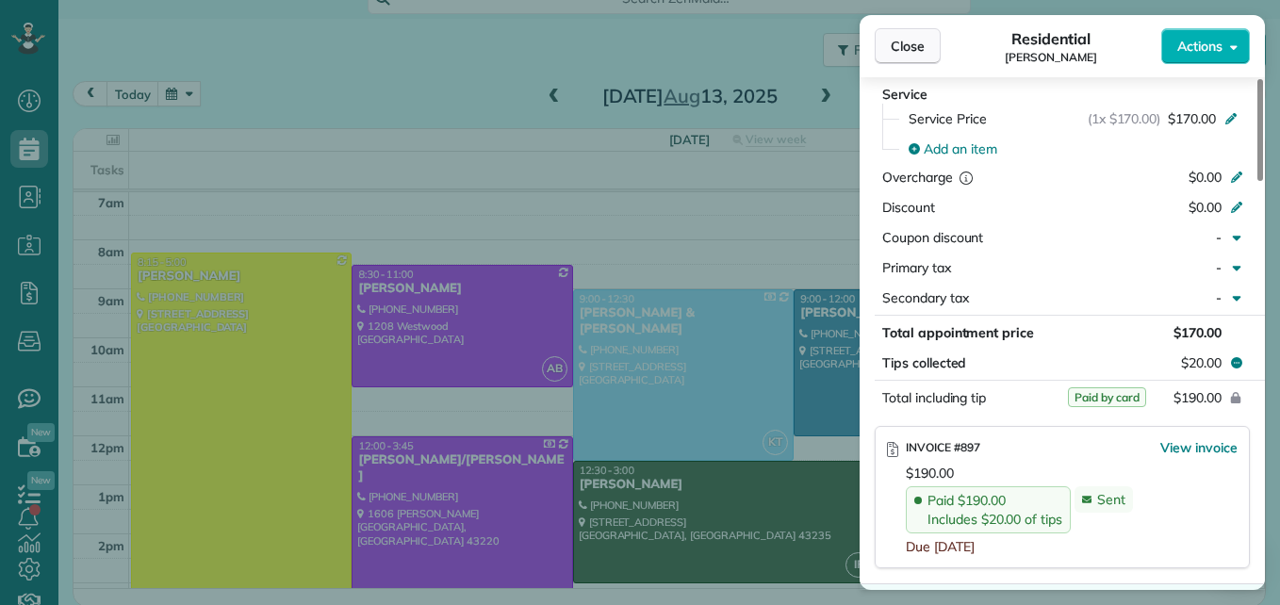
click at [897, 41] on span "Close" at bounding box center [908, 46] width 34 height 19
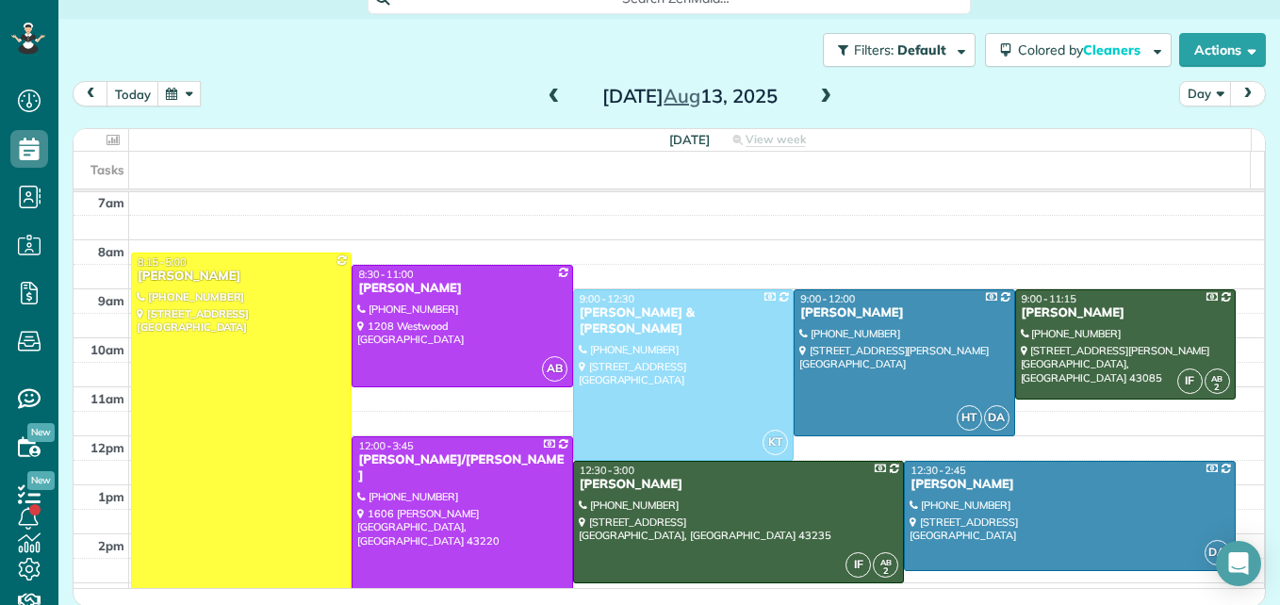
click at [824, 96] on span at bounding box center [825, 97] width 21 height 17
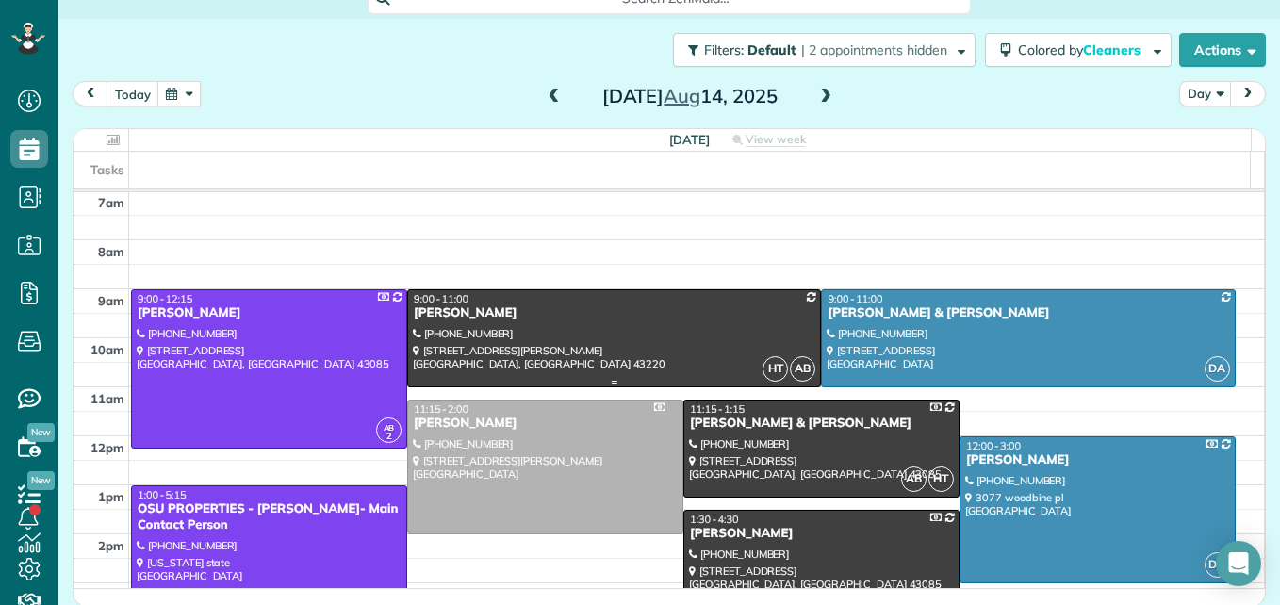
click at [593, 342] on div at bounding box center [614, 338] width 412 height 96
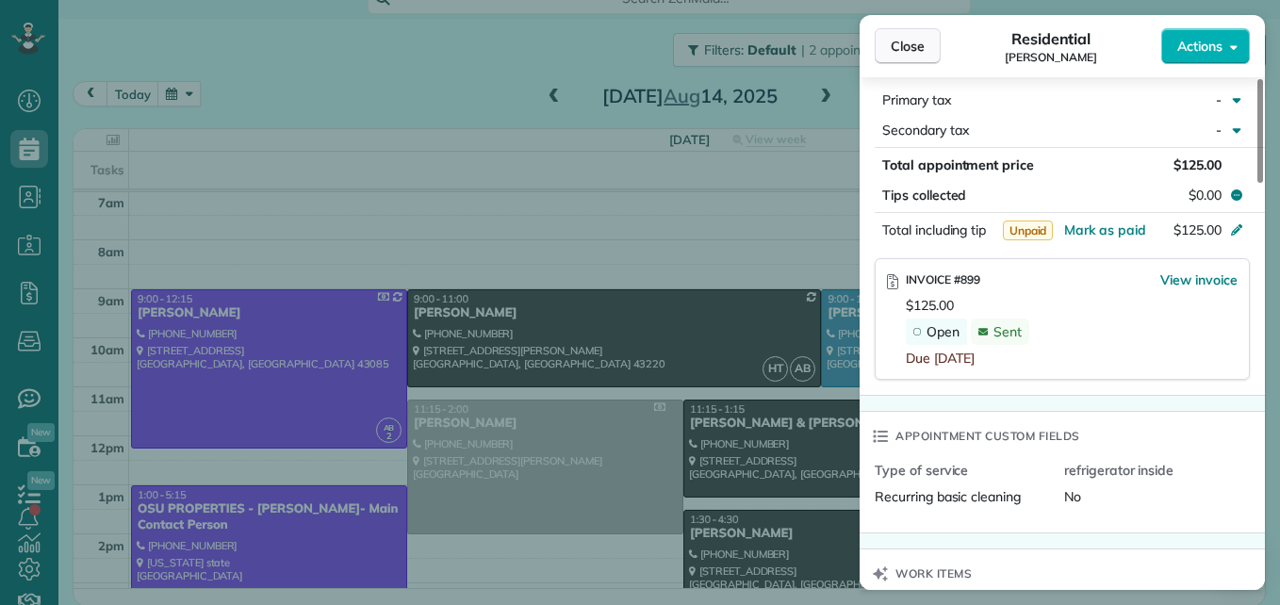
scroll to position [1123, 0]
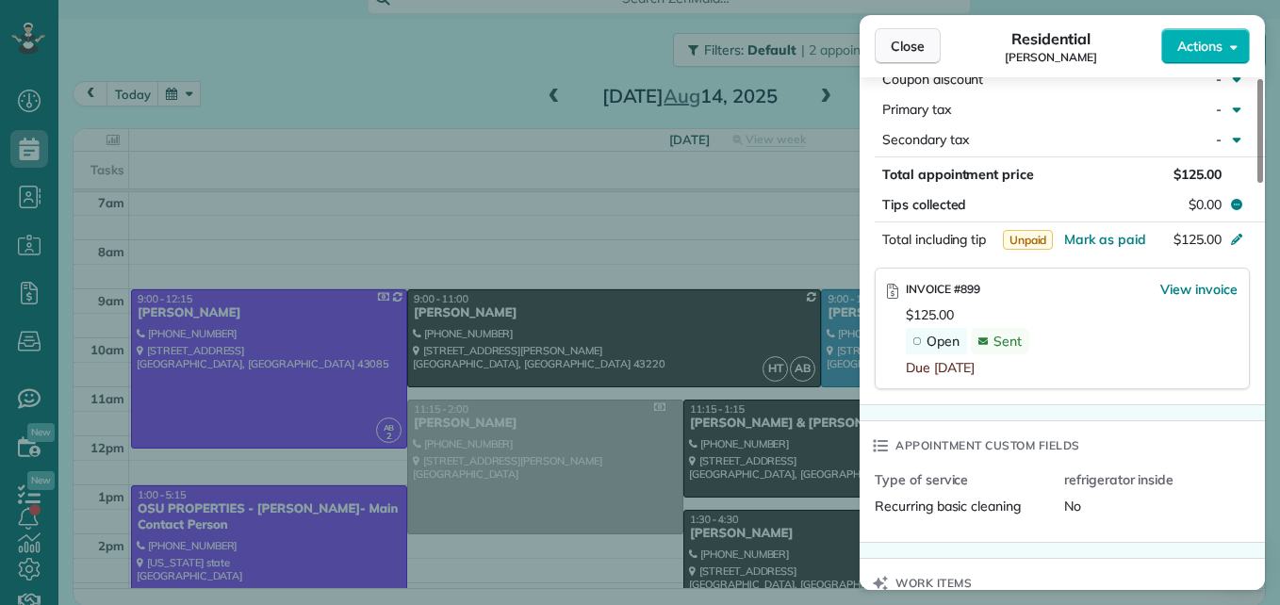
click at [917, 44] on span "Close" at bounding box center [908, 46] width 34 height 19
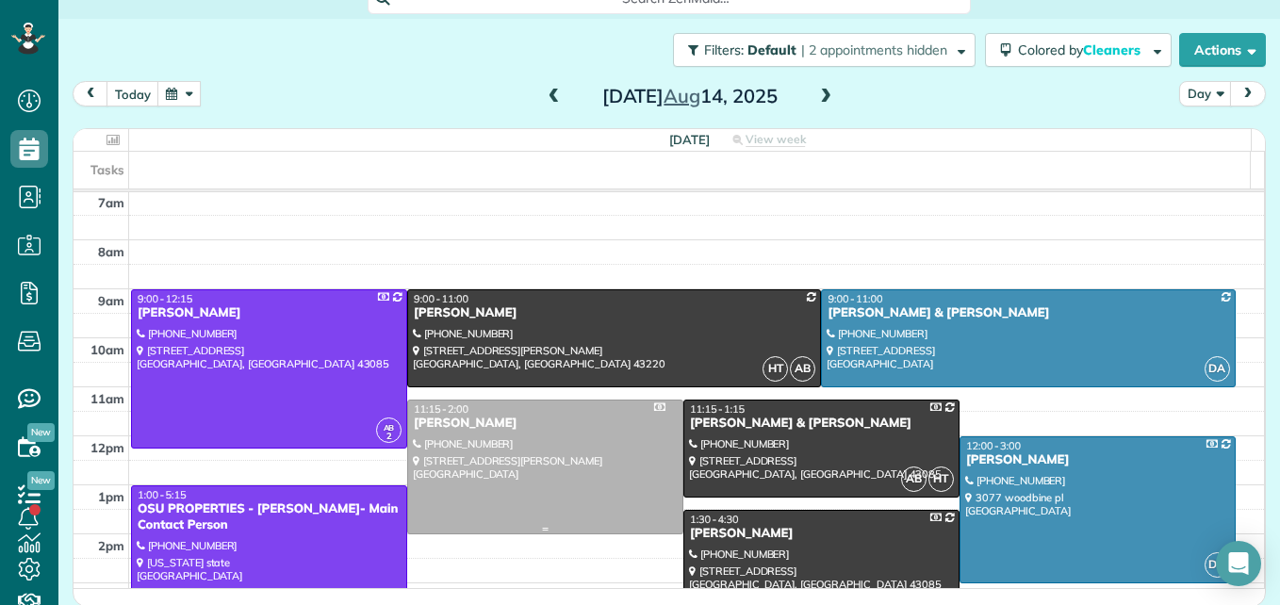
scroll to position [291, 0]
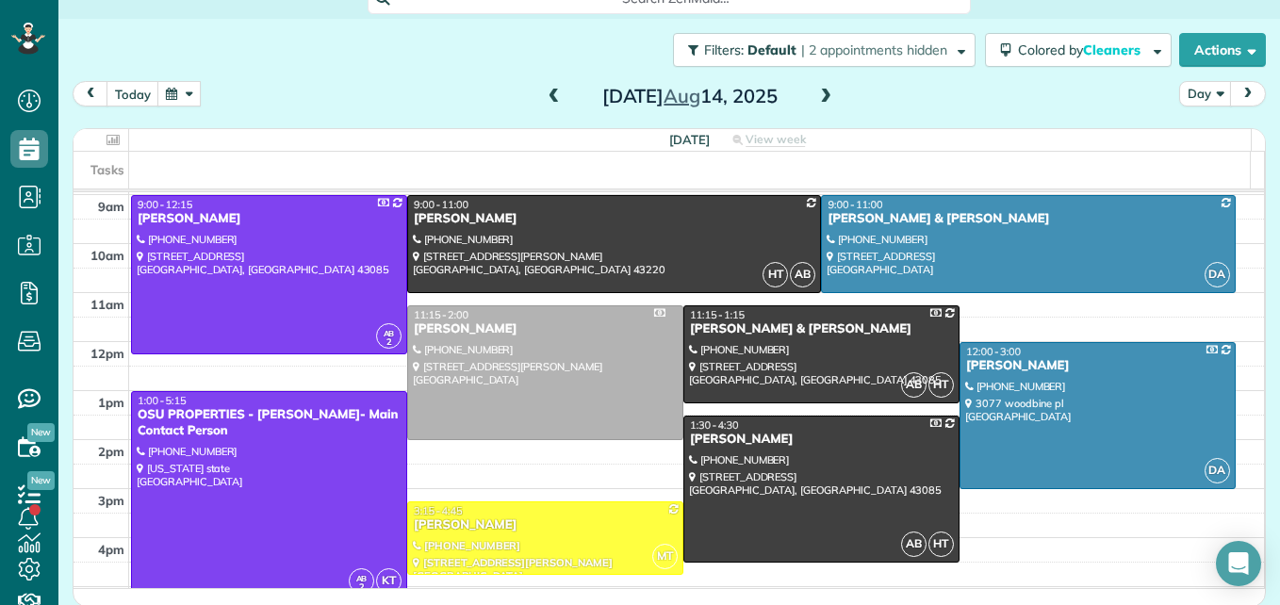
click at [815, 103] on span at bounding box center [825, 97] width 21 height 17
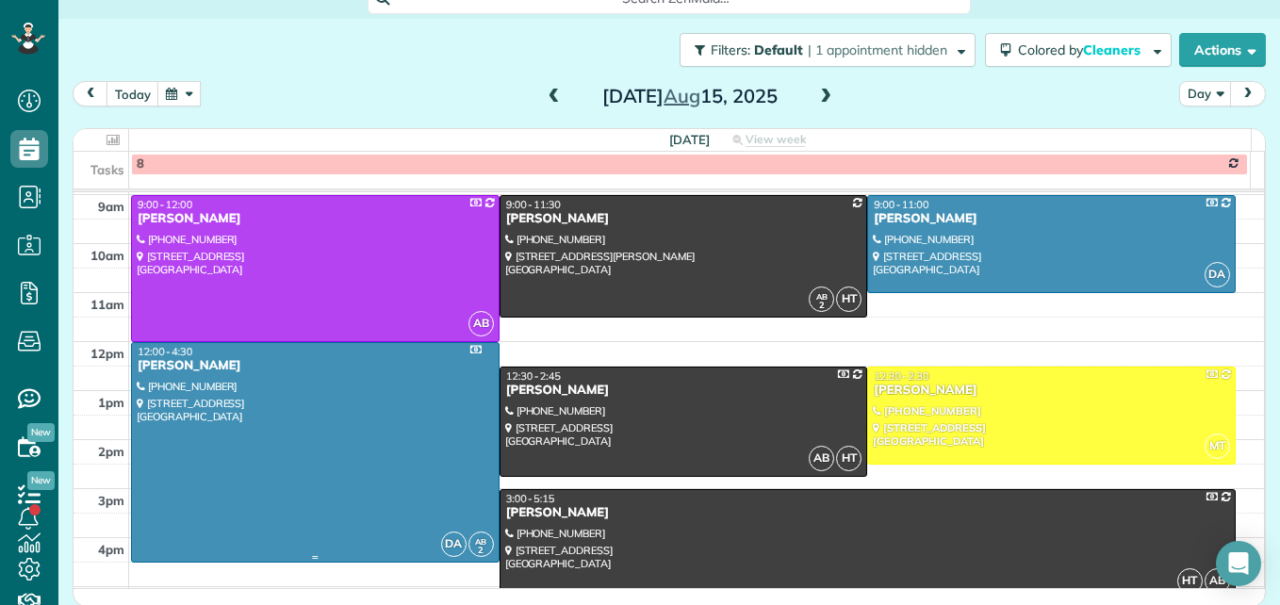
click at [274, 435] on div at bounding box center [315, 452] width 367 height 219
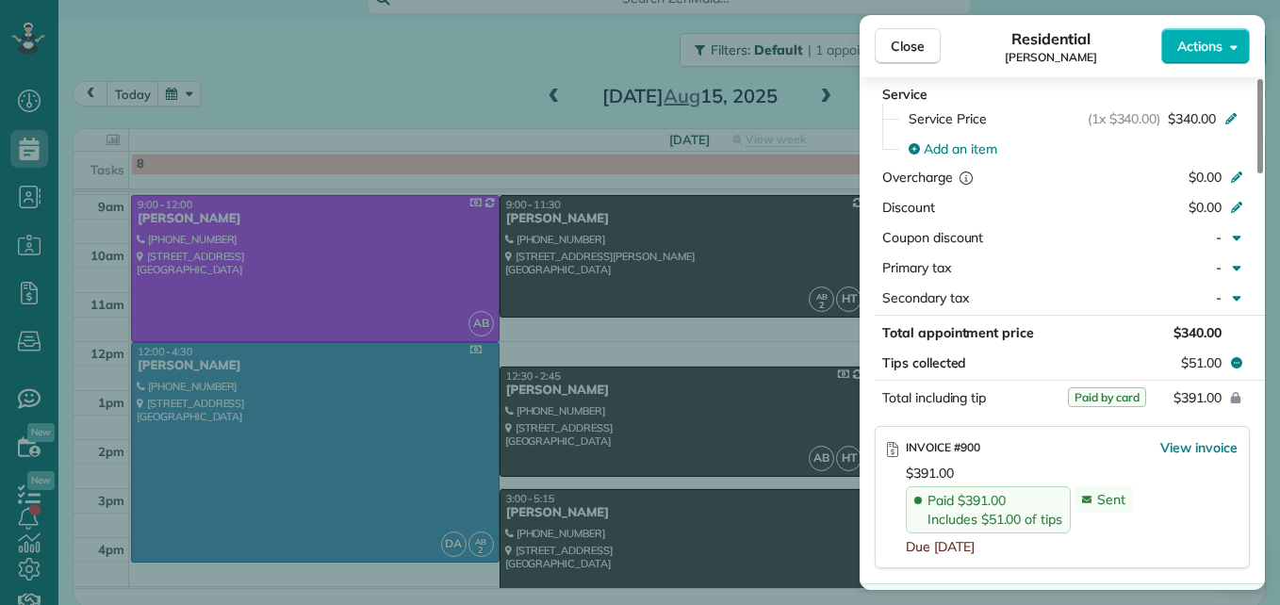
scroll to position [1038, 0]
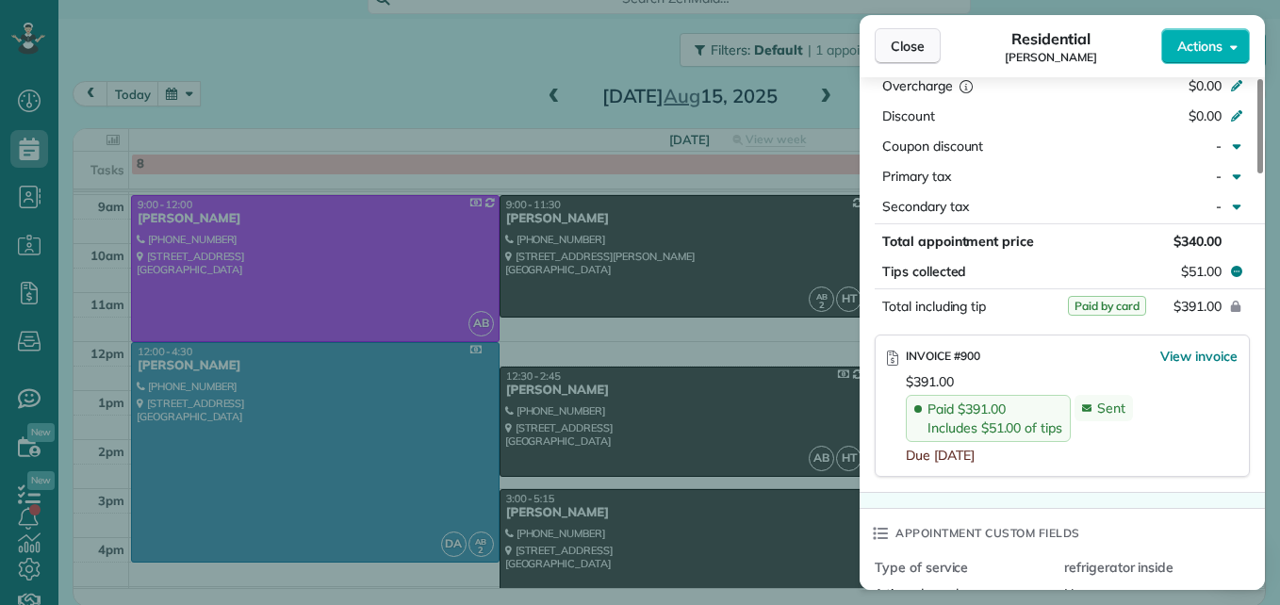
click at [913, 40] on span "Close" at bounding box center [908, 46] width 34 height 19
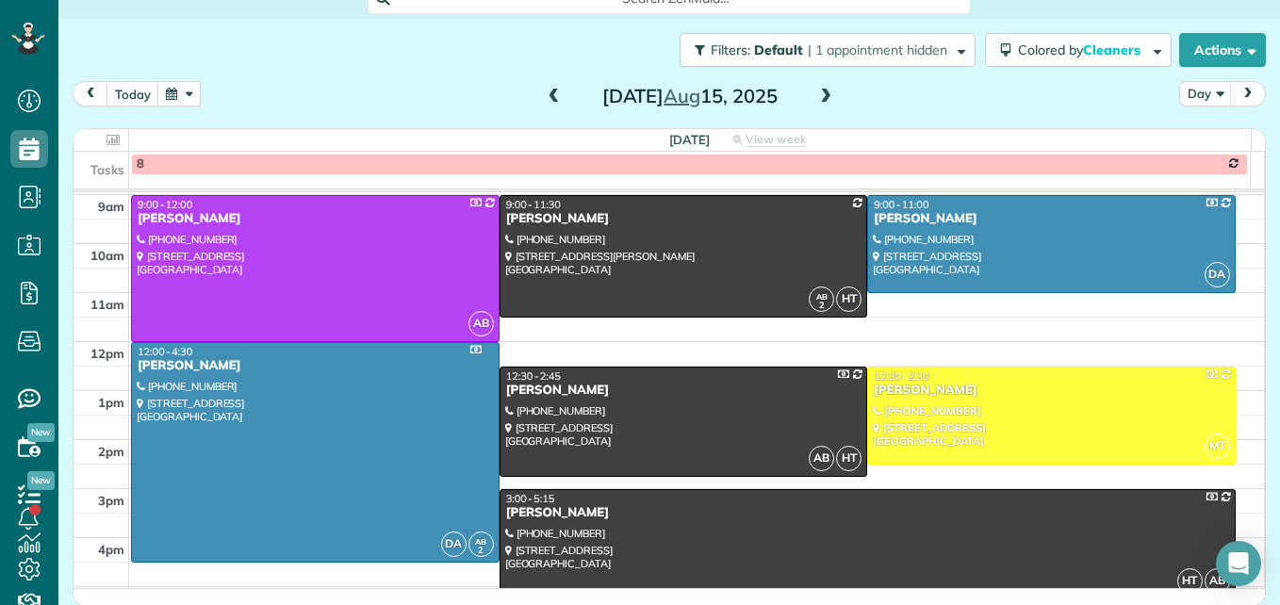
click at [823, 95] on span at bounding box center [825, 97] width 21 height 17
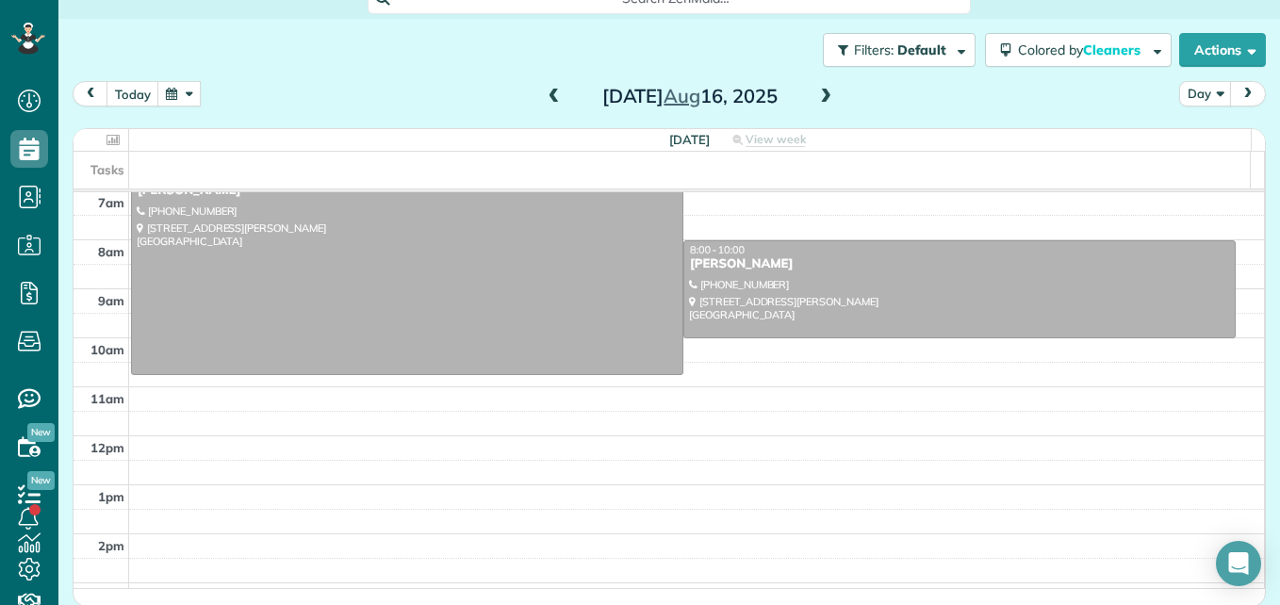
click at [823, 95] on span at bounding box center [825, 97] width 21 height 17
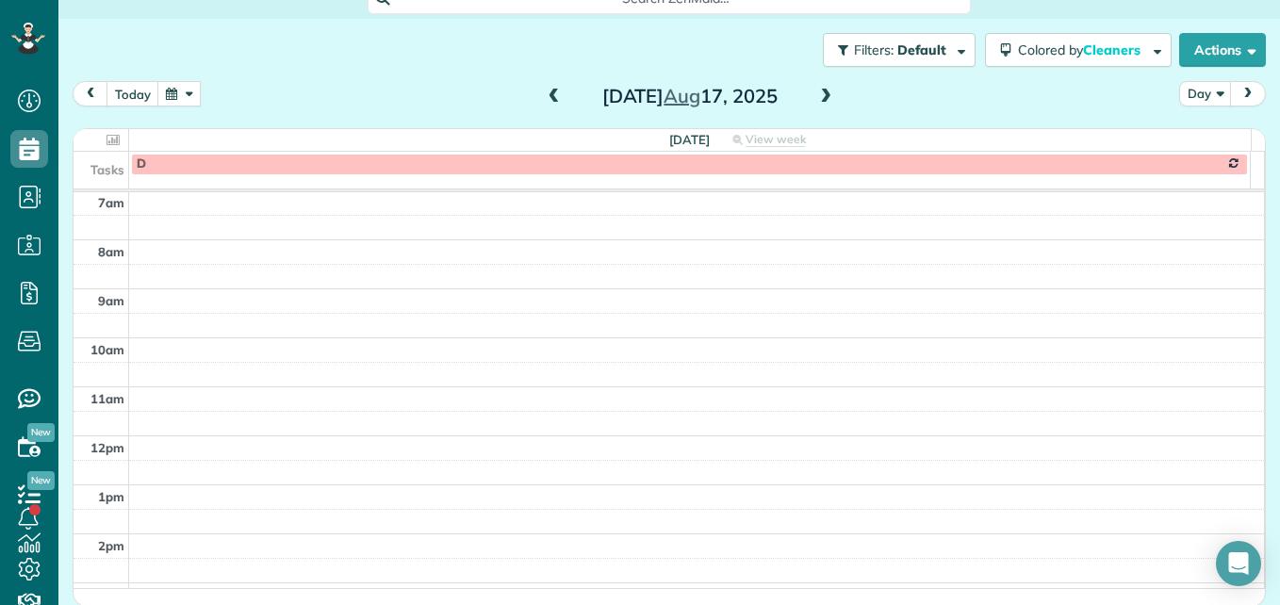
click at [823, 95] on span at bounding box center [825, 97] width 21 height 17
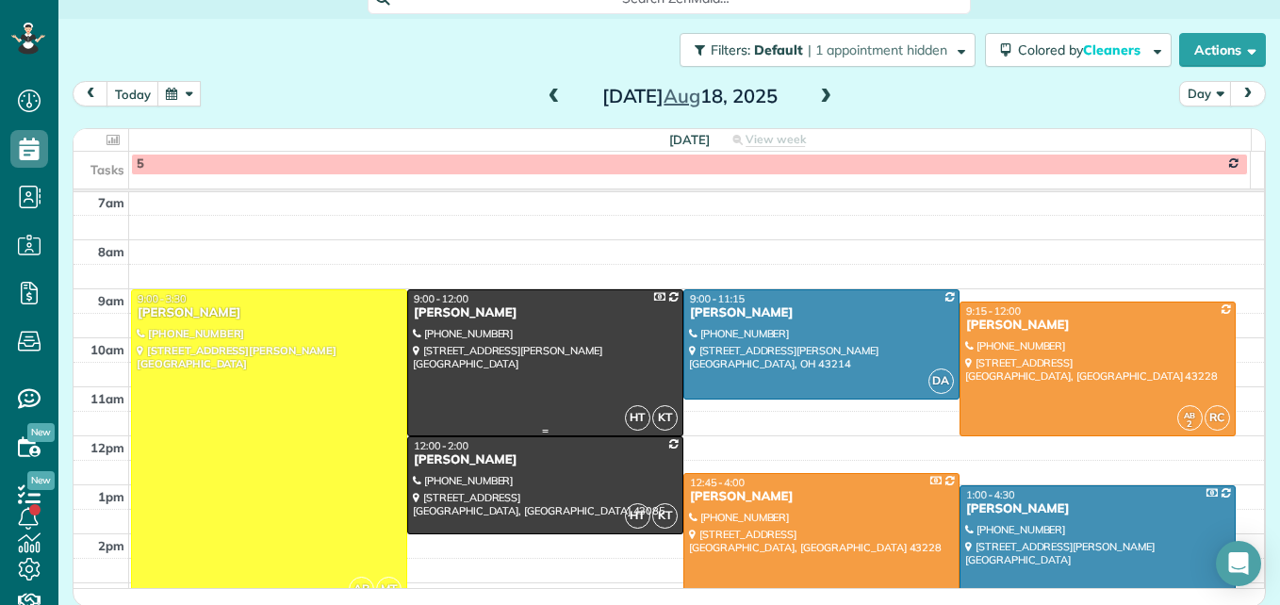
click at [574, 372] on div at bounding box center [545, 362] width 274 height 145
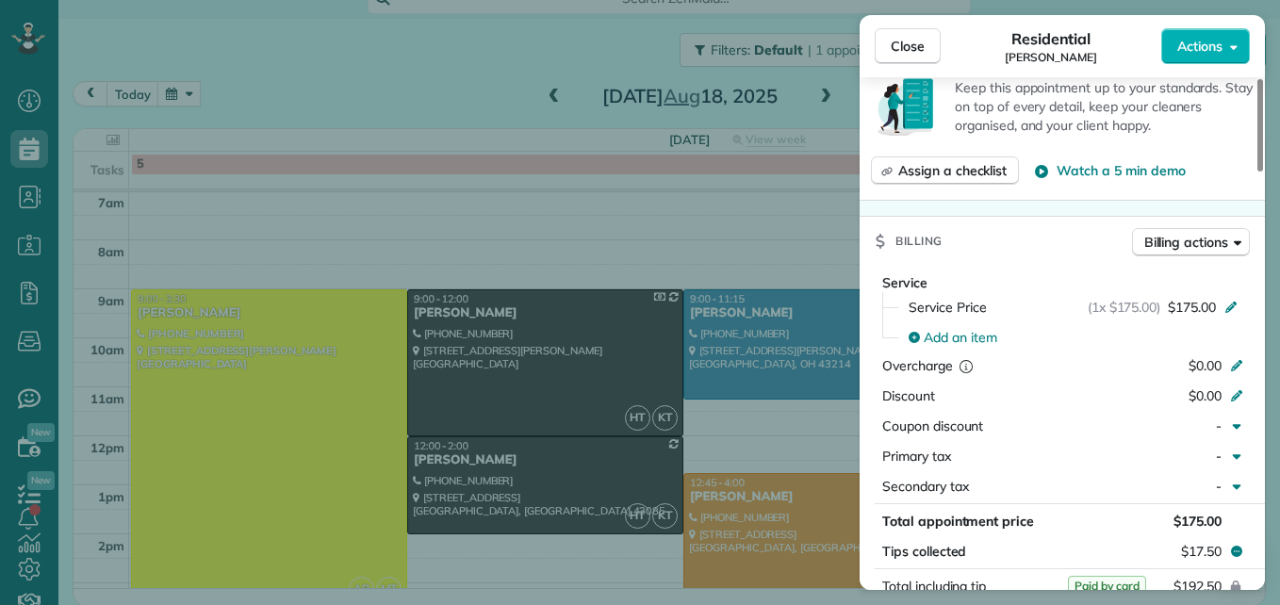
scroll to position [851, 0]
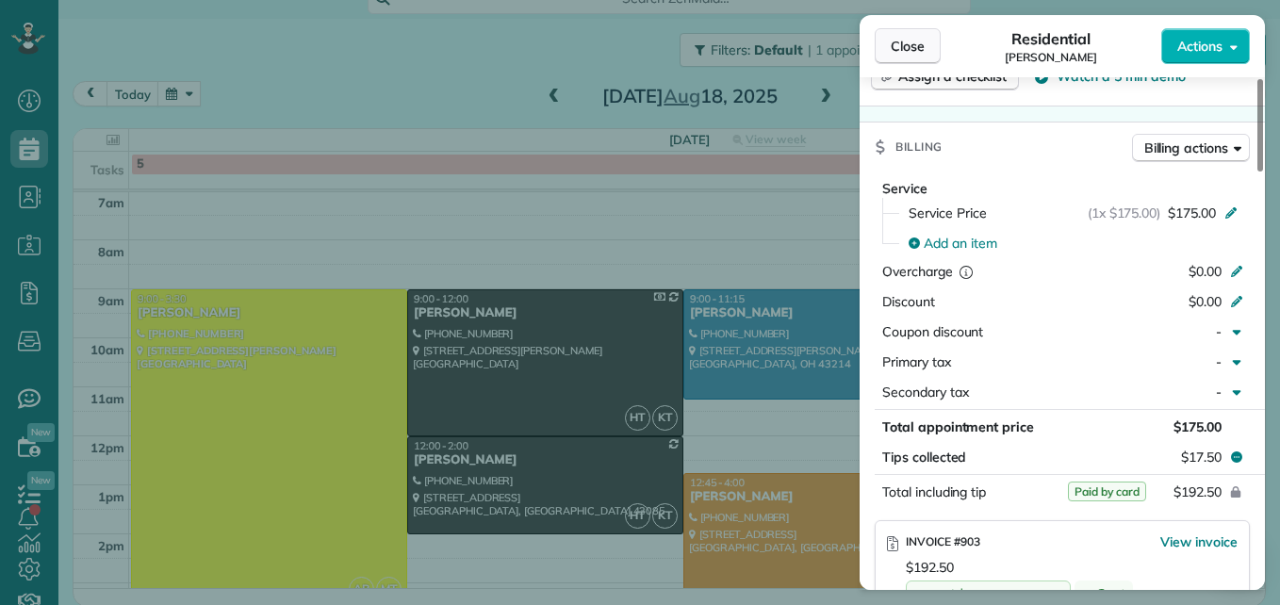
click at [903, 53] on span "Close" at bounding box center [908, 46] width 34 height 19
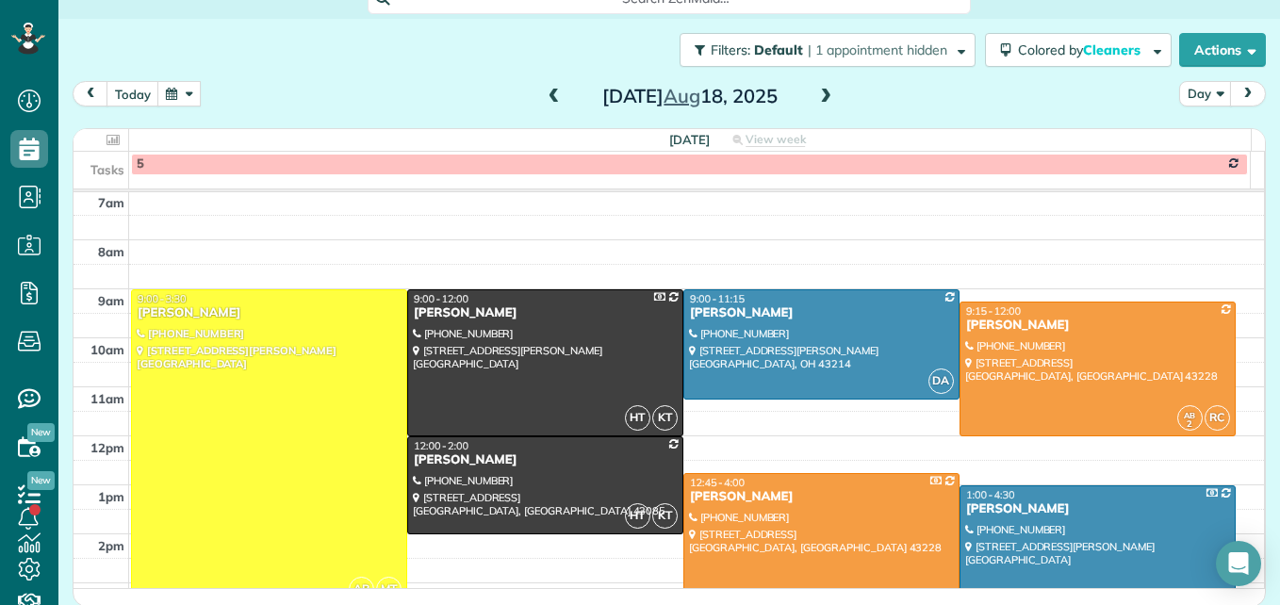
click at [861, 489] on div "[PERSON_NAME]" at bounding box center [821, 497] width 265 height 16
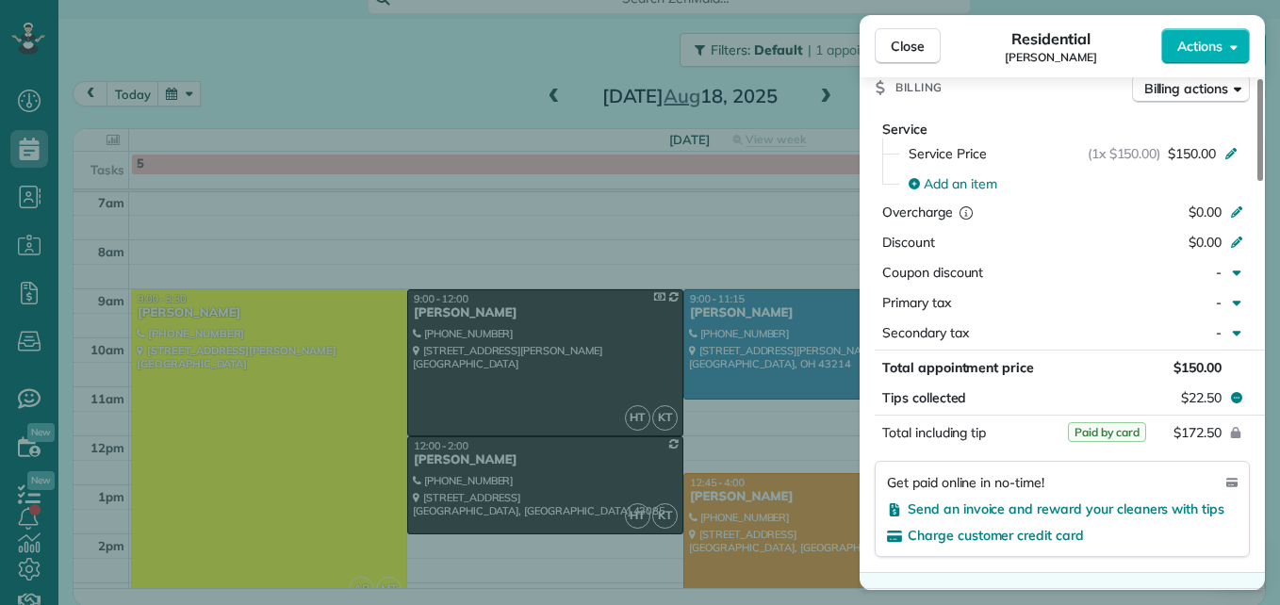
scroll to position [943, 0]
click at [895, 46] on span "Close" at bounding box center [908, 46] width 34 height 19
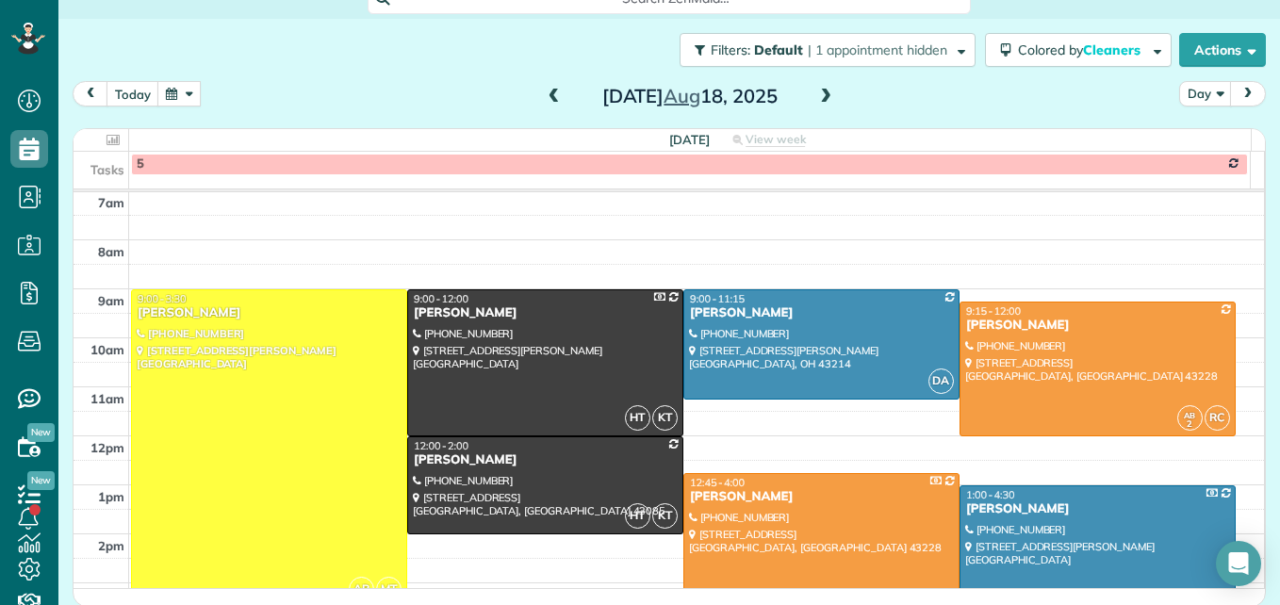
click at [820, 91] on span at bounding box center [825, 97] width 21 height 17
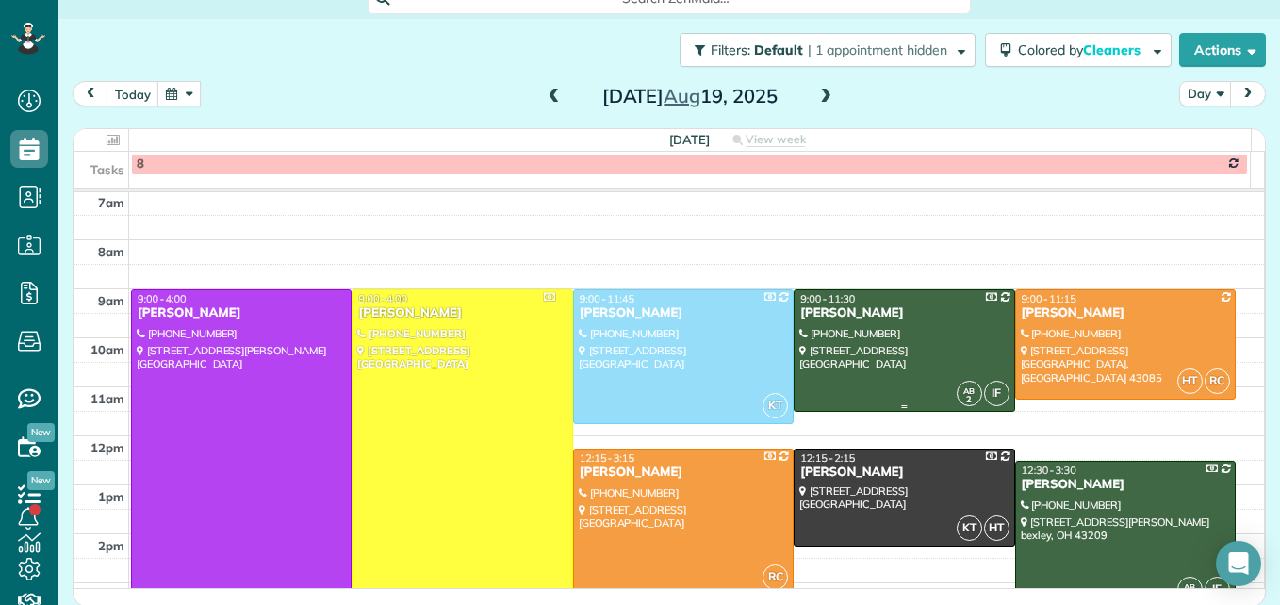
click at [891, 331] on div at bounding box center [904, 350] width 219 height 121
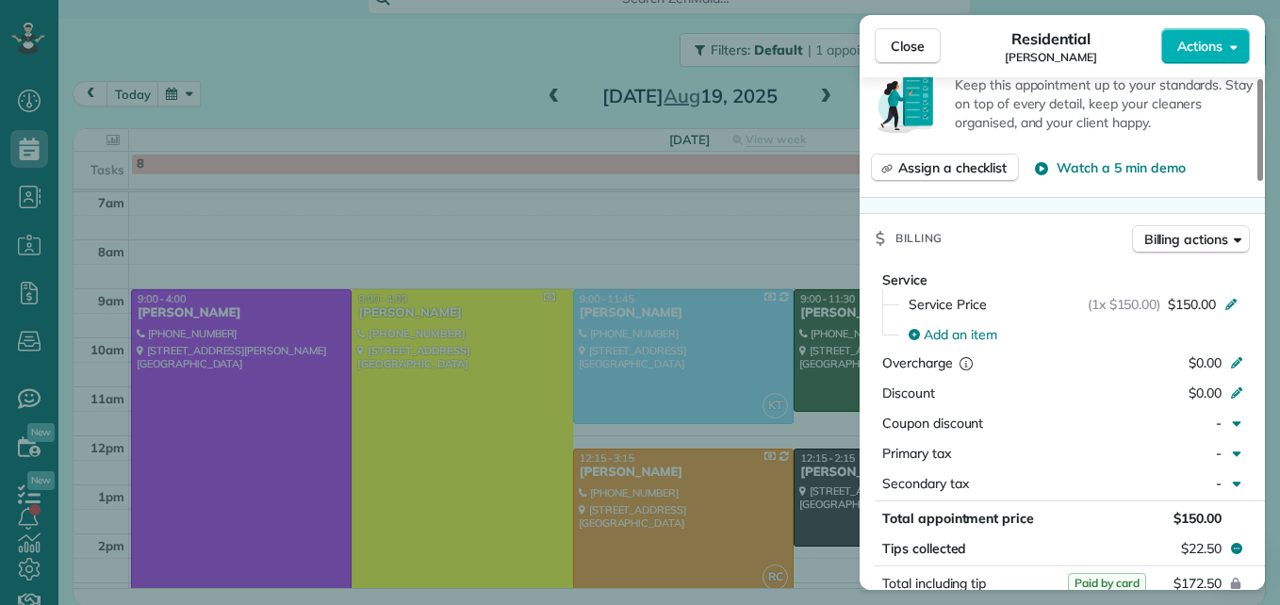
scroll to position [855, 0]
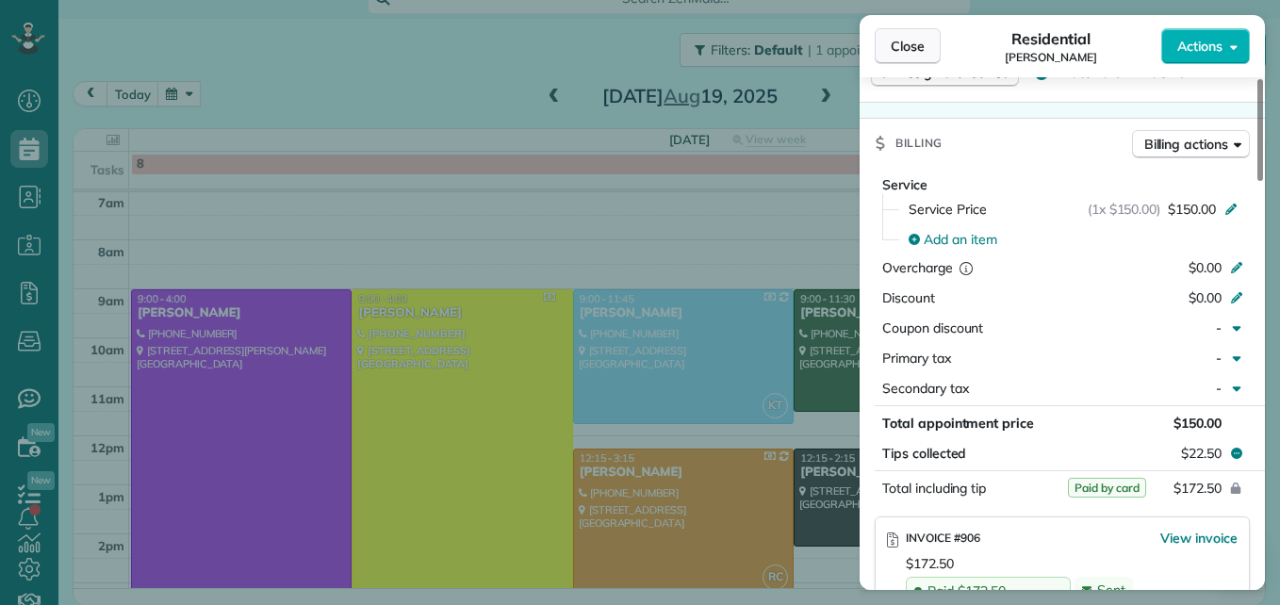
click at [917, 50] on span "Close" at bounding box center [908, 46] width 34 height 19
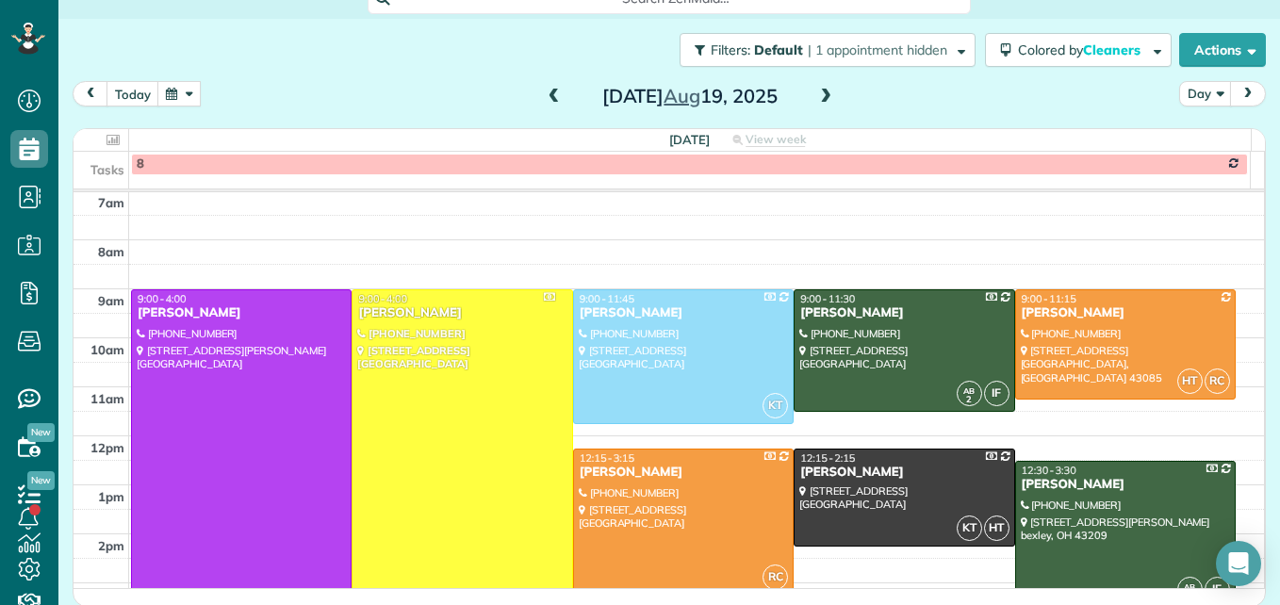
click at [816, 86] on span at bounding box center [825, 97] width 21 height 28
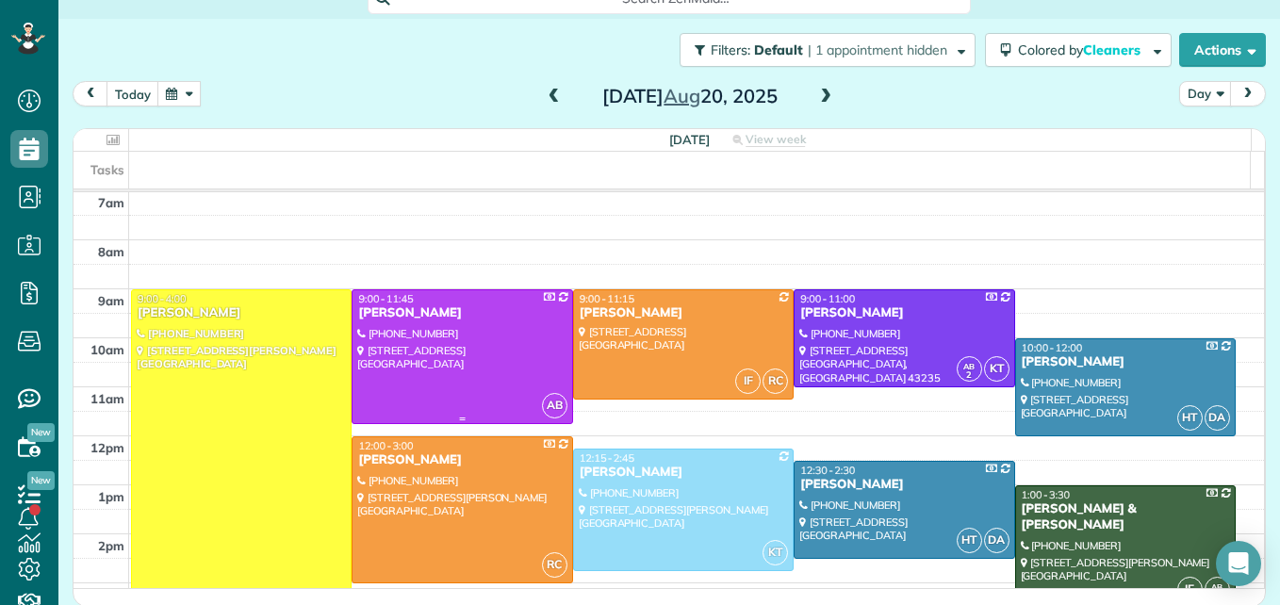
click at [468, 358] on div at bounding box center [461, 356] width 219 height 133
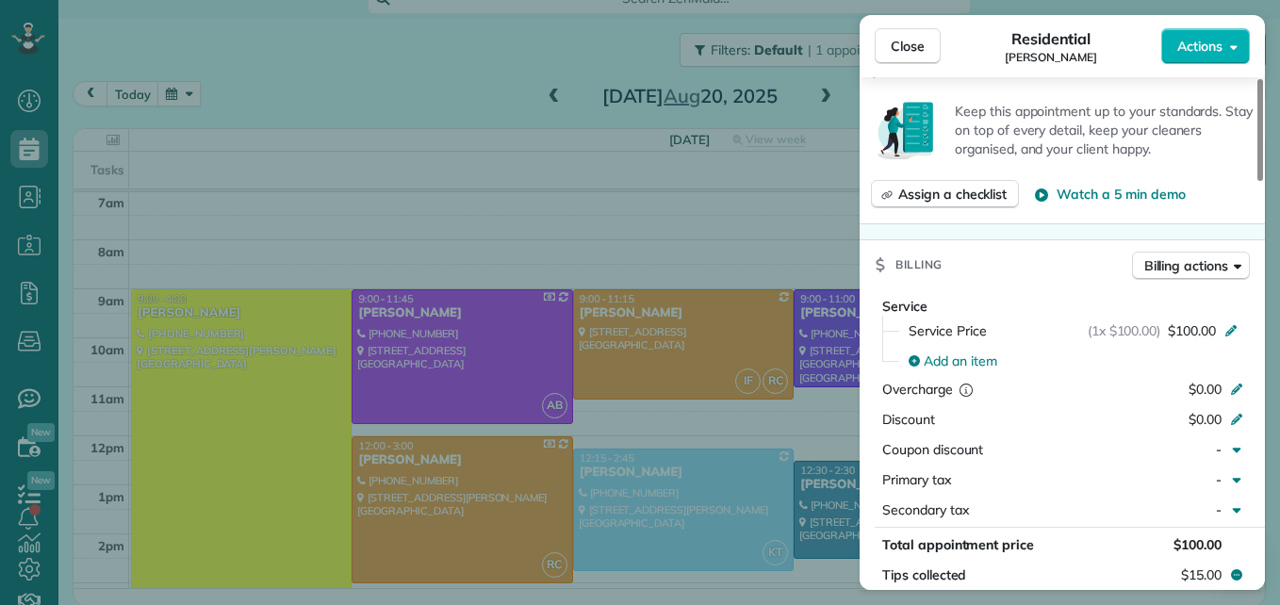
scroll to position [849, 0]
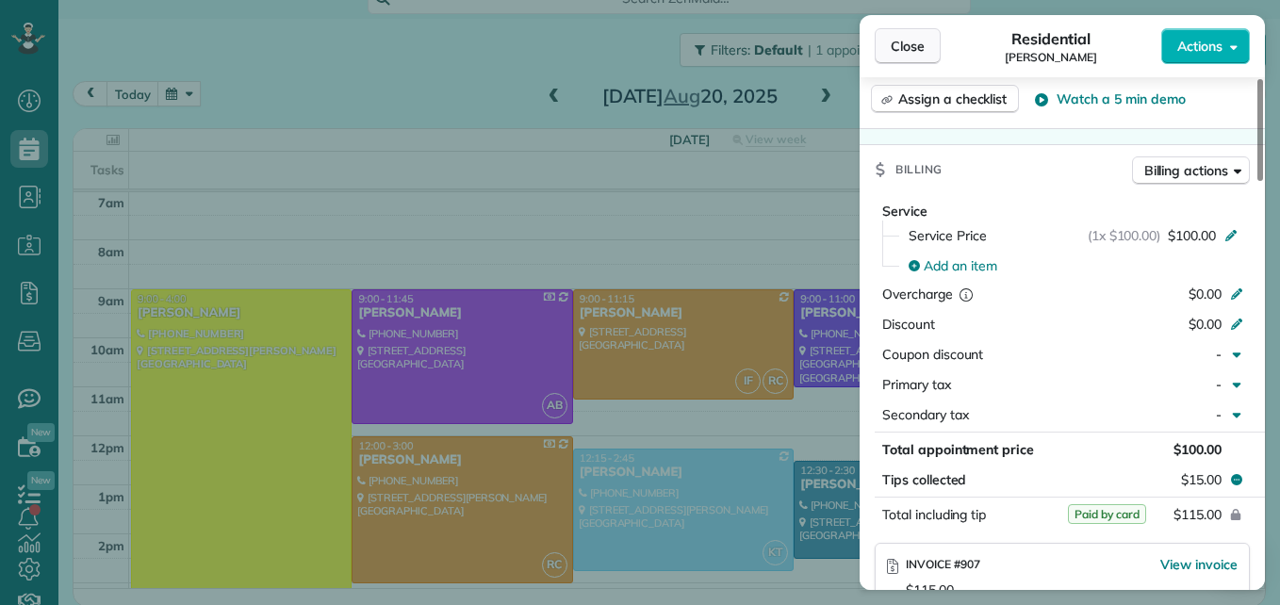
click at [900, 41] on span "Close" at bounding box center [908, 46] width 34 height 19
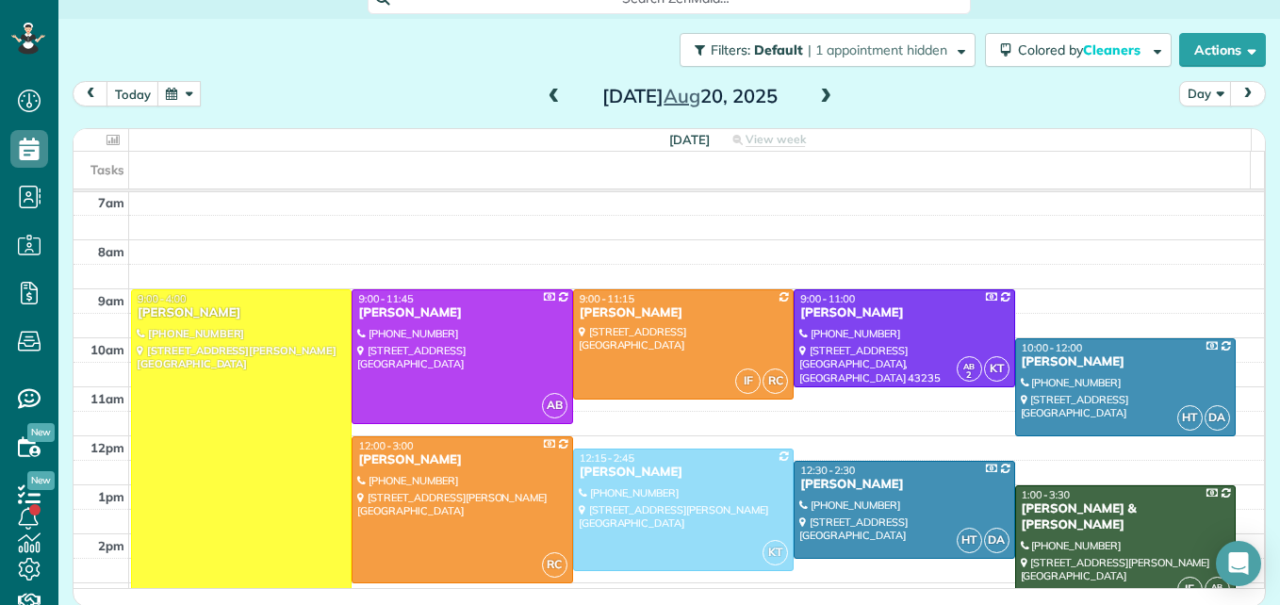
click at [815, 106] on span at bounding box center [825, 97] width 21 height 28
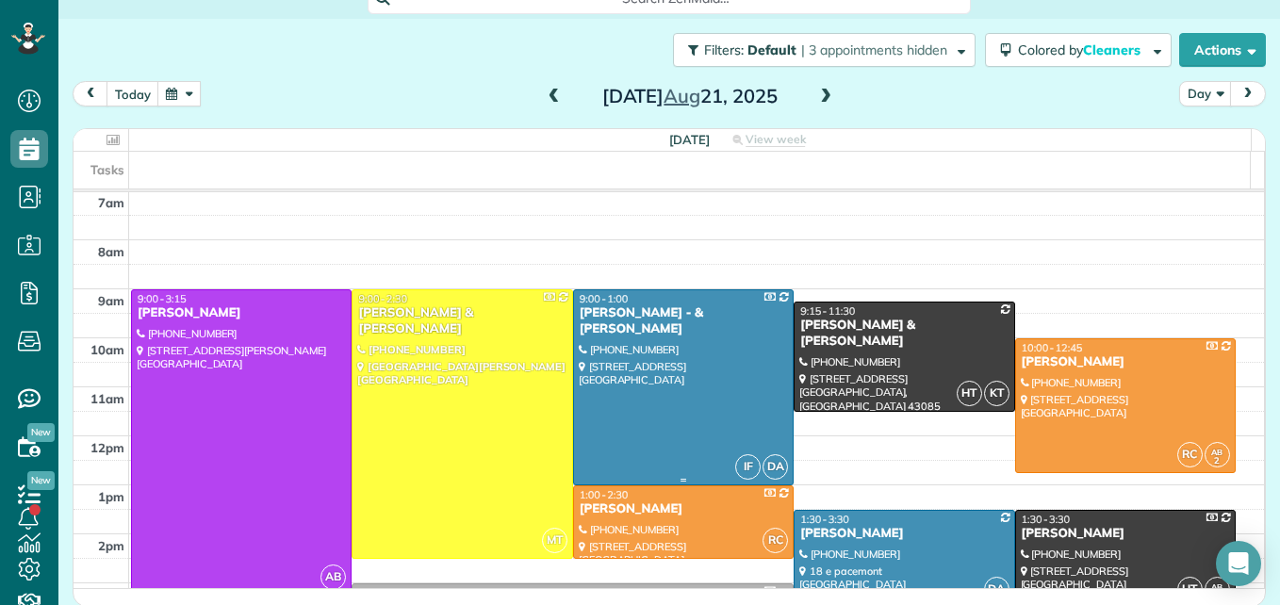
scroll to position [291, 0]
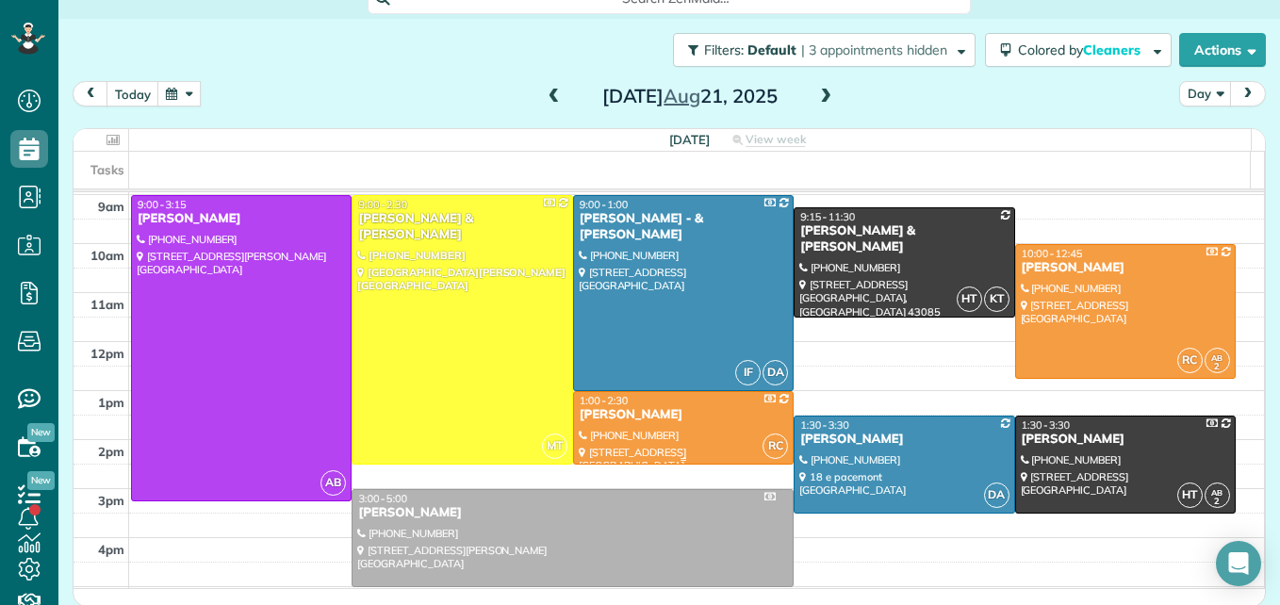
click at [728, 418] on div "[PERSON_NAME]" at bounding box center [683, 415] width 209 height 16
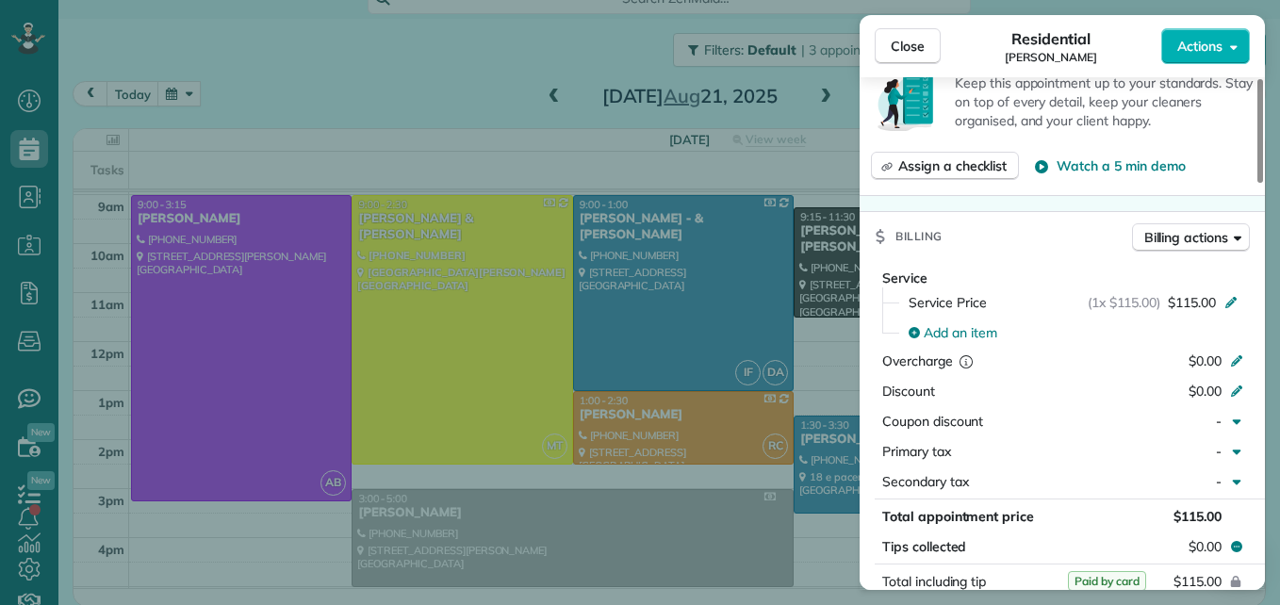
scroll to position [948, 0]
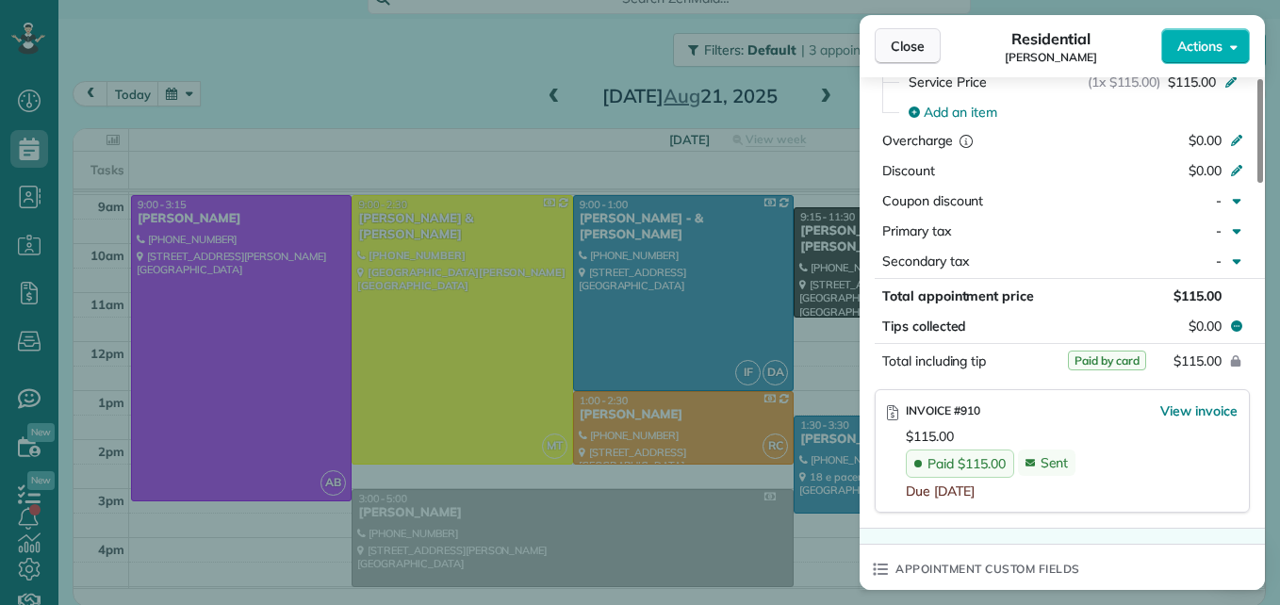
click at [930, 55] on button "Close" at bounding box center [908, 46] width 66 height 36
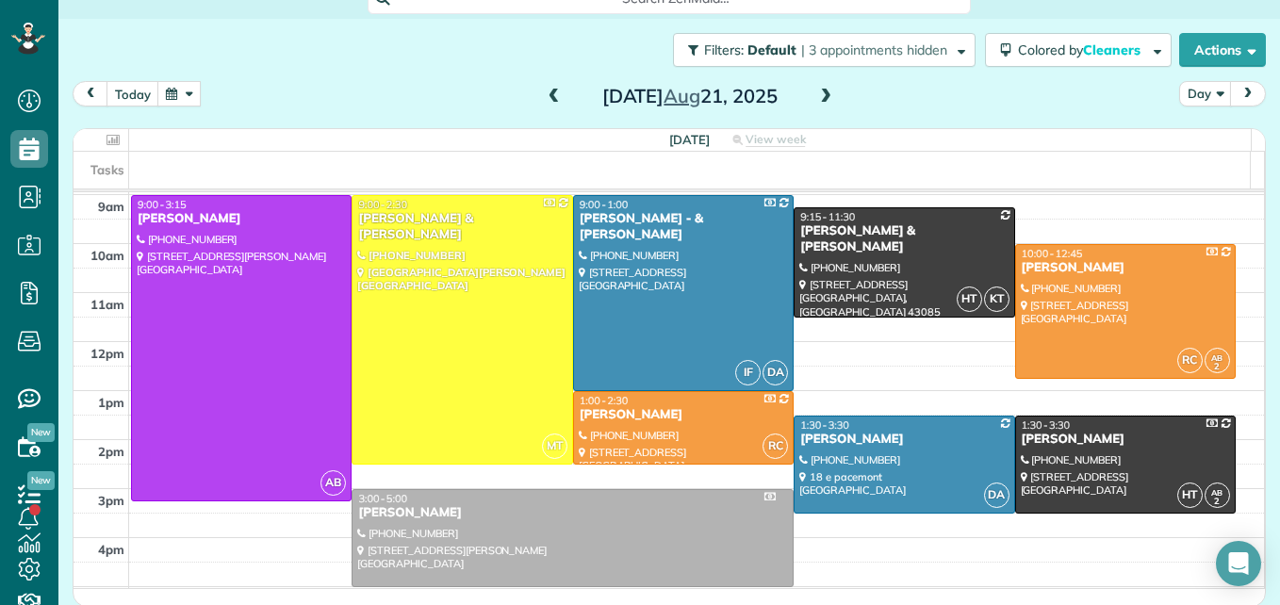
click at [815, 93] on span at bounding box center [825, 97] width 21 height 17
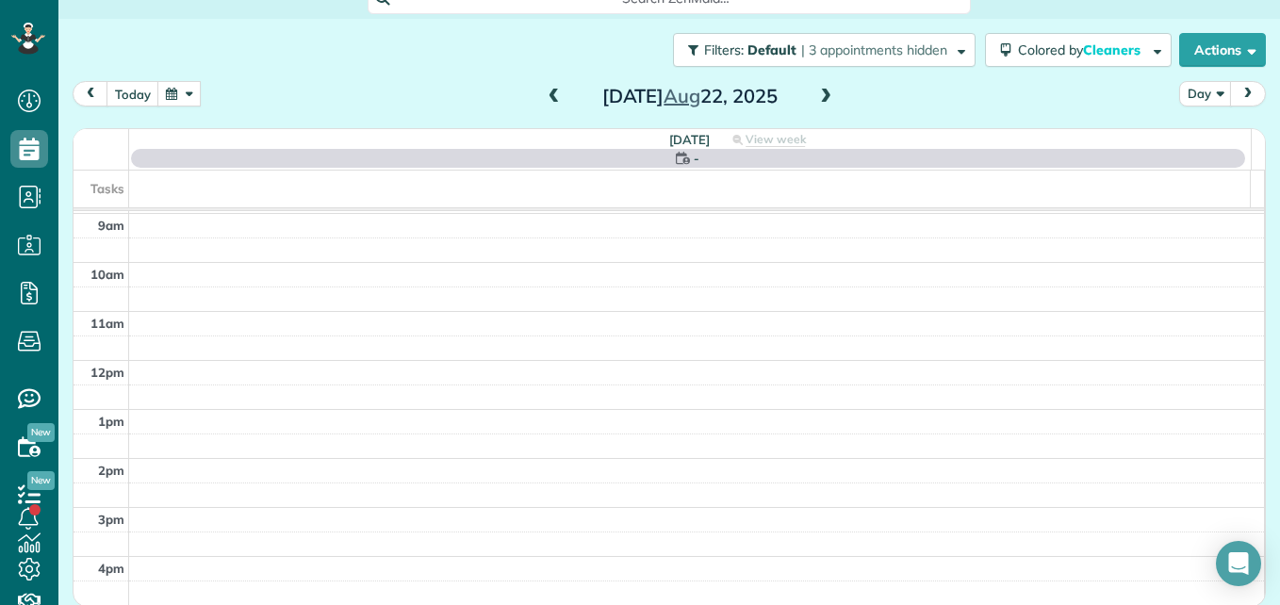
scroll to position [197, 0]
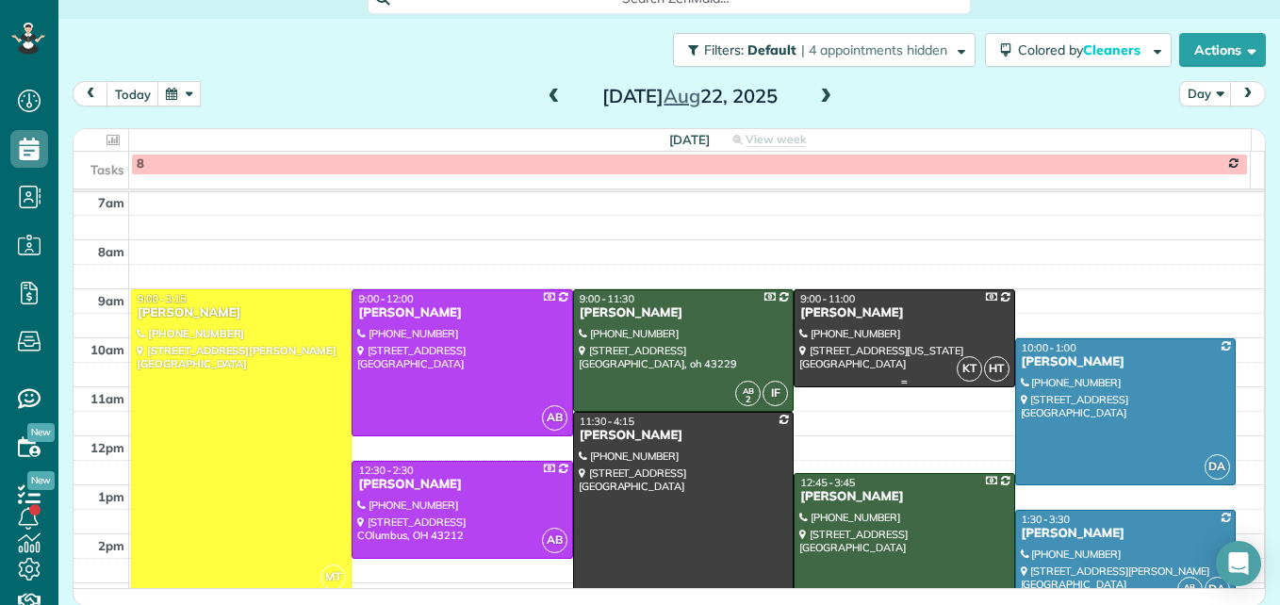
click at [828, 364] on div at bounding box center [904, 338] width 219 height 96
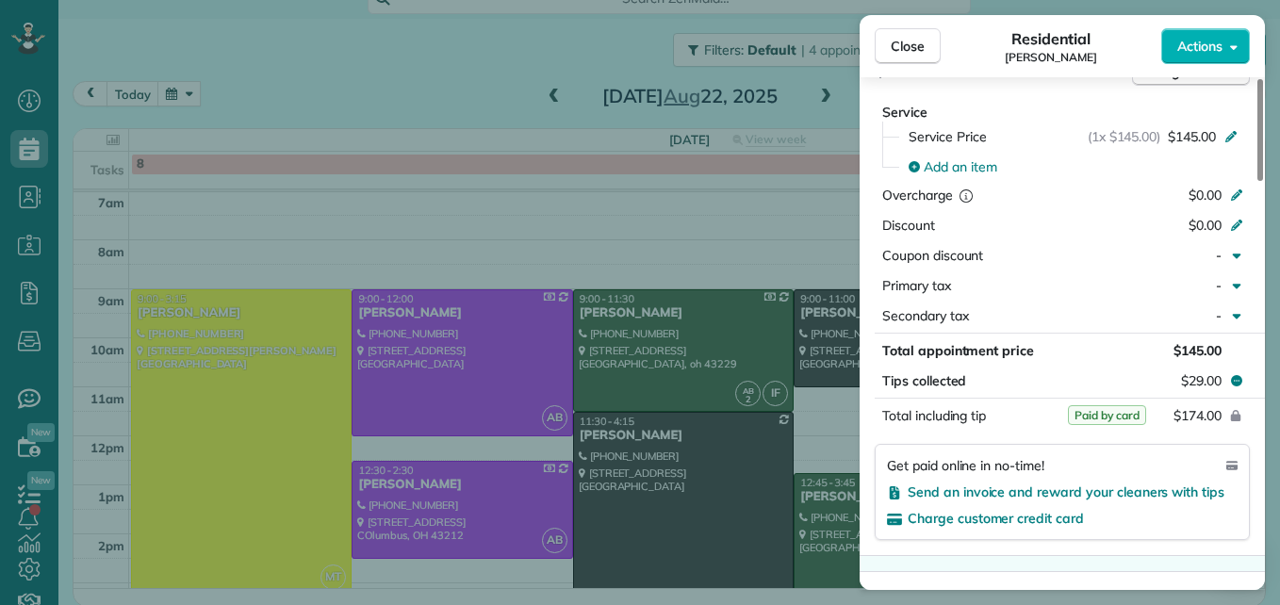
scroll to position [1041, 0]
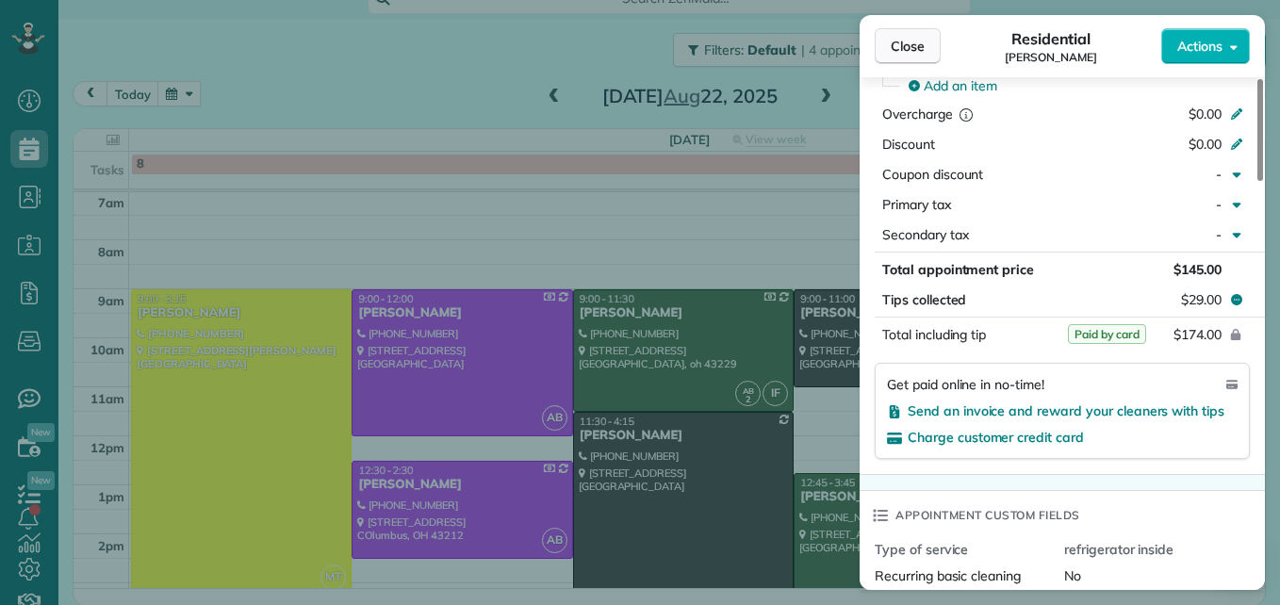
click at [910, 55] on span "Close" at bounding box center [908, 46] width 34 height 19
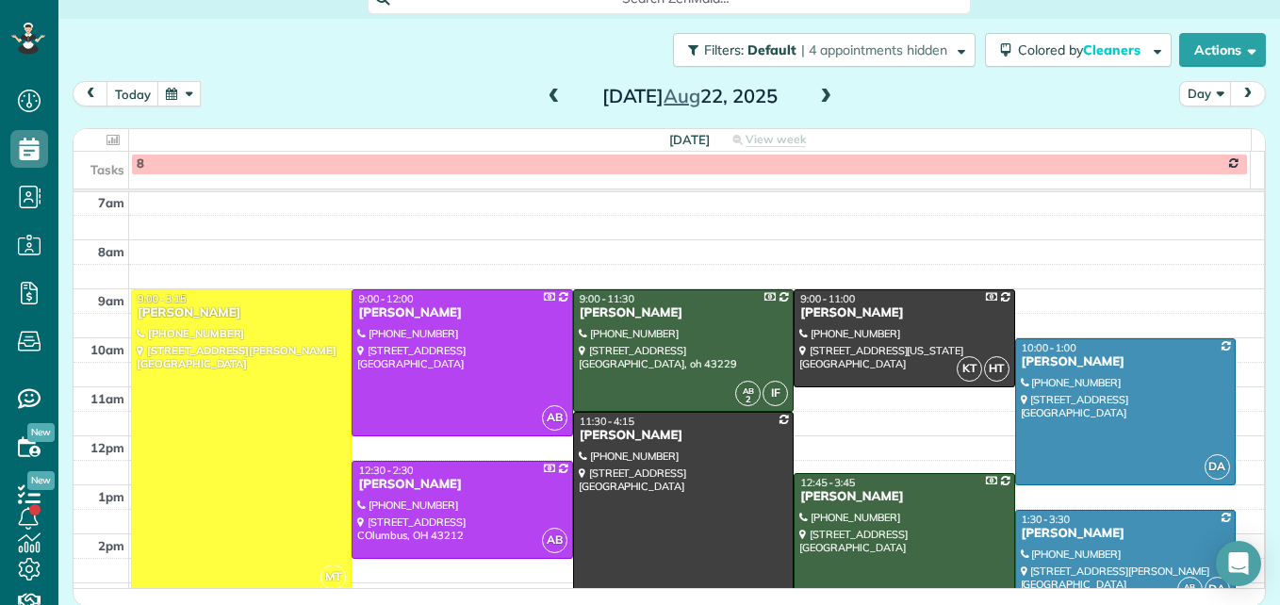
scroll to position [291, 0]
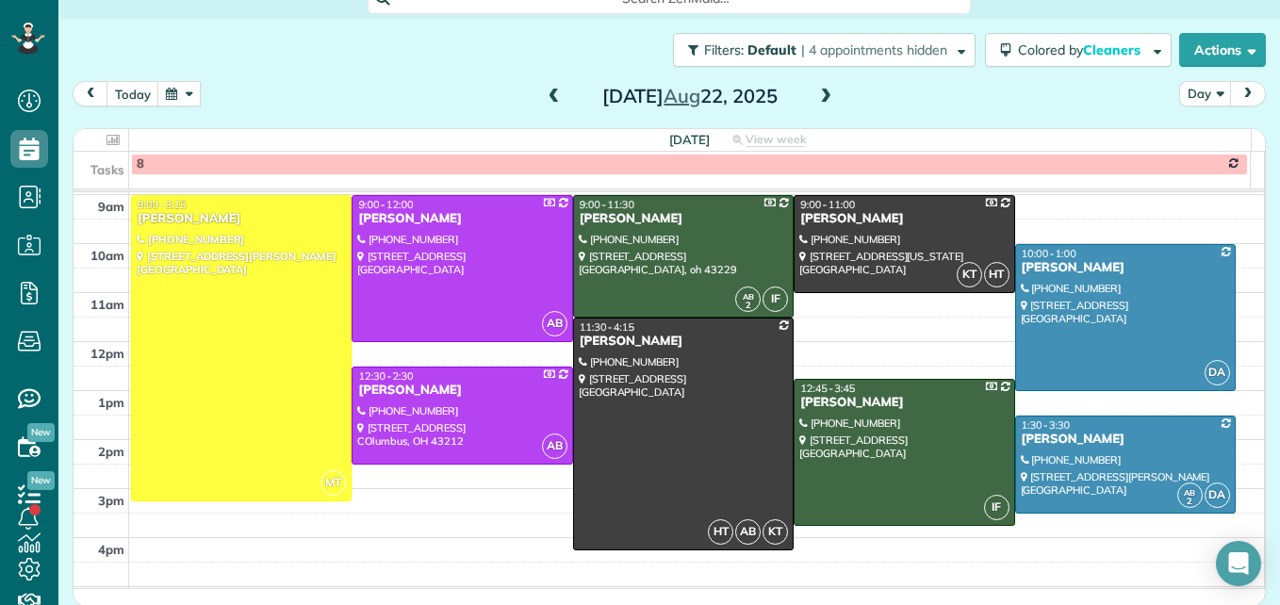
click at [192, 102] on button "button" at bounding box center [178, 93] width 43 height 25
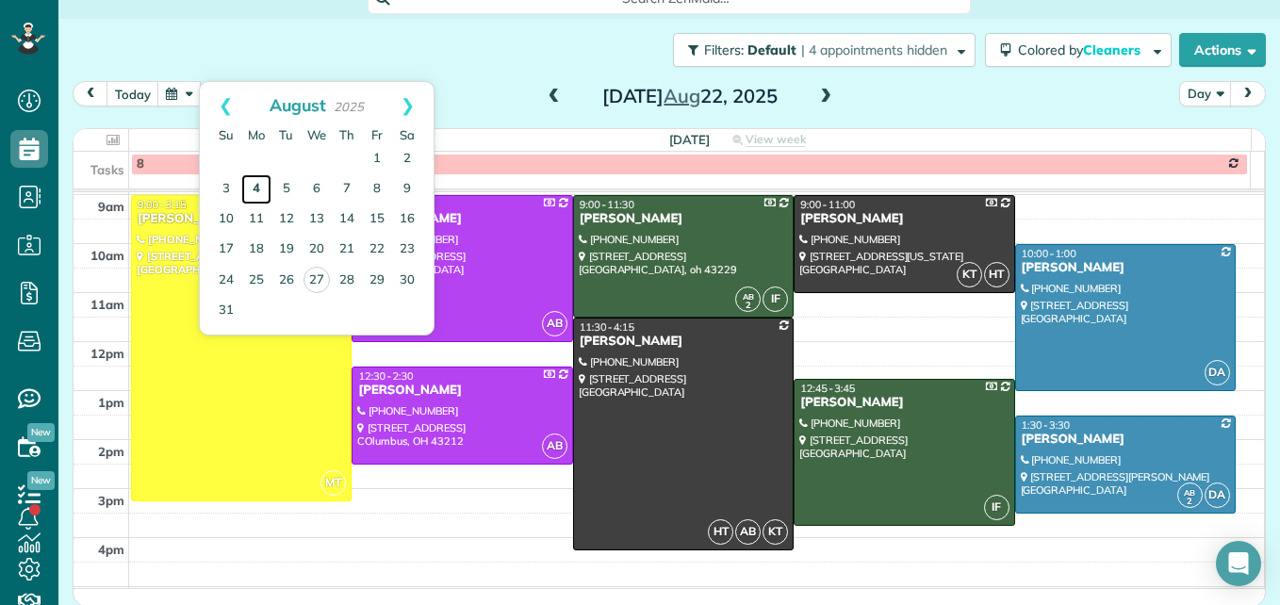
click at [258, 188] on link "4" at bounding box center [256, 189] width 30 height 30
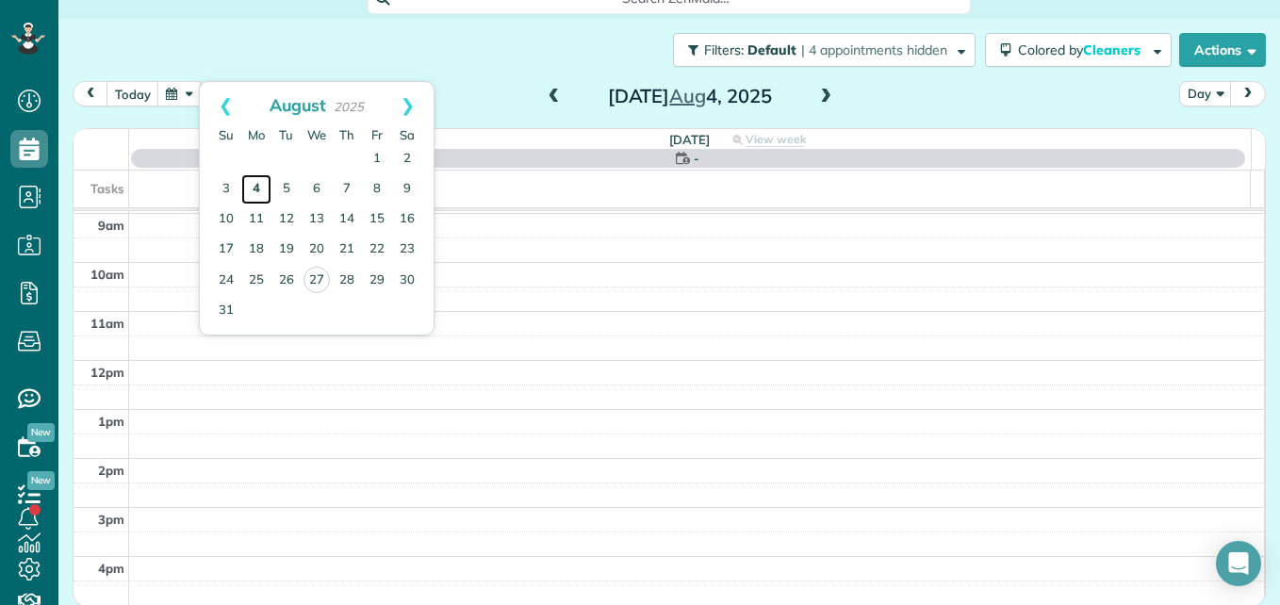
scroll to position [197, 0]
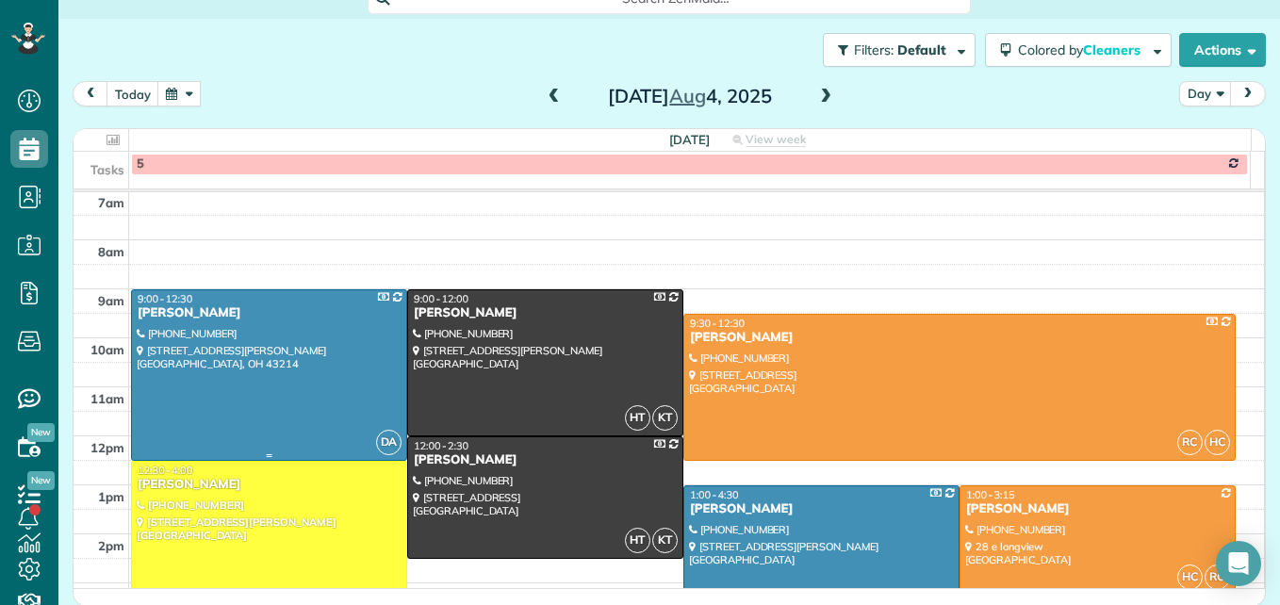
click at [279, 333] on div at bounding box center [269, 375] width 274 height 170
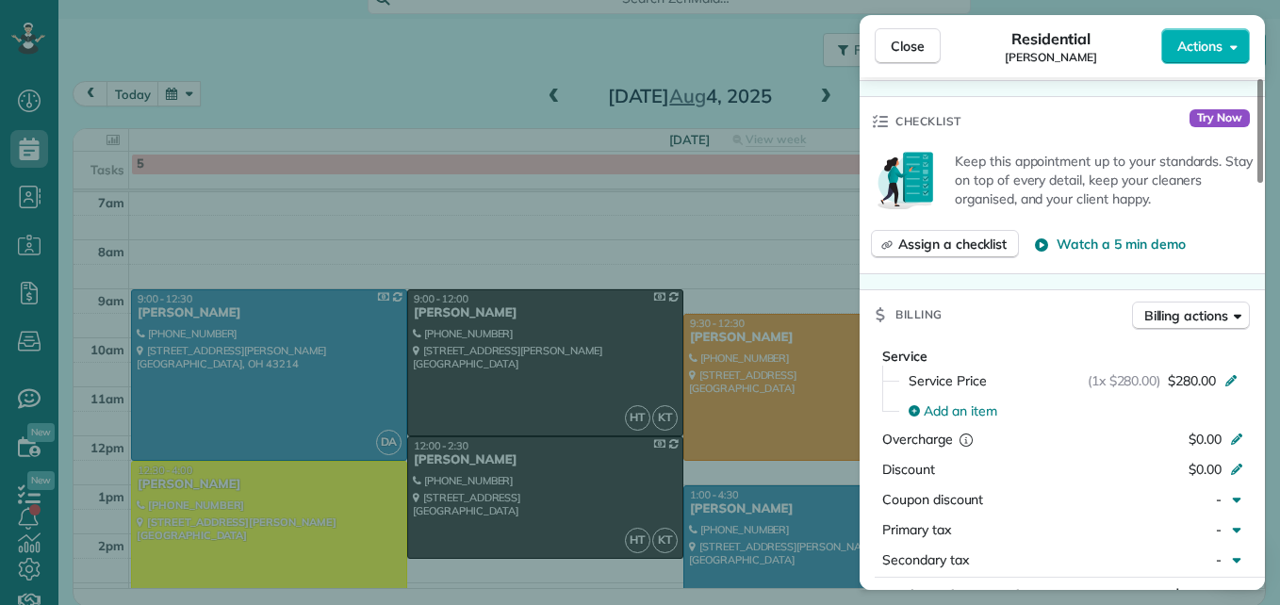
scroll to position [763, 0]
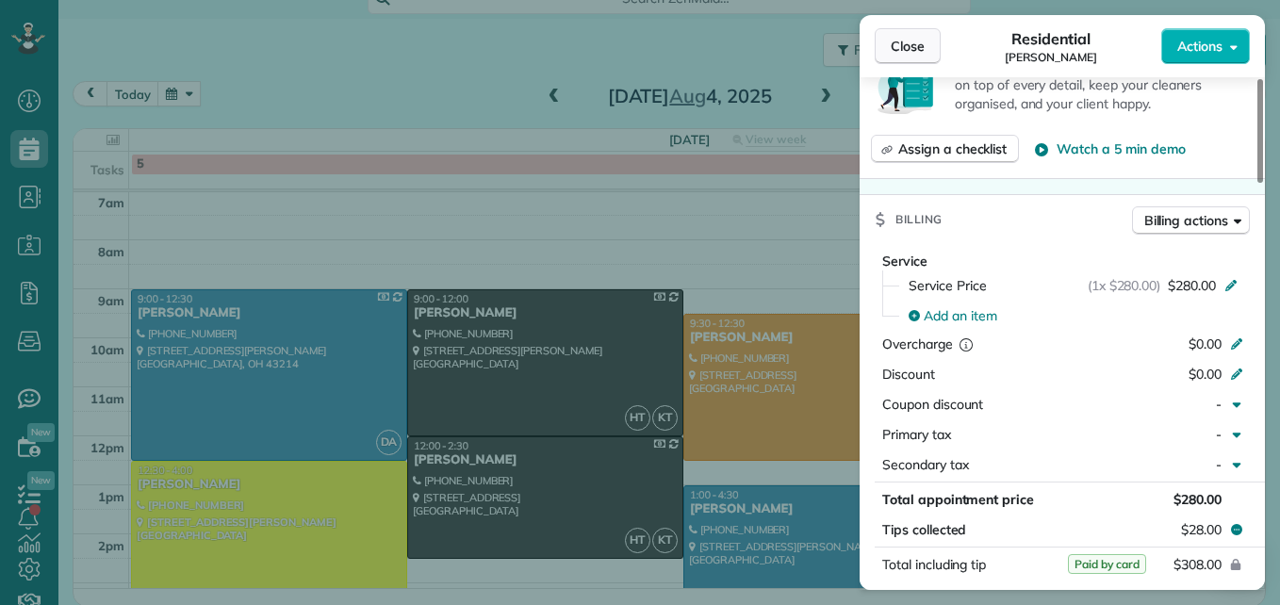
click at [913, 49] on span "Close" at bounding box center [908, 46] width 34 height 19
